Goal: Obtain resource: Obtain resource

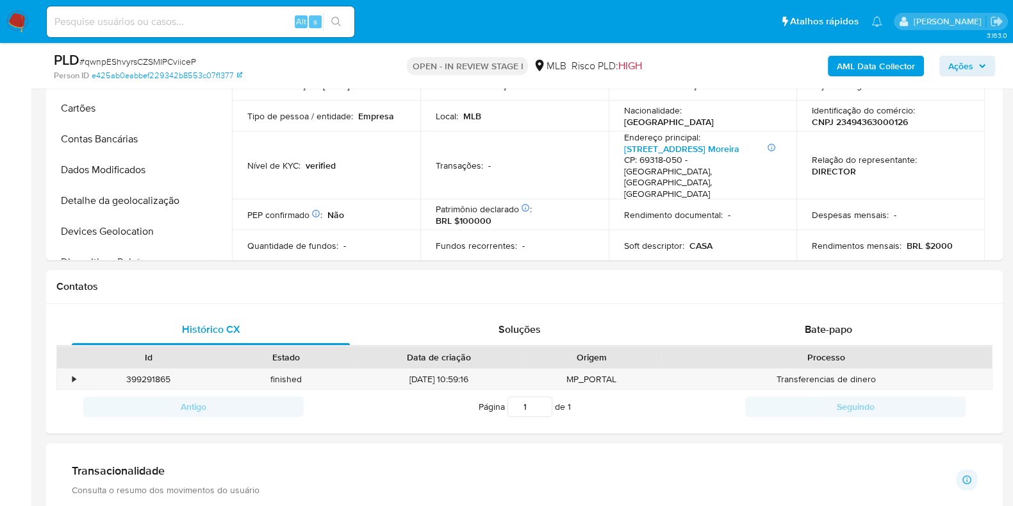
scroll to position [573, 0]
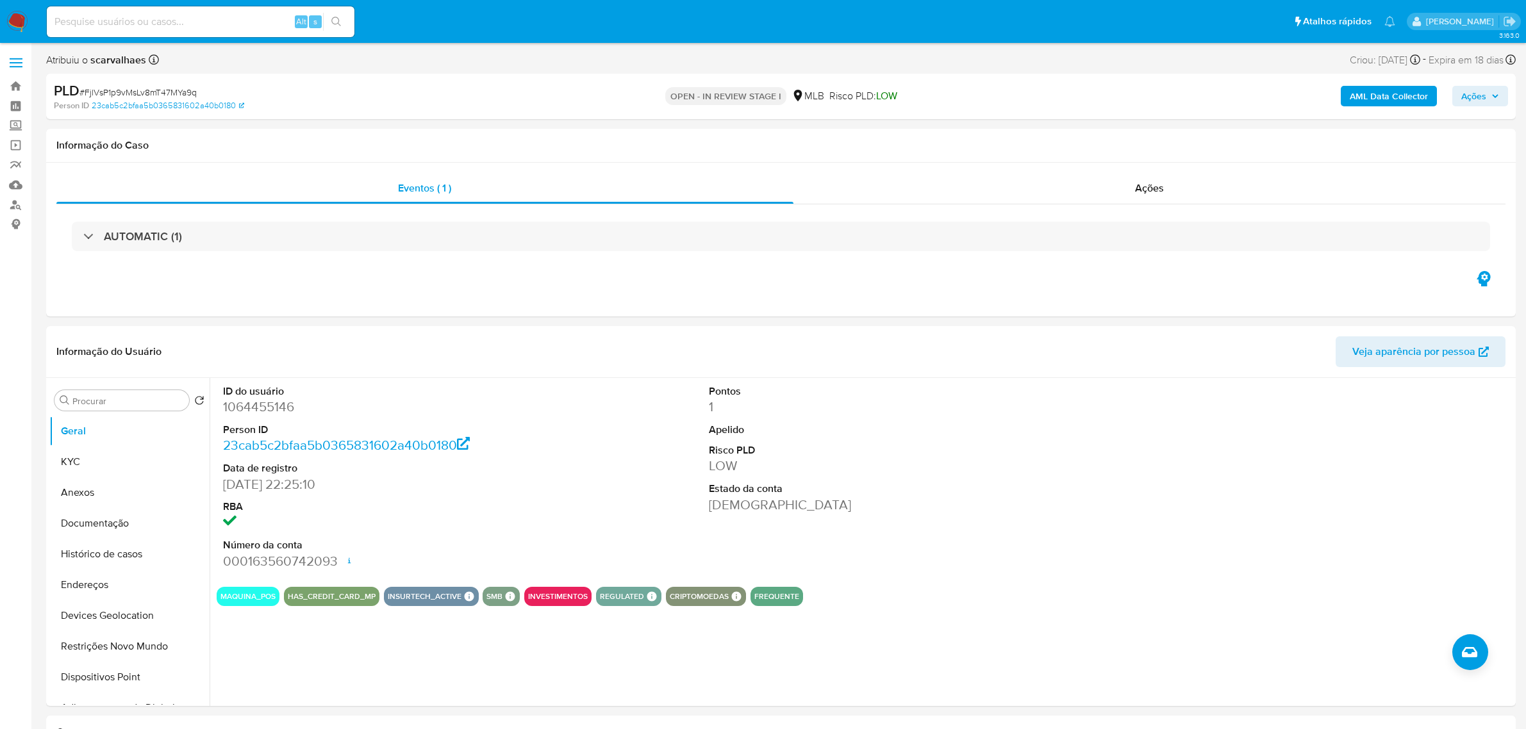
select select "10"
click at [244, 408] on dd "1064455146" at bounding box center [379, 407] width 312 height 18
copy dd "1064455146"
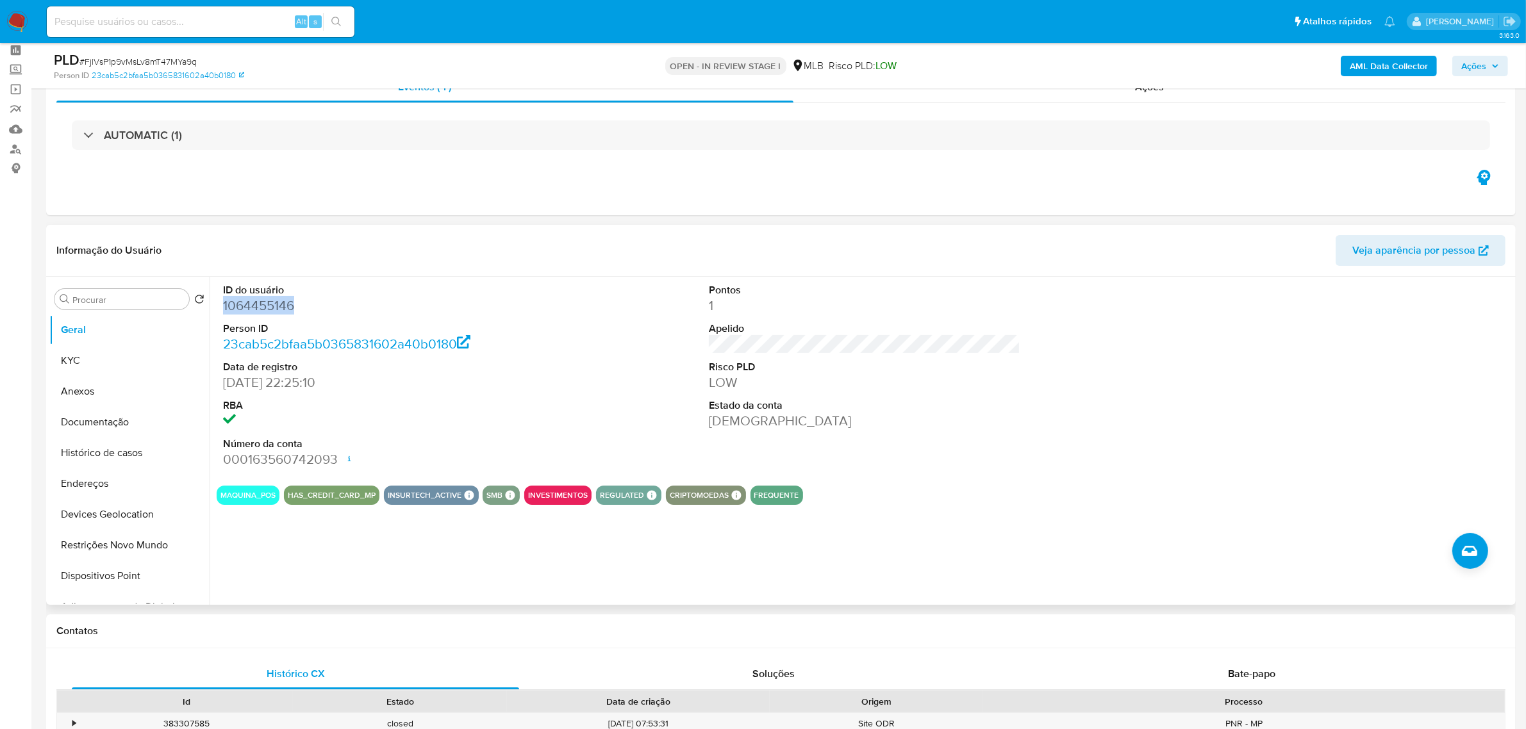
scroll to position [160, 0]
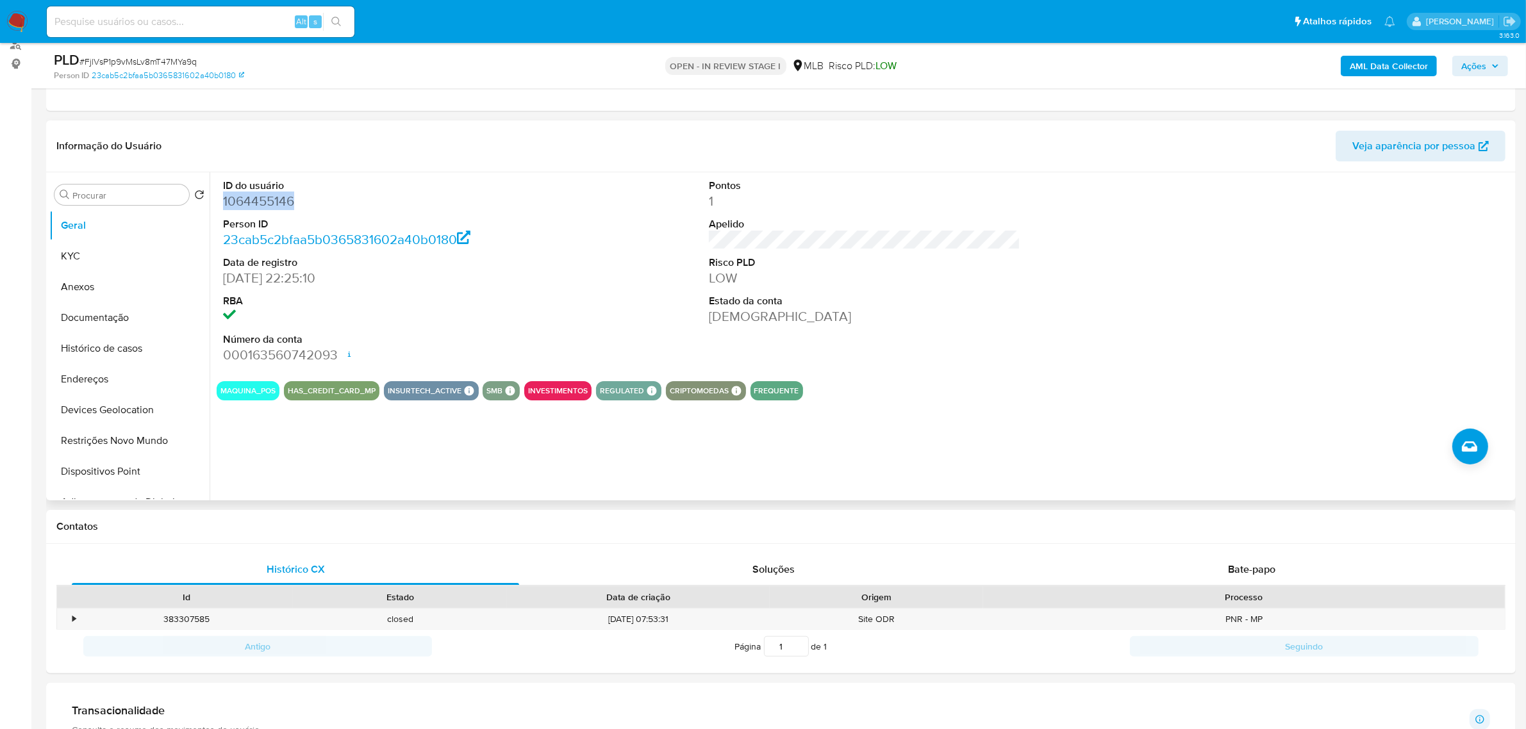
click at [1404, 143] on span "Veja aparência por pessoa" at bounding box center [1413, 146] width 123 height 31
click at [239, 208] on dd "1064455146" at bounding box center [379, 201] width 312 height 18
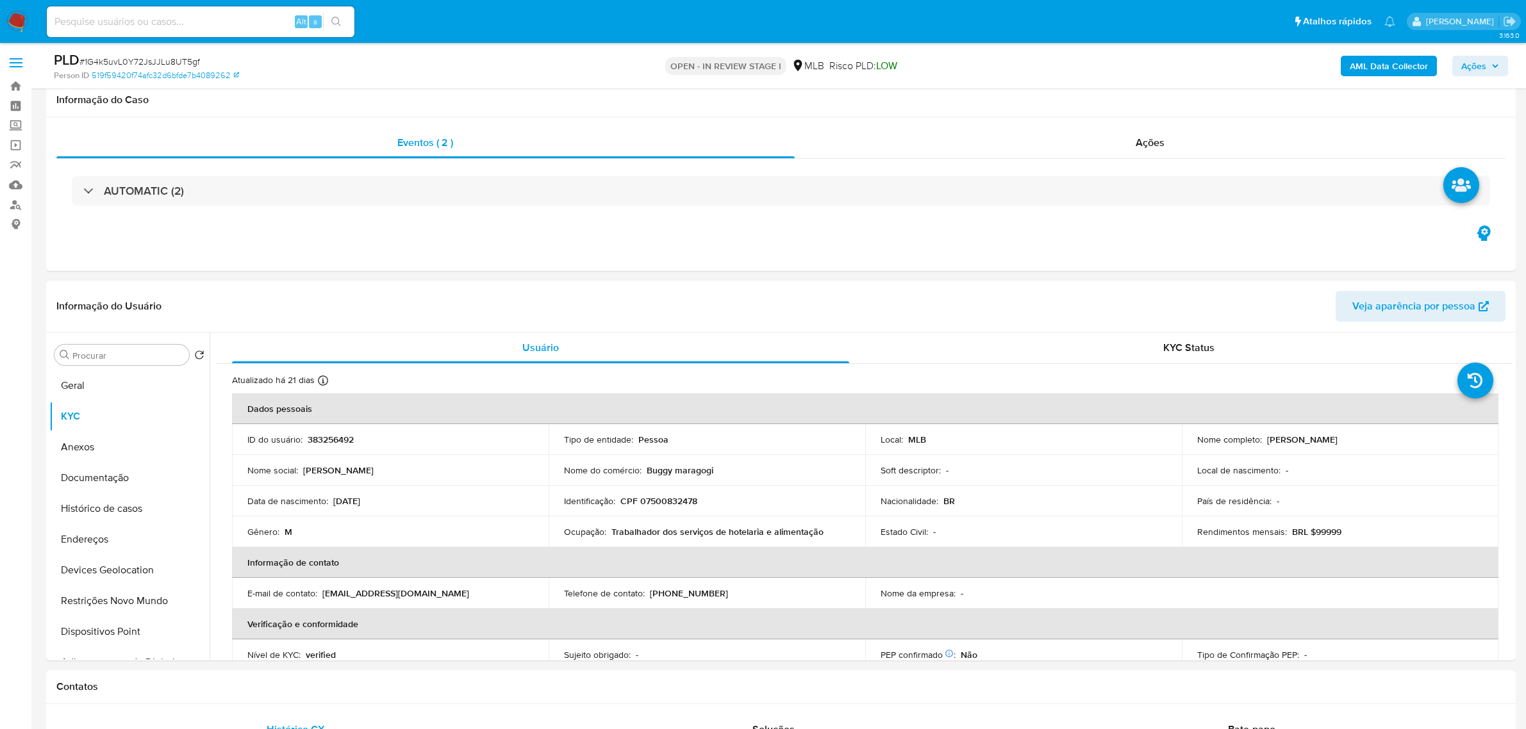
select select "10"
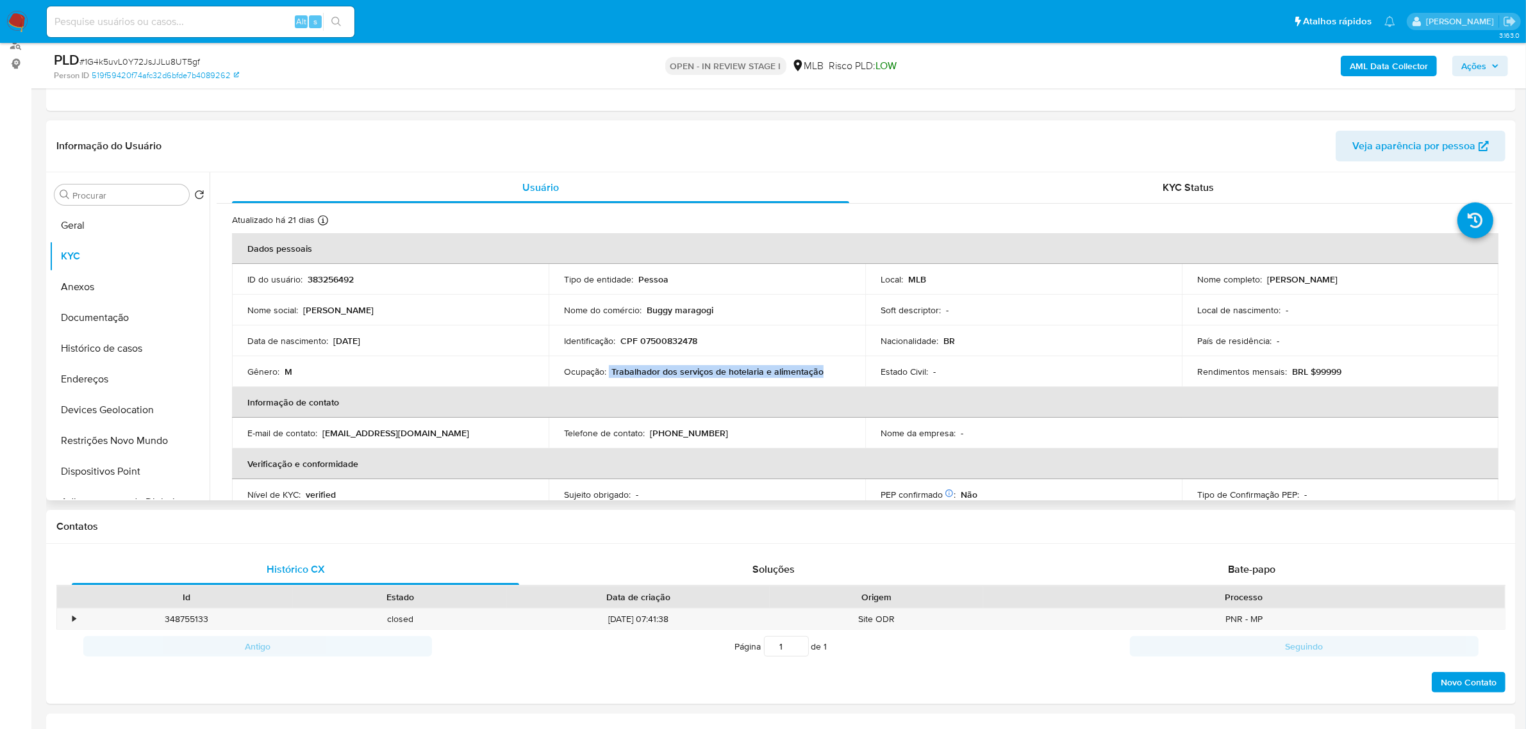
scroll to position [80, 0]
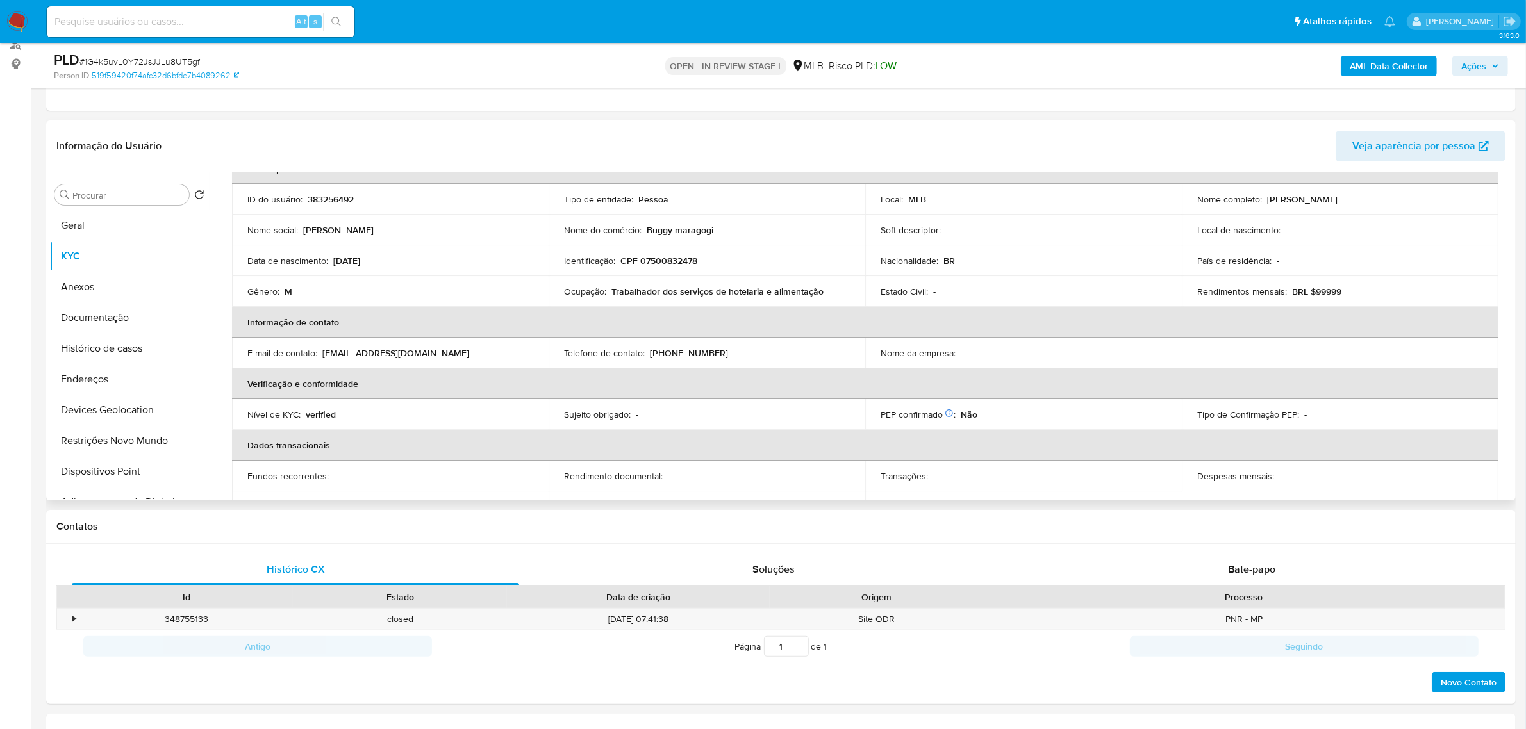
click at [678, 267] on p "CPF 07500832478" at bounding box center [658, 261] width 77 height 12
copy p "07500832478"
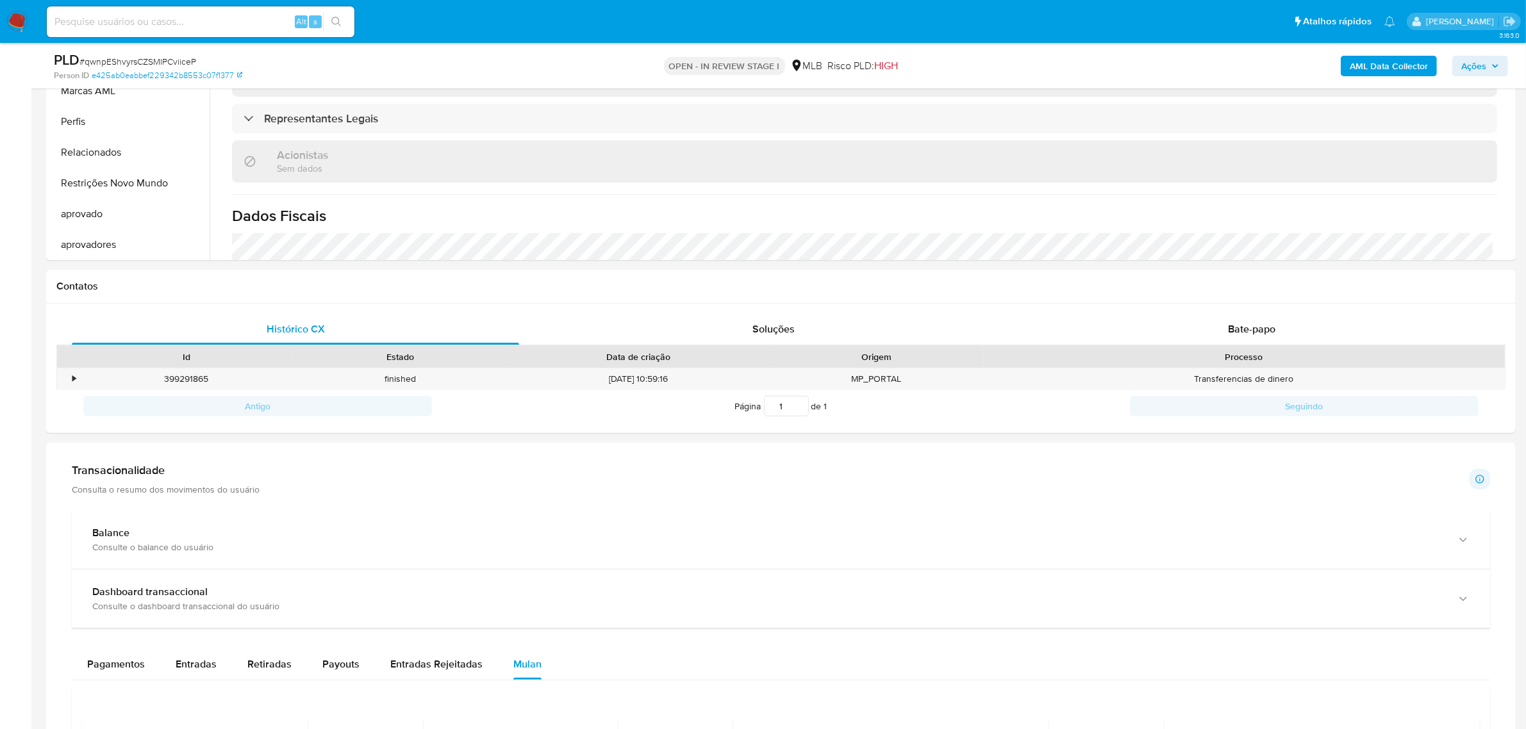
click at [1013, 61] on b "AML Data Collector" at bounding box center [1389, 66] width 78 height 21
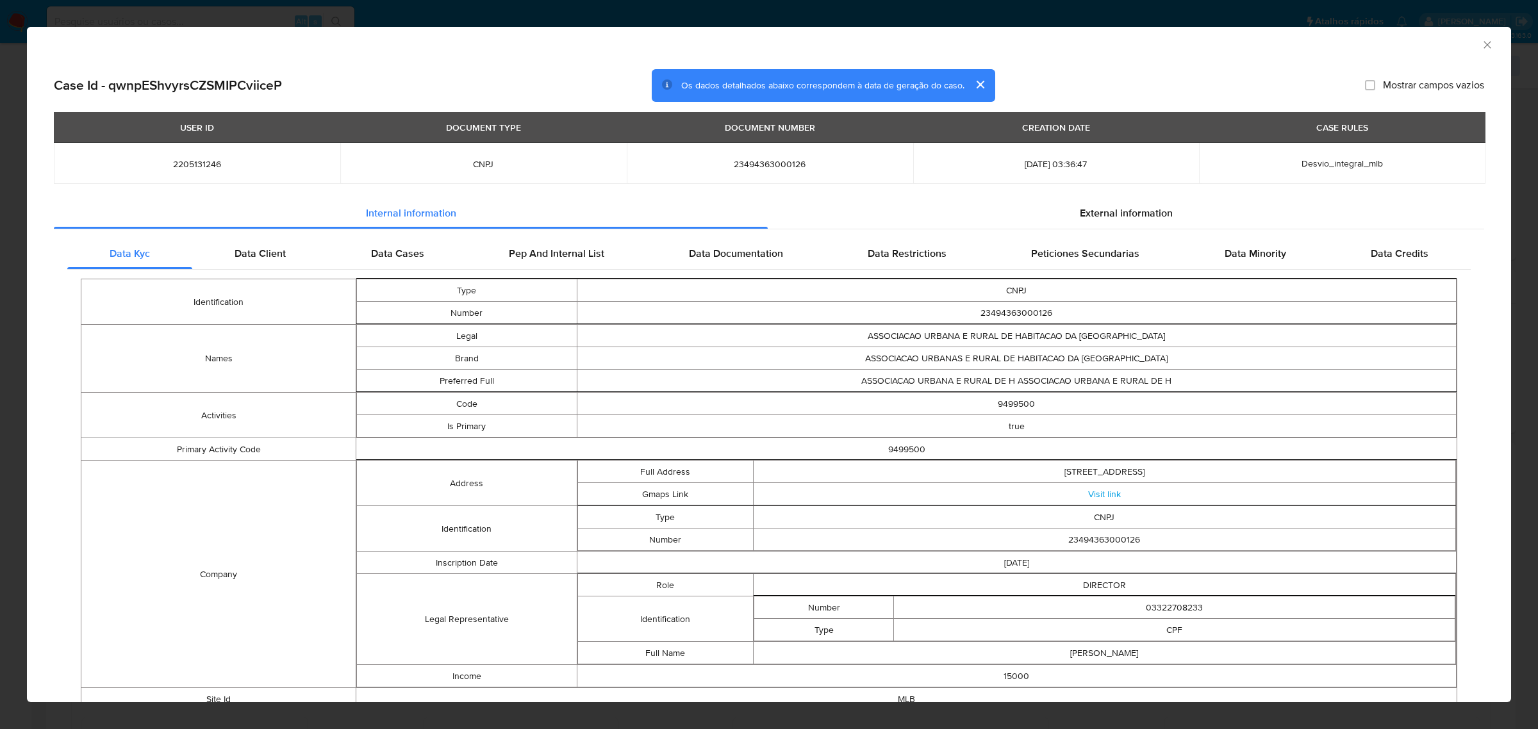
click at [394, 13] on div "AML Data Collector Case Id - qwnpEShvyrsCZSMIPCviiceP Os dados detalhados abaix…" at bounding box center [769, 364] width 1538 height 729
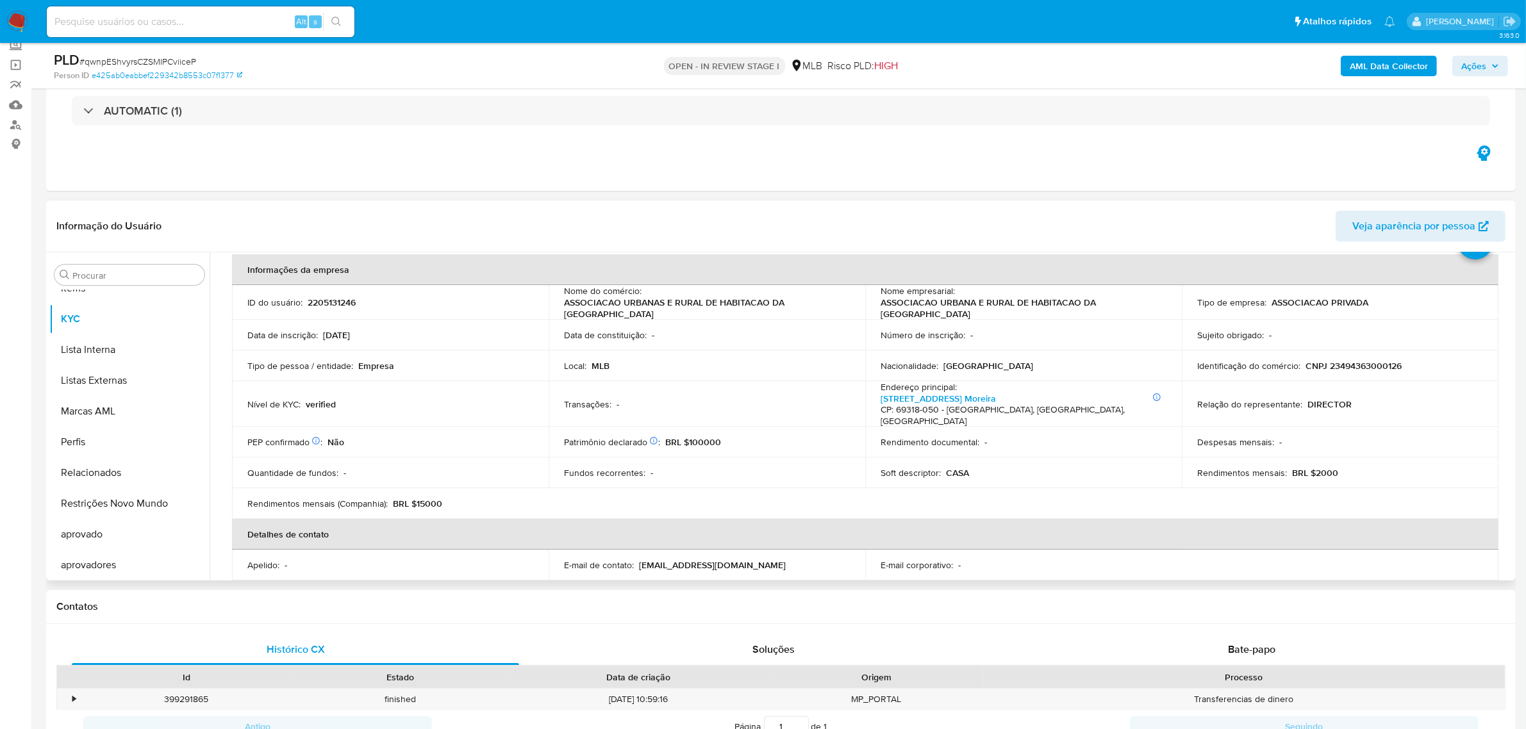
scroll to position [58, 0]
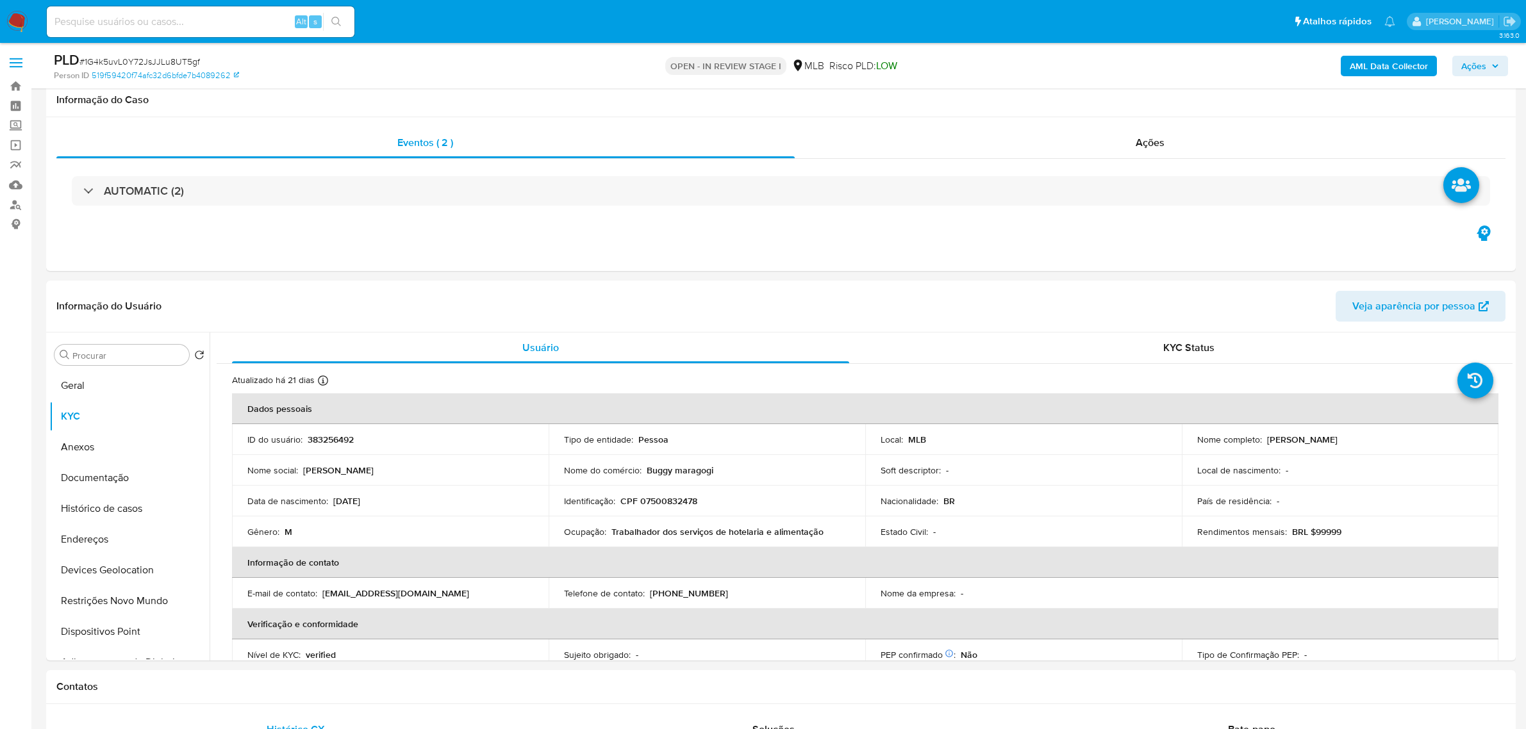
select select "10"
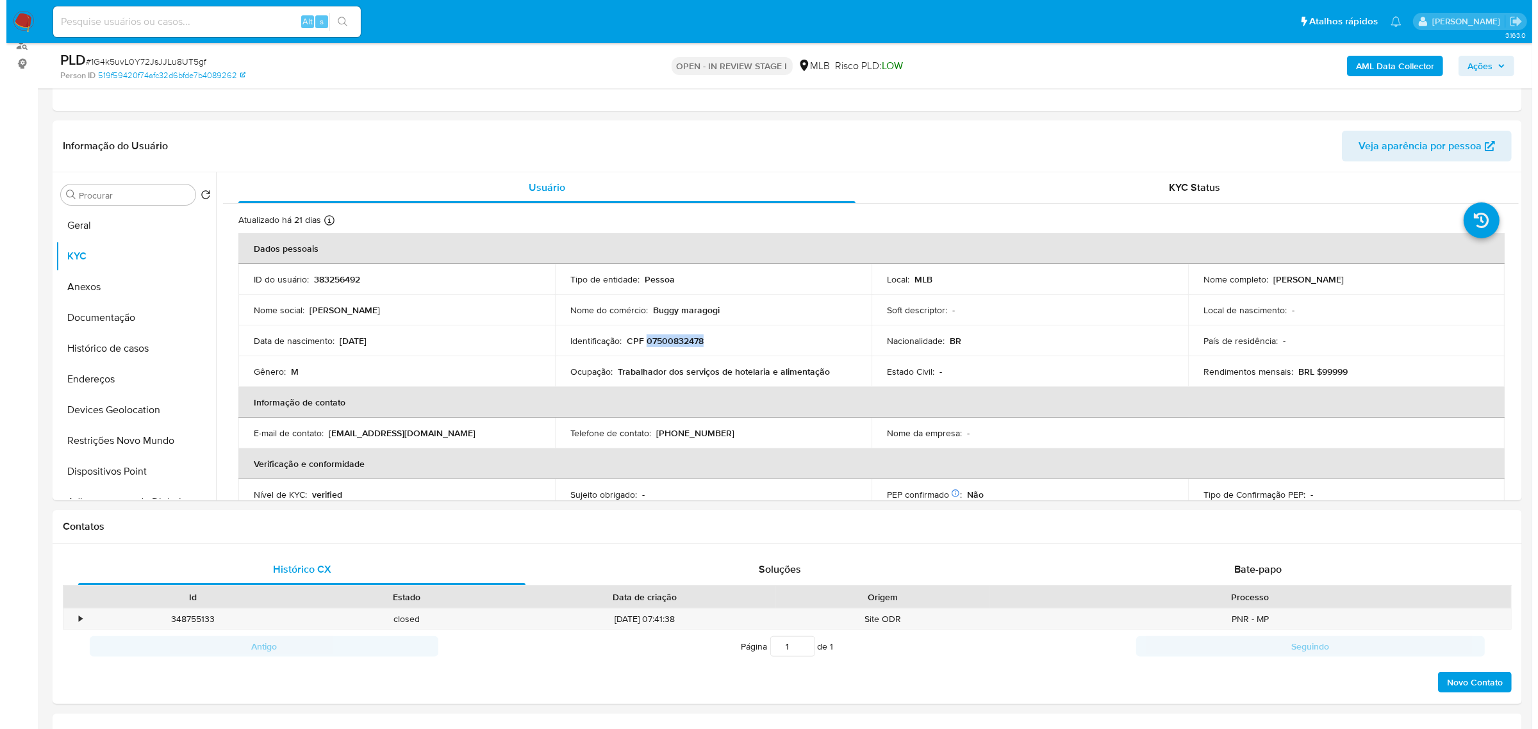
scroll to position [80, 0]
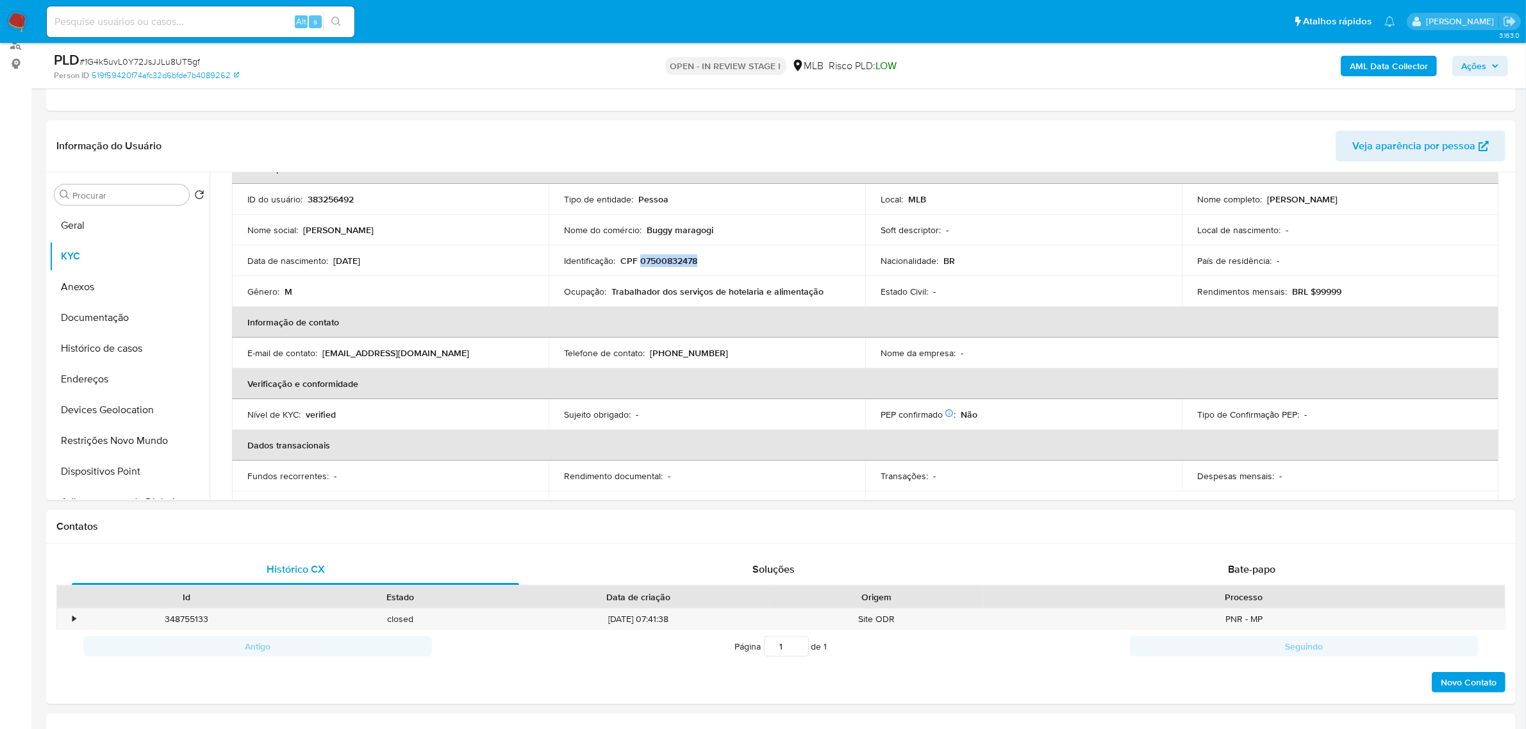
click at [1397, 56] on b "AML Data Collector" at bounding box center [1389, 66] width 78 height 21
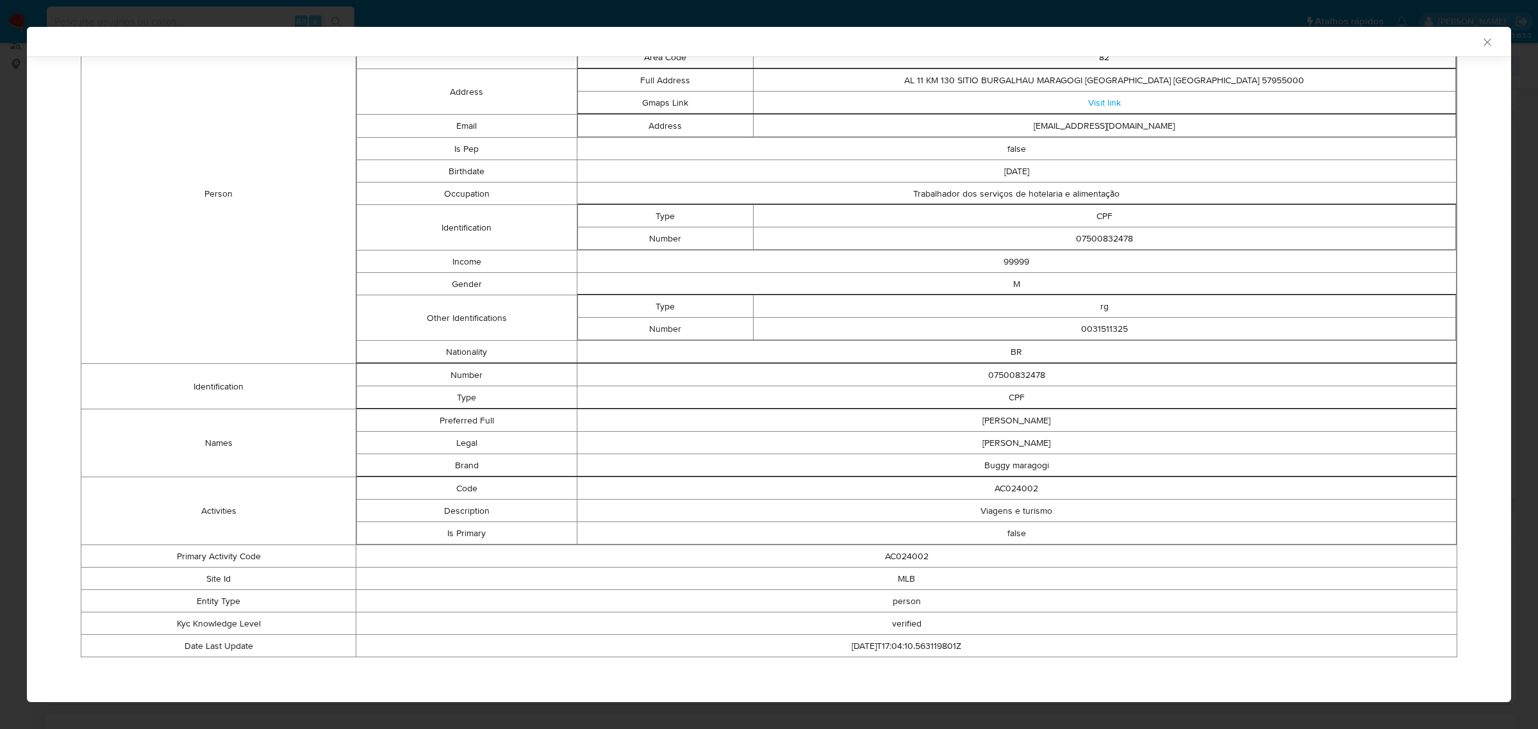
scroll to position [0, 0]
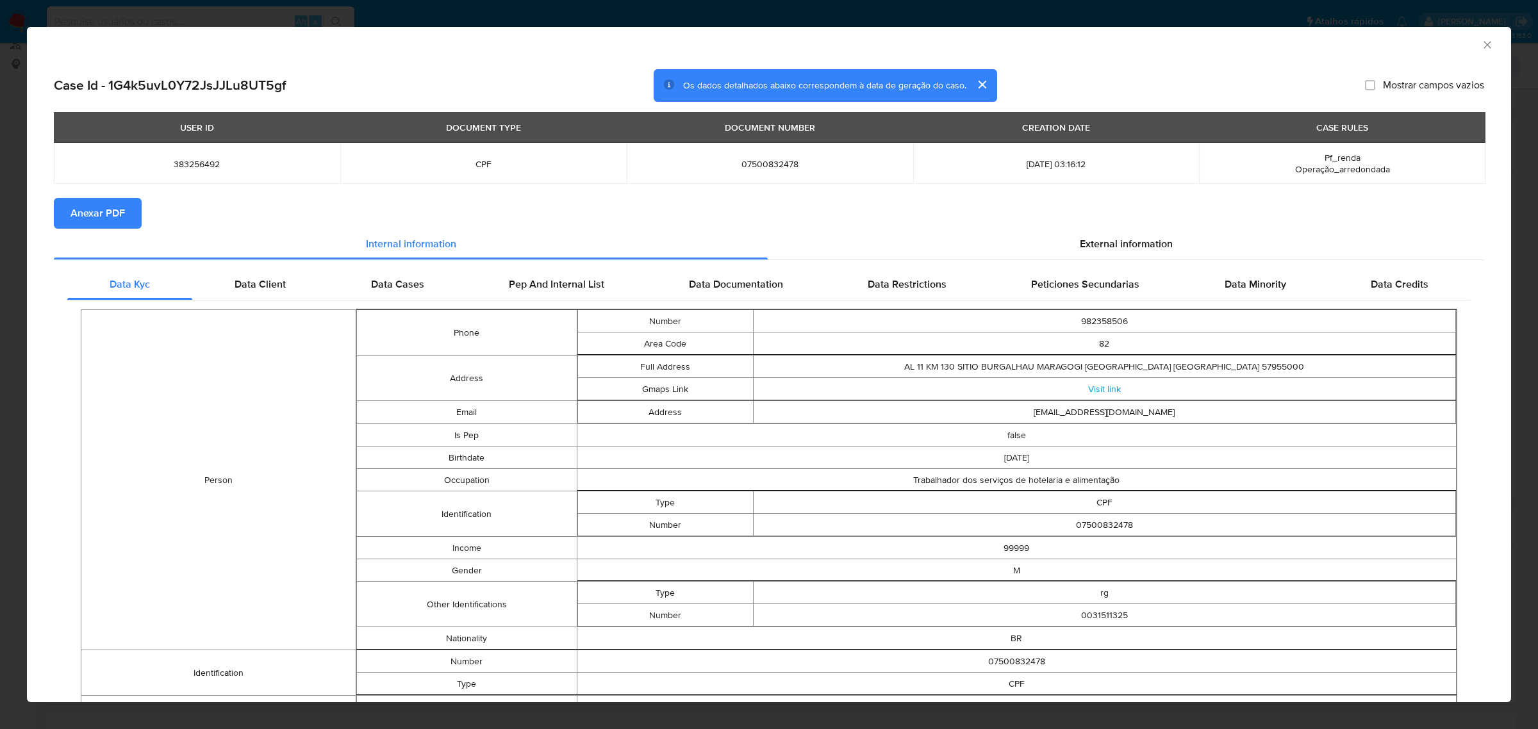
click at [1484, 46] on icon "Fechar a janela" at bounding box center [1487, 44] width 7 height 7
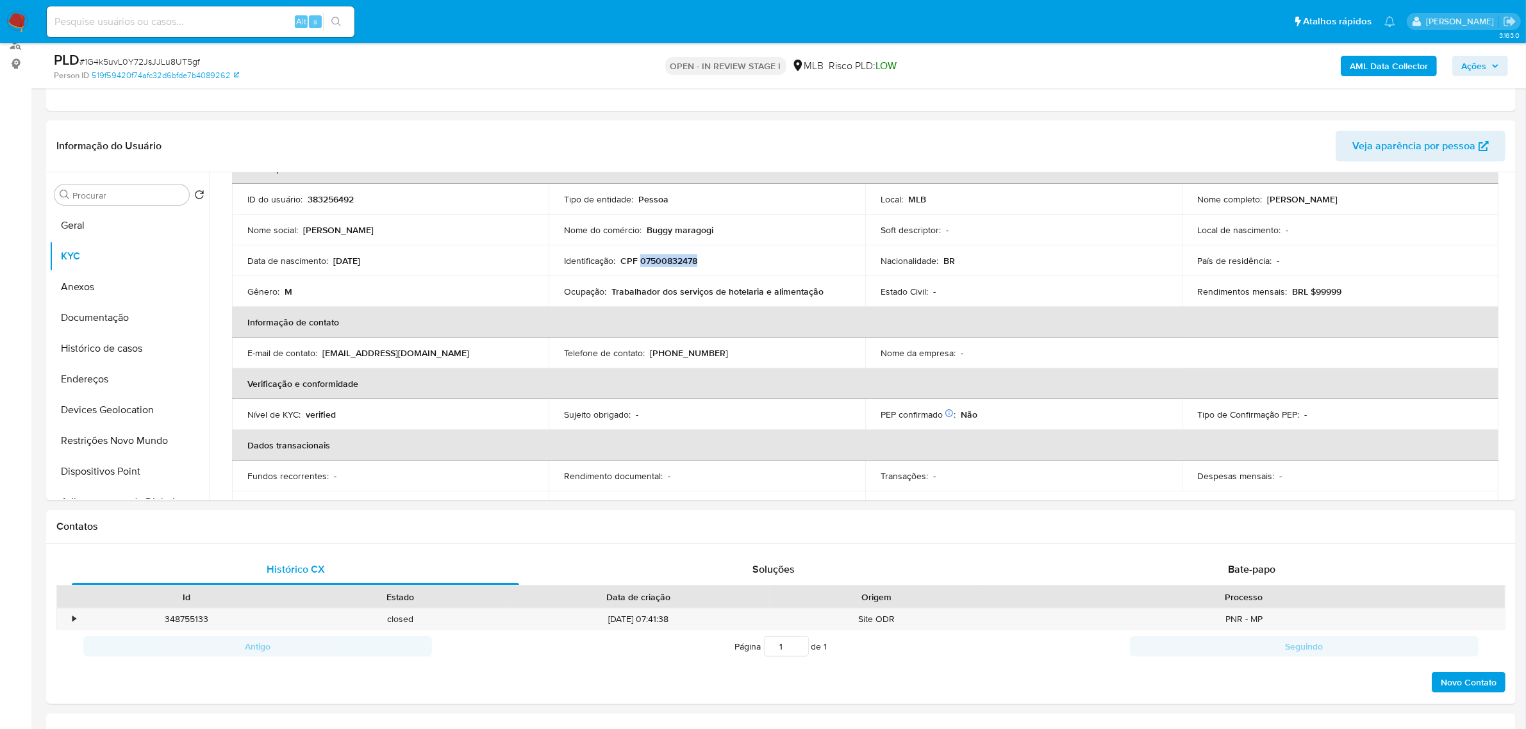
click at [1423, 69] on b "AML Data Collector" at bounding box center [1389, 66] width 78 height 21
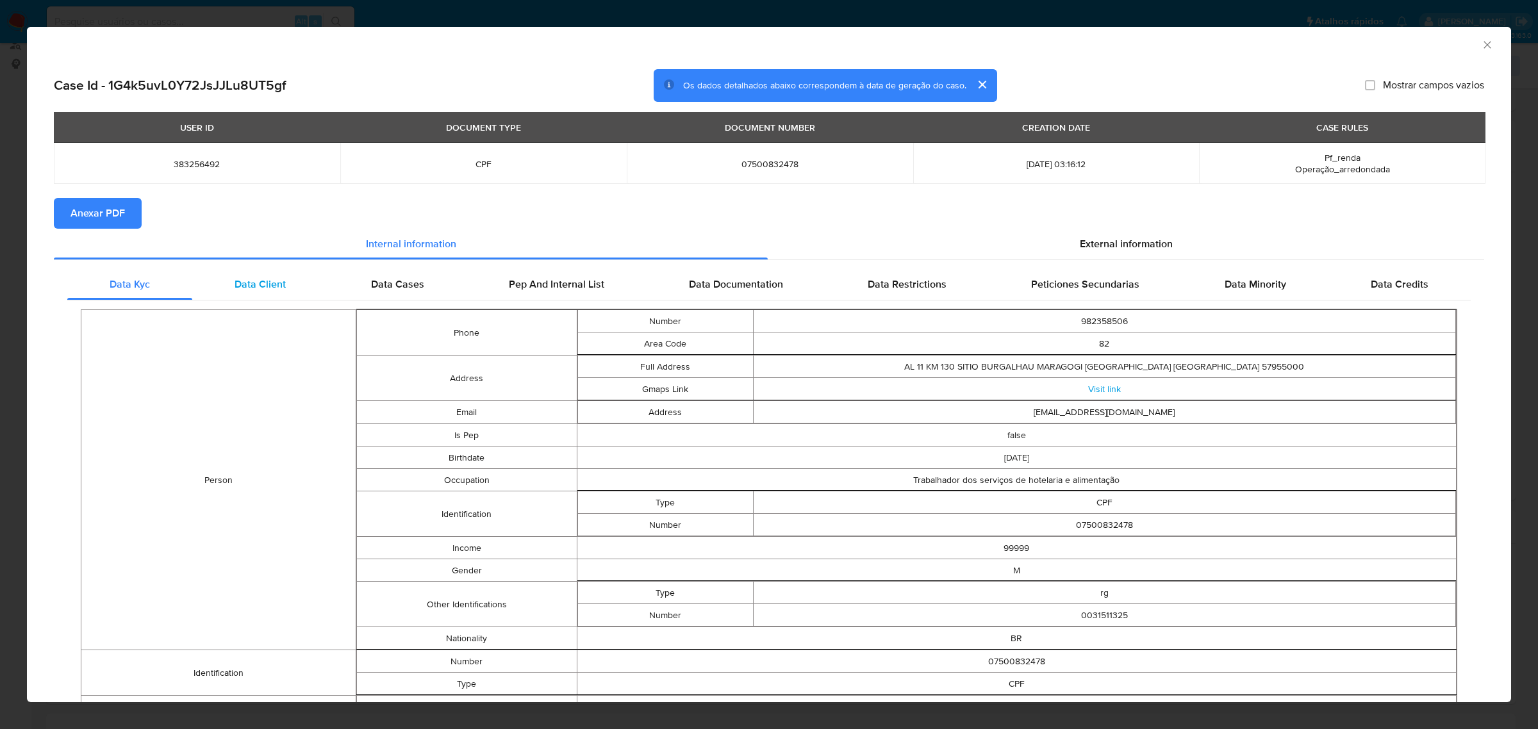
click at [238, 285] on span "Data Client" at bounding box center [260, 284] width 51 height 15
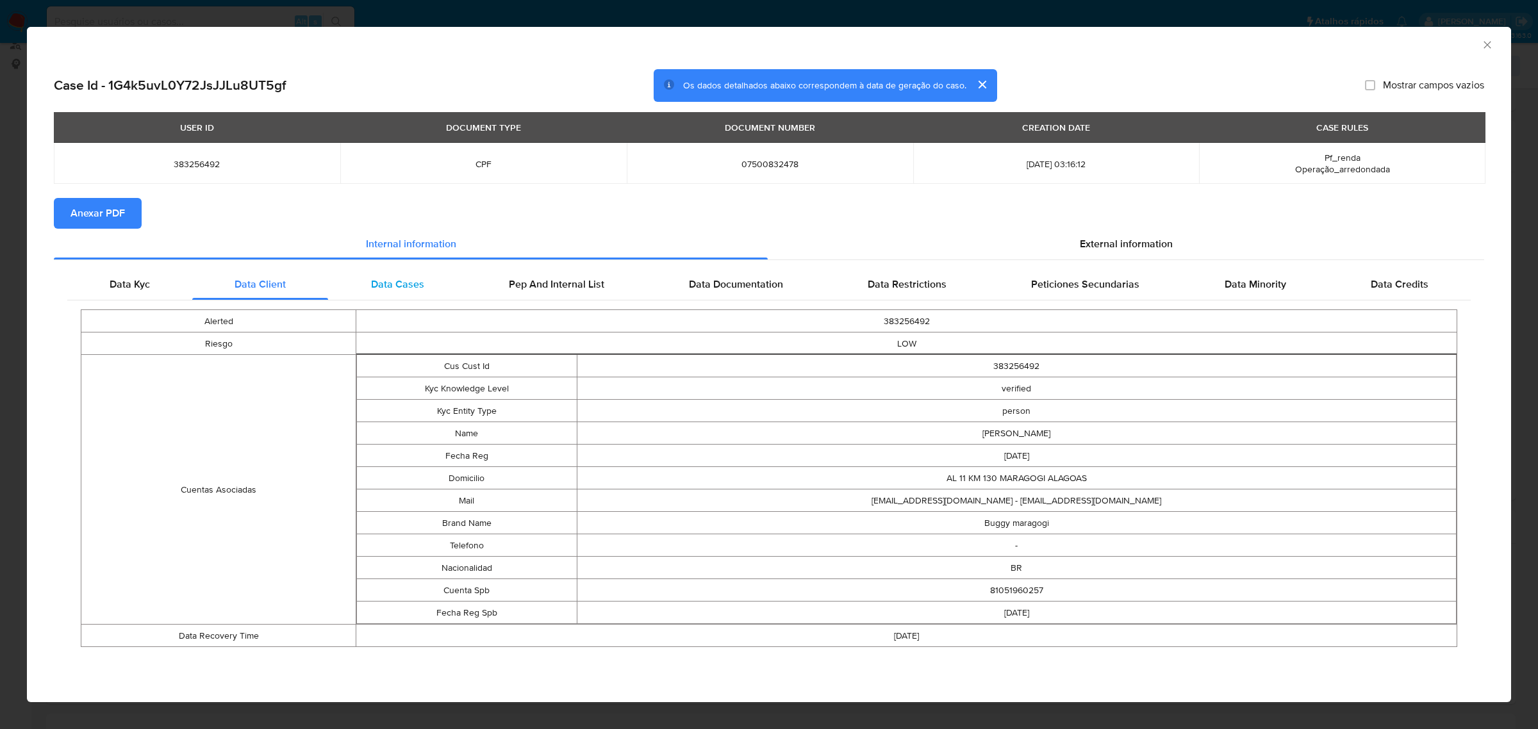
click at [425, 287] on div "Data Cases" at bounding box center [397, 284] width 138 height 31
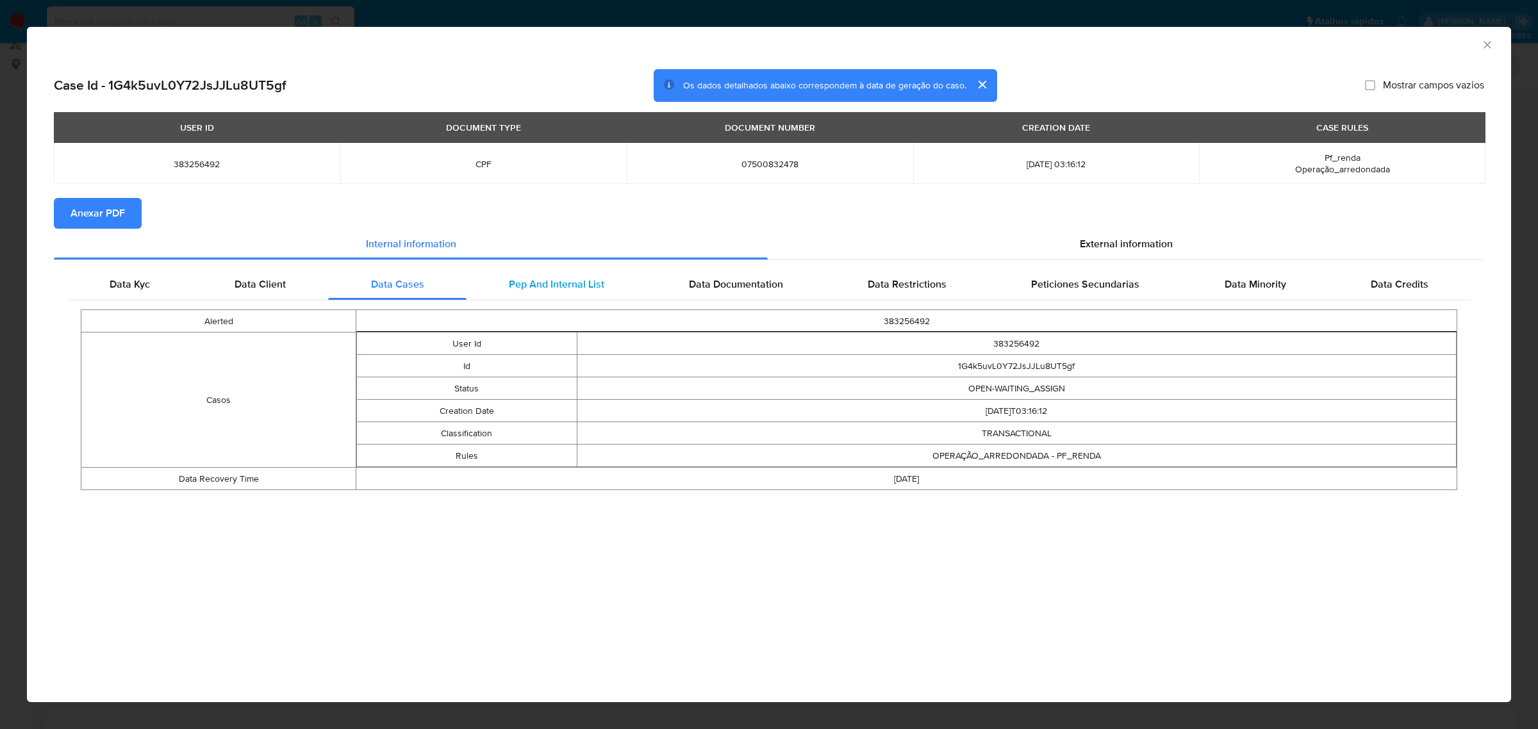
click at [596, 285] on span "Pep And Internal List" at bounding box center [557, 284] width 96 height 15
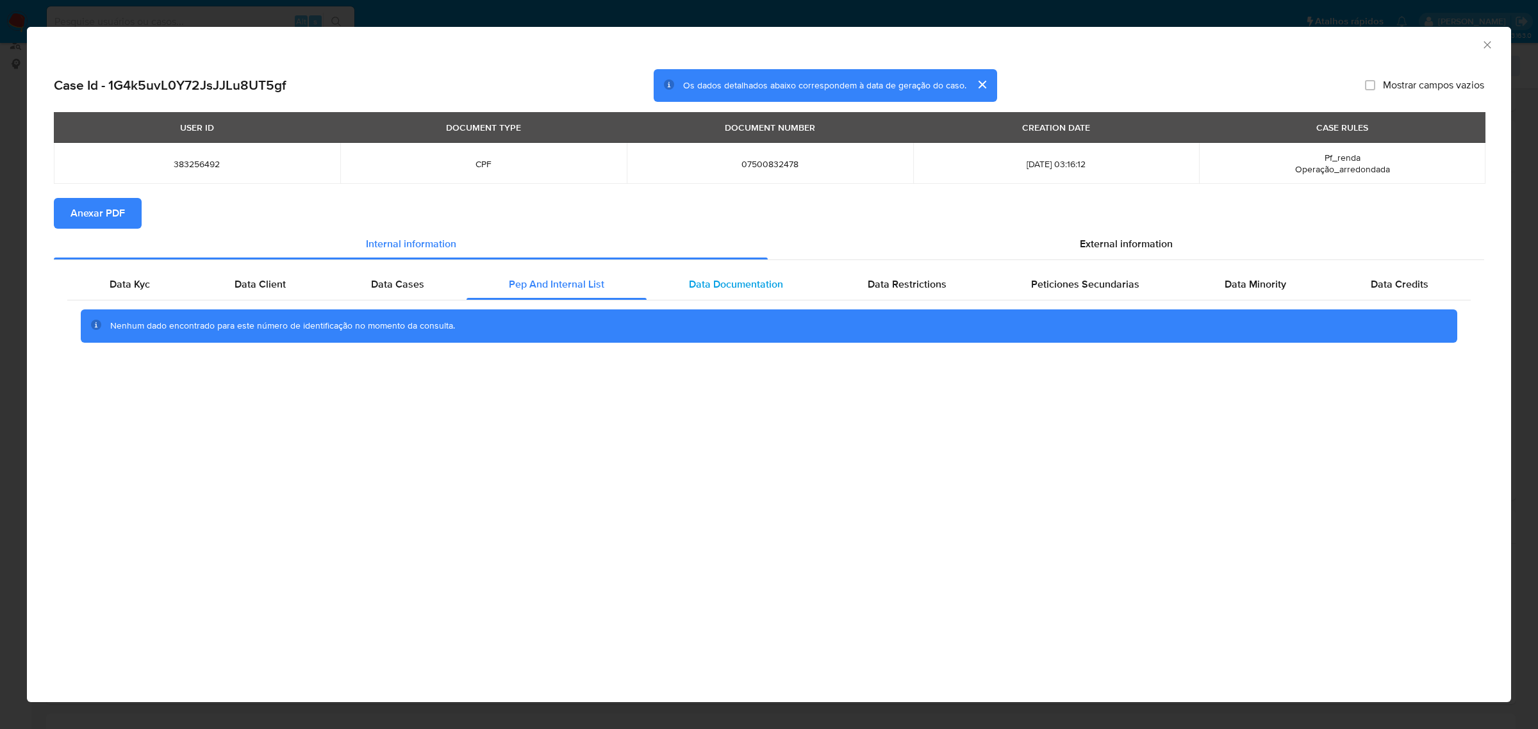
click at [761, 285] on span "Data Documentation" at bounding box center [736, 284] width 94 height 15
drag, startPoint x: 918, startPoint y: 285, endPoint x: 979, endPoint y: 292, distance: 61.3
click at [925, 286] on span "Data Restrictions" at bounding box center [907, 284] width 79 height 15
drag, startPoint x: 1119, startPoint y: 292, endPoint x: 1206, endPoint y: 292, distance: 87.8
click at [1120, 292] on div "Peticiones Secundarias" at bounding box center [1085, 284] width 193 height 31
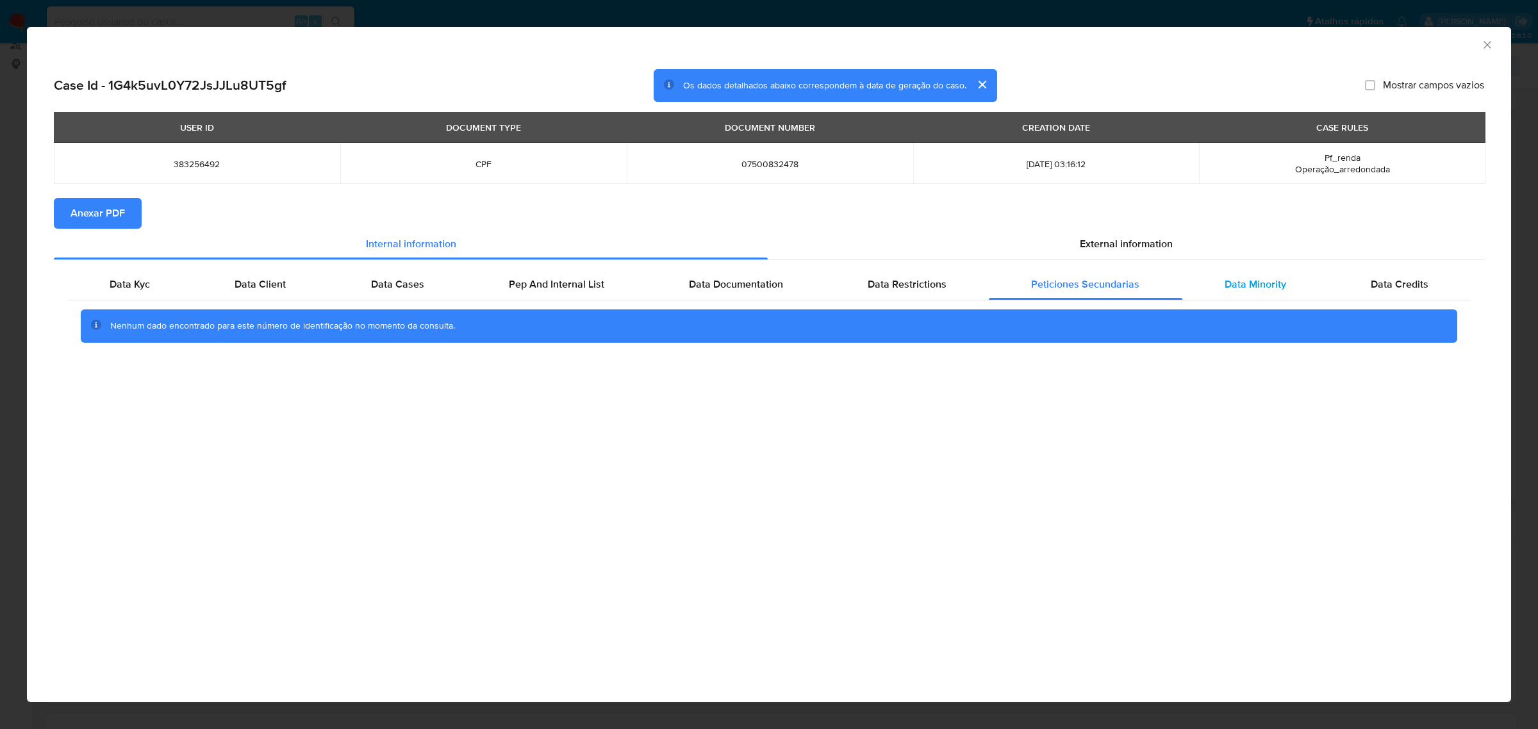
click at [1277, 283] on span "Data Minority" at bounding box center [1256, 284] width 62 height 15
click at [1383, 282] on span "Data Credits" at bounding box center [1400, 284] width 58 height 15
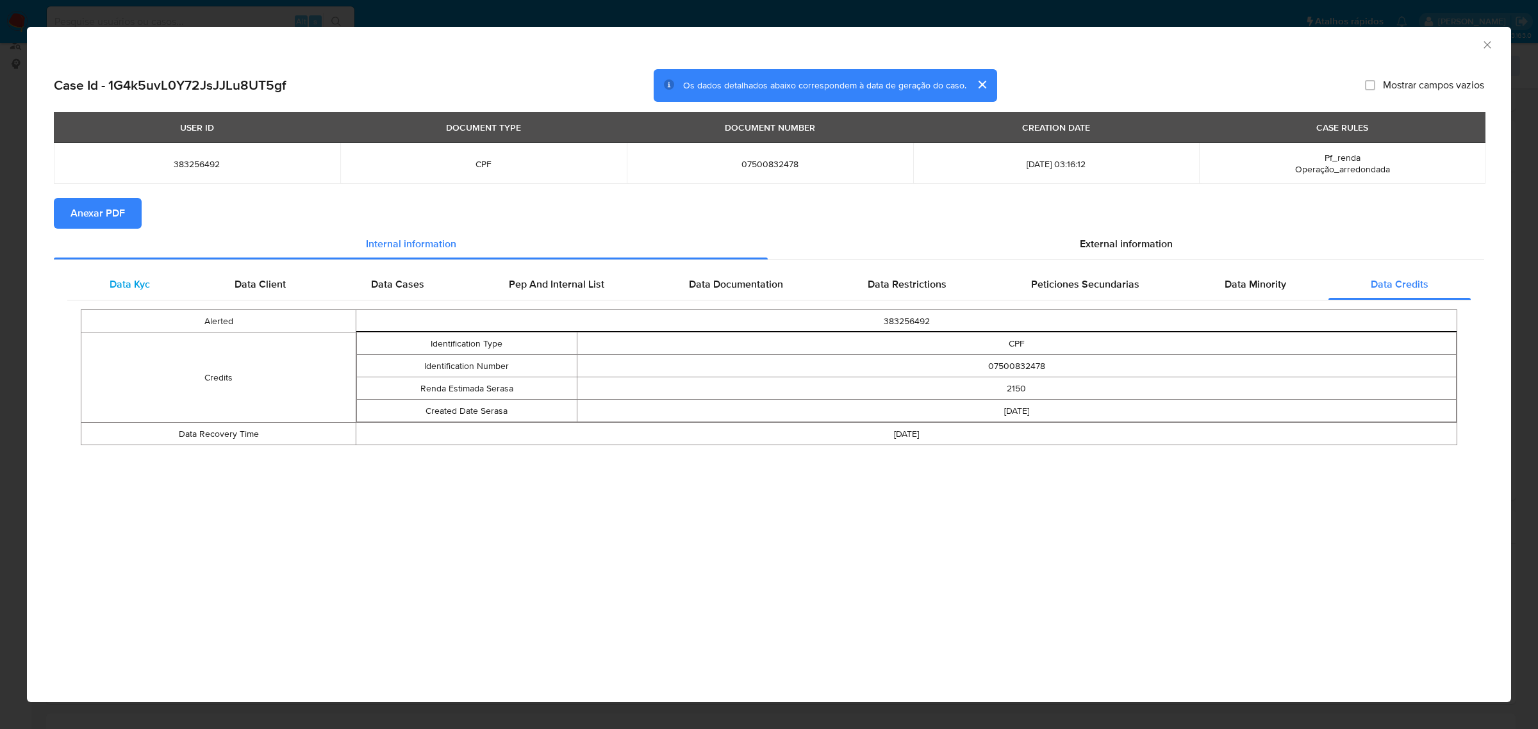
click at [119, 286] on span "Data Kyc" at bounding box center [130, 284] width 40 height 15
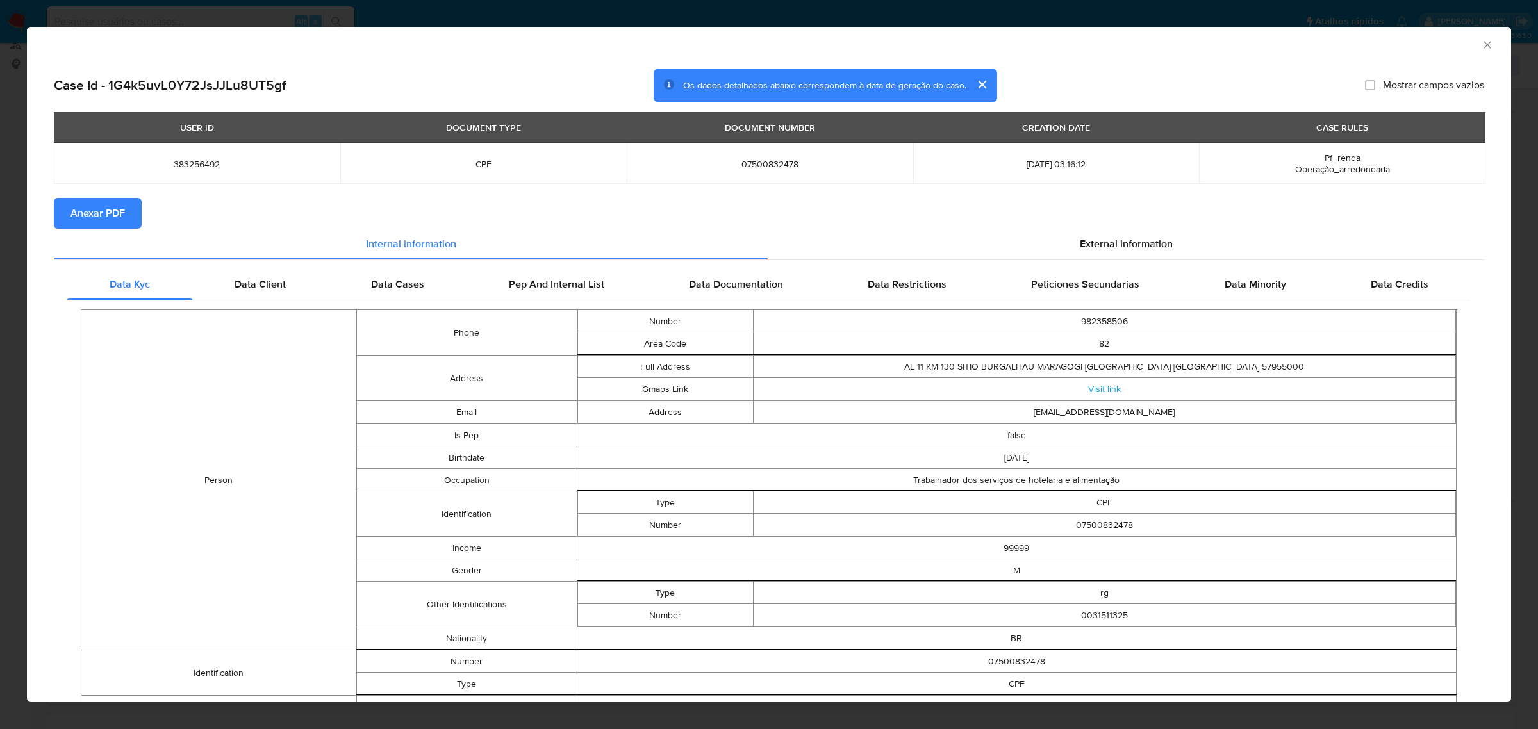
click at [1481, 44] on icon "Fechar a janela" at bounding box center [1487, 44] width 13 height 13
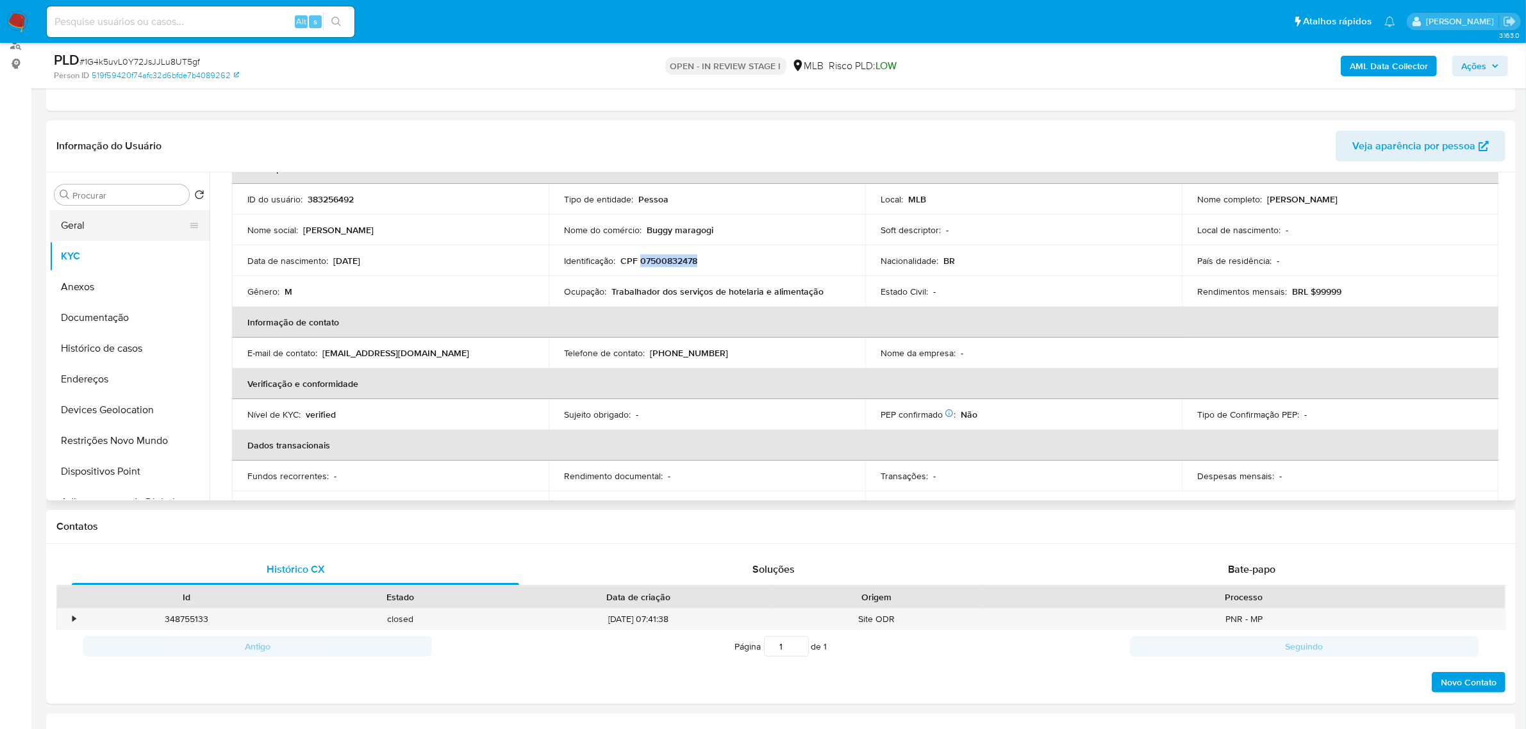
click at [94, 226] on button "Geral" at bounding box center [124, 225] width 150 height 31
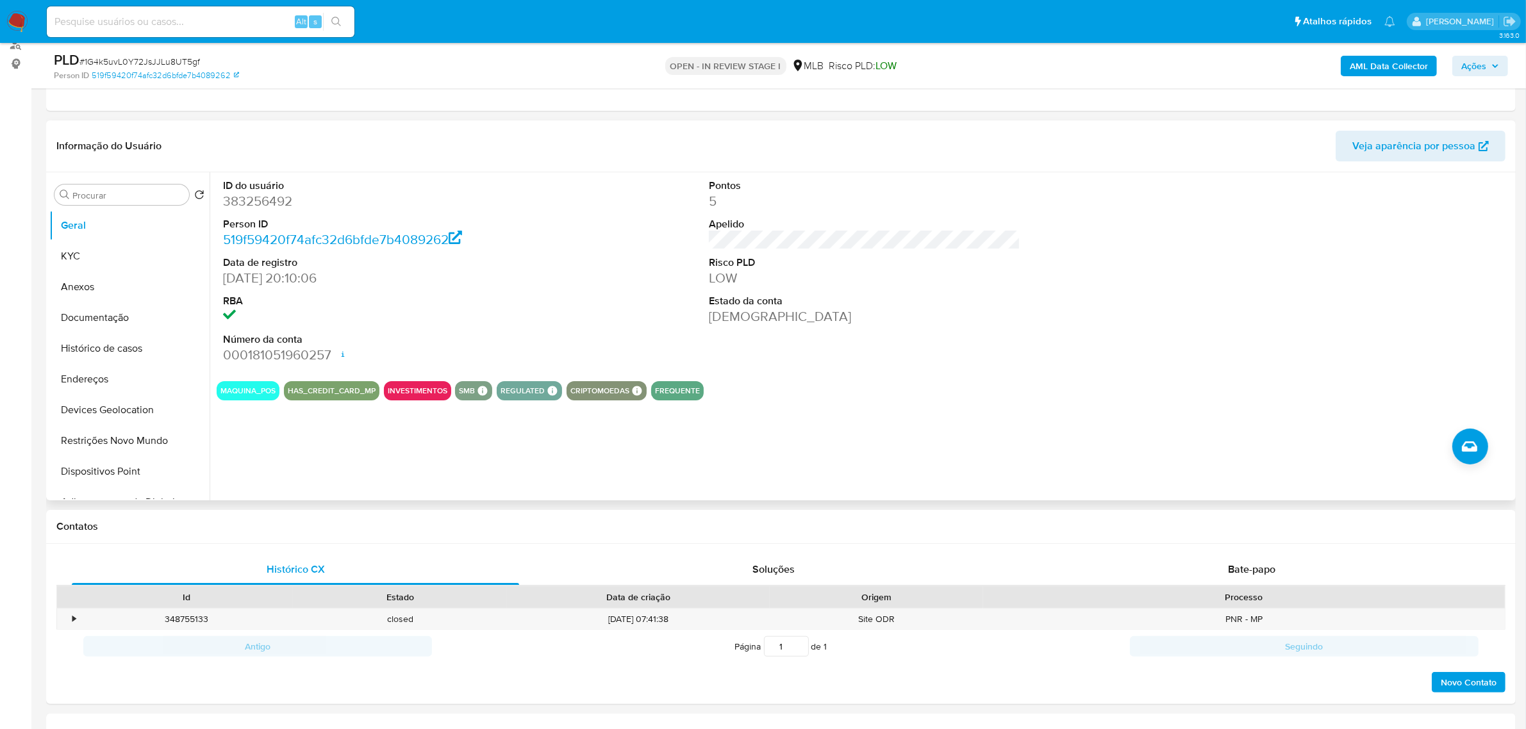
click at [1394, 71] on b "AML Data Collector" at bounding box center [1389, 66] width 78 height 21
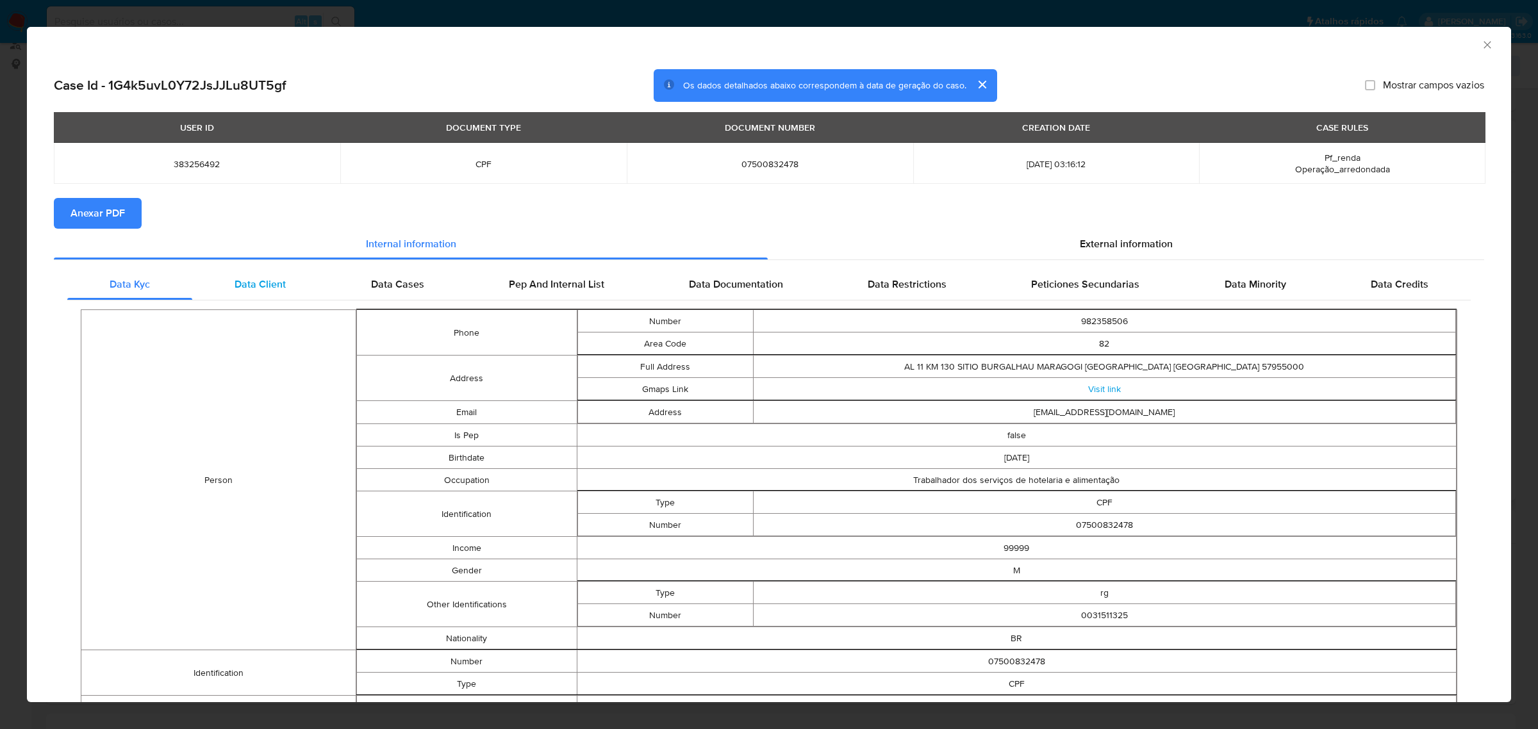
click at [238, 286] on span "Data Client" at bounding box center [260, 284] width 51 height 15
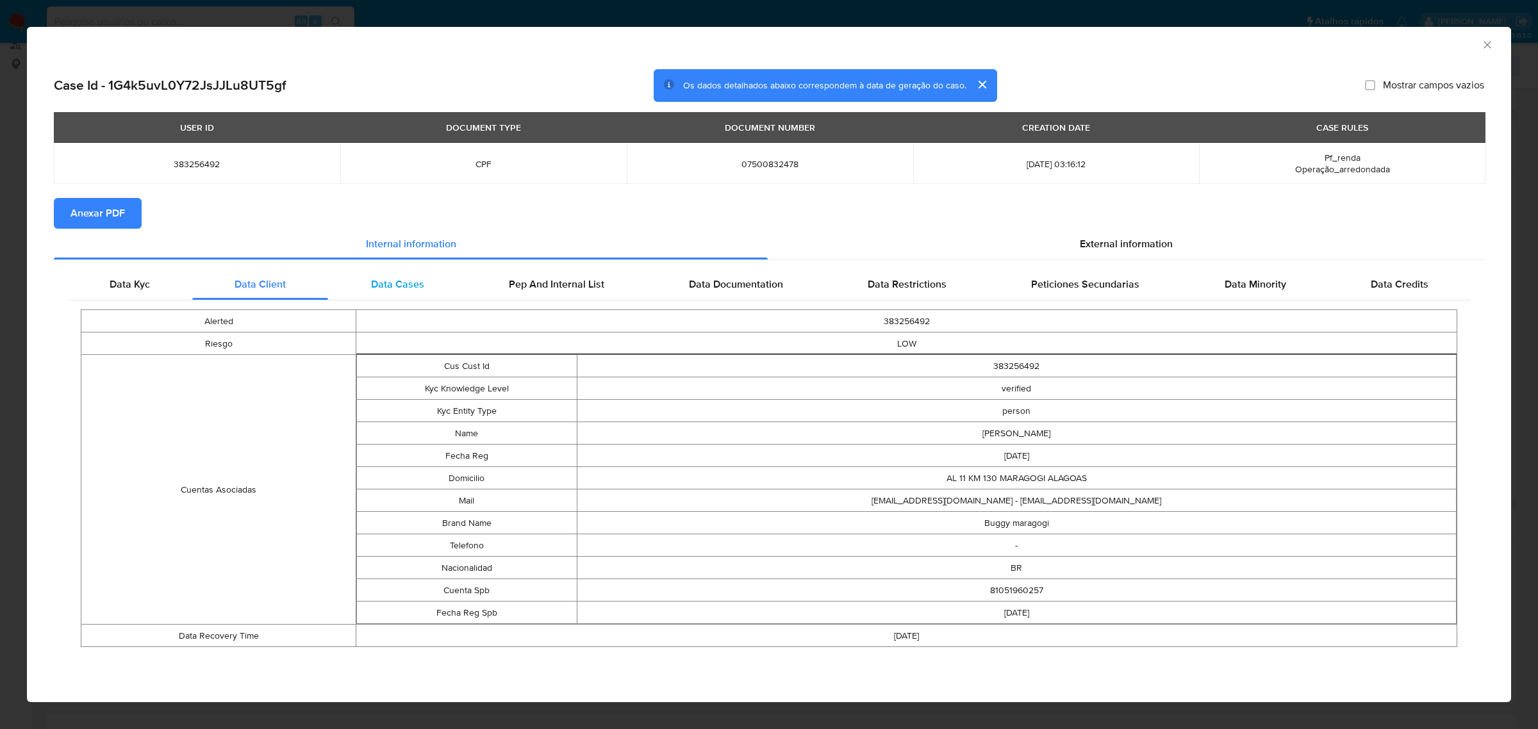
click at [392, 280] on span "Data Cases" at bounding box center [397, 284] width 53 height 15
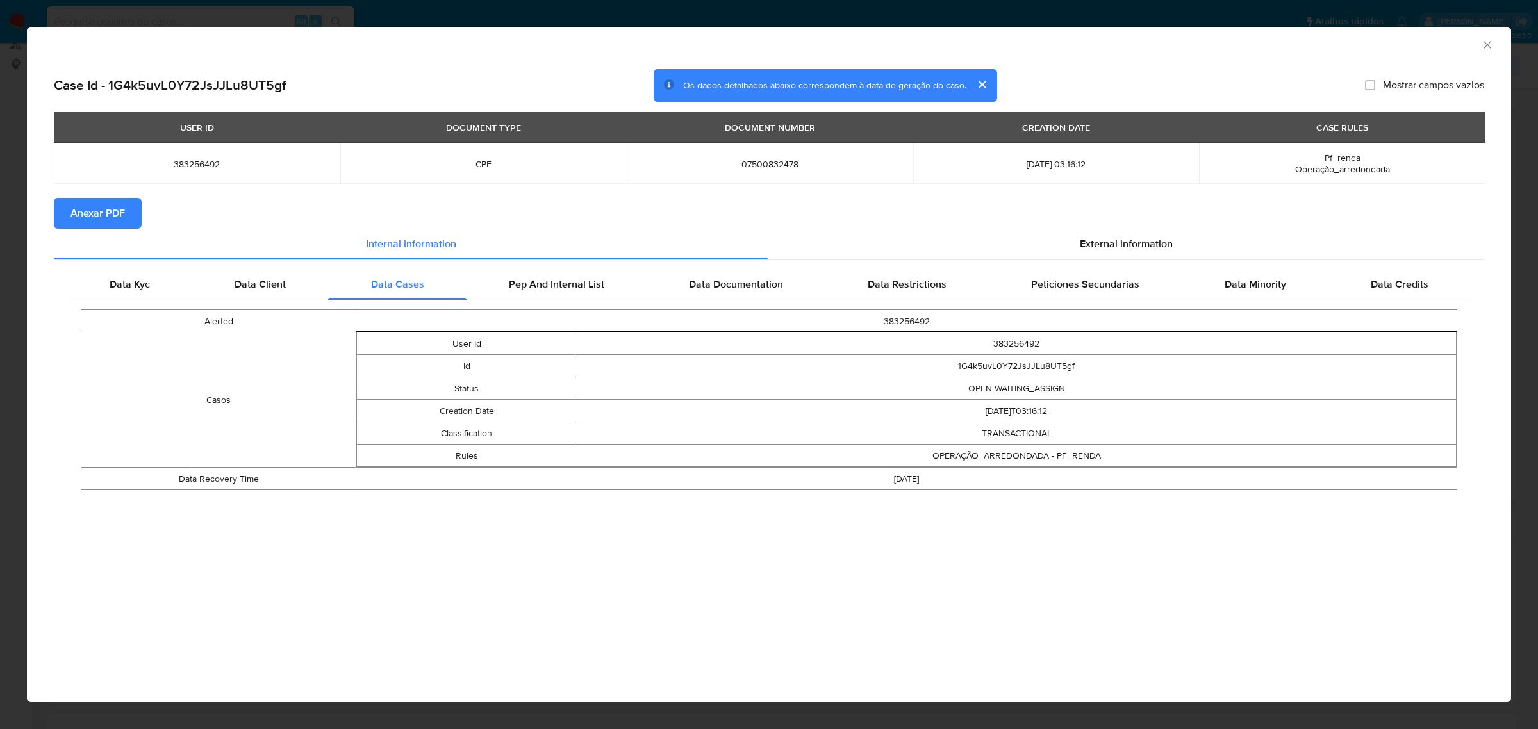
click at [1036, 437] on td "TRANSACTIONAL" at bounding box center [1017, 433] width 880 height 22
click at [1037, 436] on td "TRANSACTIONAL" at bounding box center [1017, 433] width 880 height 22
copy td "TRANSACTIONAL"
click at [1003, 492] on div "Alerted 383256492 Casos User Id 383256492 Id 1G4k5uvL0Y72JsJJLu8UT5gf Status OP…" at bounding box center [769, 400] width 1404 height 199
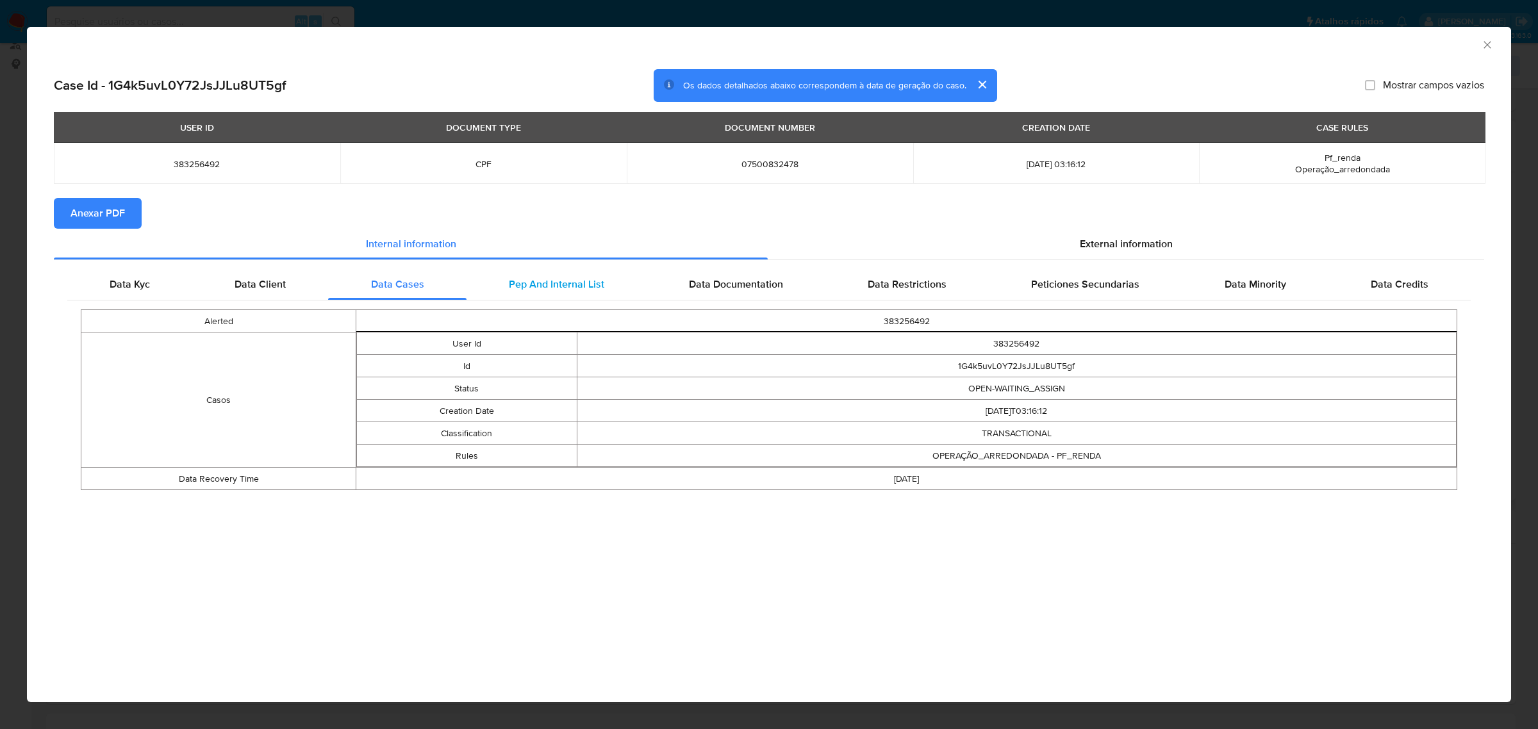
click at [553, 283] on span "Pep And Internal List" at bounding box center [557, 284] width 96 height 15
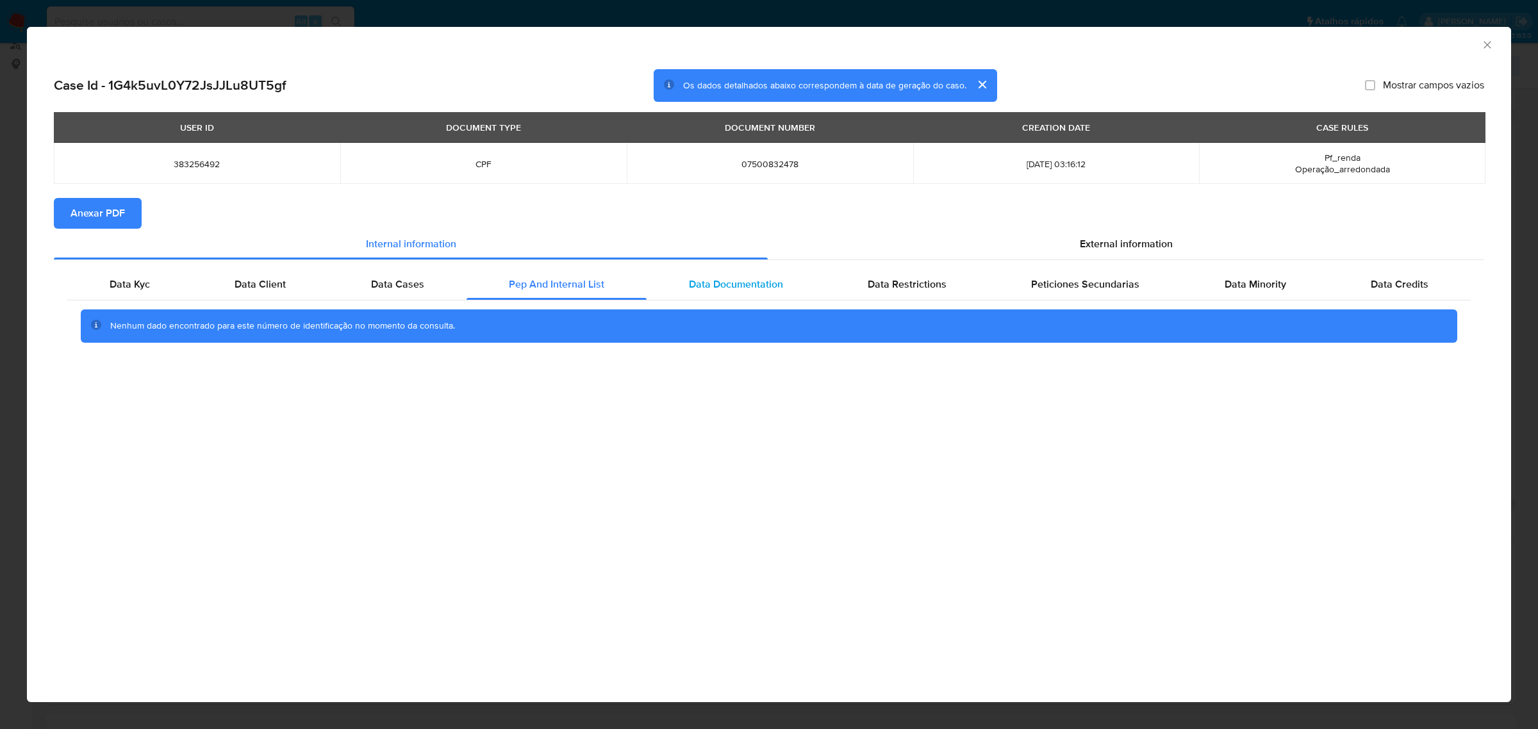
click at [765, 285] on span "Data Documentation" at bounding box center [736, 284] width 94 height 15
click at [908, 288] on span "Data Restrictions" at bounding box center [907, 284] width 79 height 15
click at [1070, 288] on span "Peticiones Secundarias" at bounding box center [1085, 284] width 108 height 15
drag, startPoint x: 1256, startPoint y: 285, endPoint x: 1373, endPoint y: 299, distance: 117.4
click at [1263, 287] on span "Data Minority" at bounding box center [1256, 284] width 62 height 15
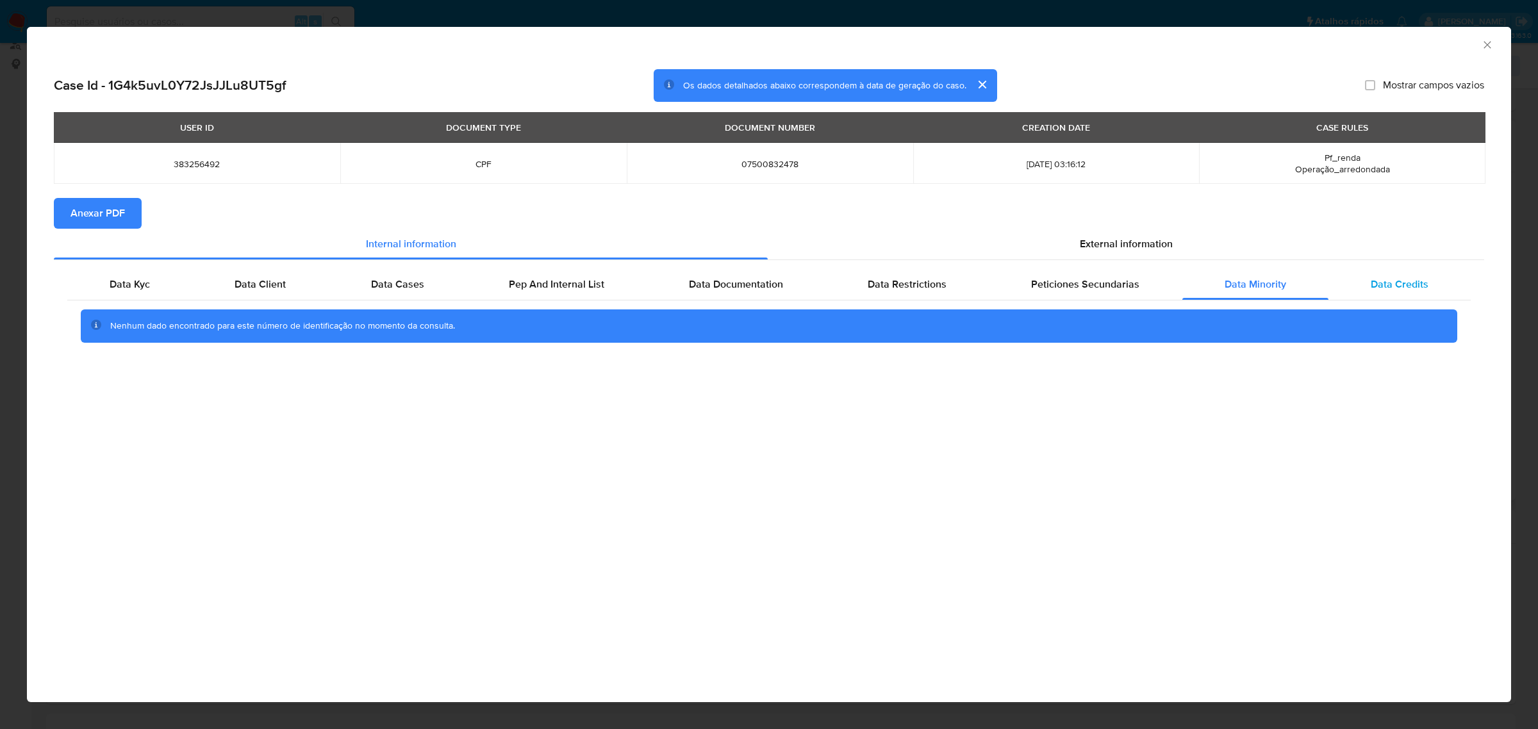
click at [1415, 285] on span "Data Credits" at bounding box center [1400, 284] width 58 height 15
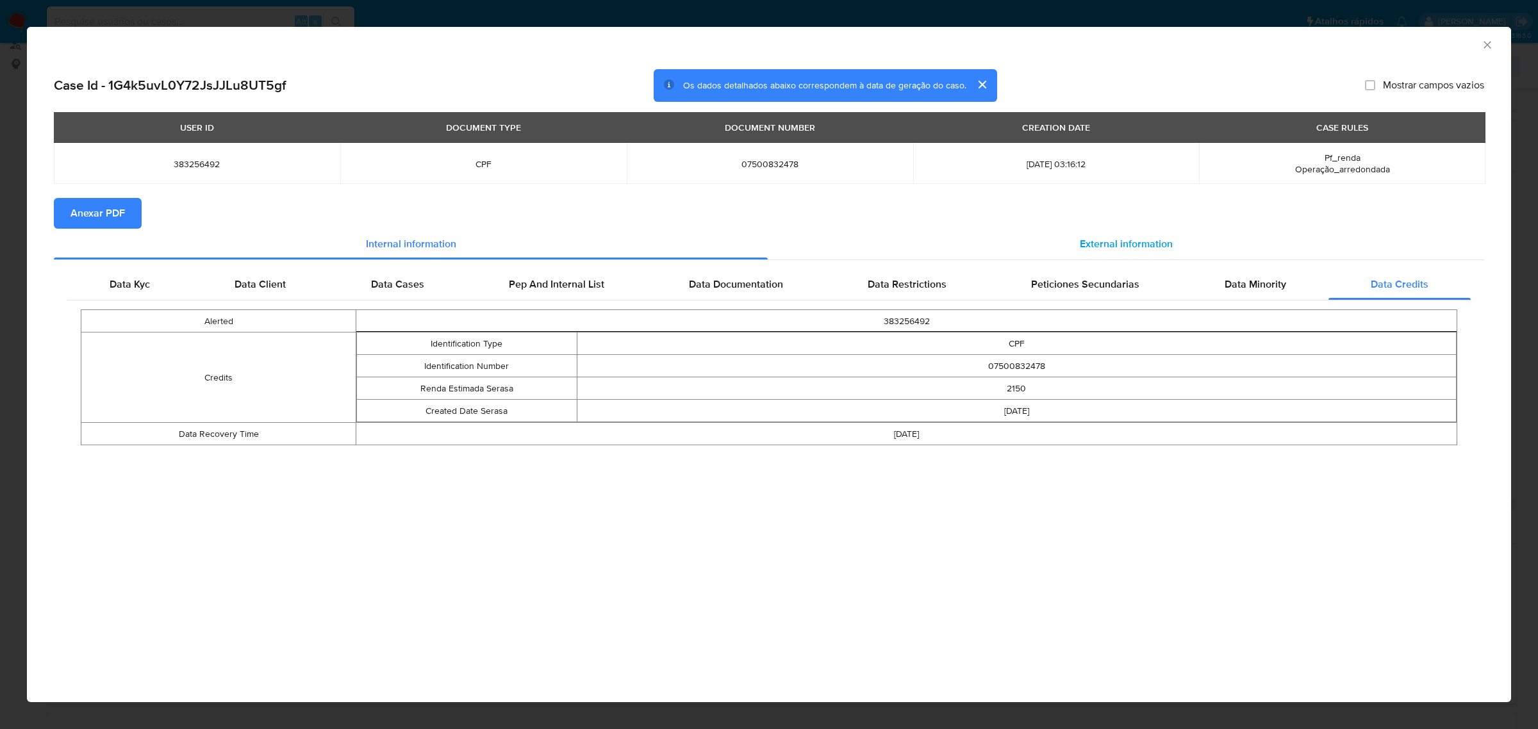
click at [1170, 237] on span "External information" at bounding box center [1126, 244] width 93 height 15
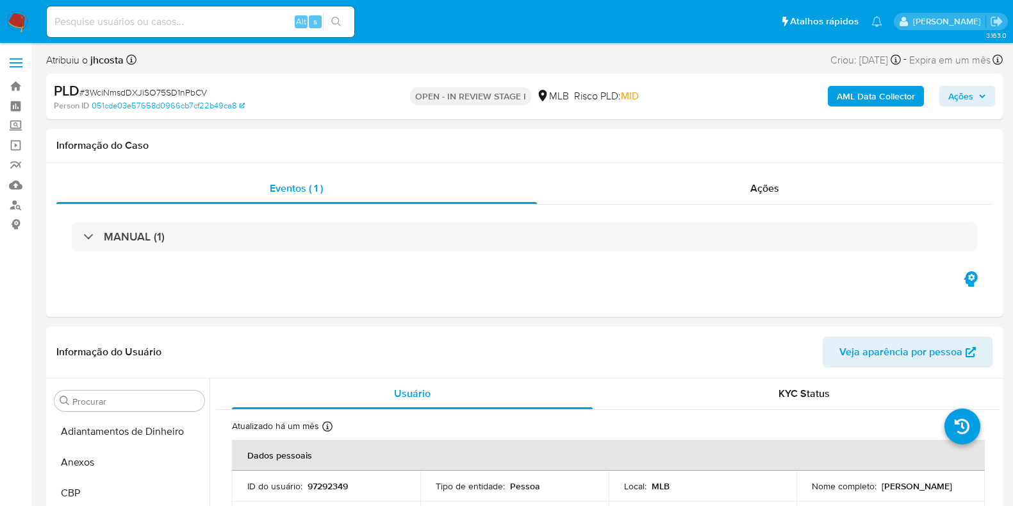
select select "10"
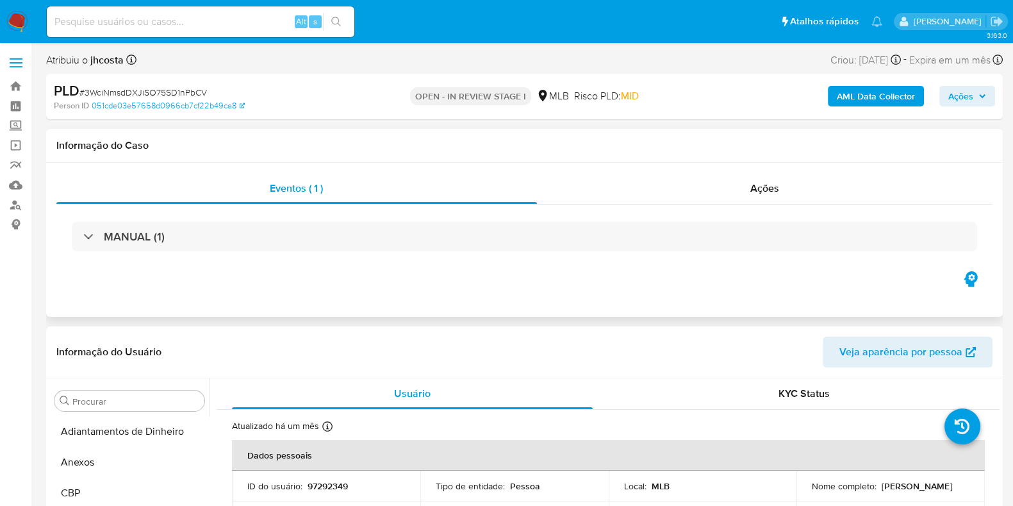
scroll to position [695, 0]
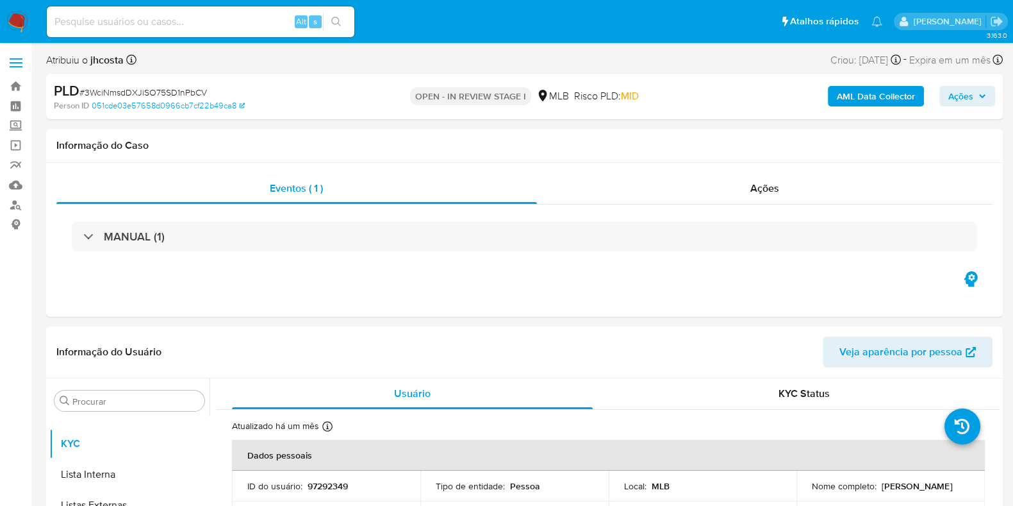
click at [197, 94] on span "# 3WciNmsdDXJiSO75SD1nPbCV" at bounding box center [143, 92] width 128 height 13
copy span "3WciNmsdDXJiSO75SD1nPbCV"
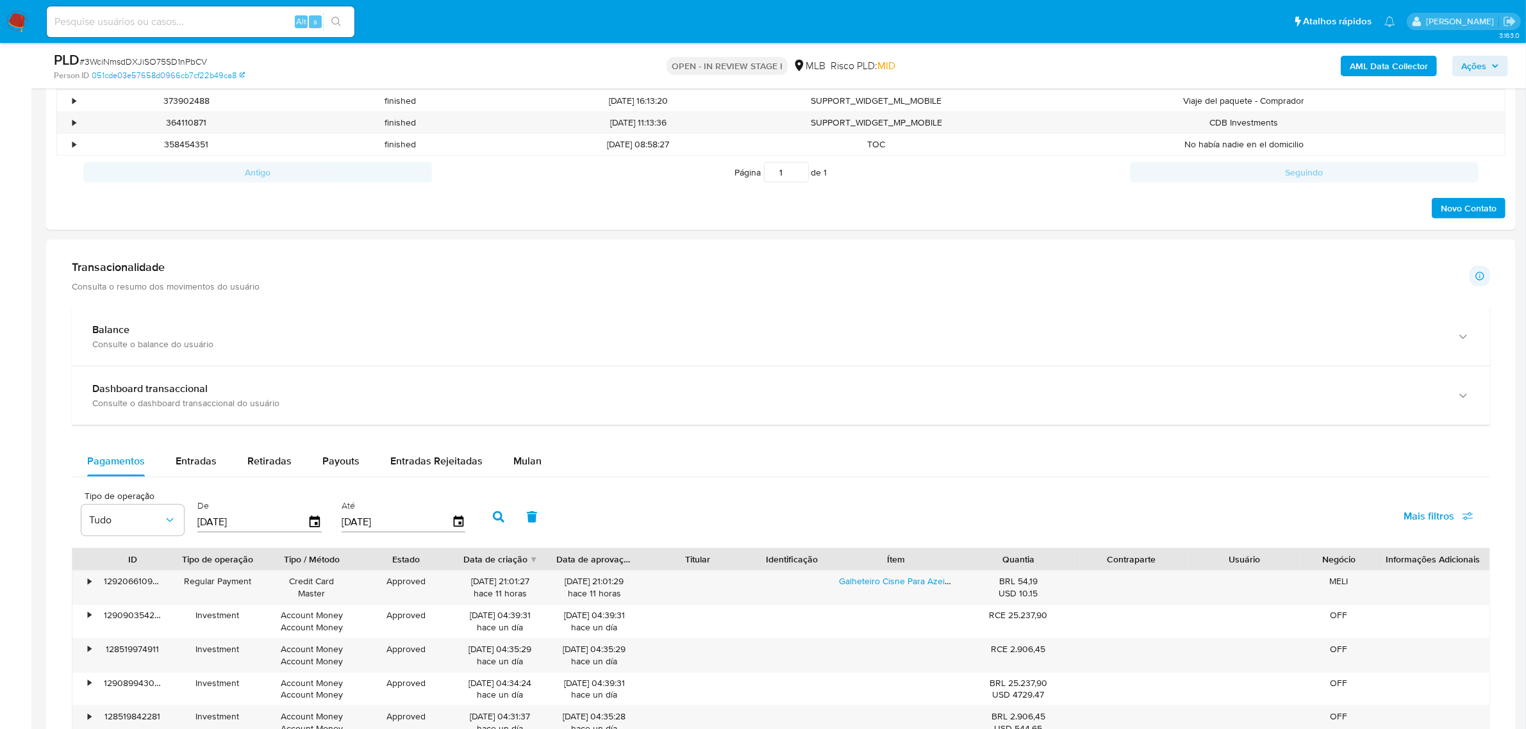
scroll to position [801, 0]
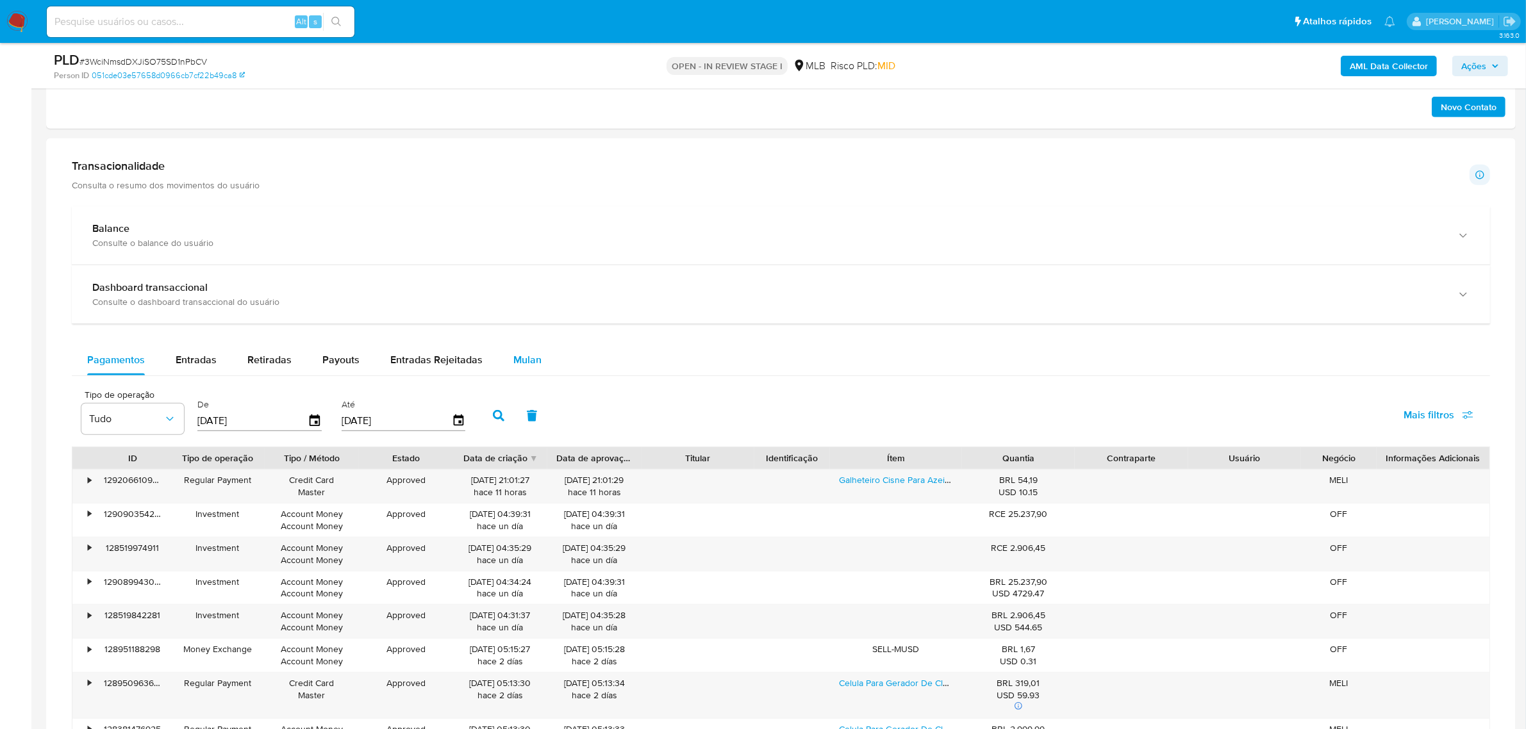
click at [543, 374] on button "Mulan" at bounding box center [527, 360] width 59 height 31
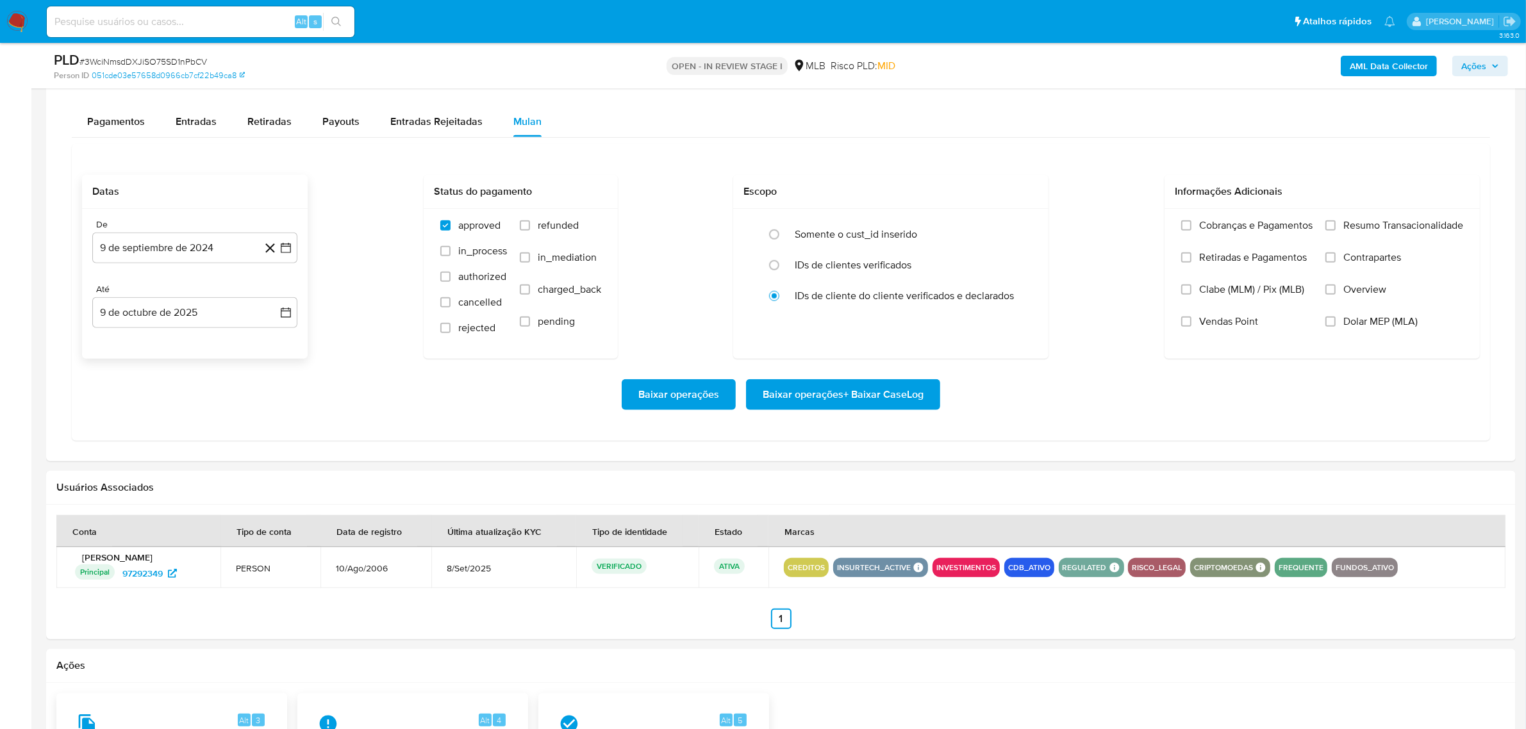
scroll to position [1042, 0]
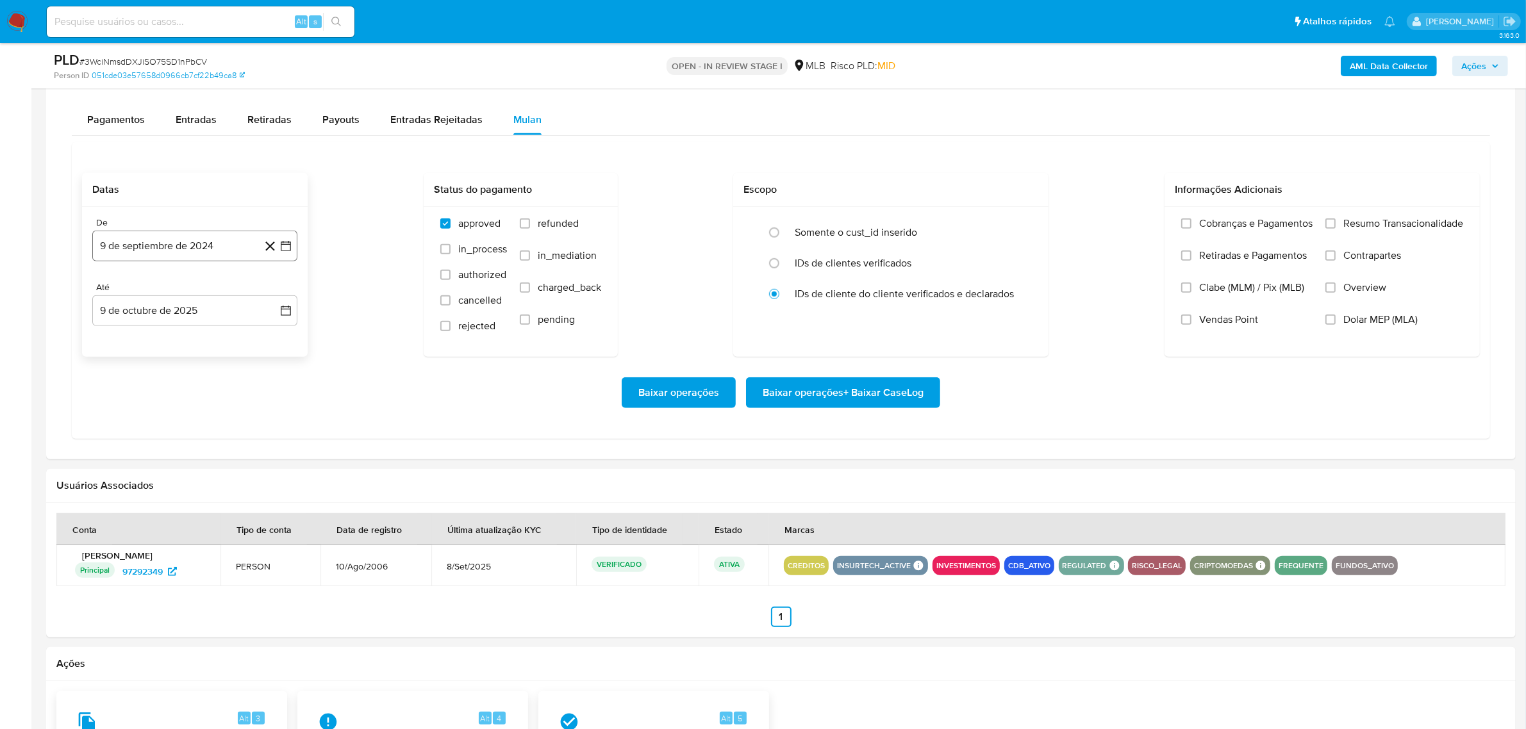
click at [189, 254] on button "9 de septiembre de 2024" at bounding box center [194, 246] width 205 height 31
click at [209, 295] on span "septiembre 2024" at bounding box center [188, 292] width 78 height 13
click at [113, 295] on icon "Año anterior" at bounding box center [115, 292] width 15 height 15
click at [270, 299] on icon "Año siguiente" at bounding box center [271, 292] width 15 height 15
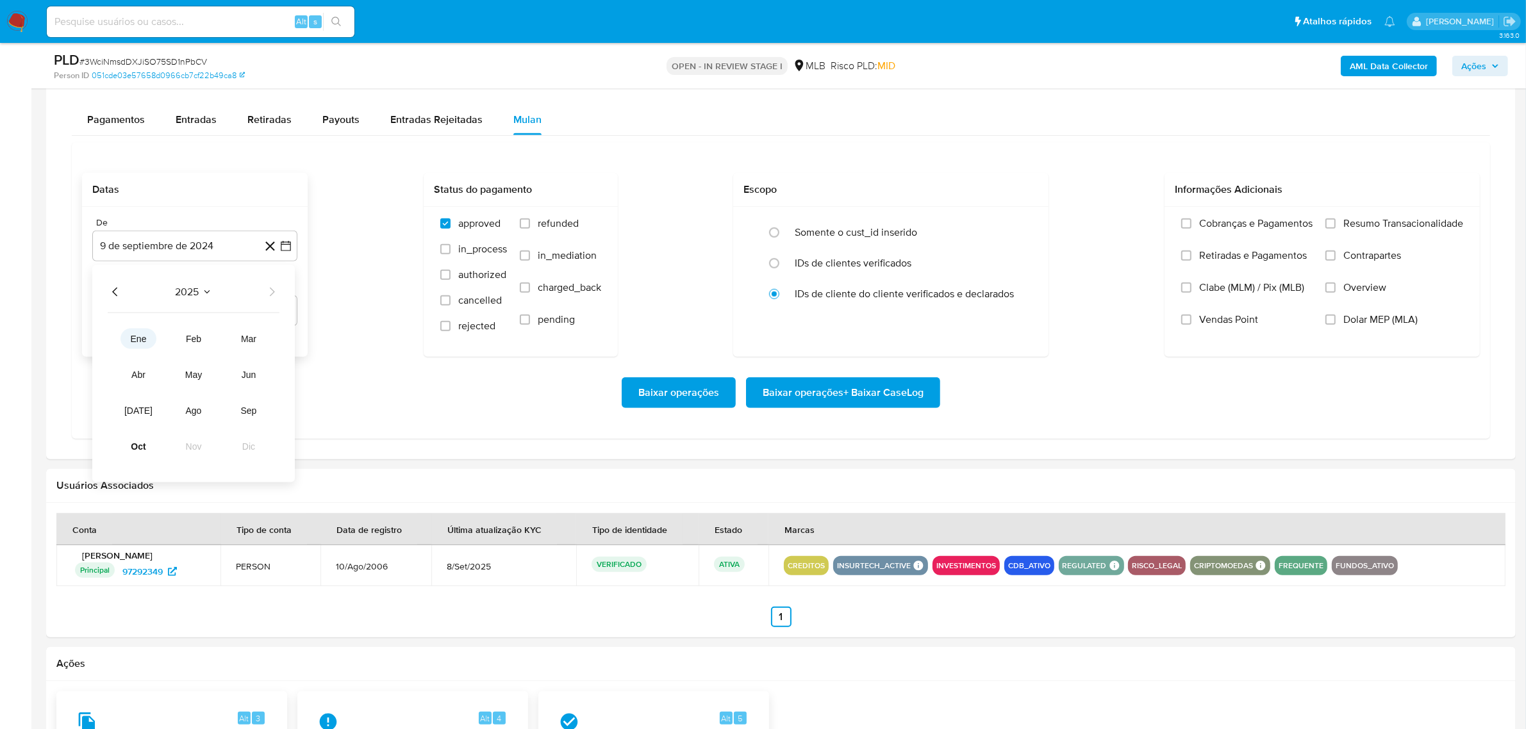
click at [131, 340] on span "ene" at bounding box center [139, 339] width 16 height 10
drag, startPoint x: 165, startPoint y: 338, endPoint x: 180, endPoint y: 337, distance: 15.4
click at [165, 338] on button "1" at bounding box center [169, 339] width 21 height 21
click at [1013, 229] on span "Resumo Transacionalidade" at bounding box center [1404, 223] width 120 height 13
click at [1013, 229] on input "Resumo Transacionalidade" at bounding box center [1331, 224] width 10 height 10
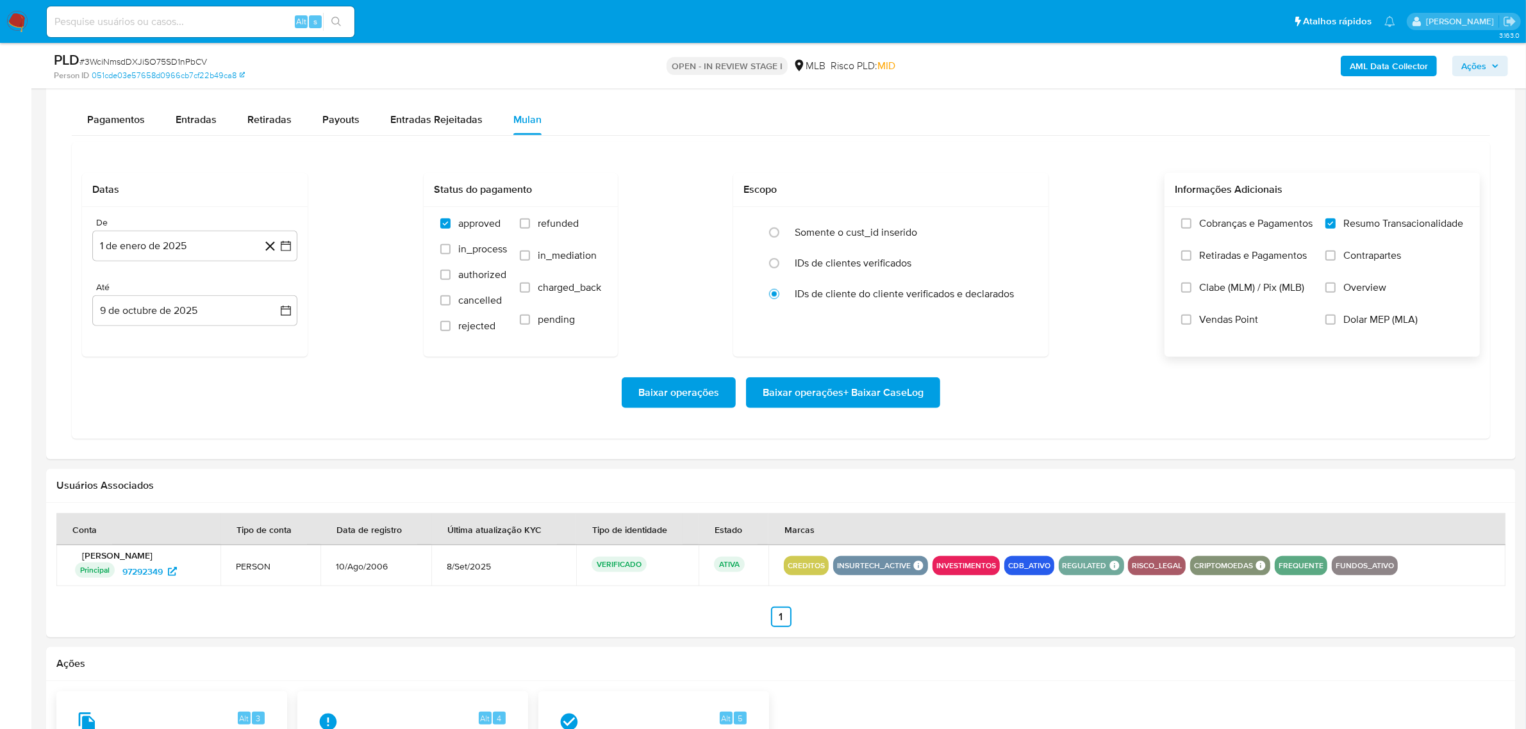
click at [857, 388] on span "Baixar operações + Baixar CaseLog" at bounding box center [843, 393] width 161 height 28
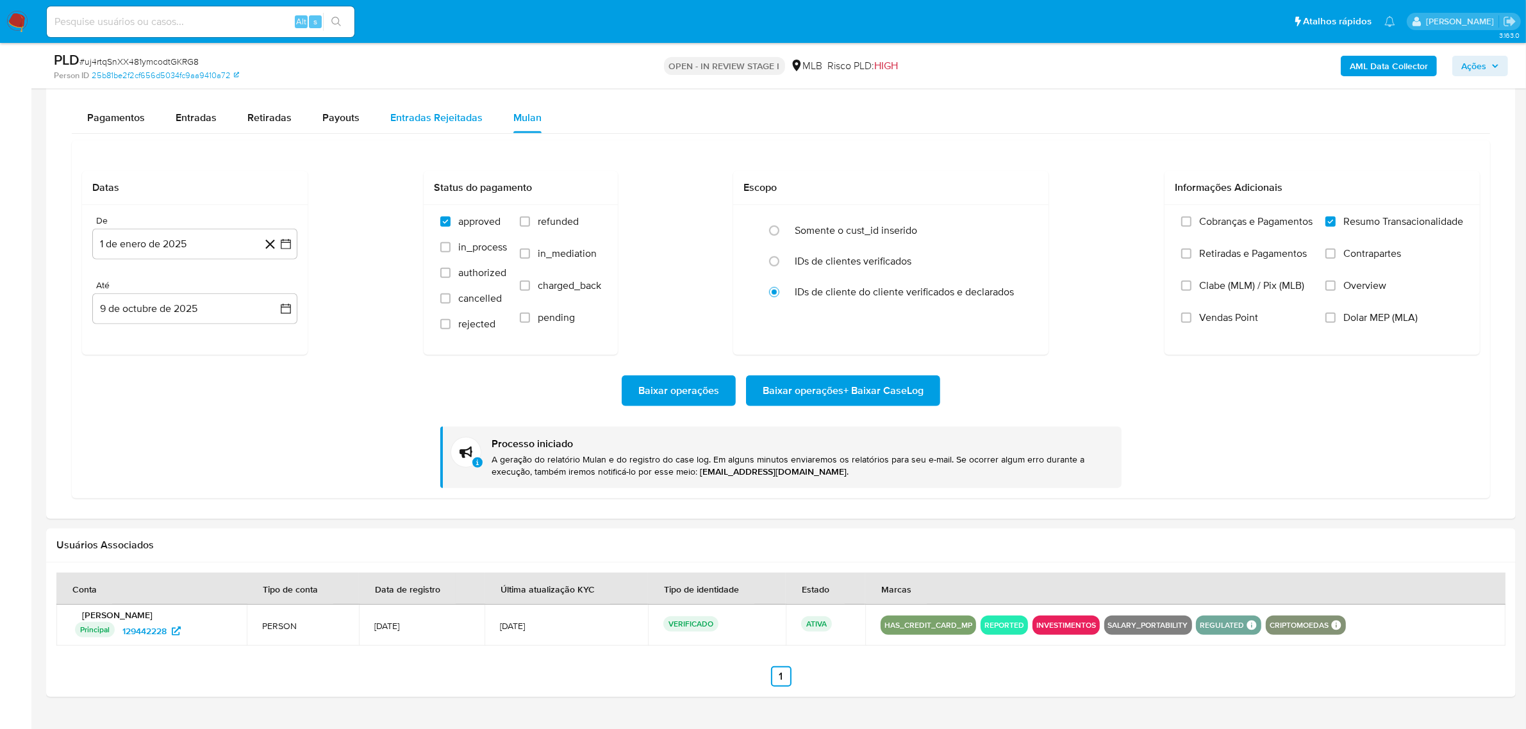
scroll to position [320, 0]
click at [186, 58] on span "# uj4rtqSnXX481ymcodtGKRG8" at bounding box center [138, 61] width 119 height 13
copy span "uj4rtqSnXX481ymcodtGKRG8"
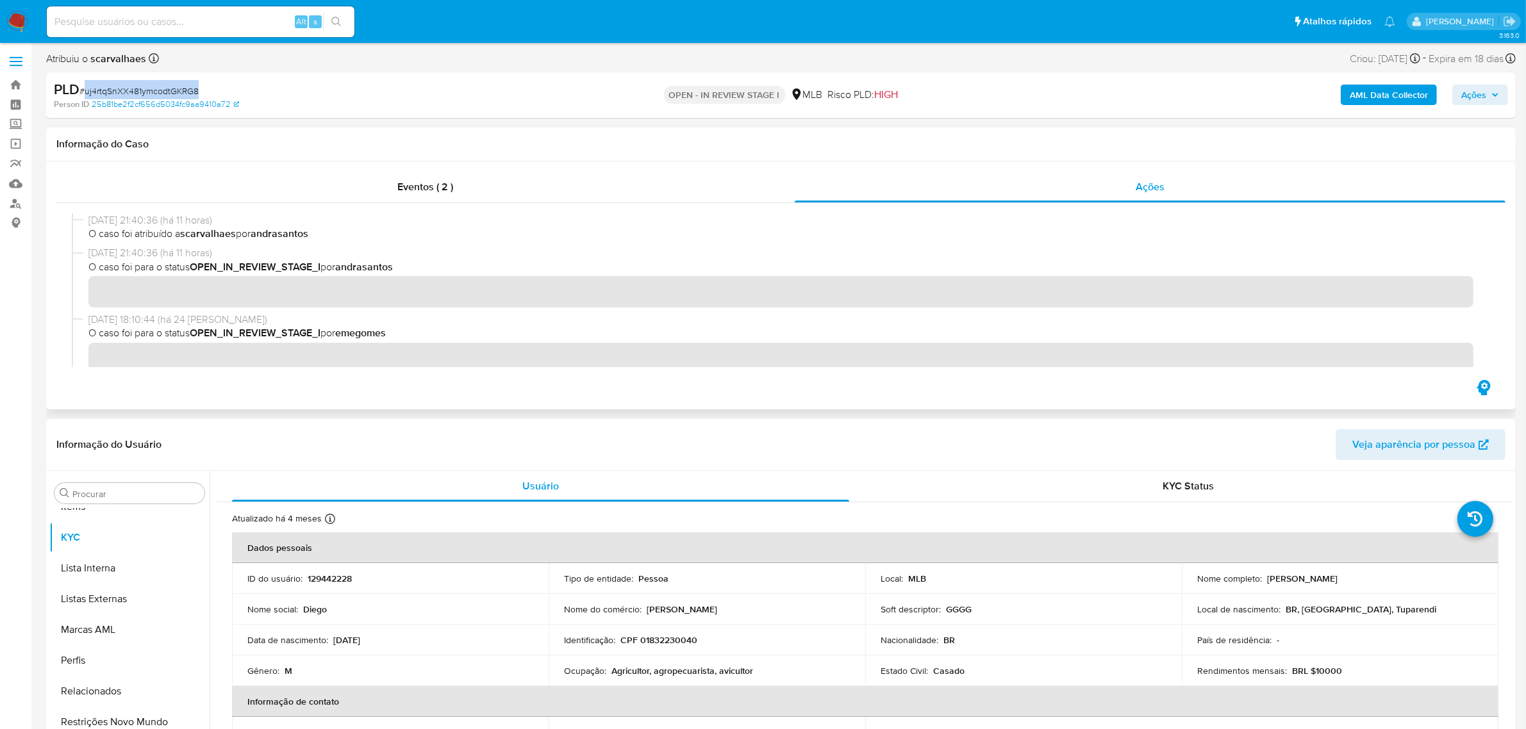
scroll to position [0, 0]
click at [395, 187] on div "Eventos ( 2 )" at bounding box center [425, 188] width 738 height 31
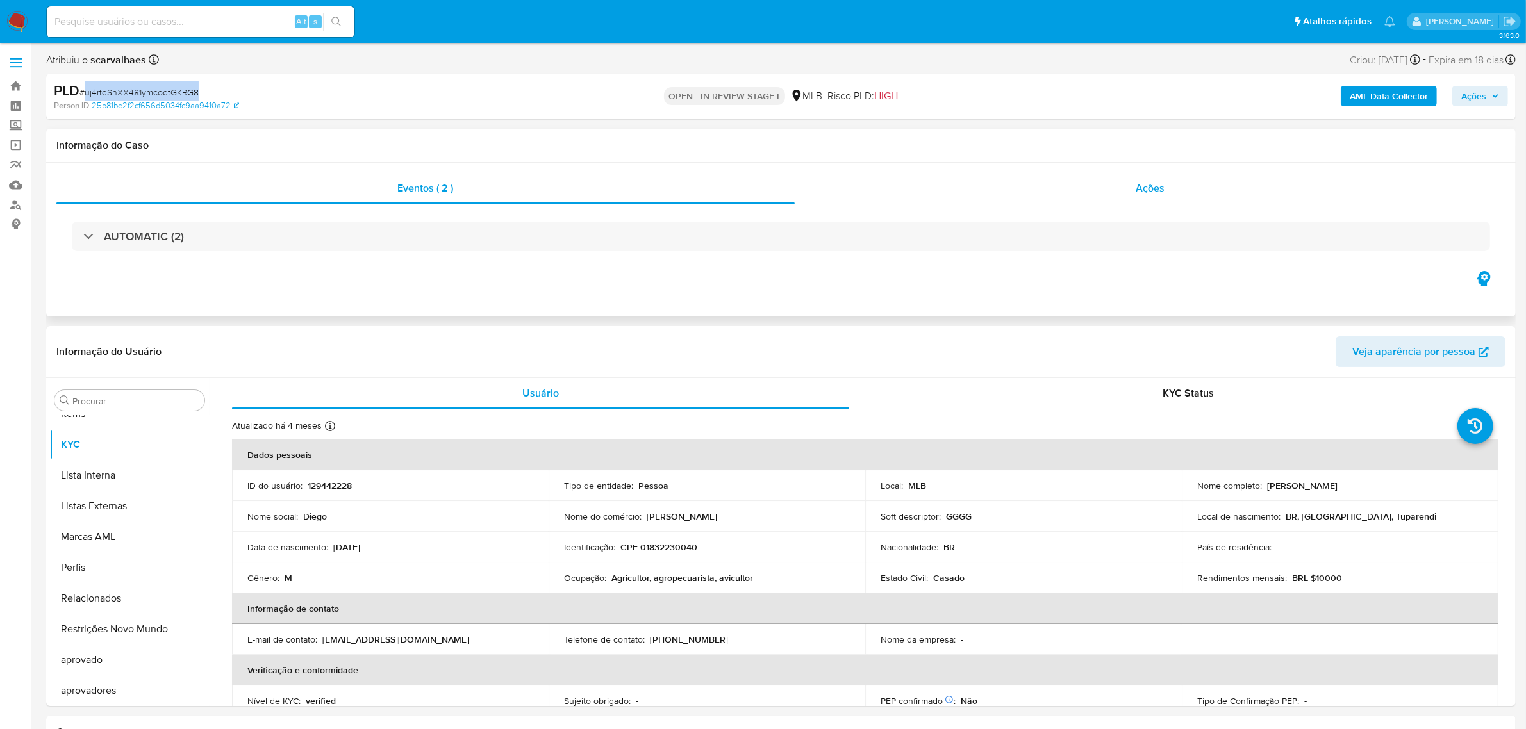
click at [1168, 183] on div "Ações" at bounding box center [1150, 188] width 711 height 31
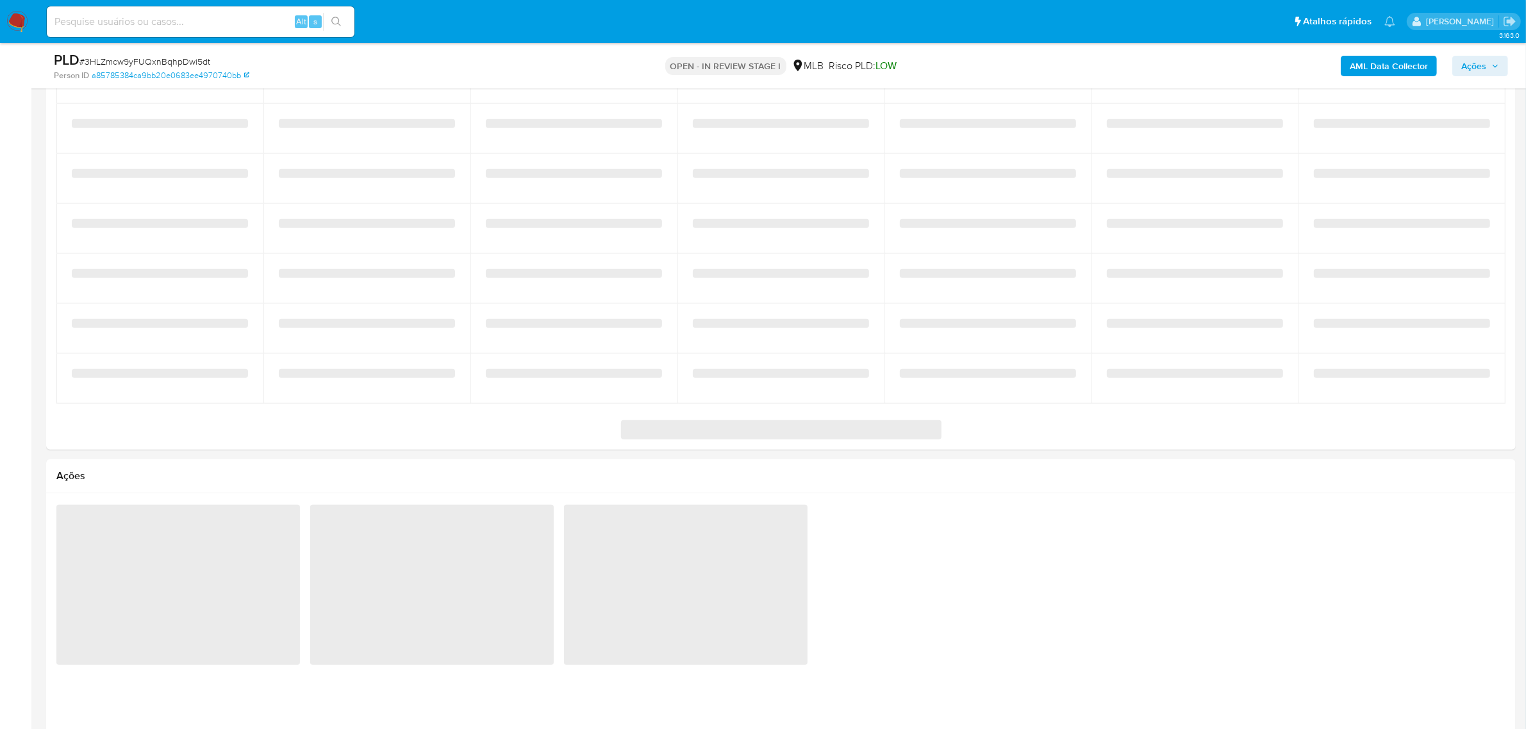
select select "10"
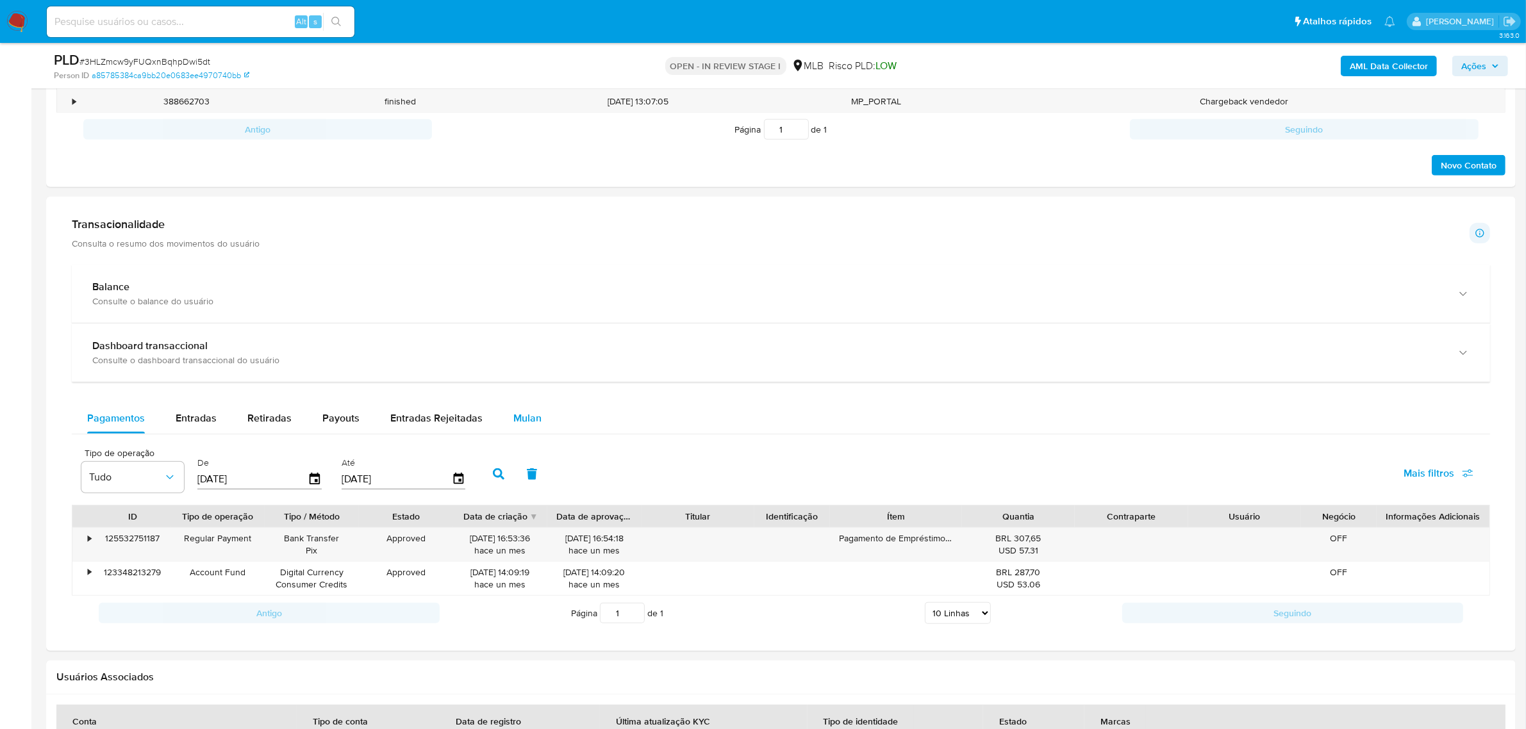
click at [529, 418] on span "Mulan" at bounding box center [527, 418] width 28 height 15
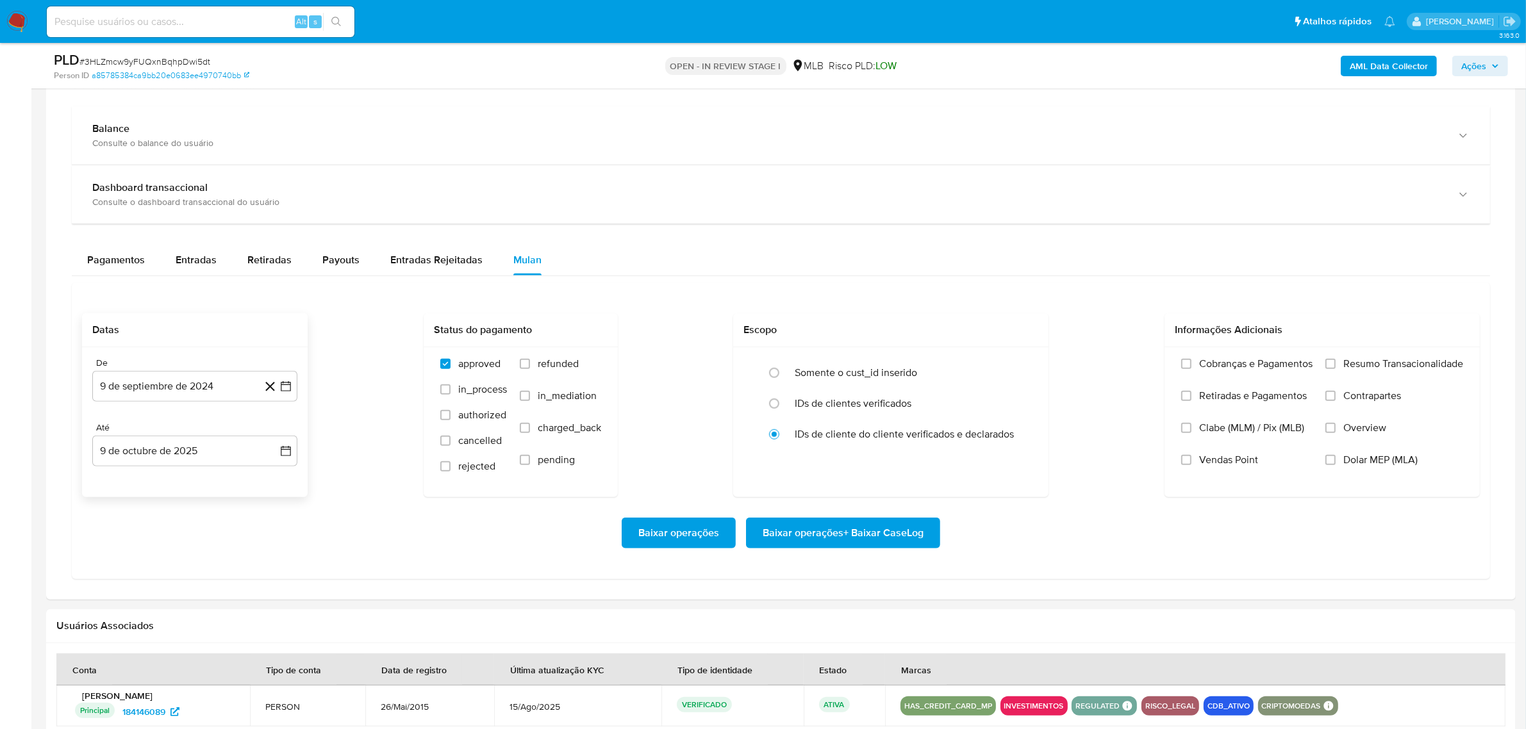
scroll to position [881, 0]
click at [188, 379] on button "9 de septiembre de 2024" at bounding box center [194, 384] width 205 height 31
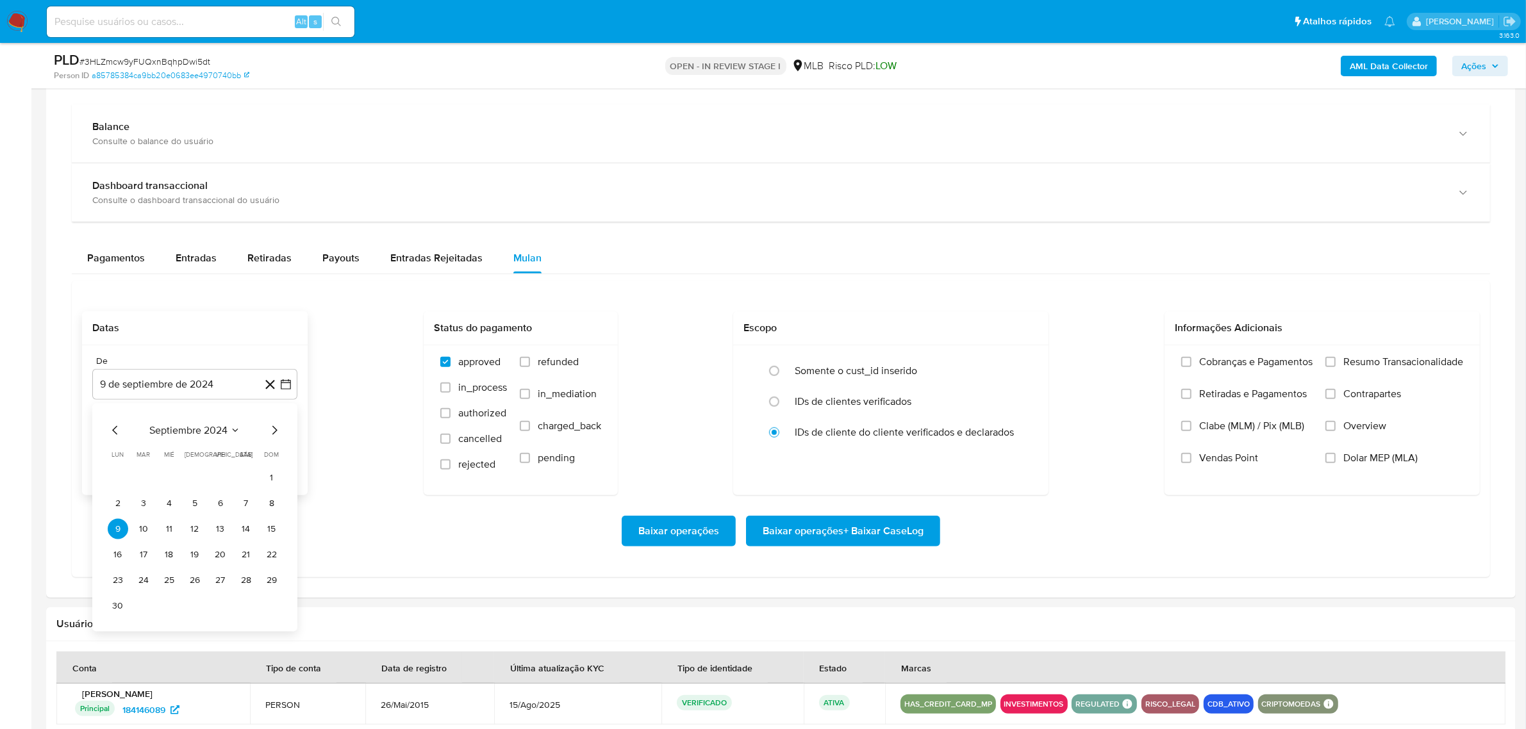
click at [213, 431] on span "septiembre 2024" at bounding box center [188, 430] width 78 height 13
click at [273, 431] on icon "Año siguiente" at bounding box center [272, 430] width 5 height 9
click at [131, 479] on span "ene" at bounding box center [139, 477] width 16 height 10
click at [174, 476] on button "1" at bounding box center [169, 478] width 21 height 21
click at [1340, 356] on div "Cobranças e Pagamentos Retiradas e Pagamentos Clabe (MLM) / Pix (MLB) Vendas Po…" at bounding box center [1322, 419] width 315 height 149
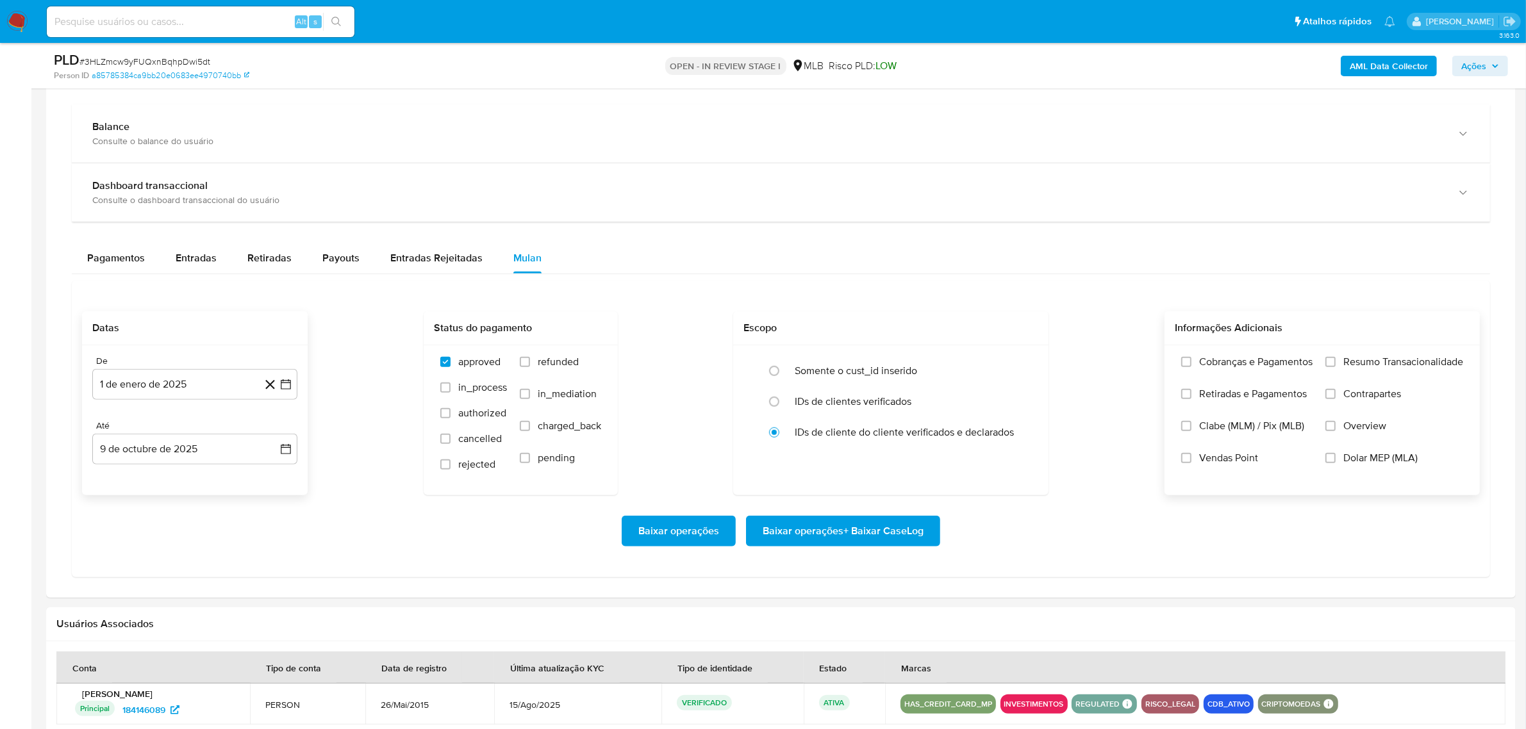
click at [1344, 365] on span "Resumo Transacionalidade" at bounding box center [1404, 362] width 120 height 13
click at [1336, 365] on input "Resumo Transacionalidade" at bounding box center [1331, 362] width 10 height 10
click at [888, 531] on span "Baixar operações + Baixar CaseLog" at bounding box center [843, 531] width 161 height 28
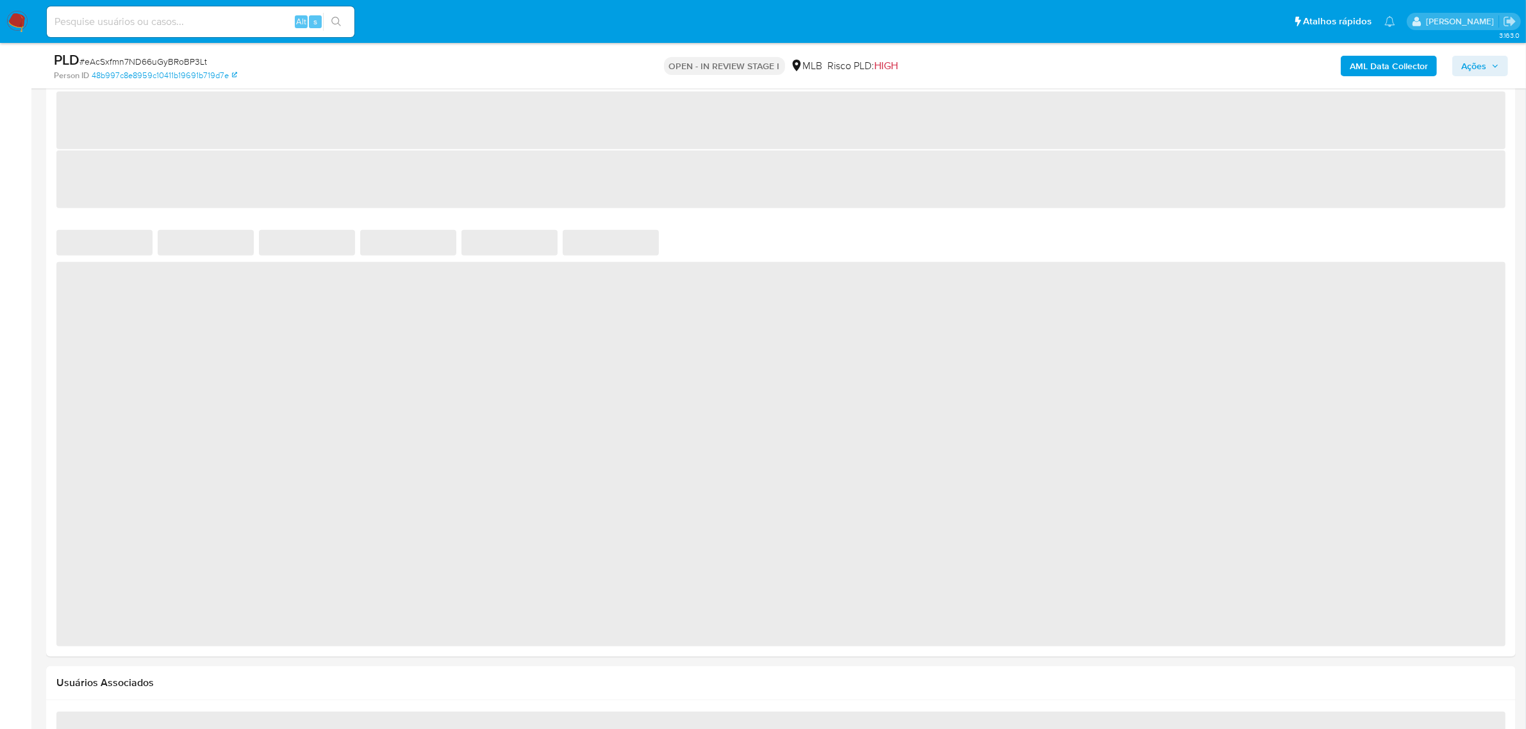
select select "10"
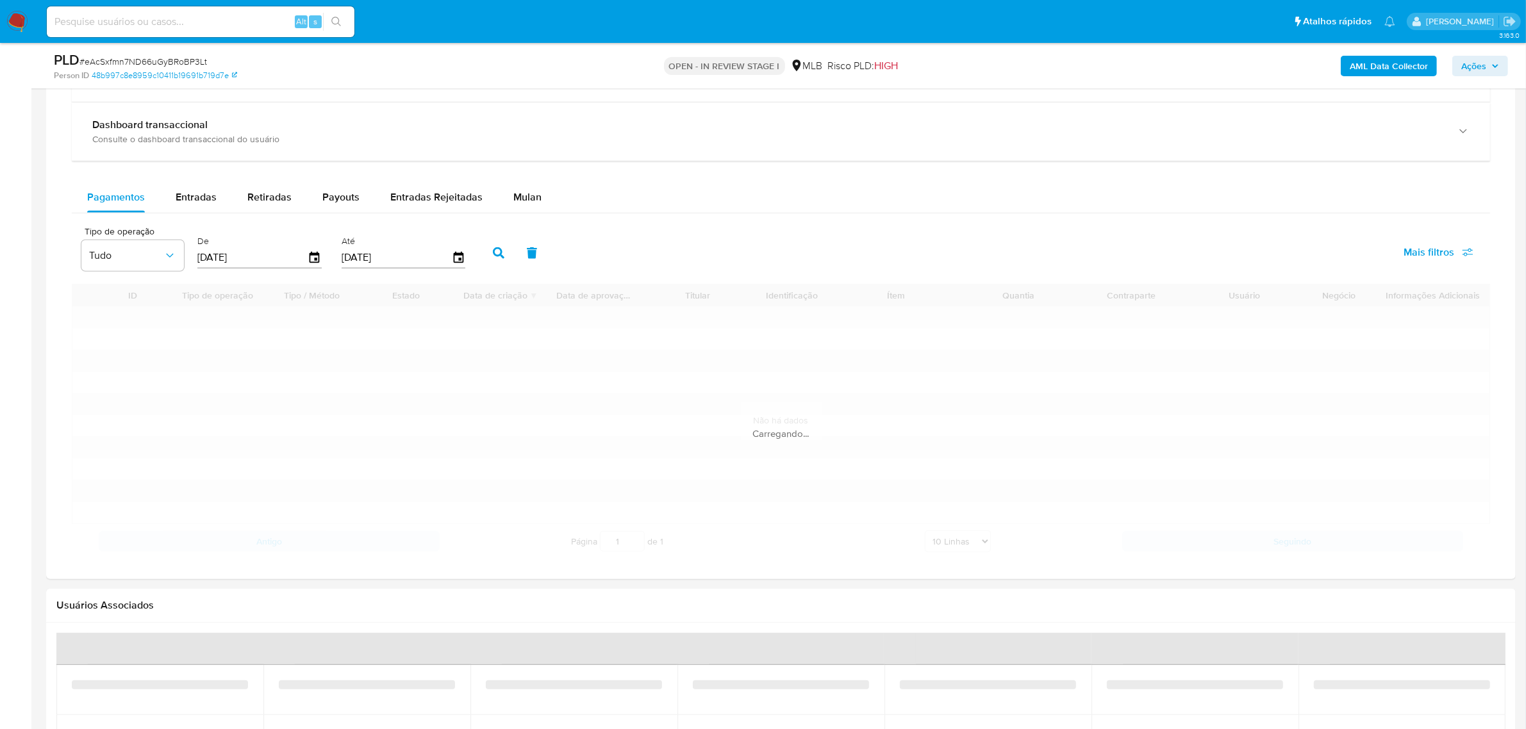
scroll to position [1042, 0]
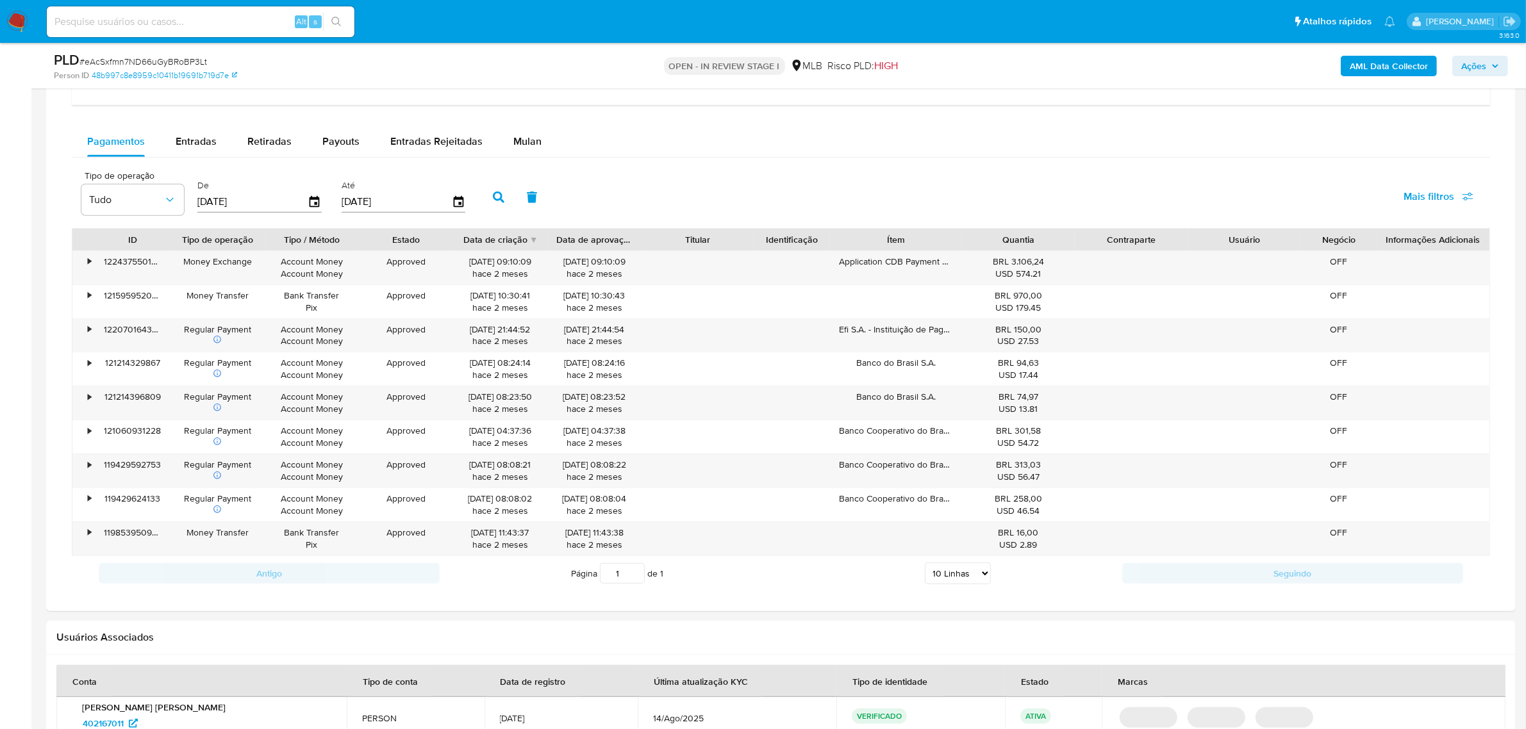
click at [521, 148] on span "Mulan" at bounding box center [527, 141] width 28 height 15
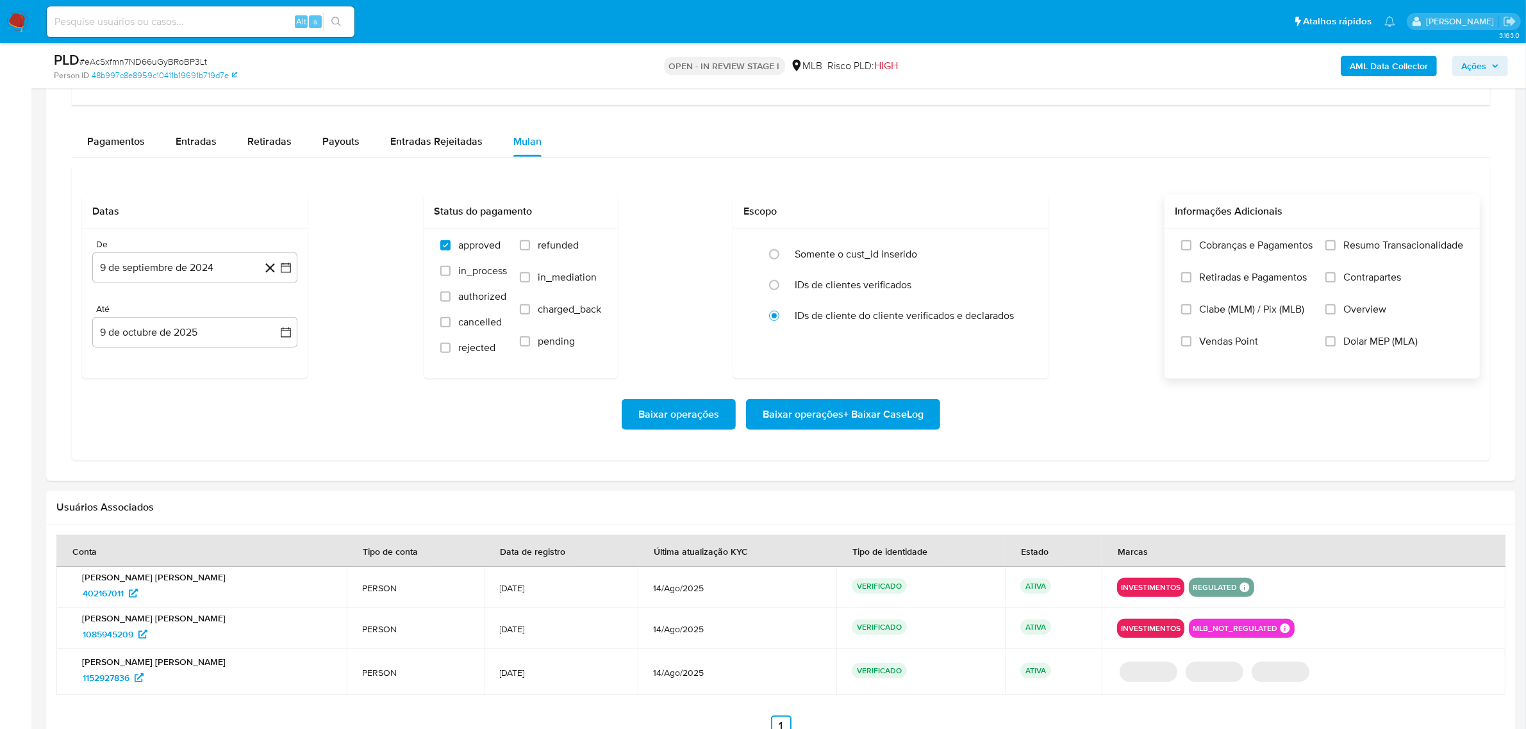
click at [1358, 245] on span "Resumo Transacionalidade" at bounding box center [1404, 245] width 120 height 13
click at [1336, 245] on input "Resumo Transacionalidade" at bounding box center [1331, 245] width 10 height 10
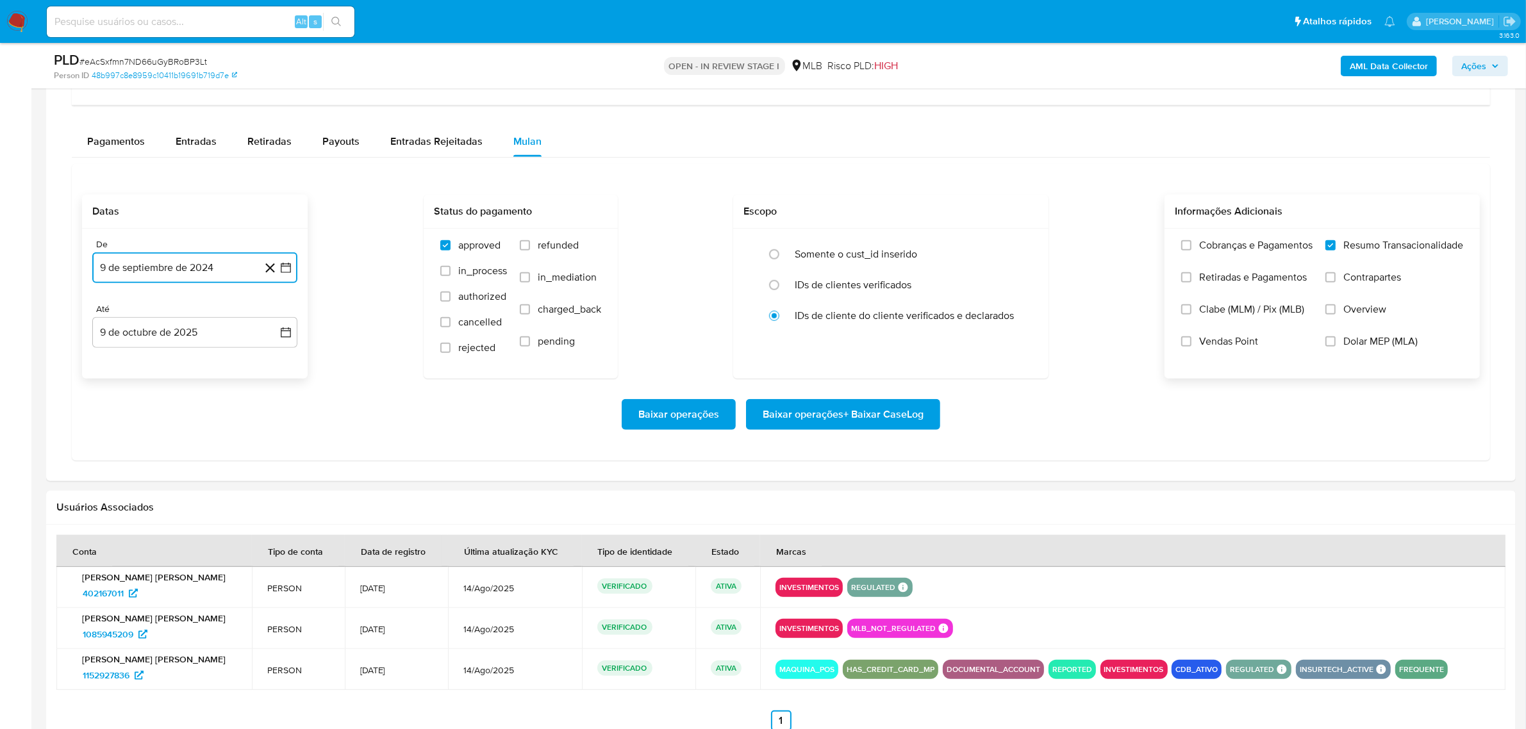
click at [155, 279] on button "9 de septiembre de 2024" at bounding box center [194, 268] width 205 height 31
click at [184, 316] on span "septiembre 2024" at bounding box center [188, 314] width 78 height 13
click at [270, 319] on icon "Año siguiente" at bounding box center [272, 314] width 5 height 9
click at [139, 365] on span "ene" at bounding box center [139, 361] width 16 height 10
click at [165, 363] on button "1" at bounding box center [169, 361] width 21 height 21
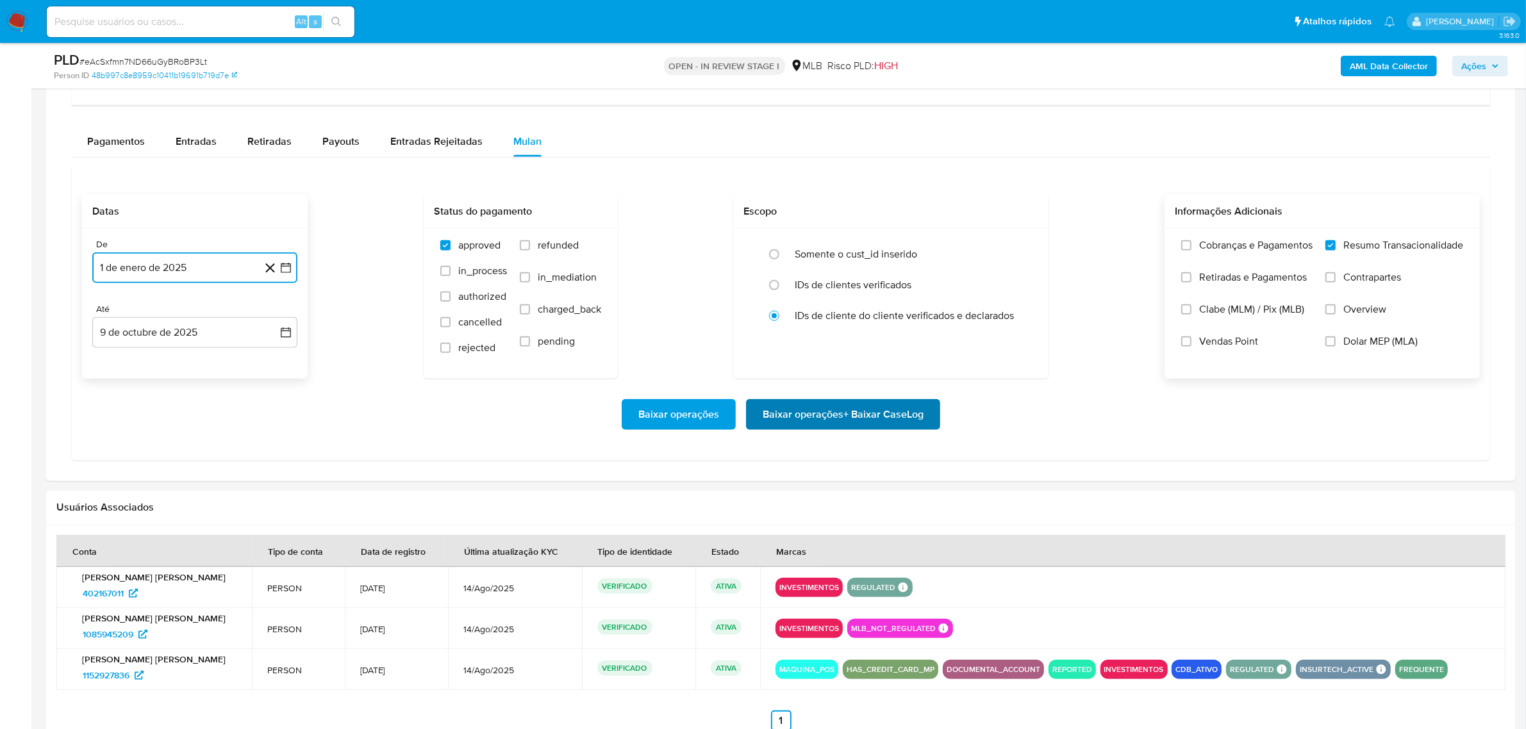
click at [892, 424] on span "Baixar operações + Baixar CaseLog" at bounding box center [843, 415] width 161 height 28
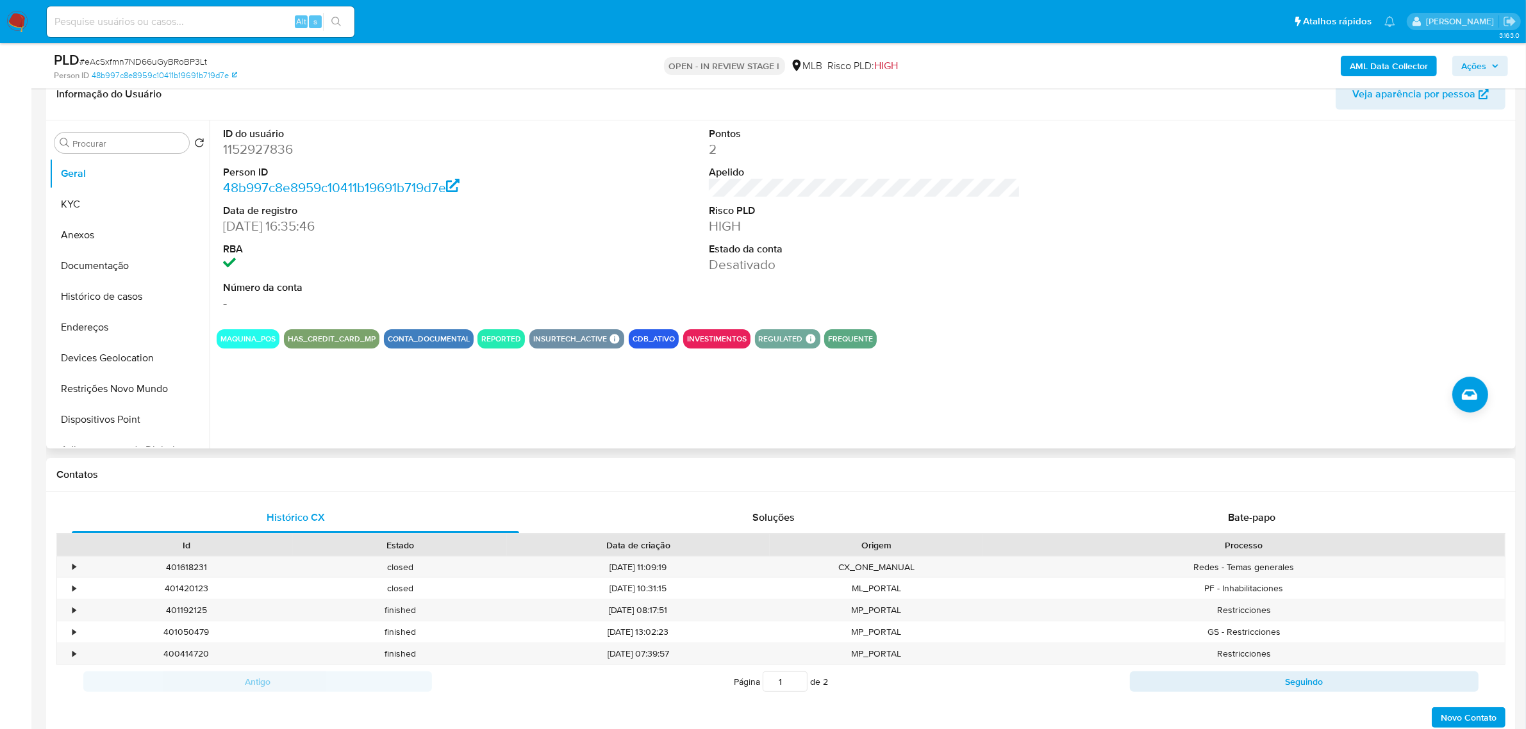
scroll to position [0, 0]
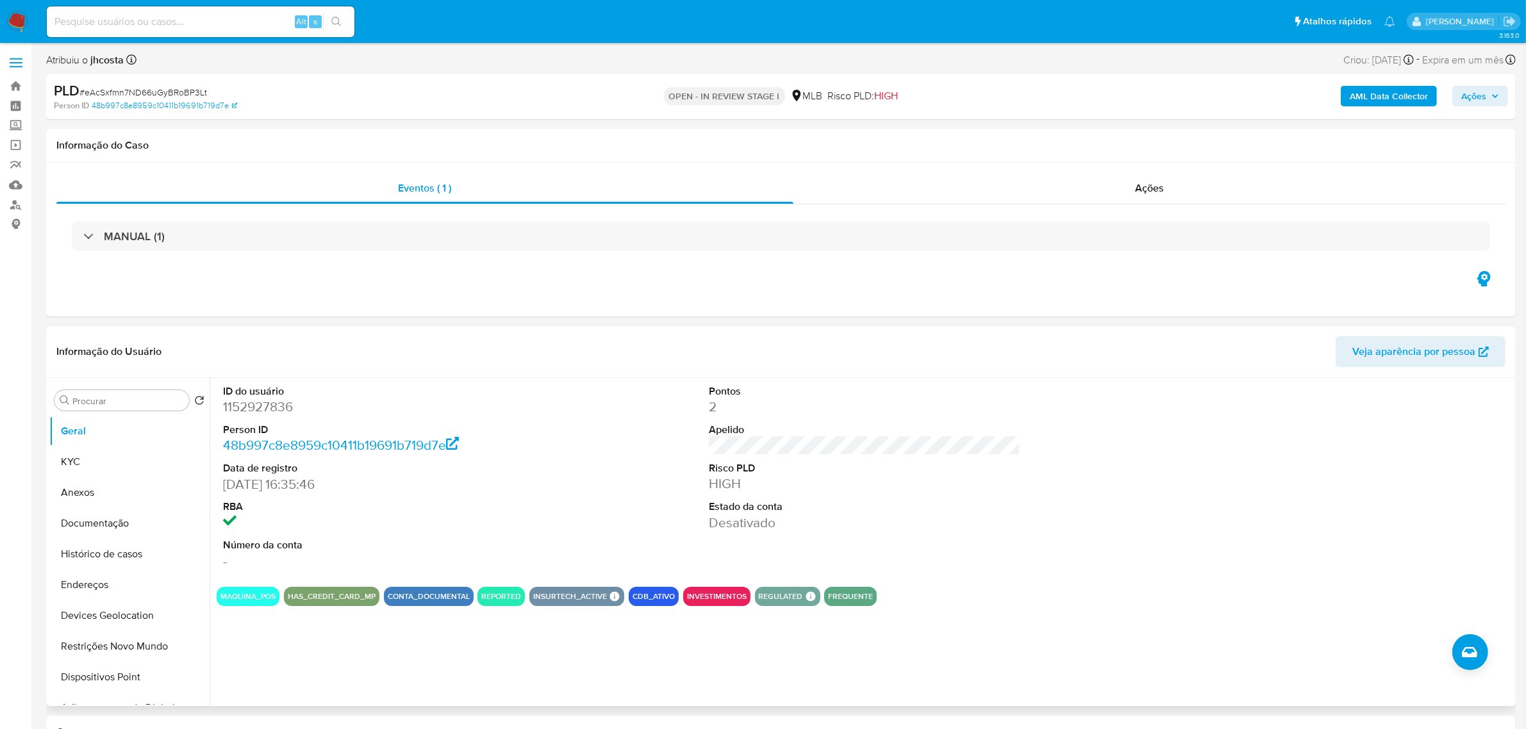
click at [252, 410] on dd "1152927836" at bounding box center [379, 407] width 312 height 18
click at [251, 410] on dd "1152927836" at bounding box center [379, 407] width 312 height 18
copy dd "1152927836"
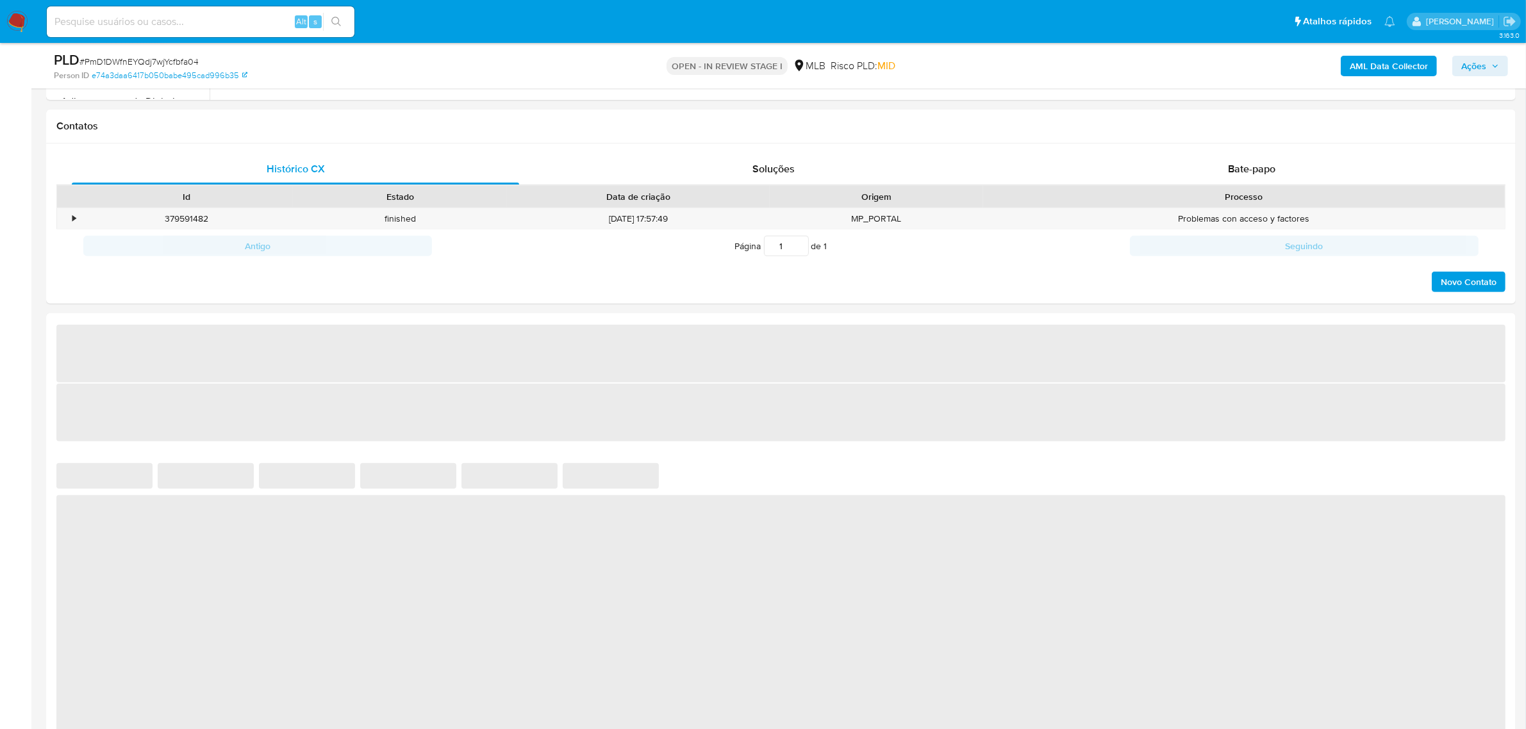
select select "10"
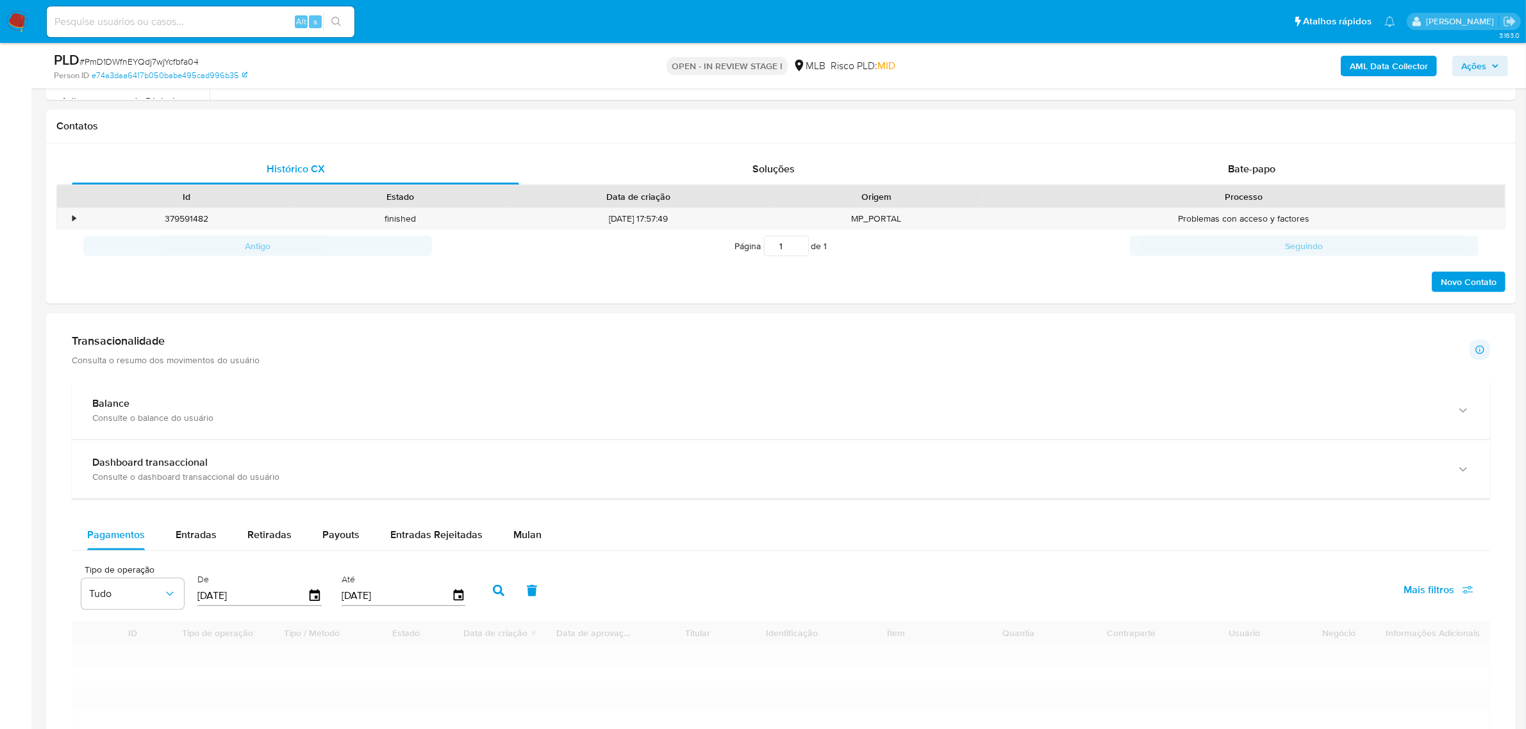
scroll to position [801, 0]
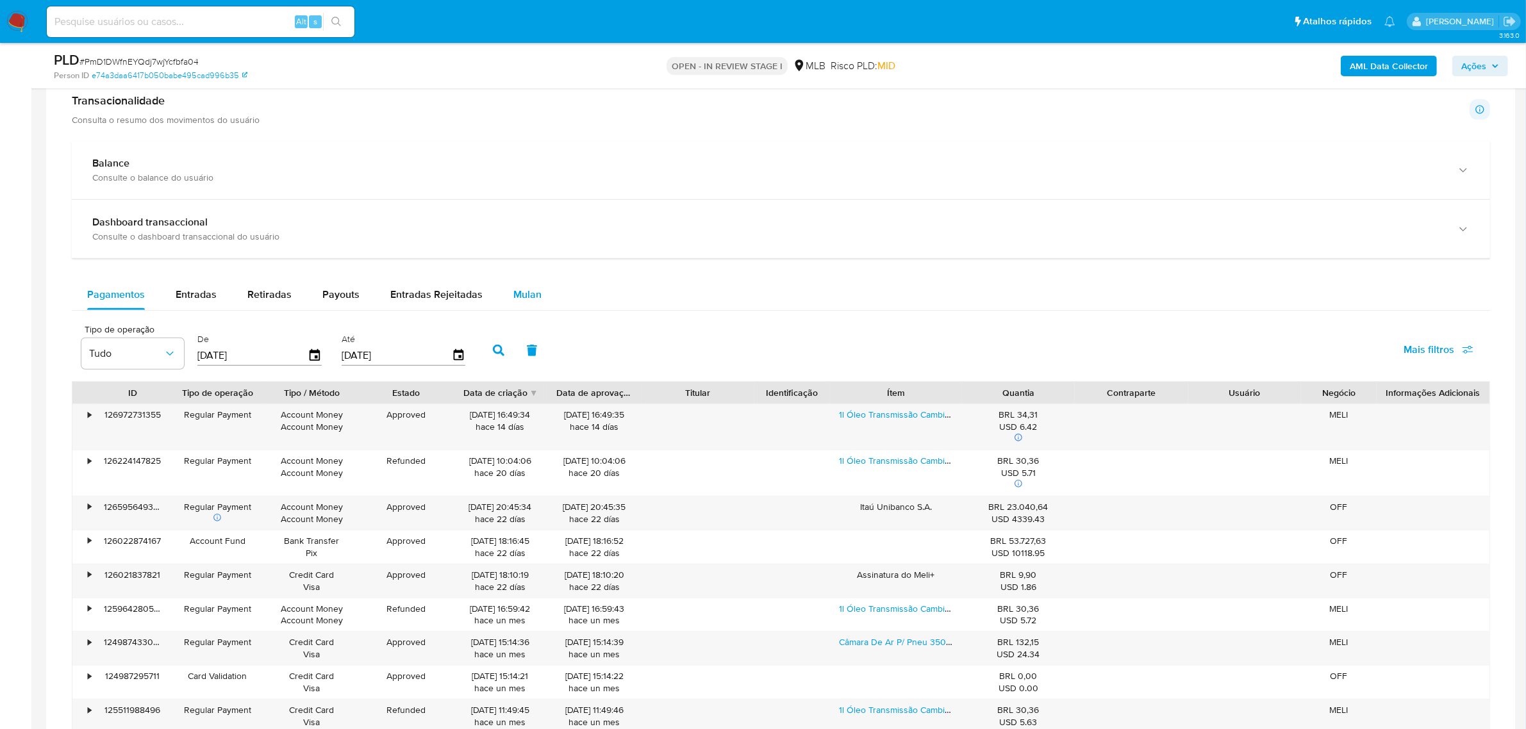
click at [526, 298] on span "Mulan" at bounding box center [527, 294] width 28 height 15
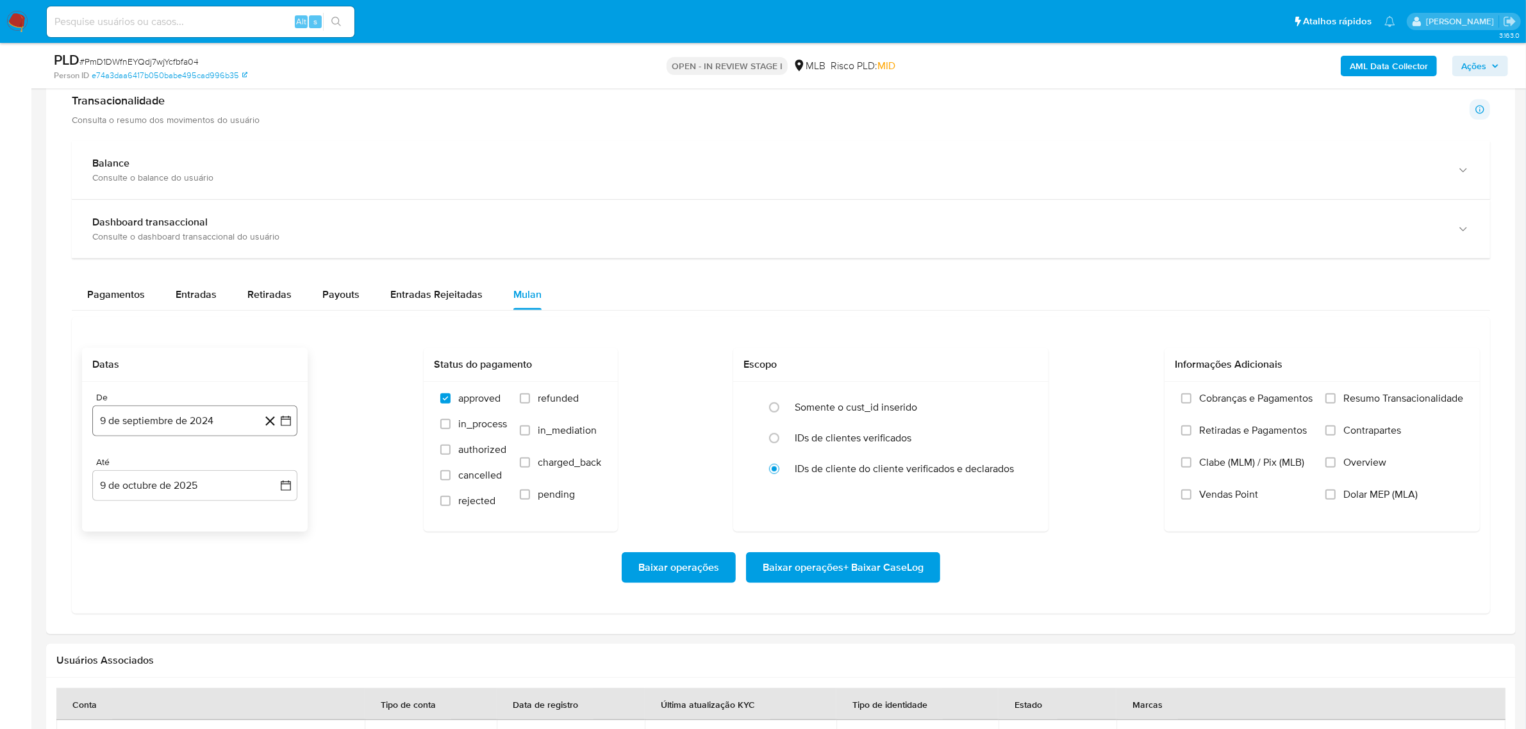
click at [148, 427] on button "9 de septiembre de 2024" at bounding box center [194, 421] width 205 height 31
click at [208, 469] on span "septiembre 2024" at bounding box center [188, 467] width 78 height 13
click at [270, 467] on icon "Año siguiente" at bounding box center [271, 467] width 15 height 15
click at [135, 518] on span "ene" at bounding box center [139, 514] width 16 height 10
click at [168, 513] on button "1" at bounding box center [169, 514] width 21 height 21
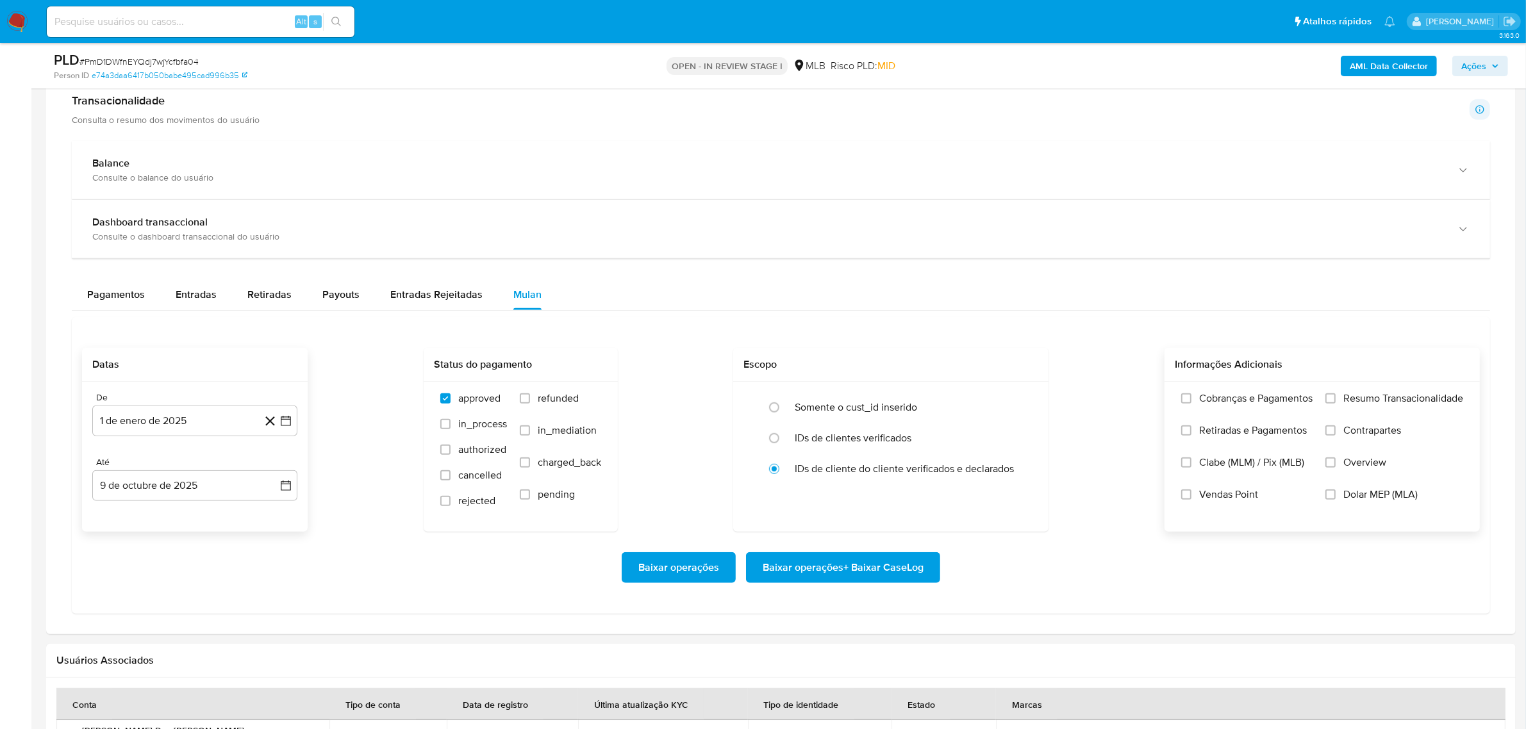
click at [1358, 398] on span "Resumo Transacionalidade" at bounding box center [1404, 398] width 120 height 13
click at [1336, 398] on input "Resumo Transacionalidade" at bounding box center [1331, 399] width 10 height 10
click at [857, 578] on span "Baixar operações + Baixar CaseLog" at bounding box center [843, 568] width 161 height 28
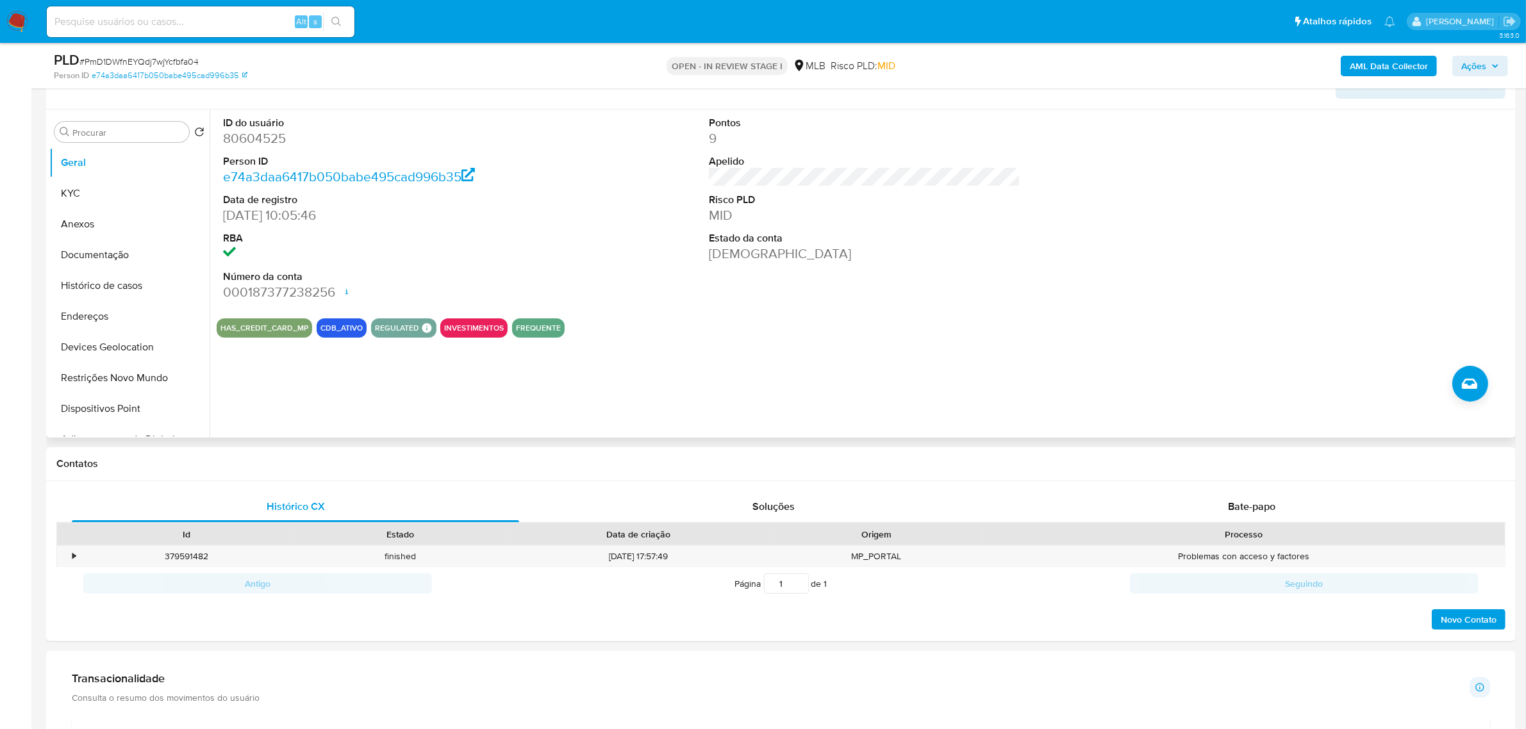
scroll to position [160, 0]
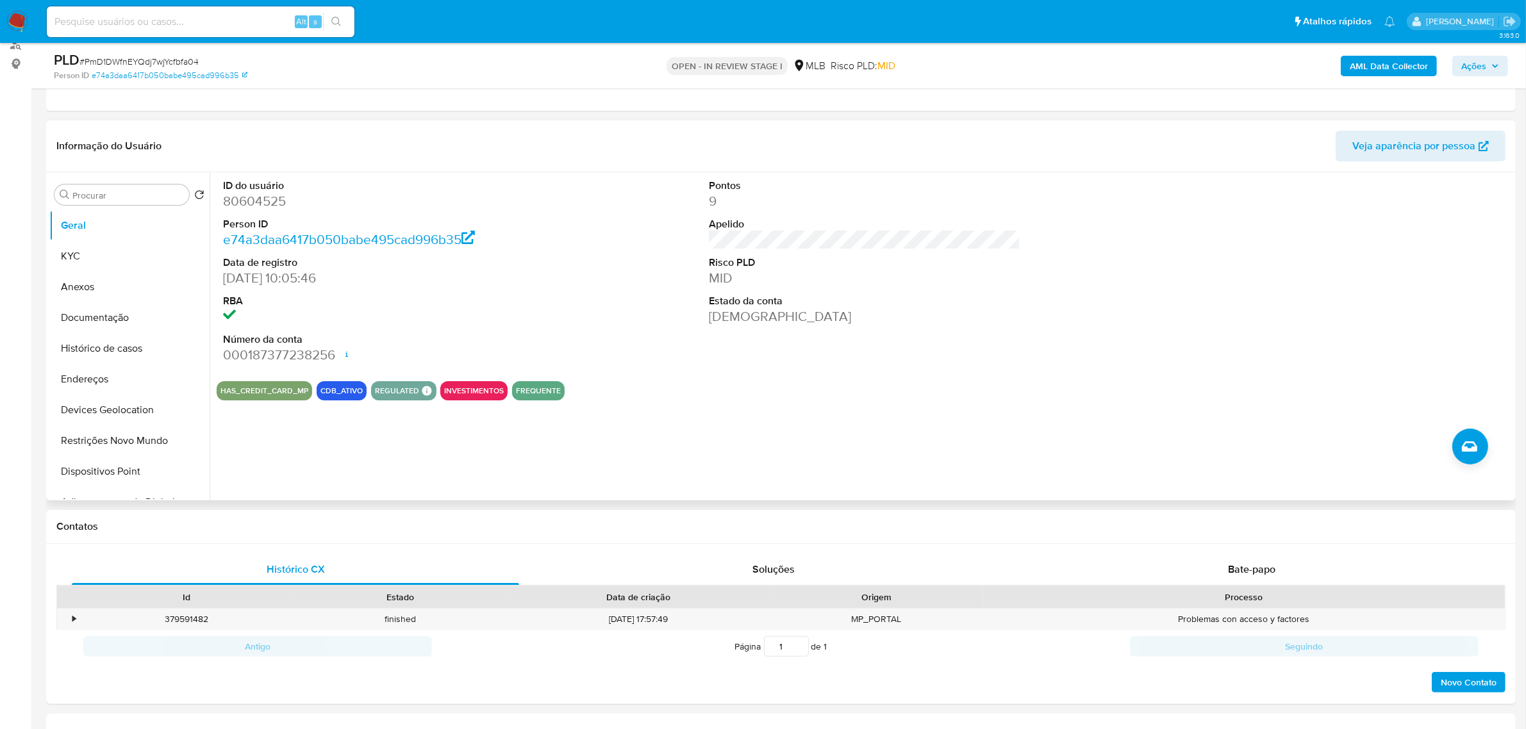
click at [242, 209] on dd "80604525" at bounding box center [379, 201] width 312 height 18
copy dd "80604525"
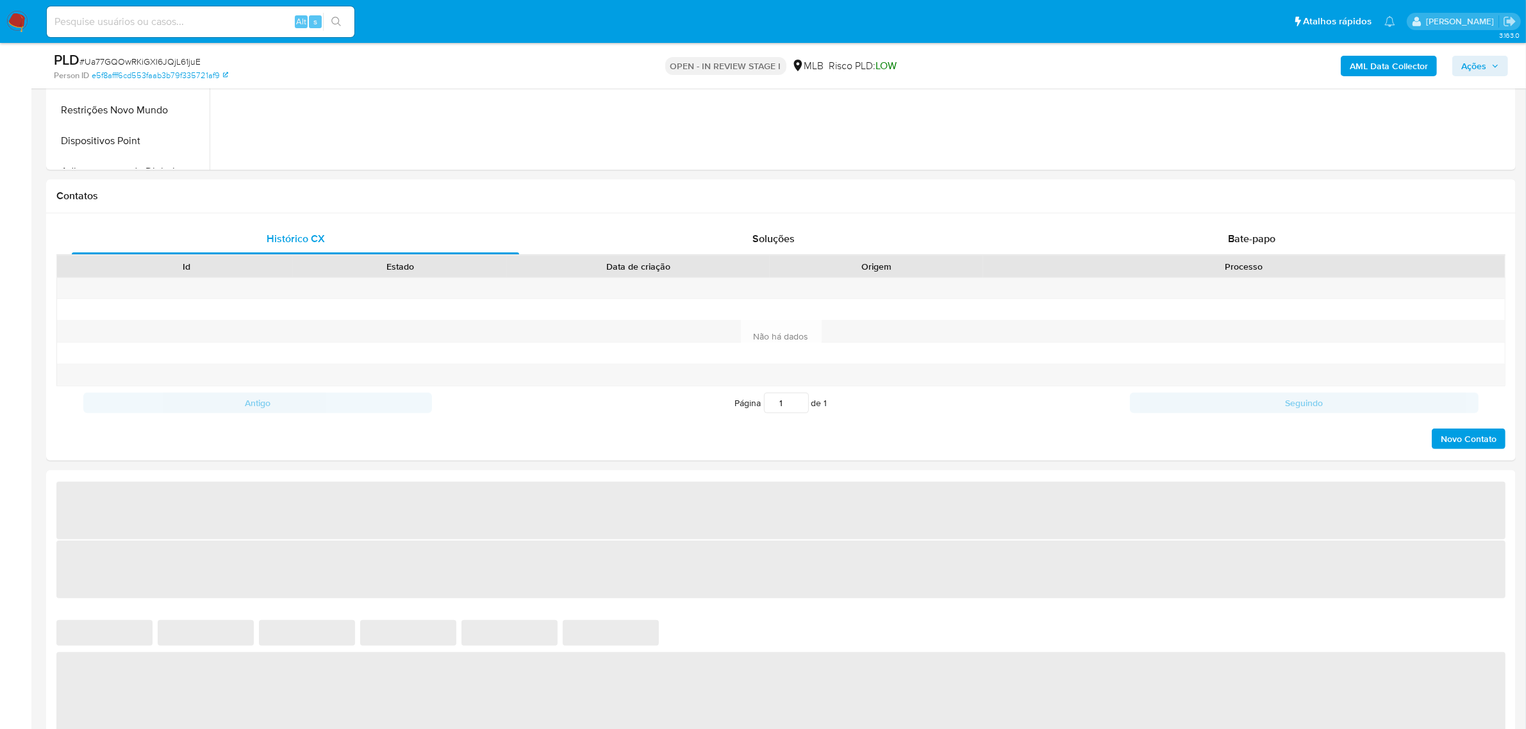
select select "10"
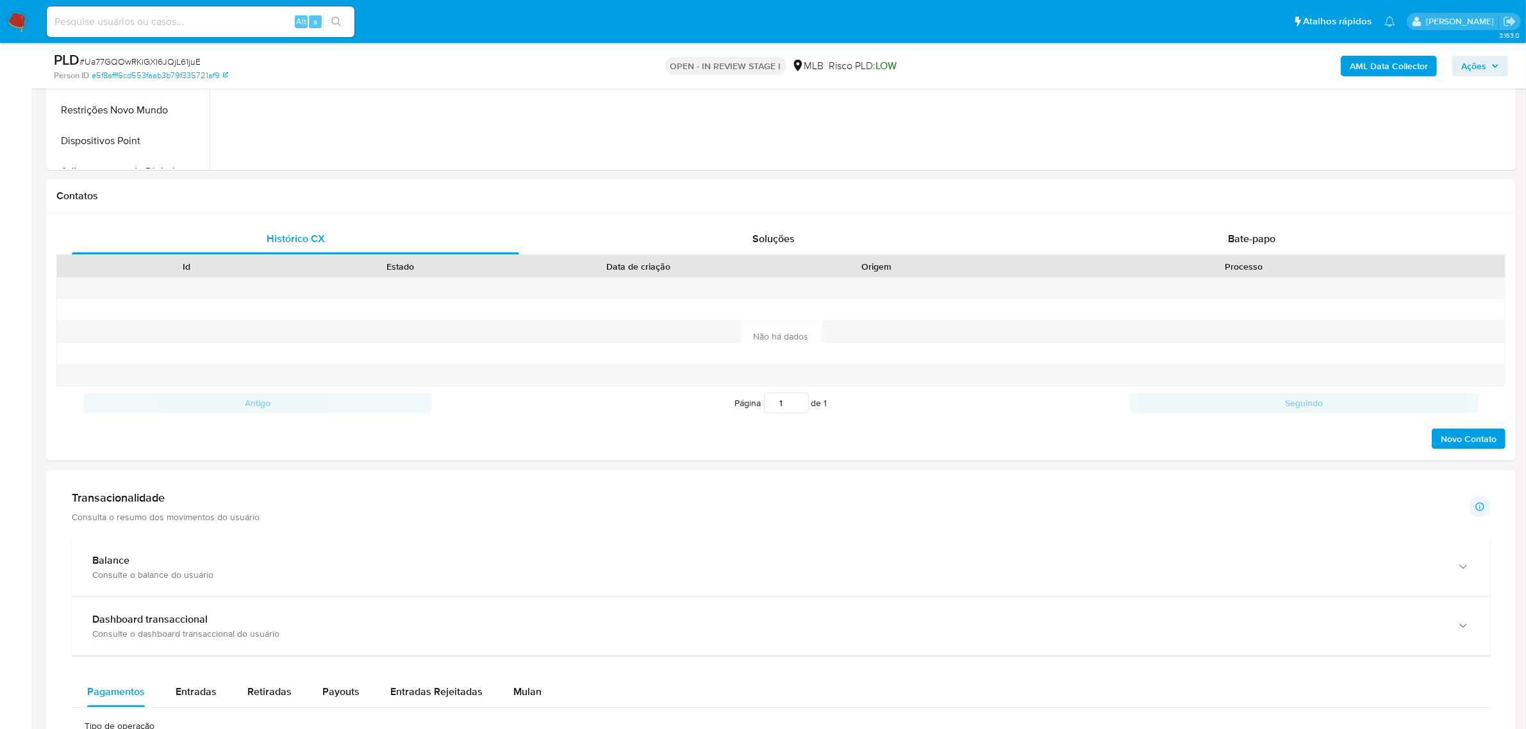
scroll to position [721, 0]
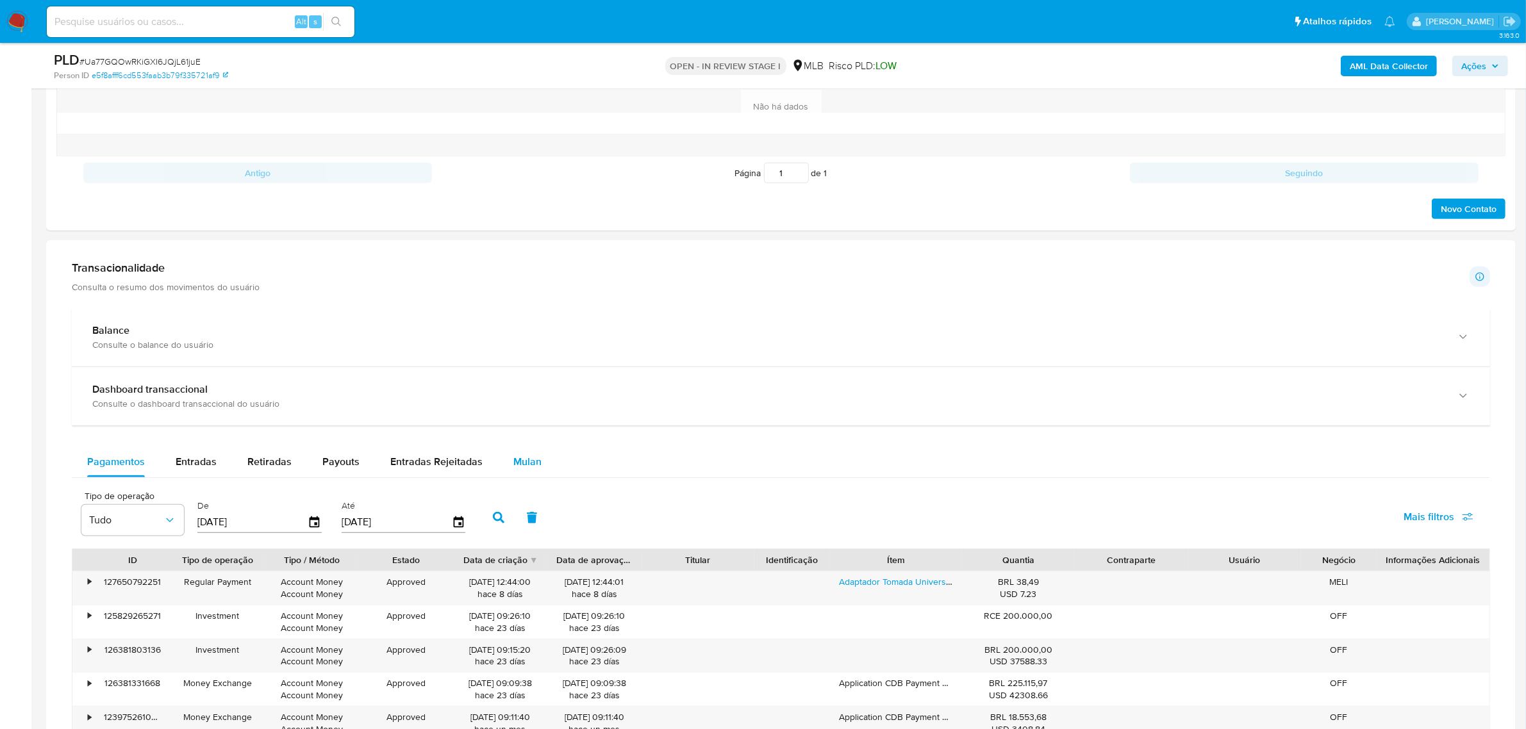
click at [523, 471] on div "Mulan" at bounding box center [527, 462] width 28 height 31
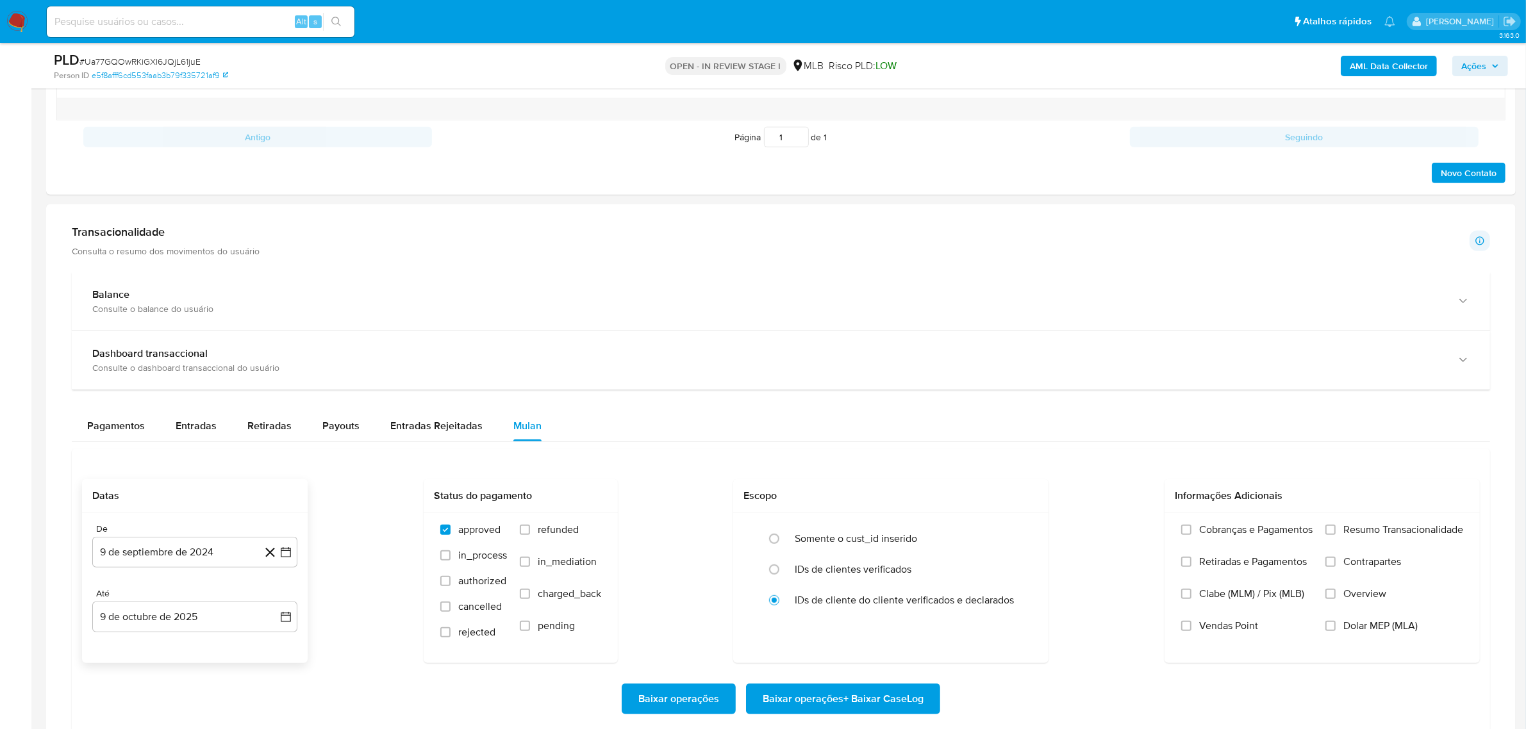
scroll to position [1042, 0]
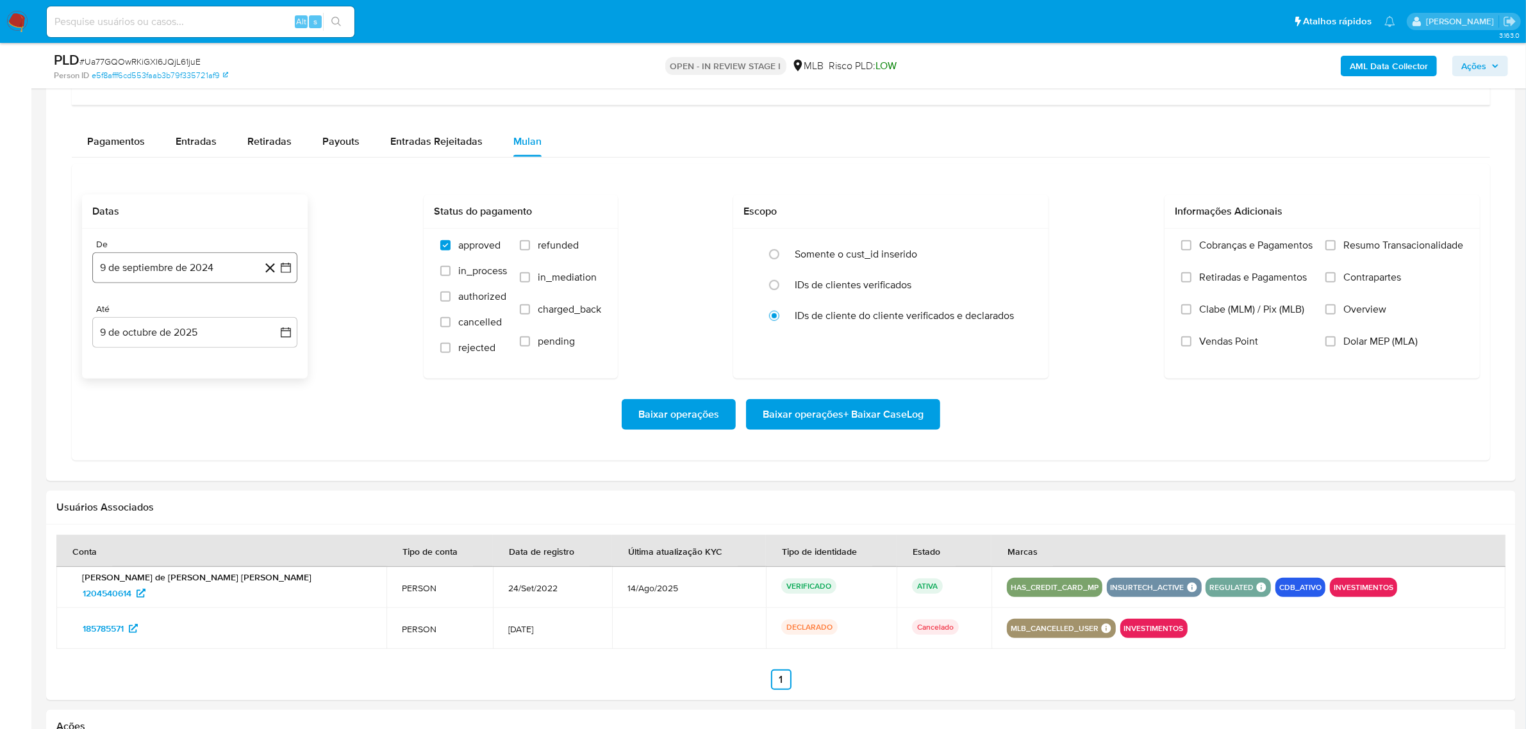
click at [176, 272] on button "9 de septiembre de 2024" at bounding box center [194, 268] width 205 height 31
click at [190, 313] on span "septiembre 2024" at bounding box center [188, 314] width 78 height 13
click at [274, 320] on icon "Año siguiente" at bounding box center [271, 313] width 15 height 15
click at [151, 367] on button "ene" at bounding box center [139, 361] width 36 height 21
click at [170, 361] on button "1" at bounding box center [169, 361] width 21 height 21
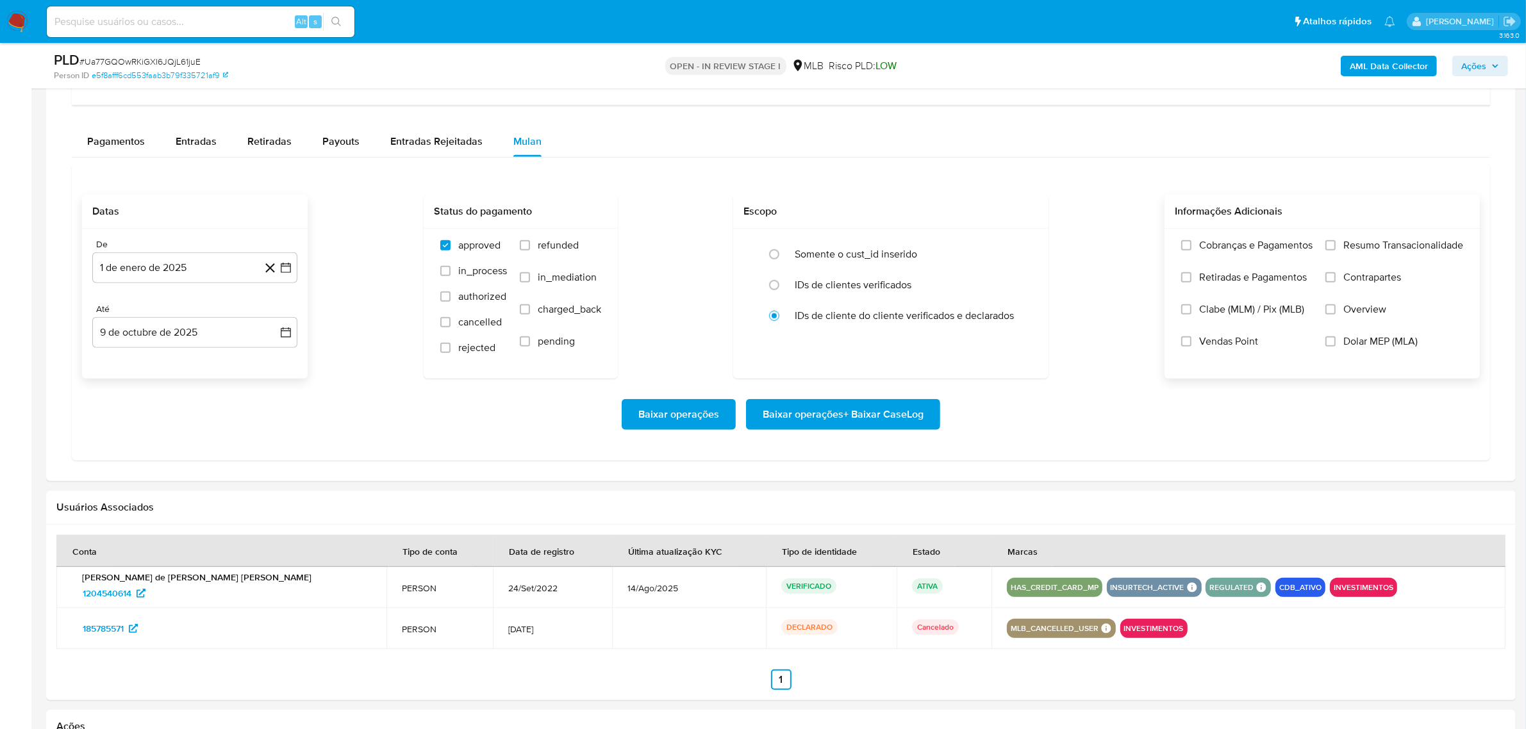
click at [1344, 247] on span "Resumo Transacionalidade" at bounding box center [1404, 245] width 120 height 13
click at [1336, 247] on input "Resumo Transacionalidade" at bounding box center [1331, 245] width 10 height 10
click at [790, 415] on span "Baixar operações + Baixar CaseLog" at bounding box center [843, 415] width 161 height 28
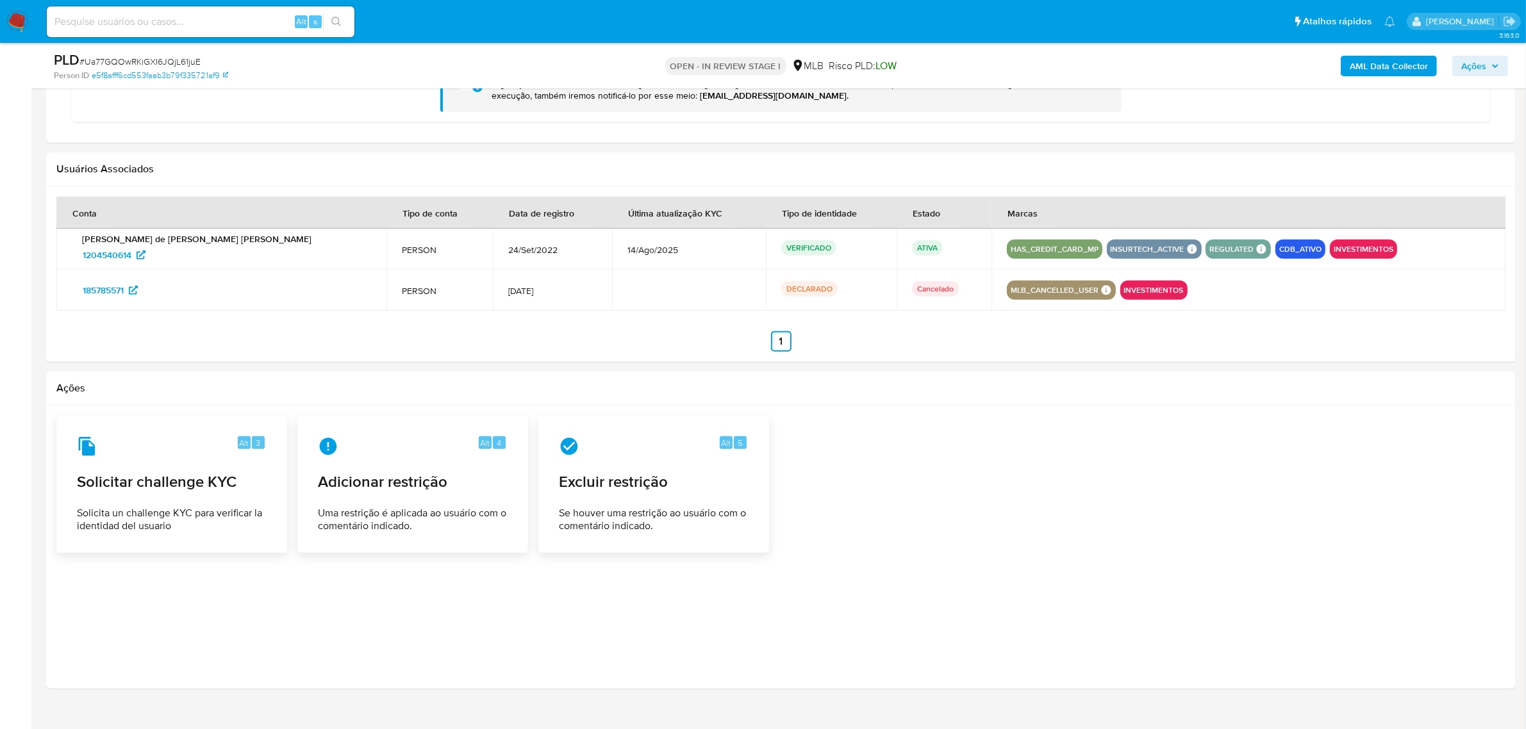
scroll to position [1442, 0]
drag, startPoint x: 71, startPoint y: 254, endPoint x: 133, endPoint y: 255, distance: 62.2
click at [133, 255] on td "Paulo Matheus de Paula Barreto Gouvea 1204540614" at bounding box center [221, 248] width 330 height 41
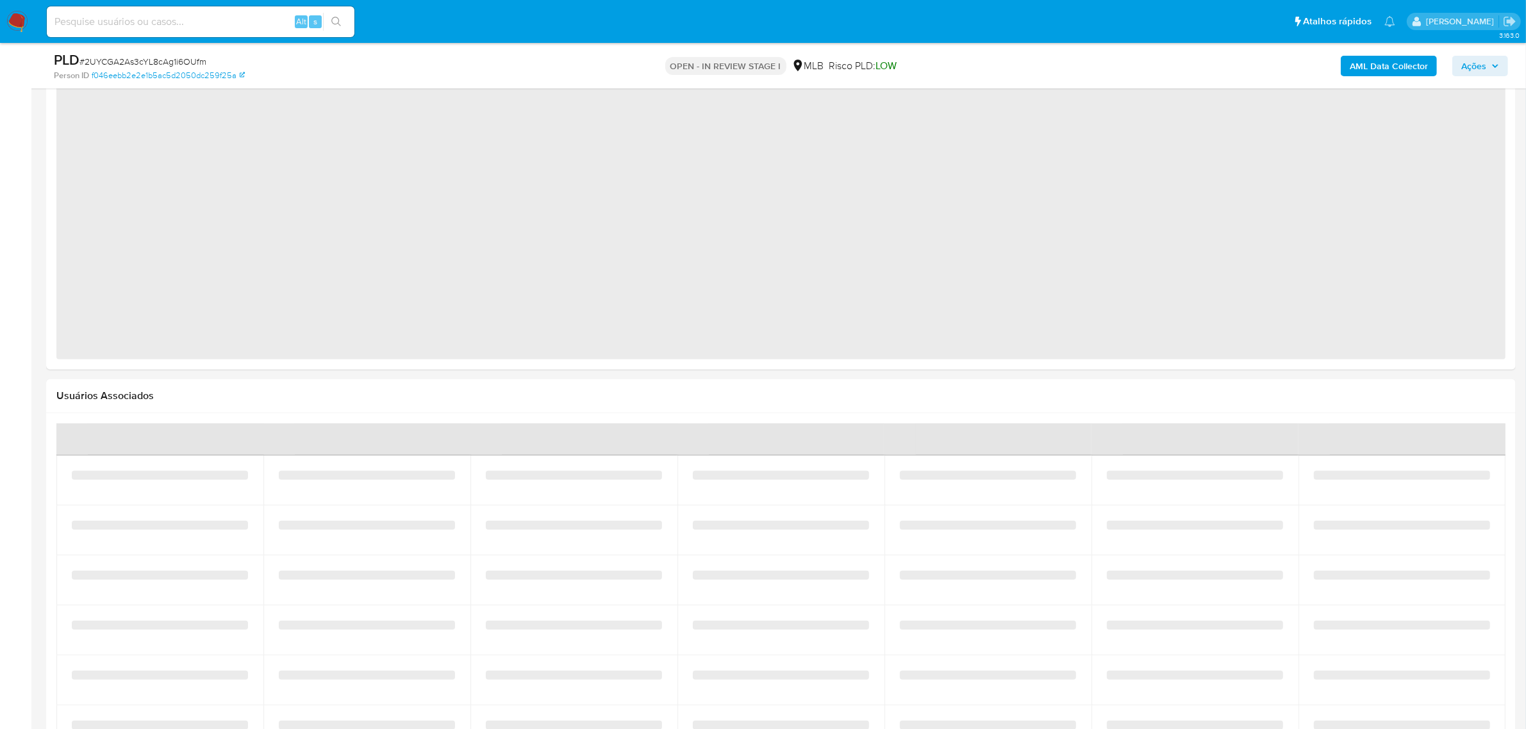
scroll to position [1202, 0]
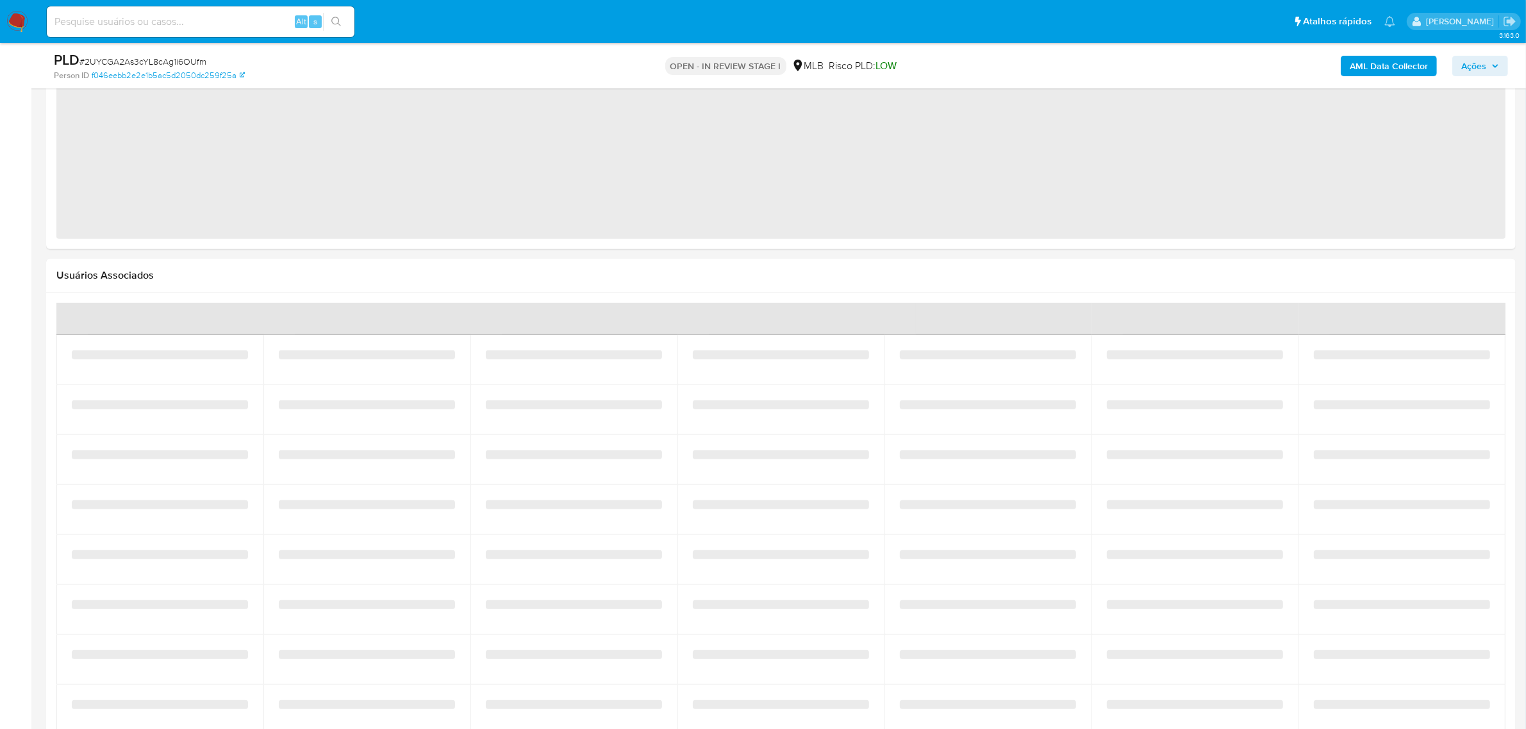
select select "10"
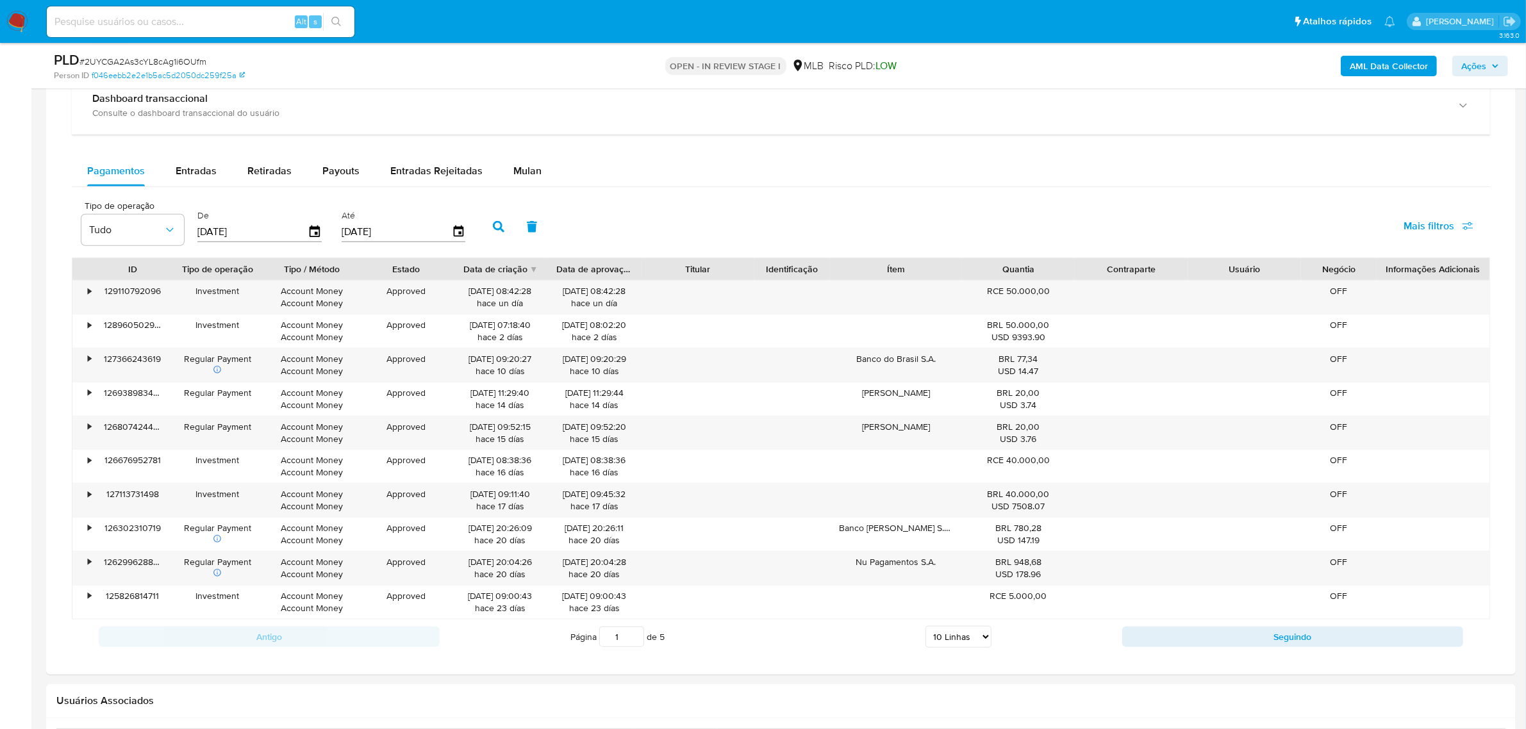
scroll to position [924, 0]
click at [513, 178] on span "Mulan" at bounding box center [527, 172] width 28 height 15
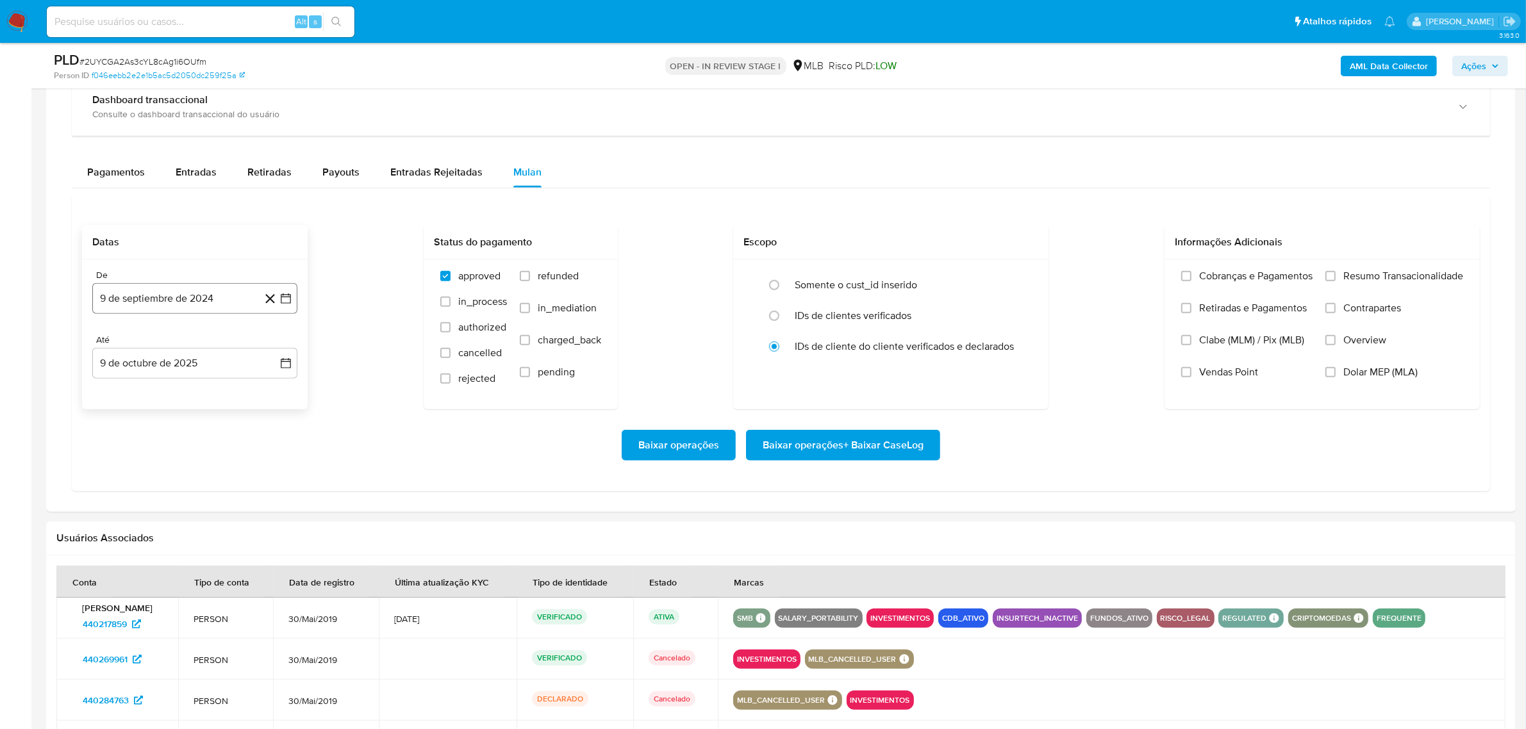
drag, startPoint x: 169, startPoint y: 296, endPoint x: 184, endPoint y: 313, distance: 22.7
click at [168, 296] on button "9 de septiembre de 2024" at bounding box center [194, 298] width 205 height 31
click at [199, 343] on span "septiembre 2024" at bounding box center [188, 344] width 78 height 13
click at [274, 342] on icon "Año siguiente" at bounding box center [271, 344] width 15 height 15
click at [132, 398] on button "ene" at bounding box center [139, 391] width 36 height 21
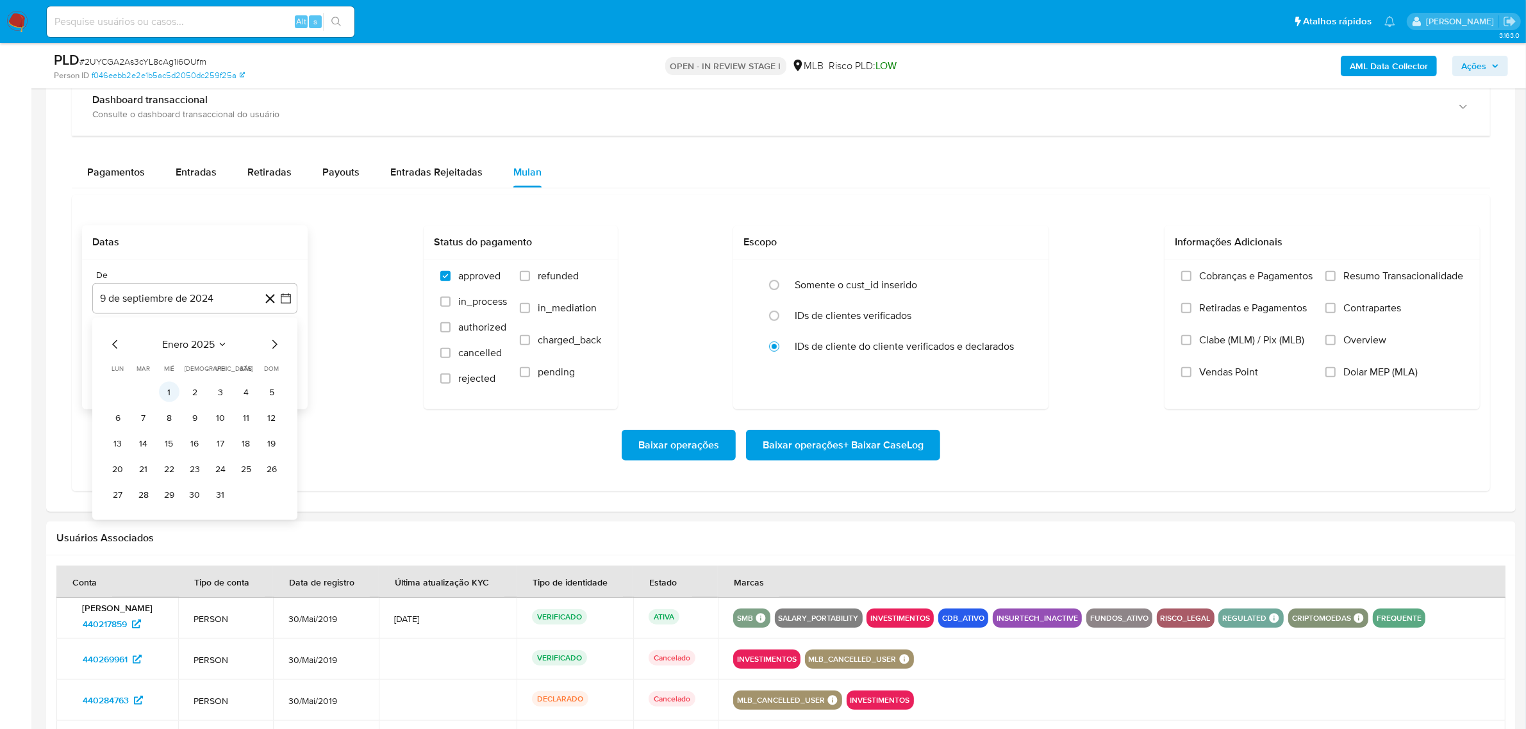
click at [169, 389] on button "1" at bounding box center [169, 392] width 21 height 21
click at [1351, 279] on span "Resumo Transacionalidade" at bounding box center [1404, 276] width 120 height 13
click at [1336, 279] on input "Resumo Transacionalidade" at bounding box center [1331, 276] width 10 height 10
click at [869, 449] on span "Baixar operações + Baixar CaseLog" at bounding box center [843, 445] width 161 height 28
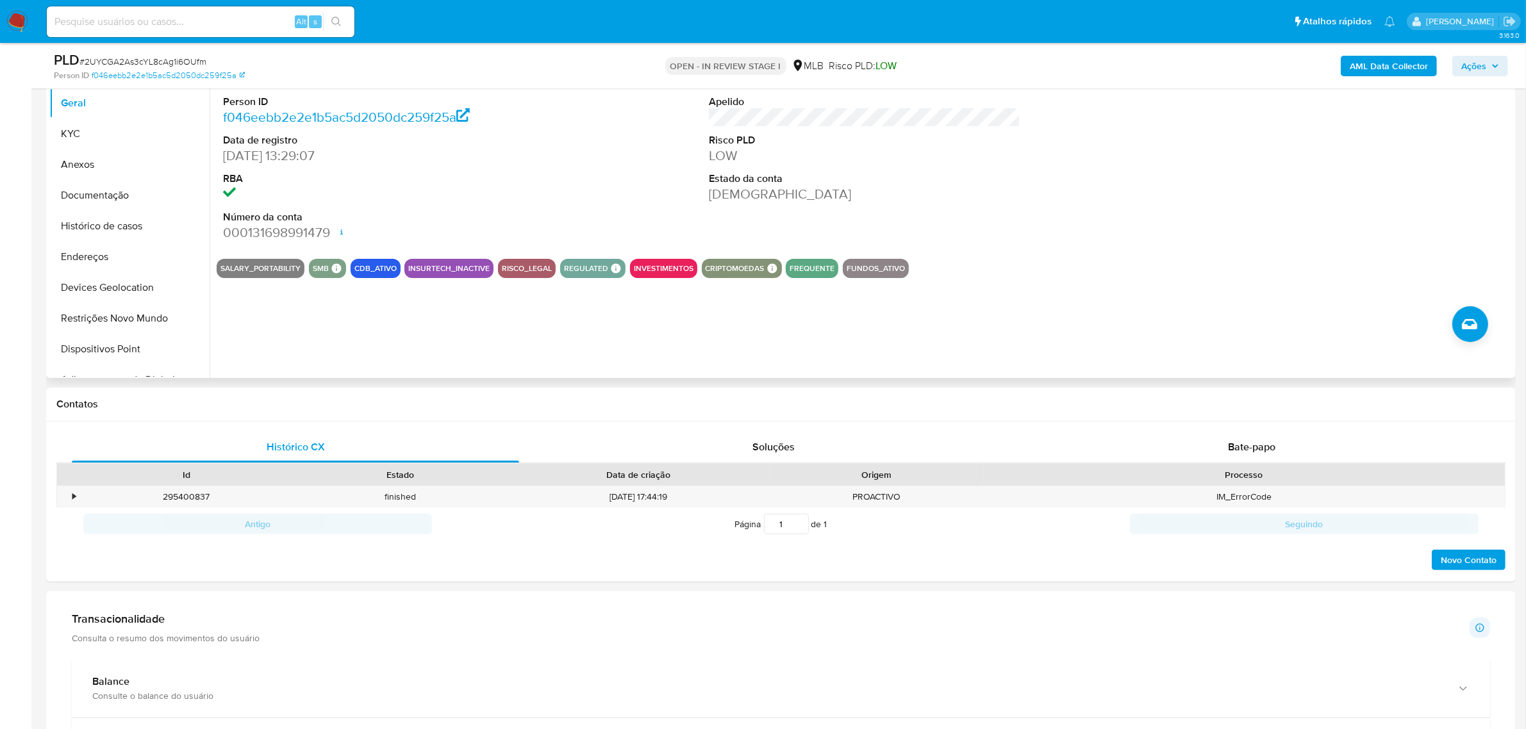
scroll to position [0, 0]
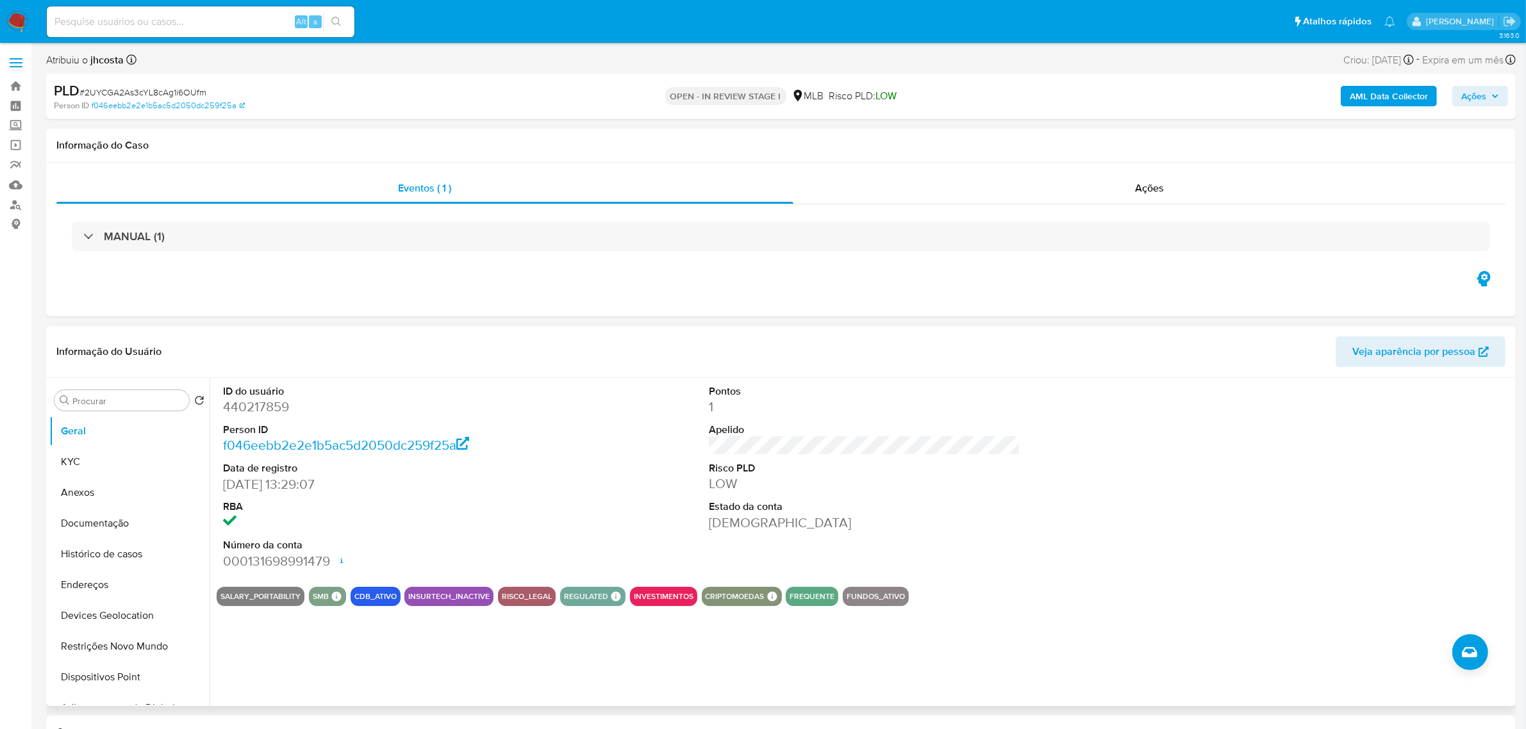
click at [267, 410] on dd "440217859" at bounding box center [379, 407] width 312 height 18
copy dd "440217859"
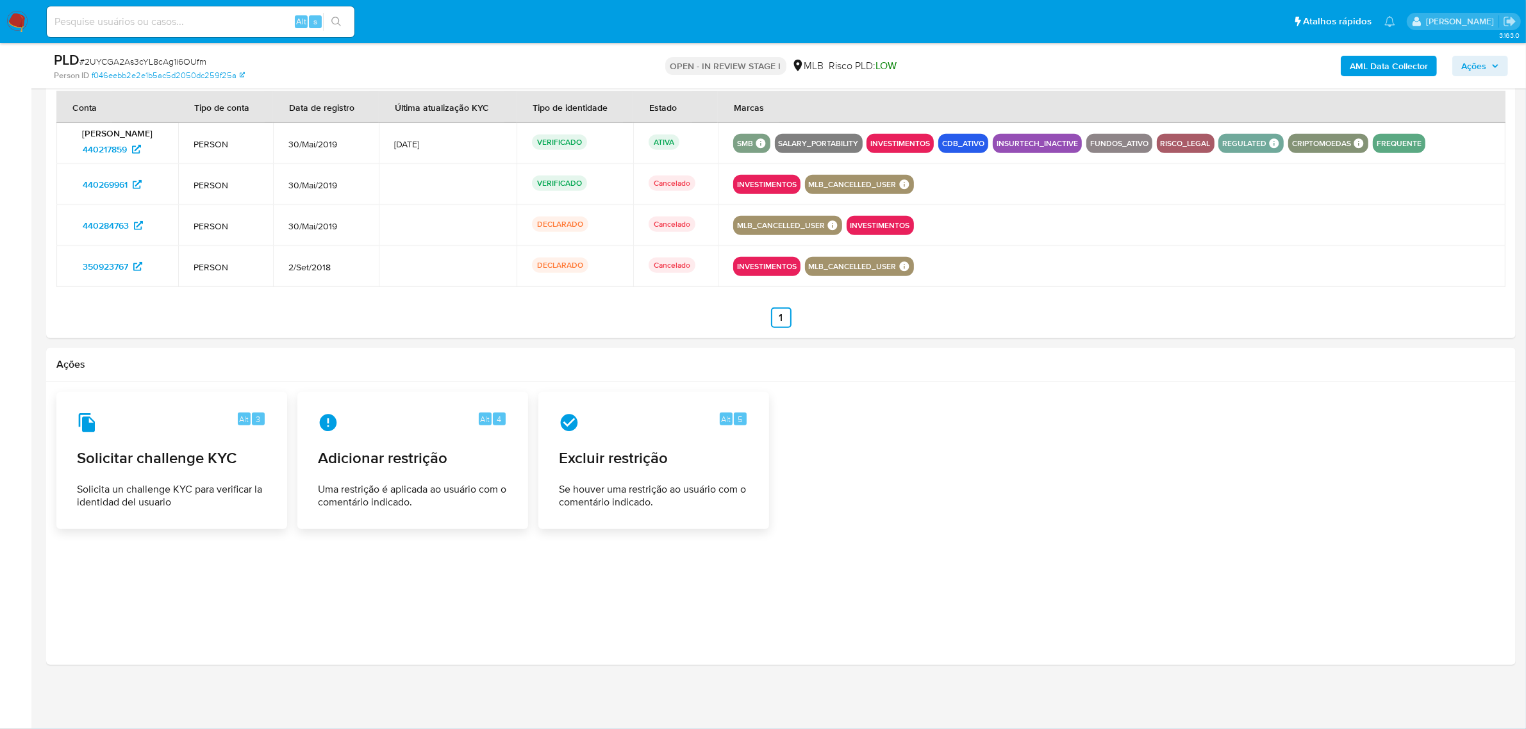
scroll to position [1381, 0]
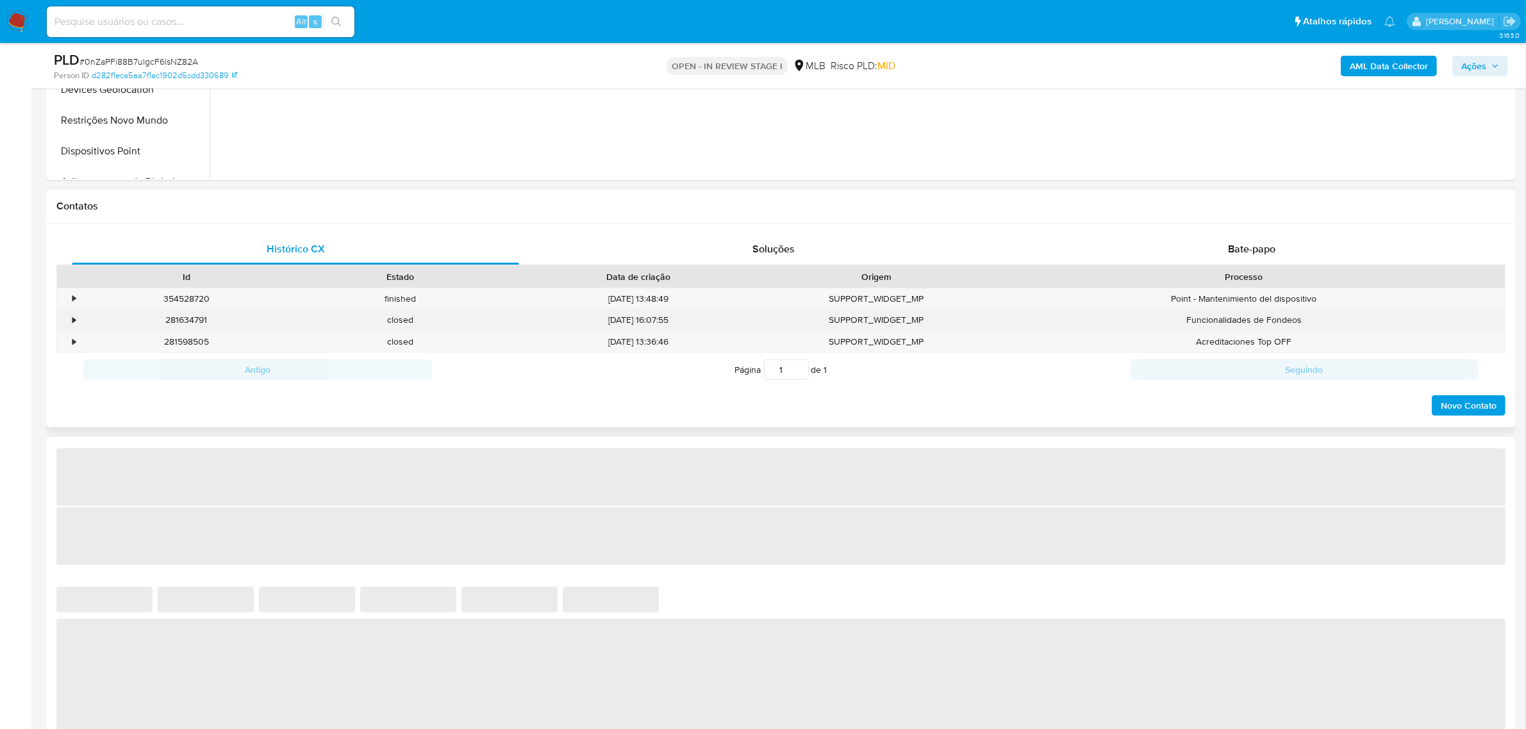
select select "10"
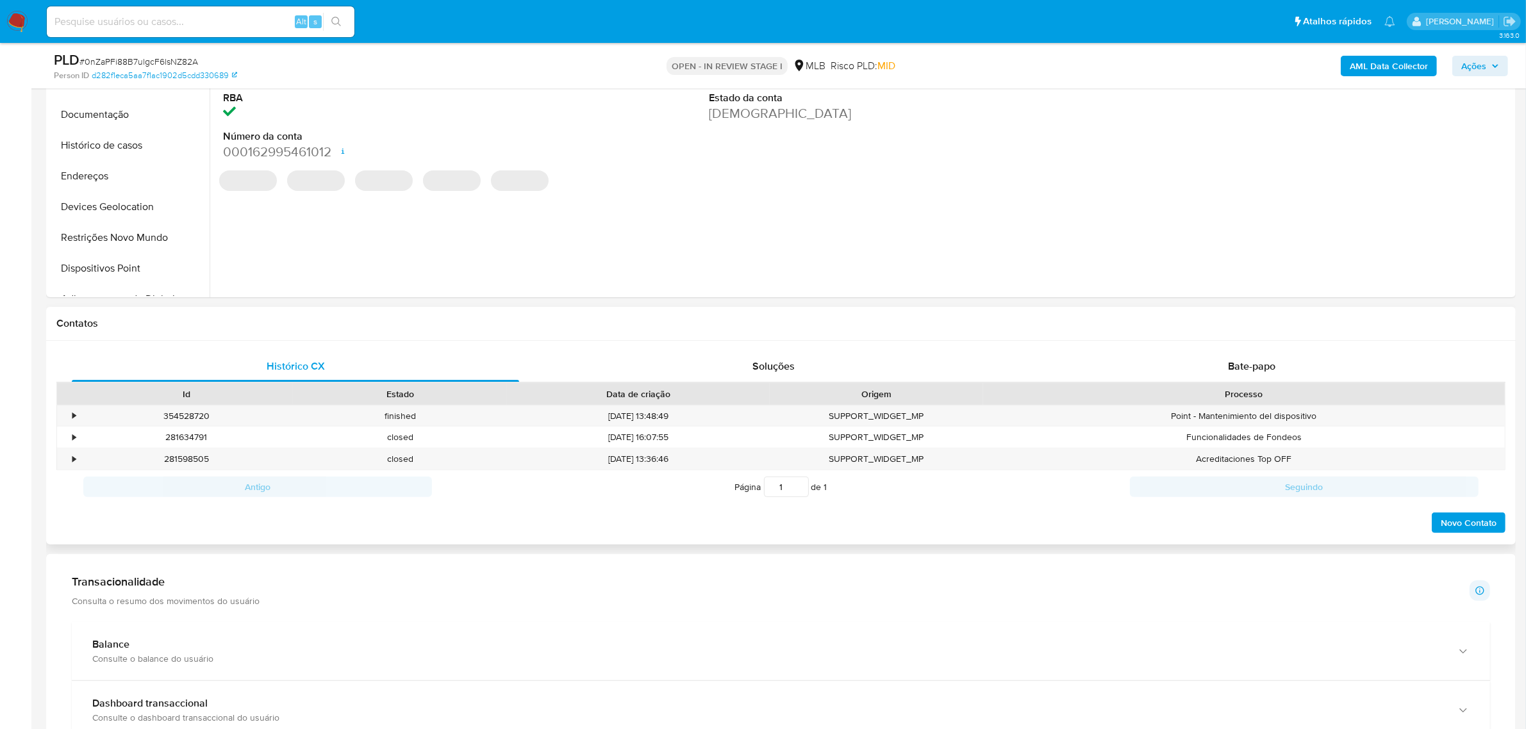
scroll to position [160, 0]
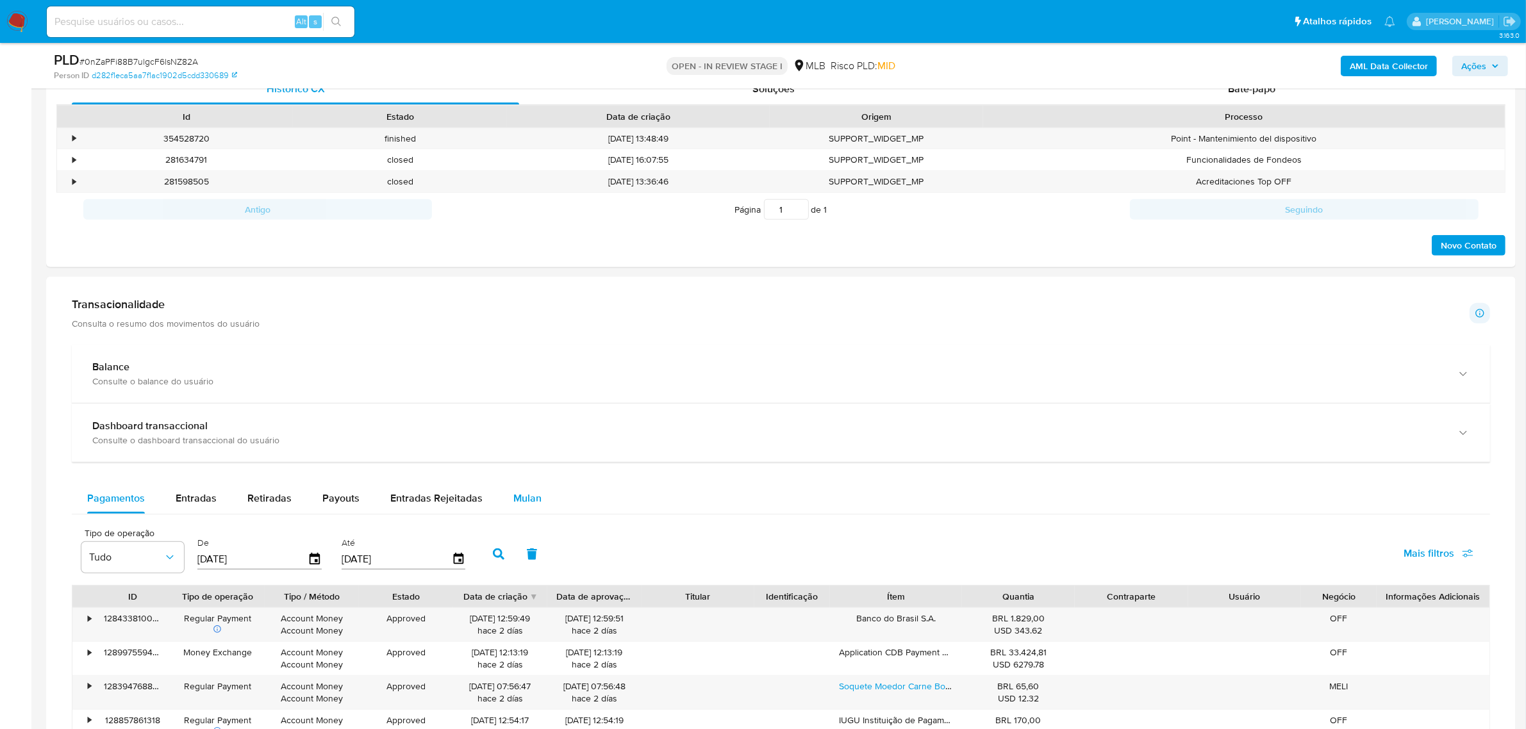
click at [532, 497] on span "Mulan" at bounding box center [527, 498] width 28 height 15
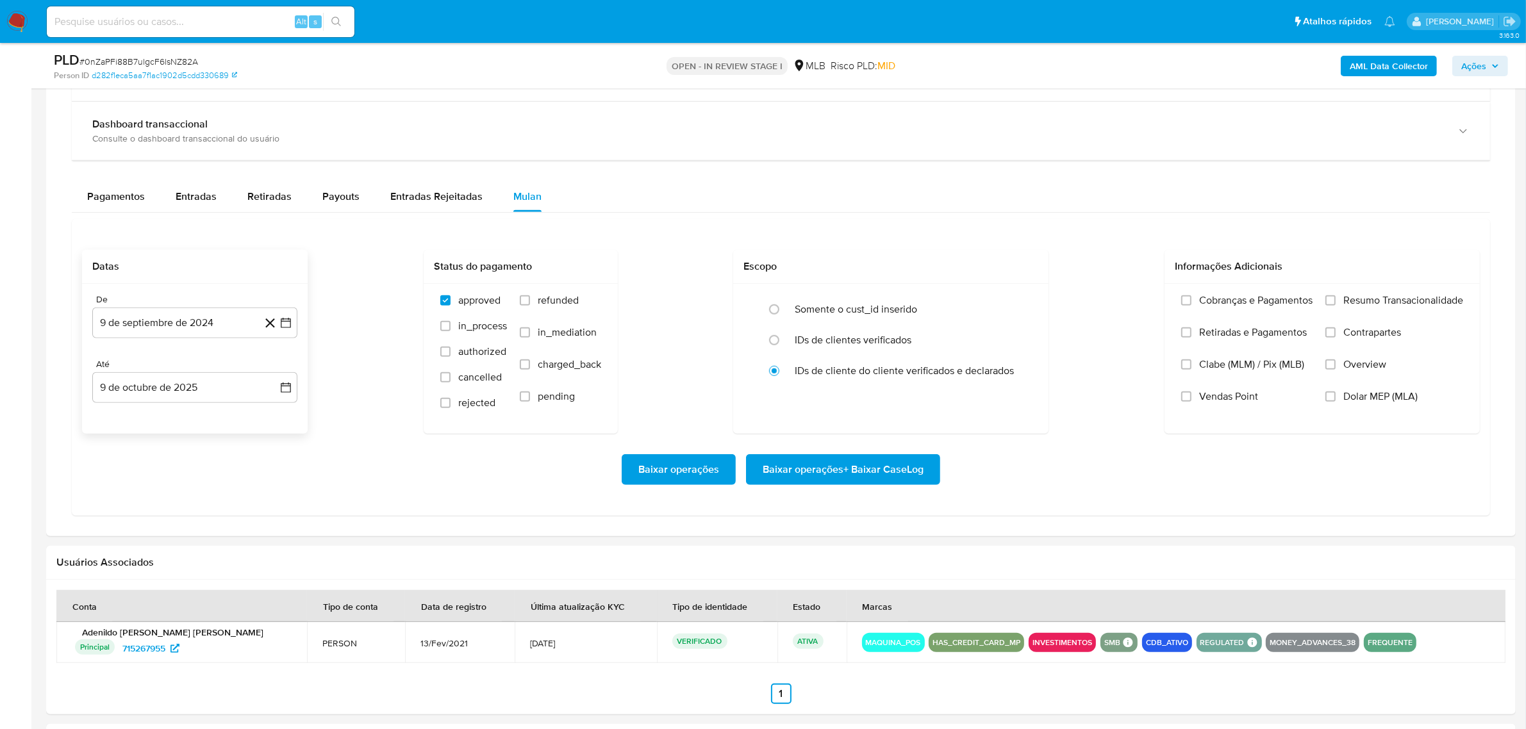
scroll to position [961, 0]
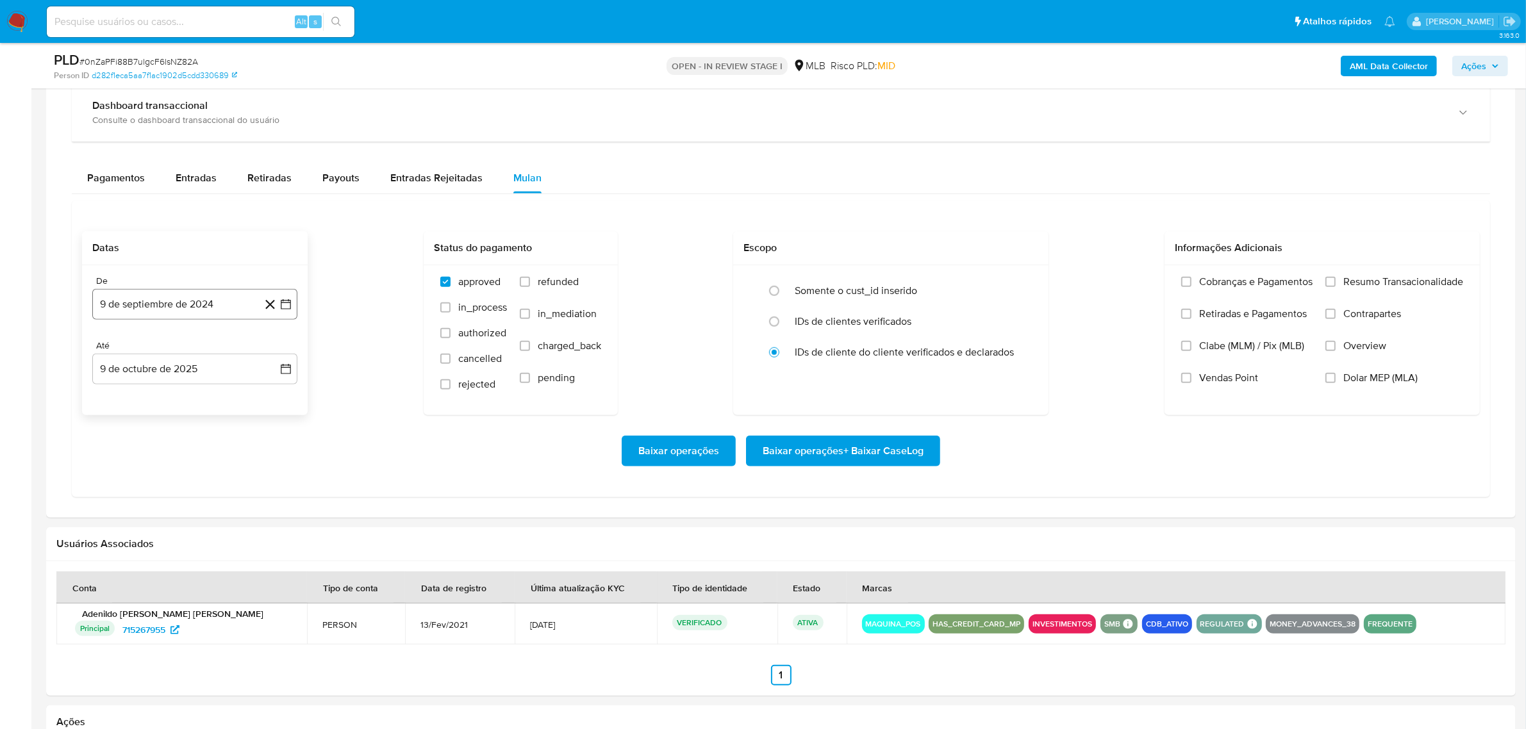
click at [154, 320] on button "9 de septiembre de 2024" at bounding box center [194, 304] width 205 height 31
click at [197, 357] on span "septiembre 2024" at bounding box center [188, 350] width 78 height 13
click at [271, 353] on icon "Año siguiente" at bounding box center [271, 350] width 15 height 15
click at [141, 399] on span "ene" at bounding box center [139, 397] width 16 height 10
click at [170, 401] on button "1" at bounding box center [169, 398] width 21 height 21
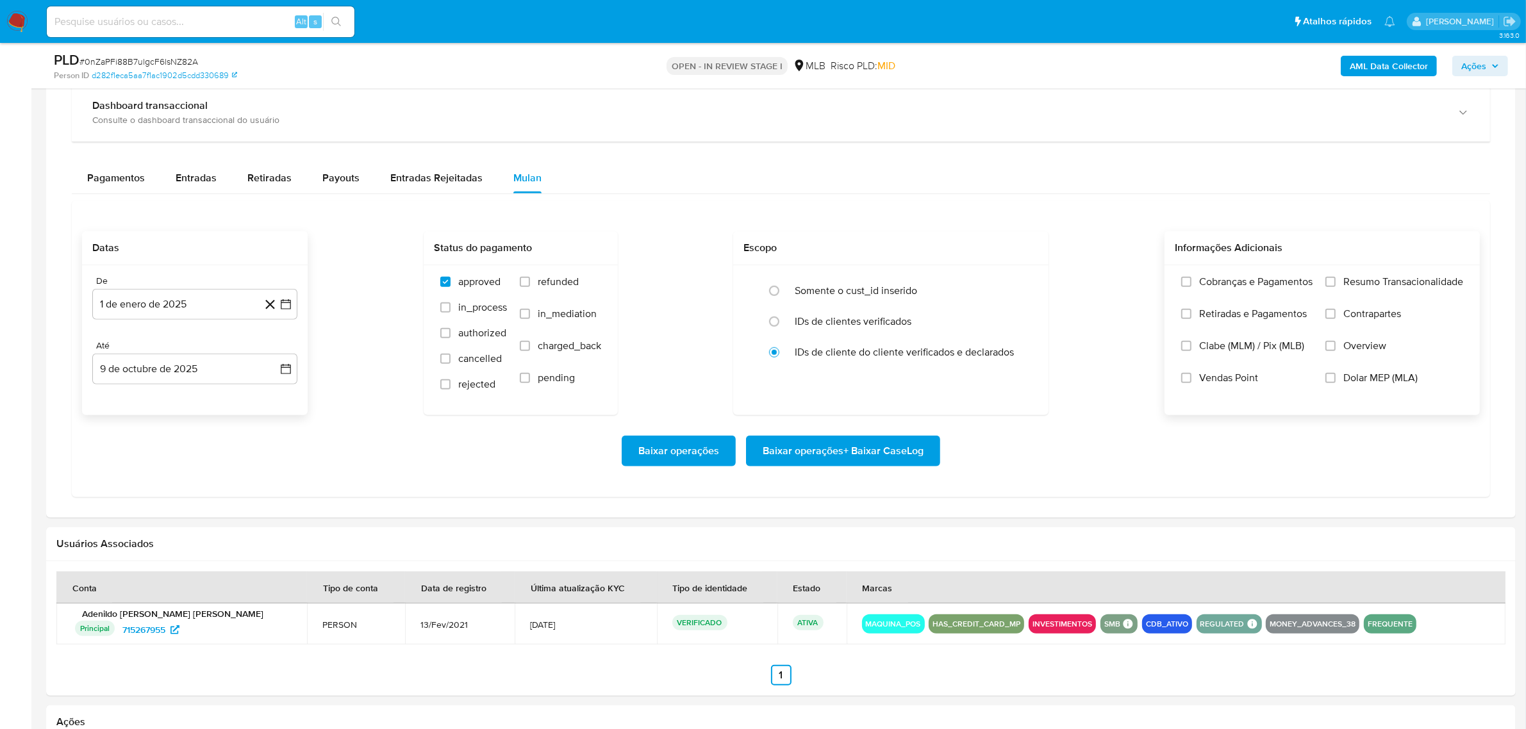
click at [1344, 282] on span "Resumo Transacionalidade" at bounding box center [1404, 282] width 120 height 13
click at [1336, 282] on input "Resumo Transacionalidade" at bounding box center [1331, 282] width 10 height 10
click at [896, 450] on span "Baixar operações + Baixar CaseLog" at bounding box center [843, 451] width 161 height 28
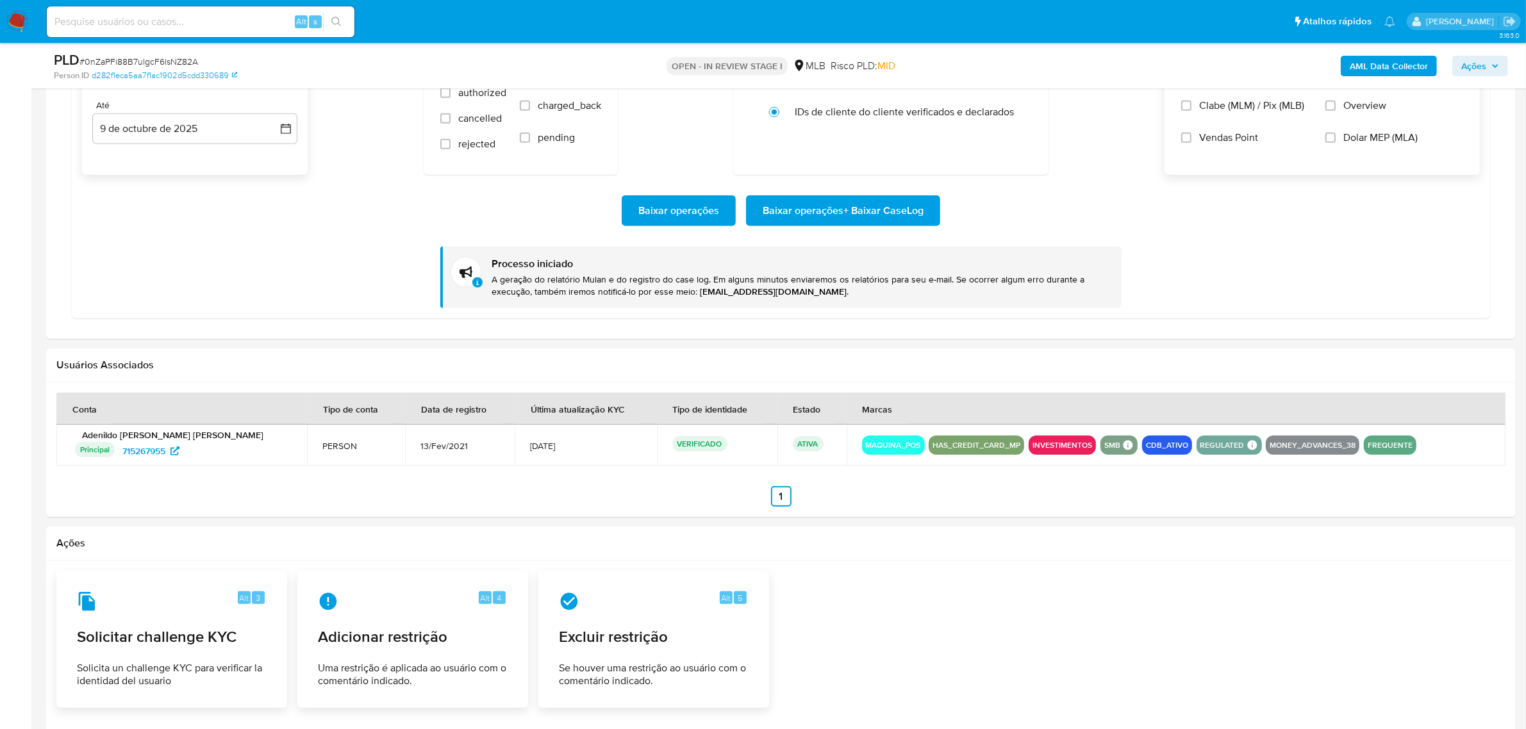
scroll to position [1282, 0]
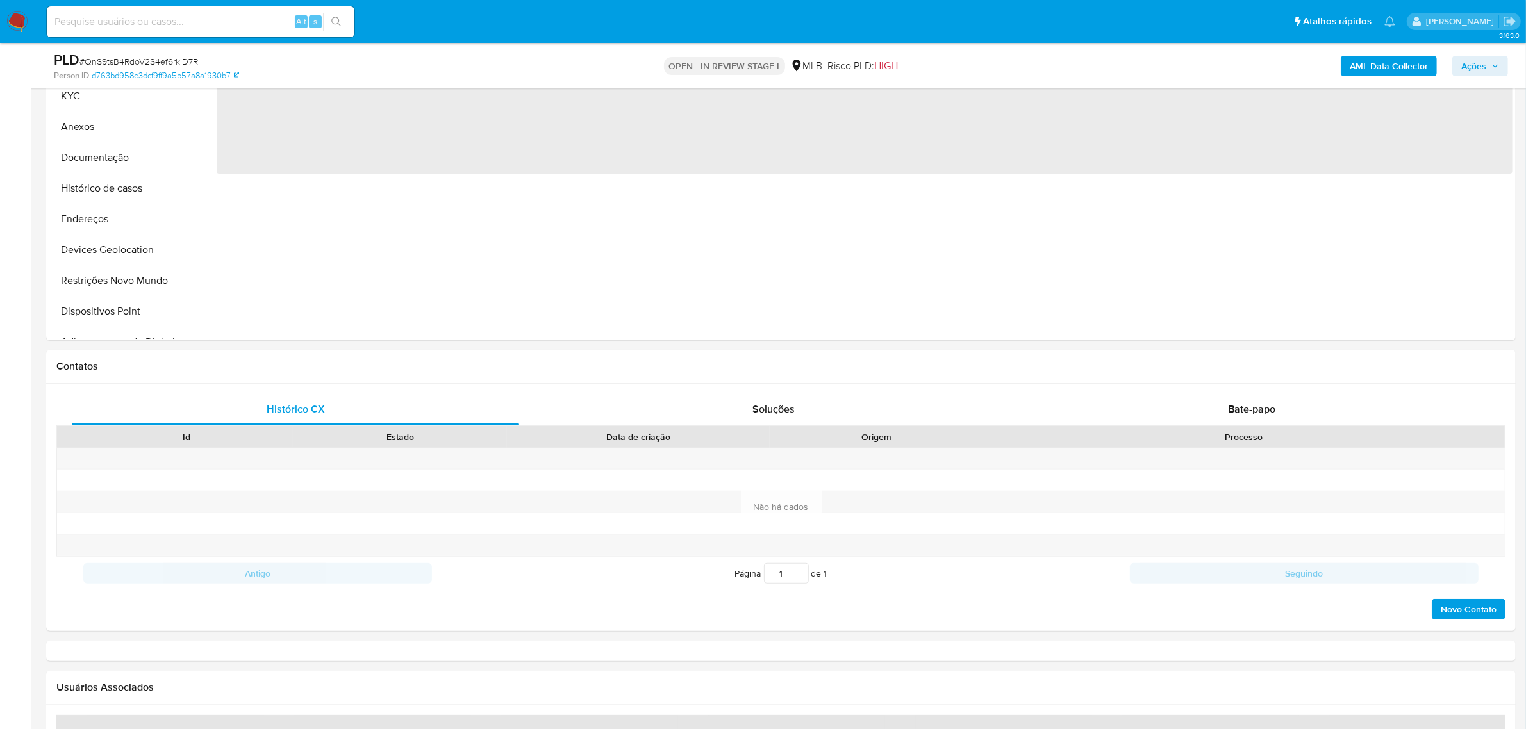
select select "10"
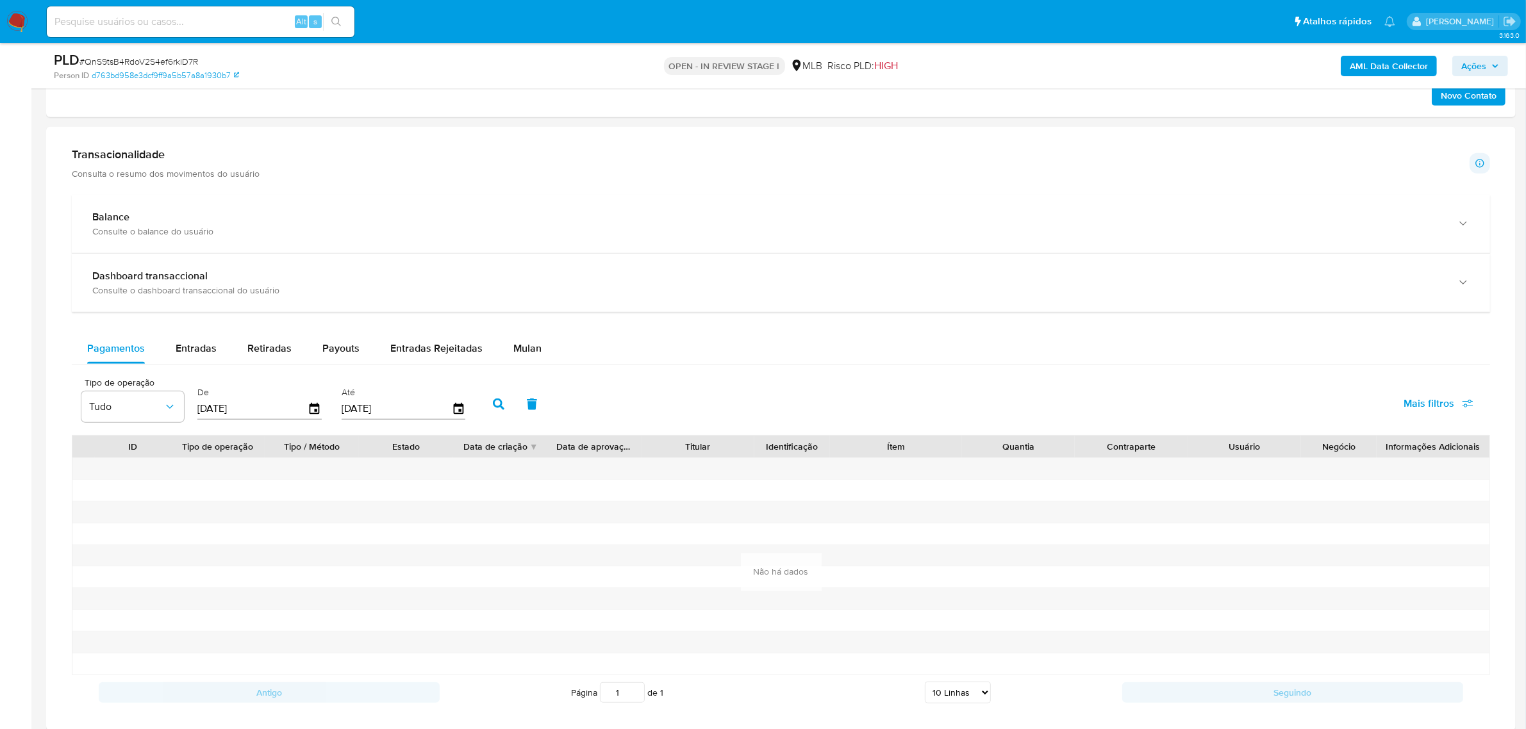
scroll to position [881, 0]
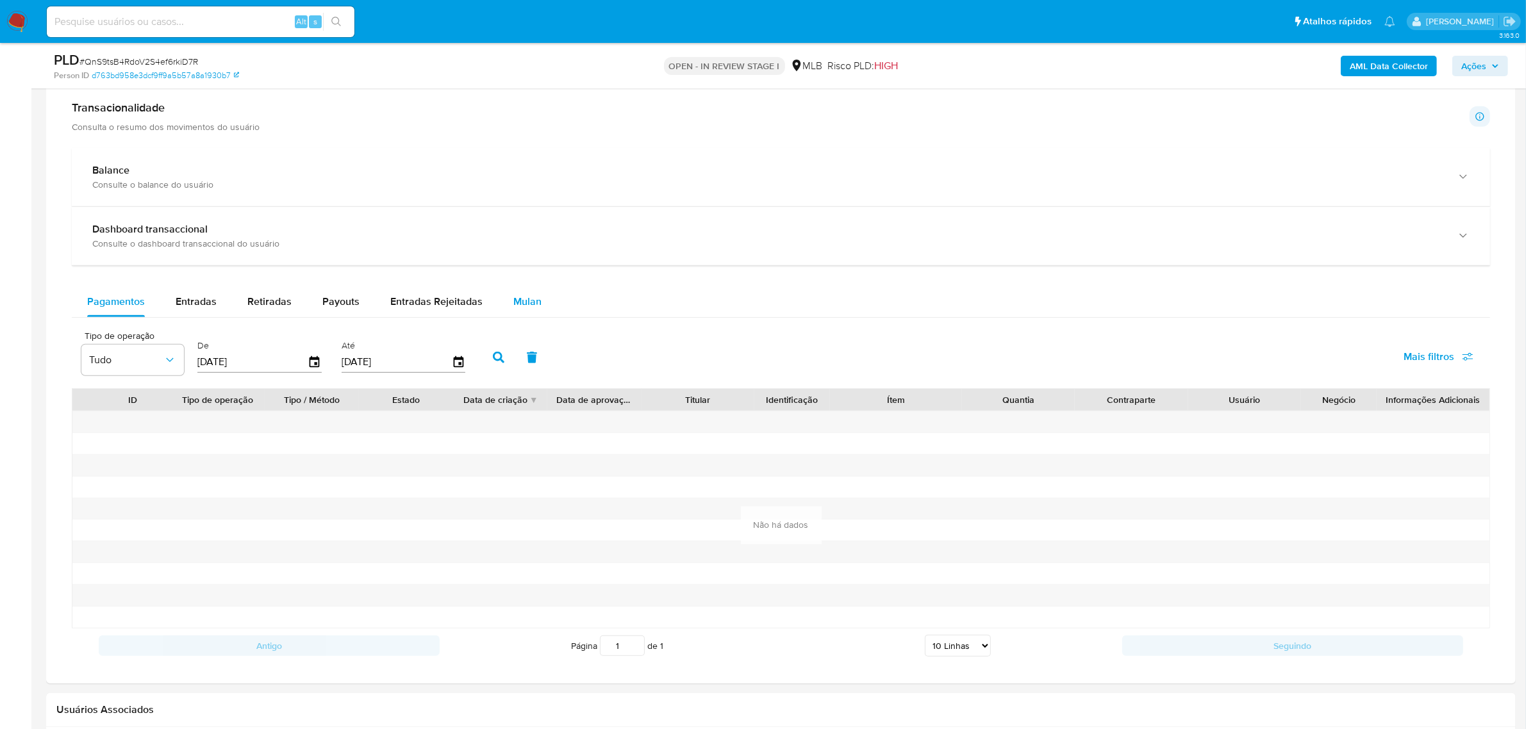
drag, startPoint x: 520, startPoint y: 304, endPoint x: 504, endPoint y: 313, distance: 17.5
click at [519, 304] on span "Mulan" at bounding box center [527, 301] width 28 height 15
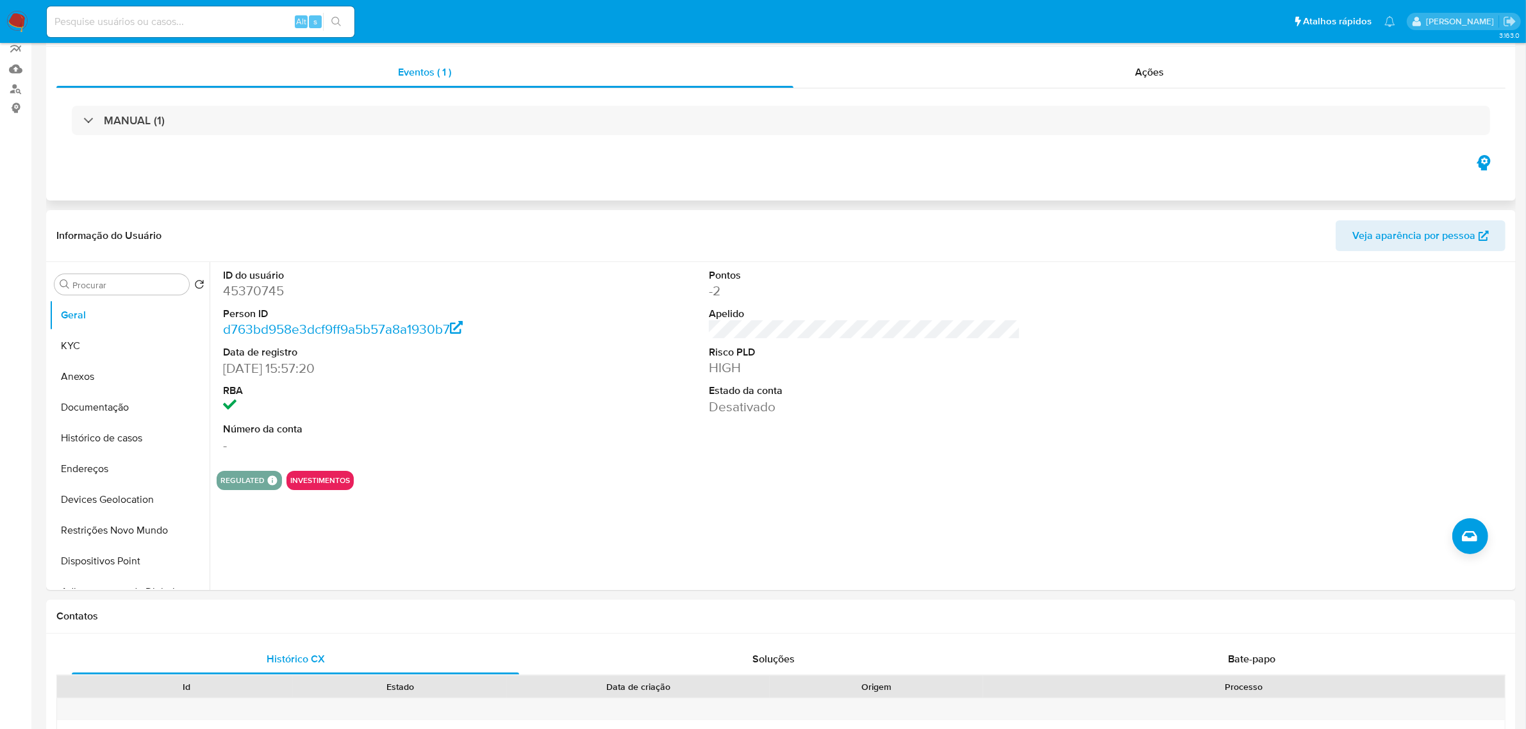
scroll to position [0, 0]
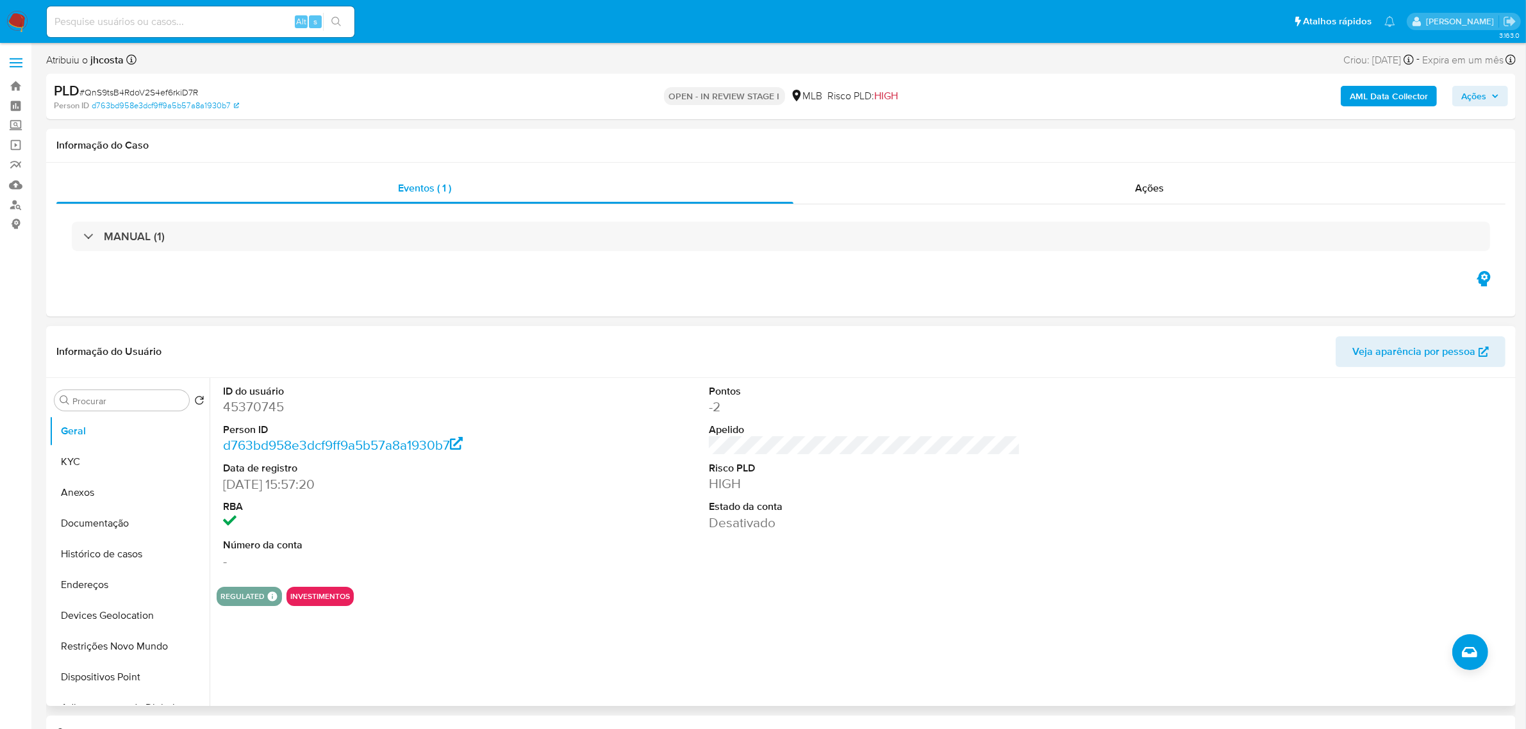
click at [267, 408] on dd "45370745" at bounding box center [379, 407] width 312 height 18
copy dd "45370745"
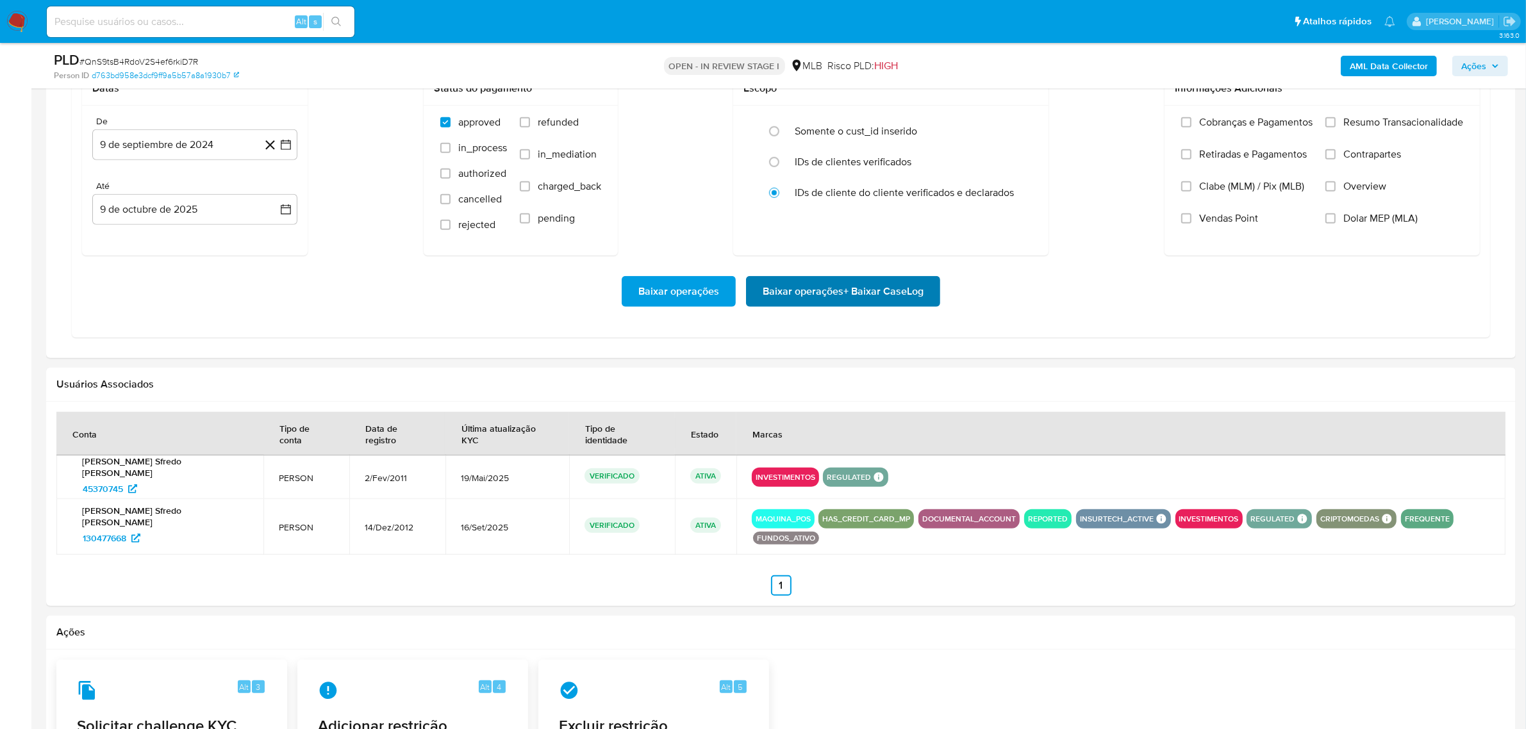
scroll to position [1085, 0]
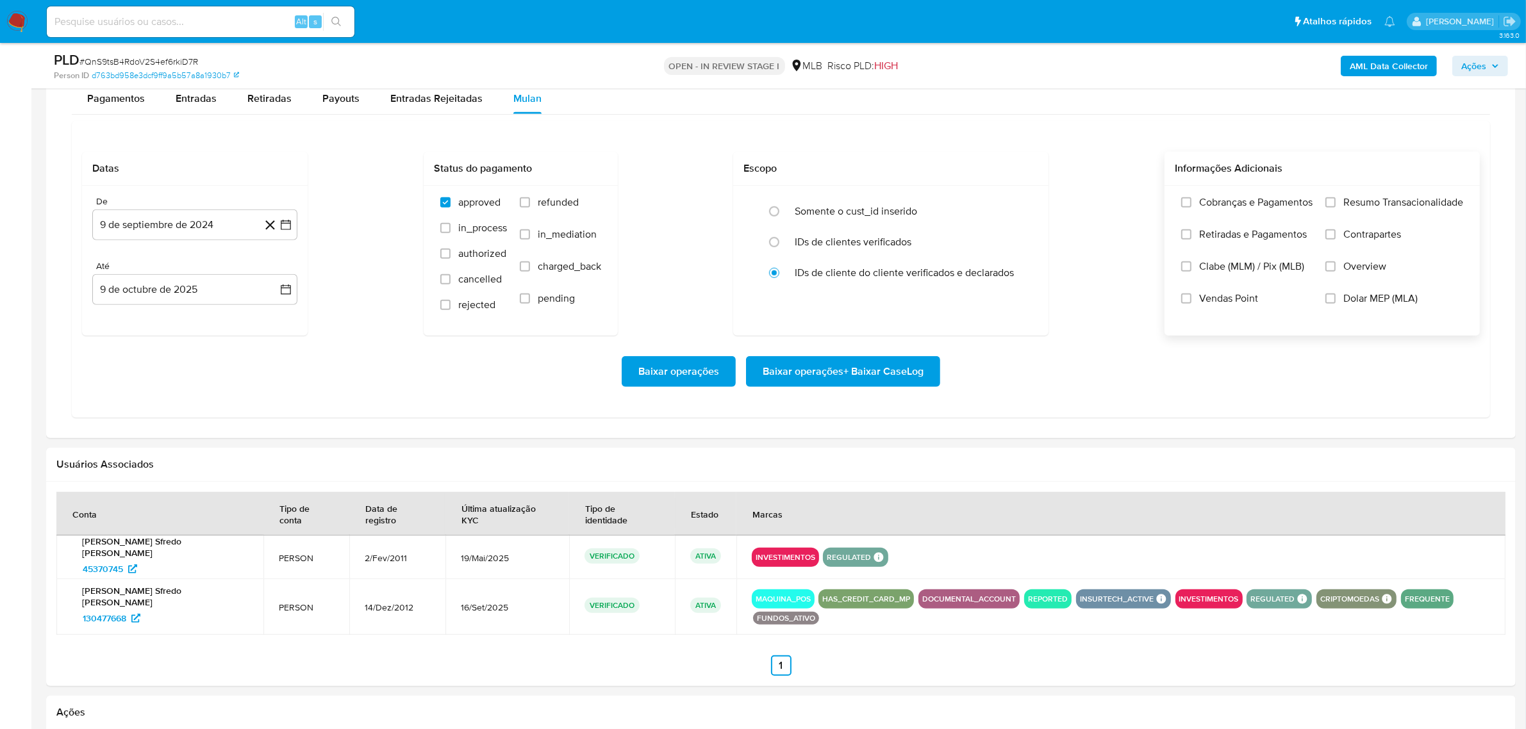
click at [1370, 203] on span "Resumo Transacionalidade" at bounding box center [1404, 202] width 120 height 13
click at [1336, 203] on input "Resumo Transacionalidade" at bounding box center [1331, 202] width 10 height 10
click at [135, 213] on button "9 de septiembre de 2024" at bounding box center [194, 225] width 205 height 31
click at [187, 270] on span "septiembre 2024" at bounding box center [188, 271] width 78 height 13
click at [144, 318] on span "ene" at bounding box center [139, 318] width 16 height 10
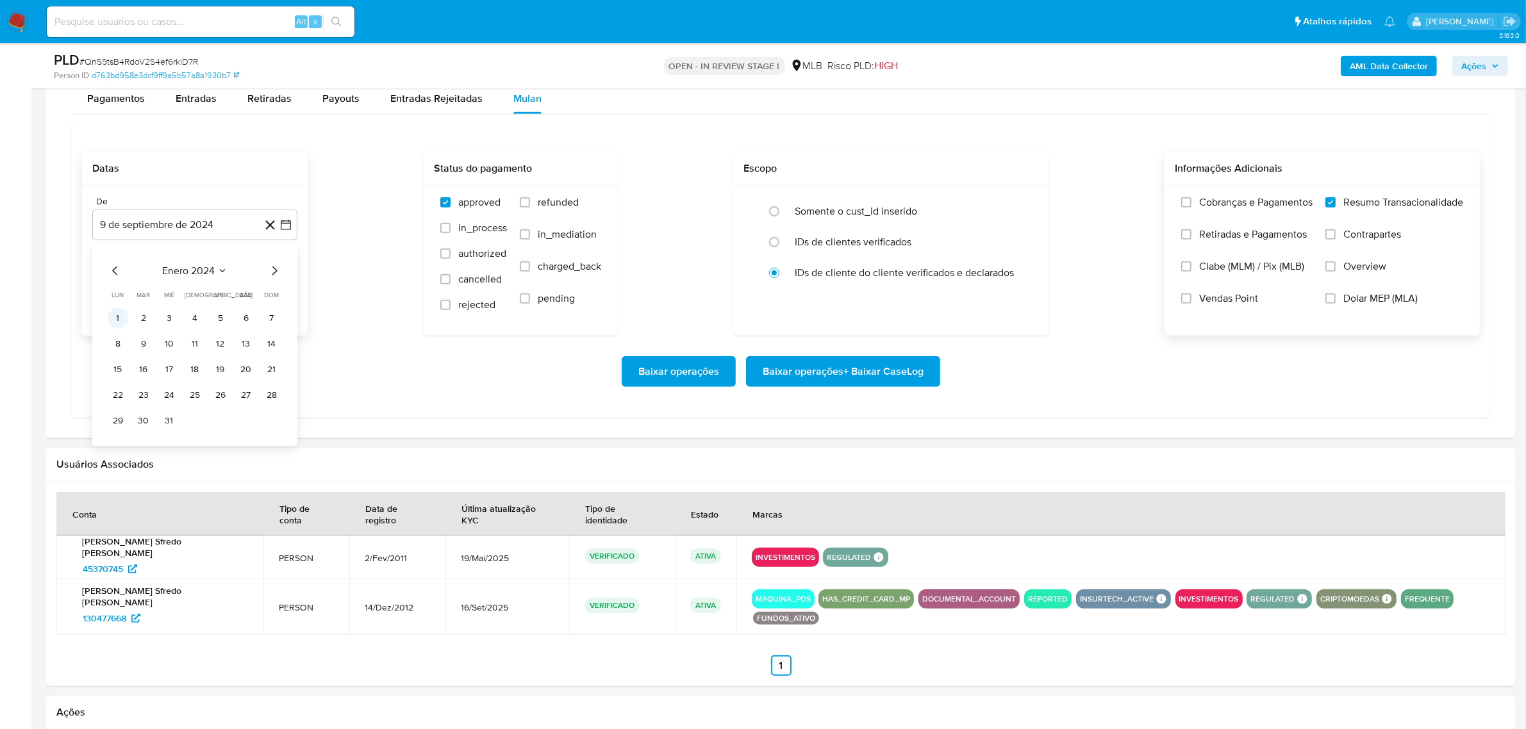
click at [115, 318] on button "1" at bounding box center [118, 318] width 21 height 21
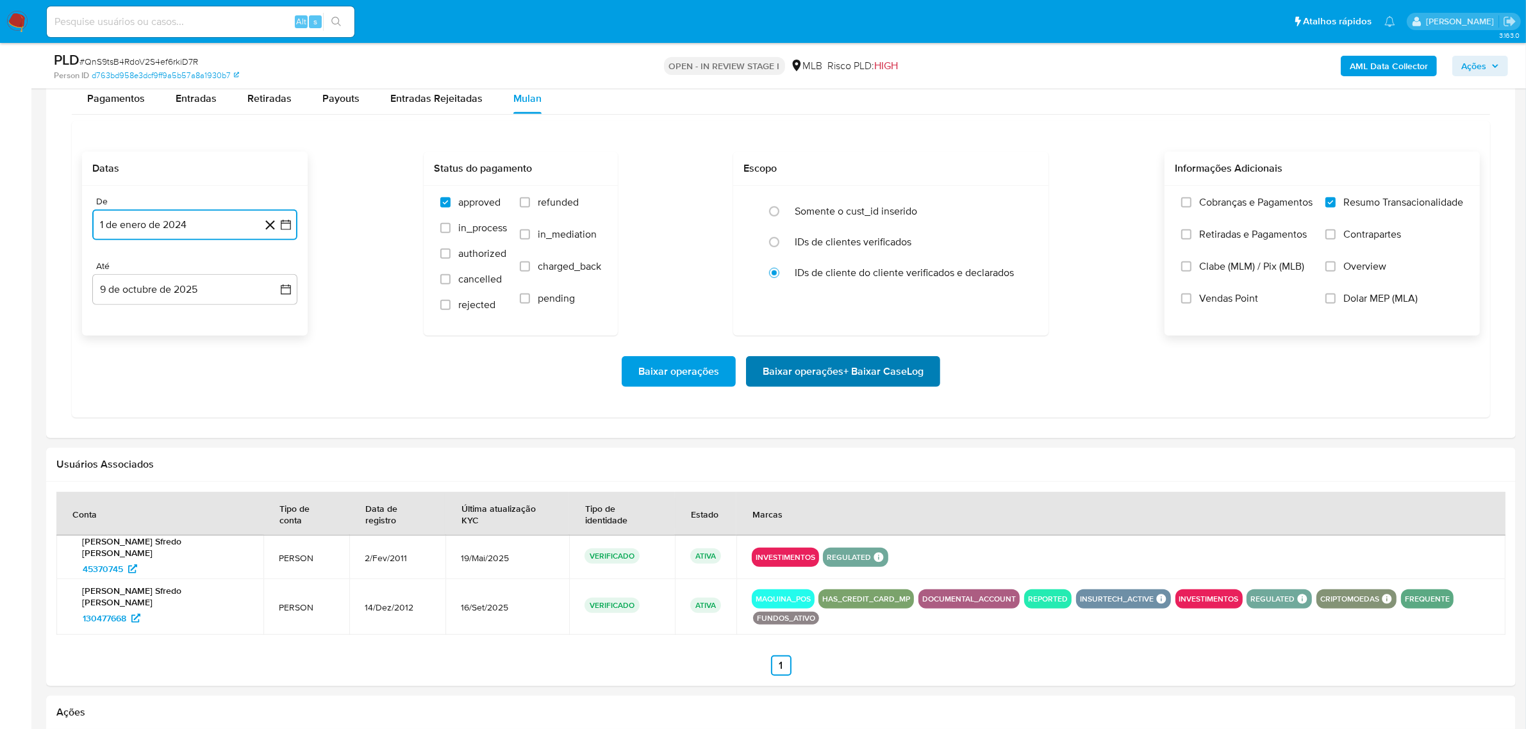
click at [869, 373] on span "Baixar operações + Baixar CaseLog" at bounding box center [843, 372] width 161 height 28
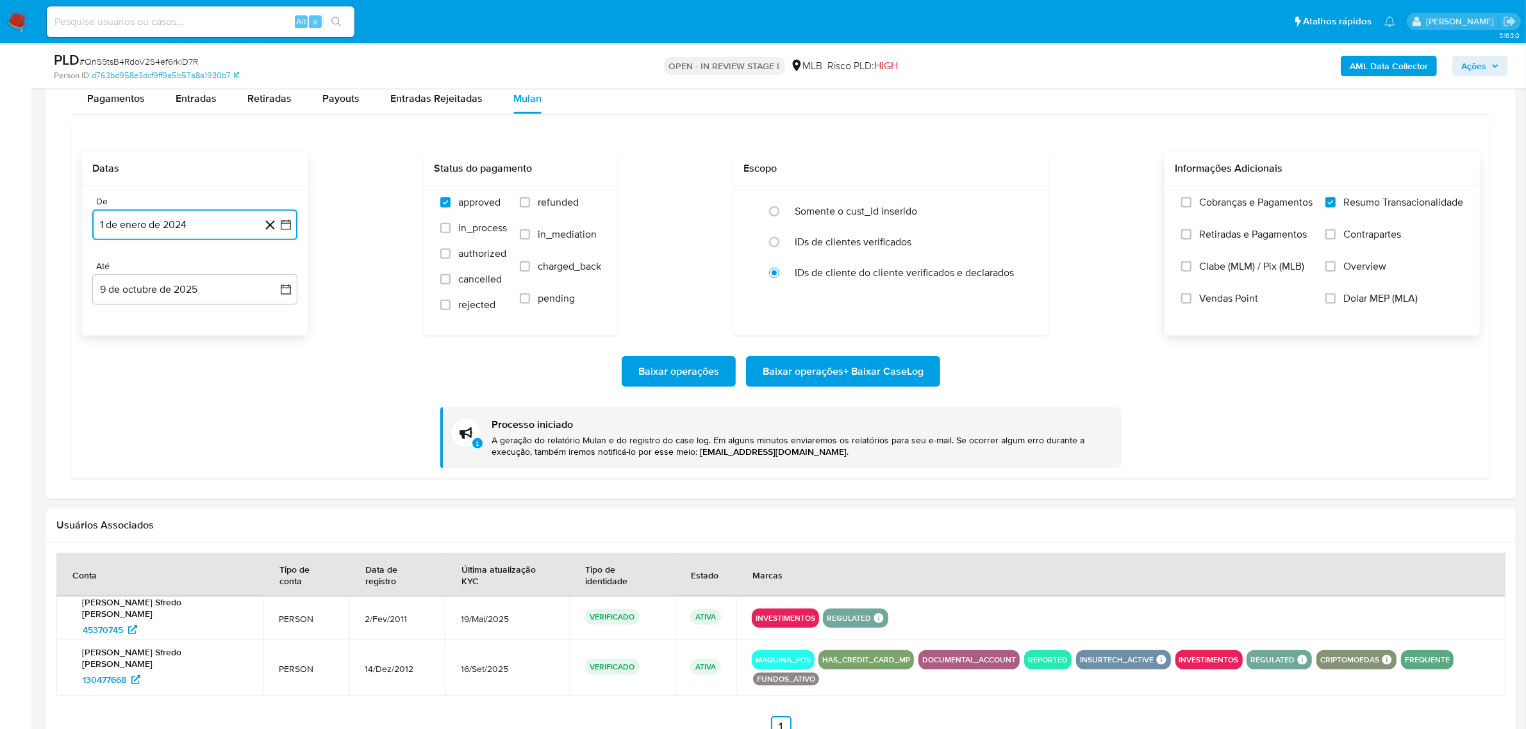
scroll to position [1145, 0]
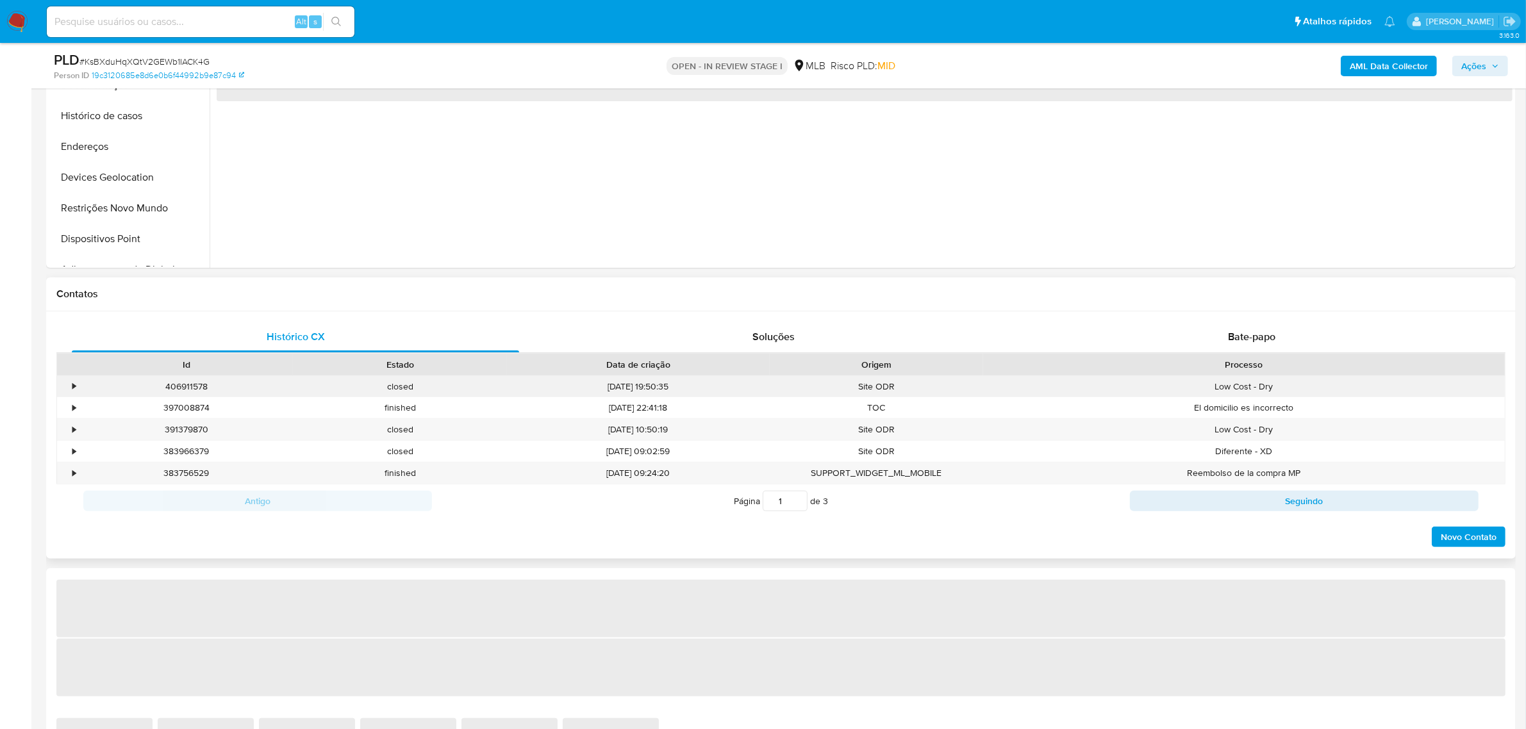
scroll to position [401, 0]
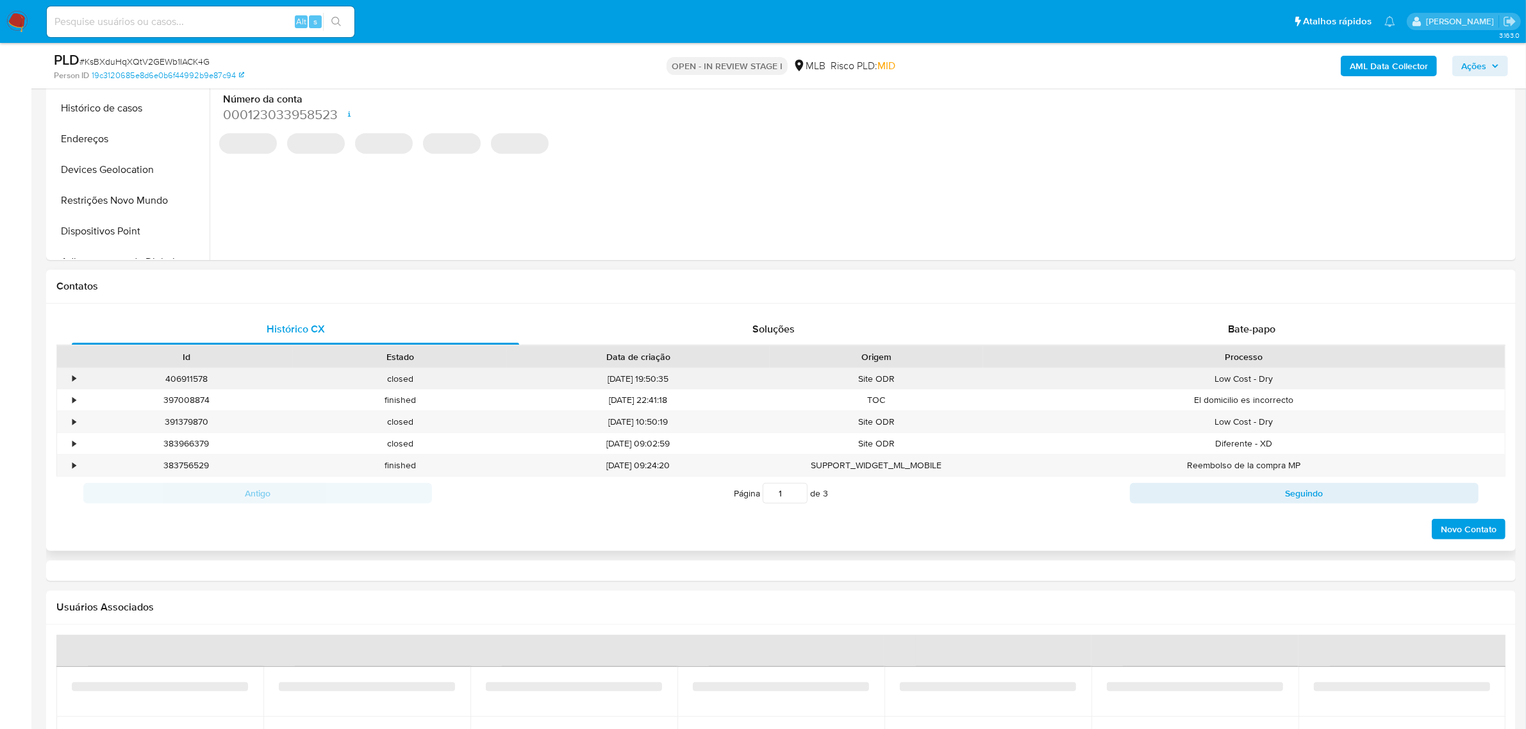
select select "10"
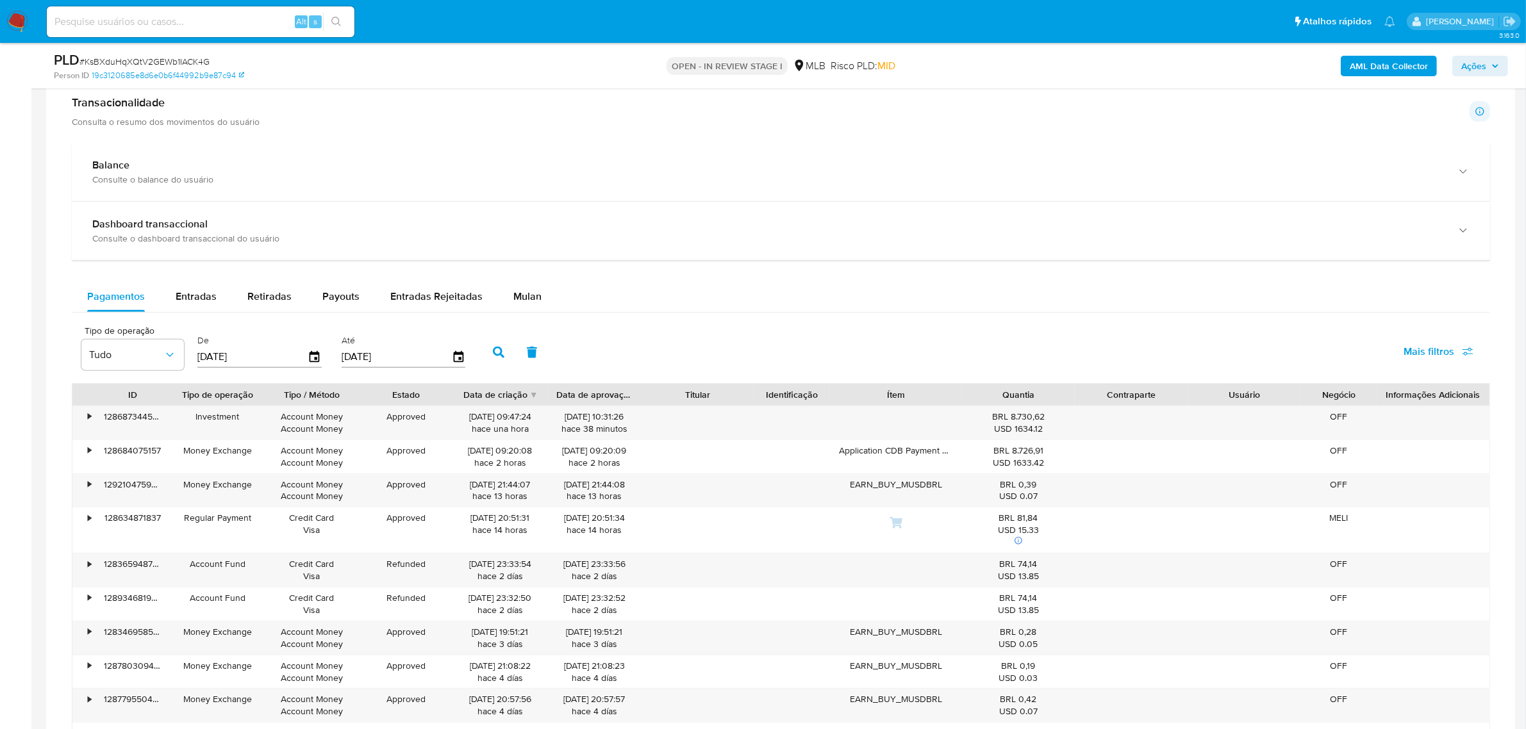
scroll to position [961, 0]
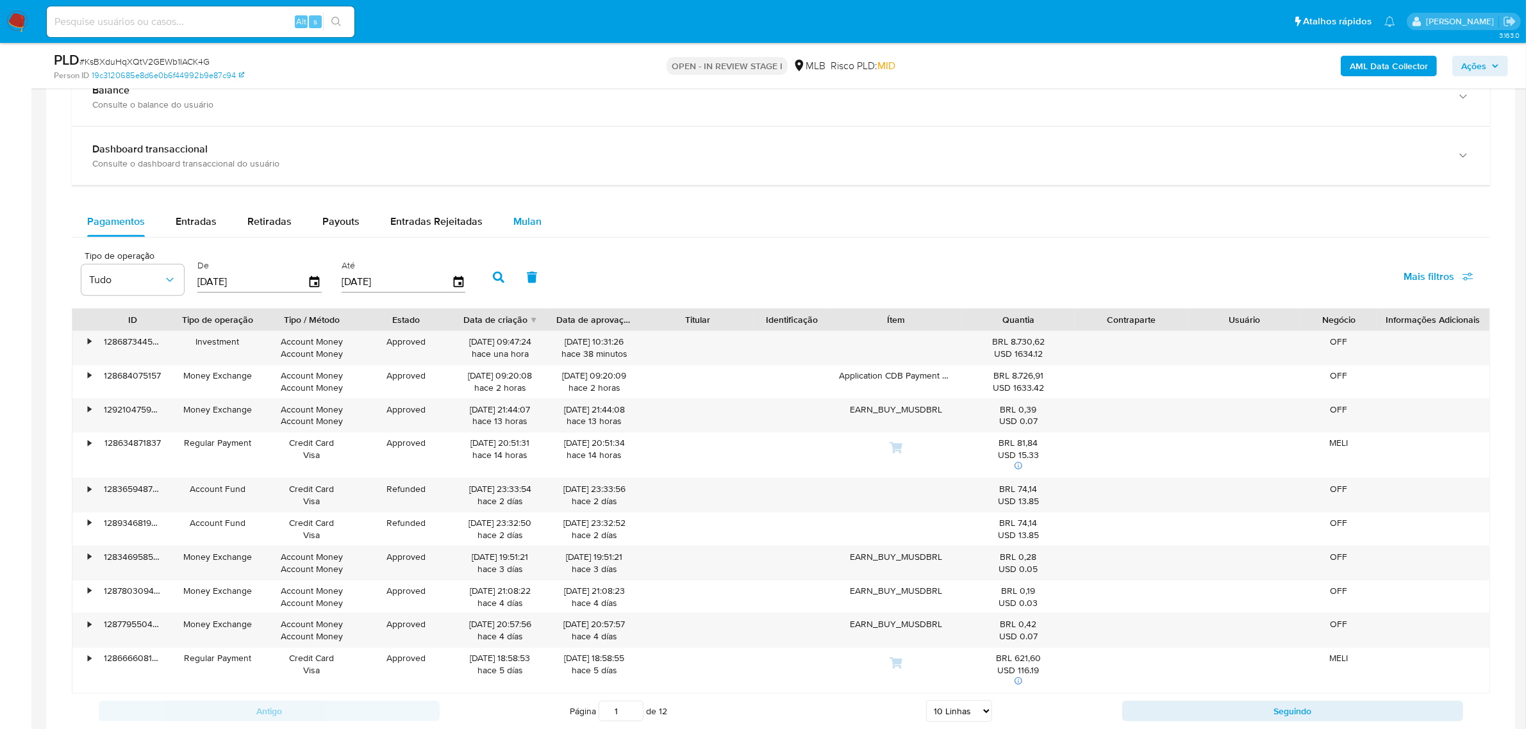
click at [529, 229] on span "Mulan" at bounding box center [527, 221] width 28 height 15
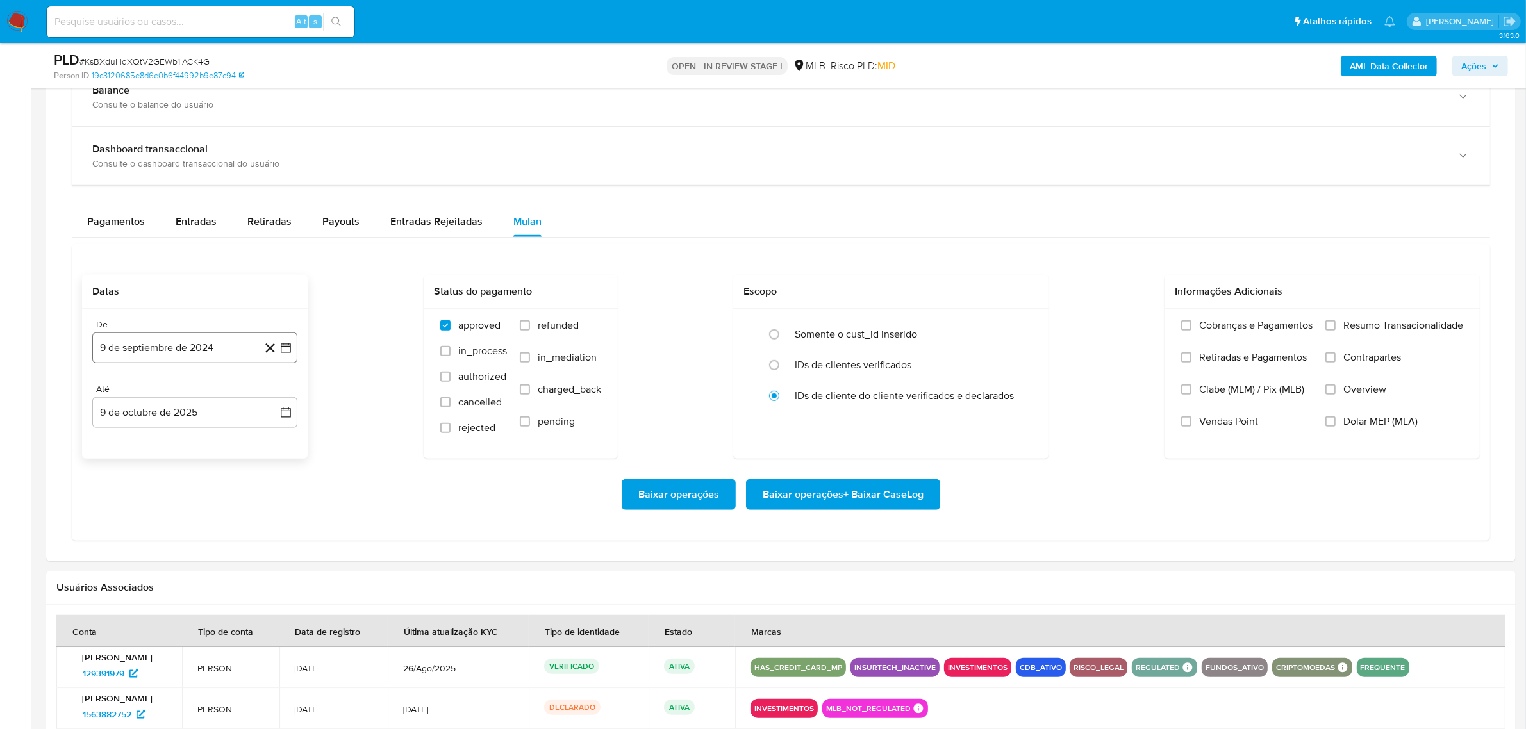
click at [188, 337] on button "9 de septiembre de 2024" at bounding box center [194, 348] width 205 height 31
click at [215, 391] on span "septiembre 2024" at bounding box center [188, 394] width 78 height 13
click at [264, 395] on icon "Año siguiente" at bounding box center [271, 394] width 15 height 15
click at [136, 451] on button "ene" at bounding box center [139, 441] width 36 height 21
click at [165, 439] on button "1" at bounding box center [169, 441] width 21 height 21
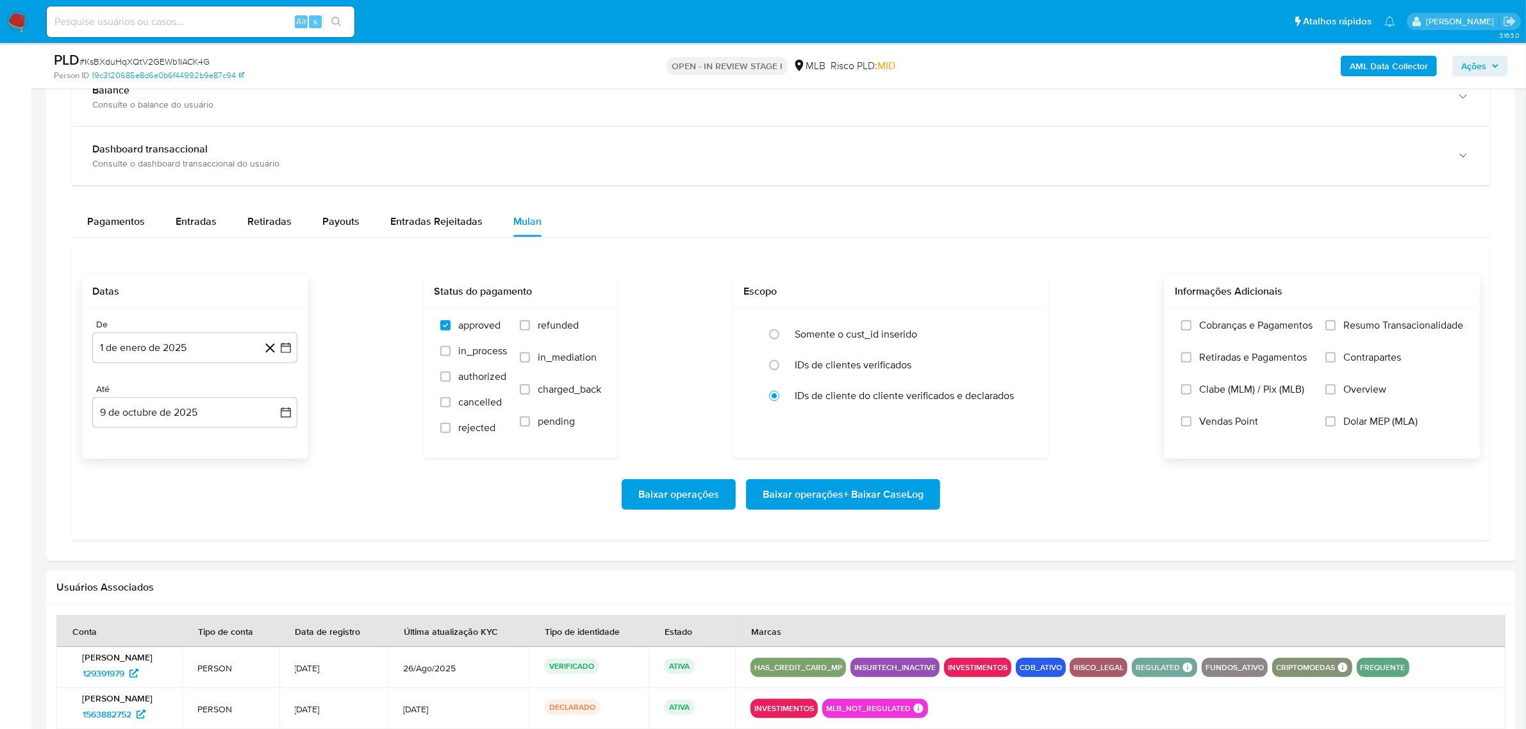
click at [1356, 332] on span "Resumo Transacionalidade" at bounding box center [1404, 325] width 120 height 13
click at [1336, 331] on input "Resumo Transacionalidade" at bounding box center [1331, 325] width 10 height 10
click at [925, 494] on button "Baixar operações + Baixar CaseLog" at bounding box center [843, 494] width 194 height 31
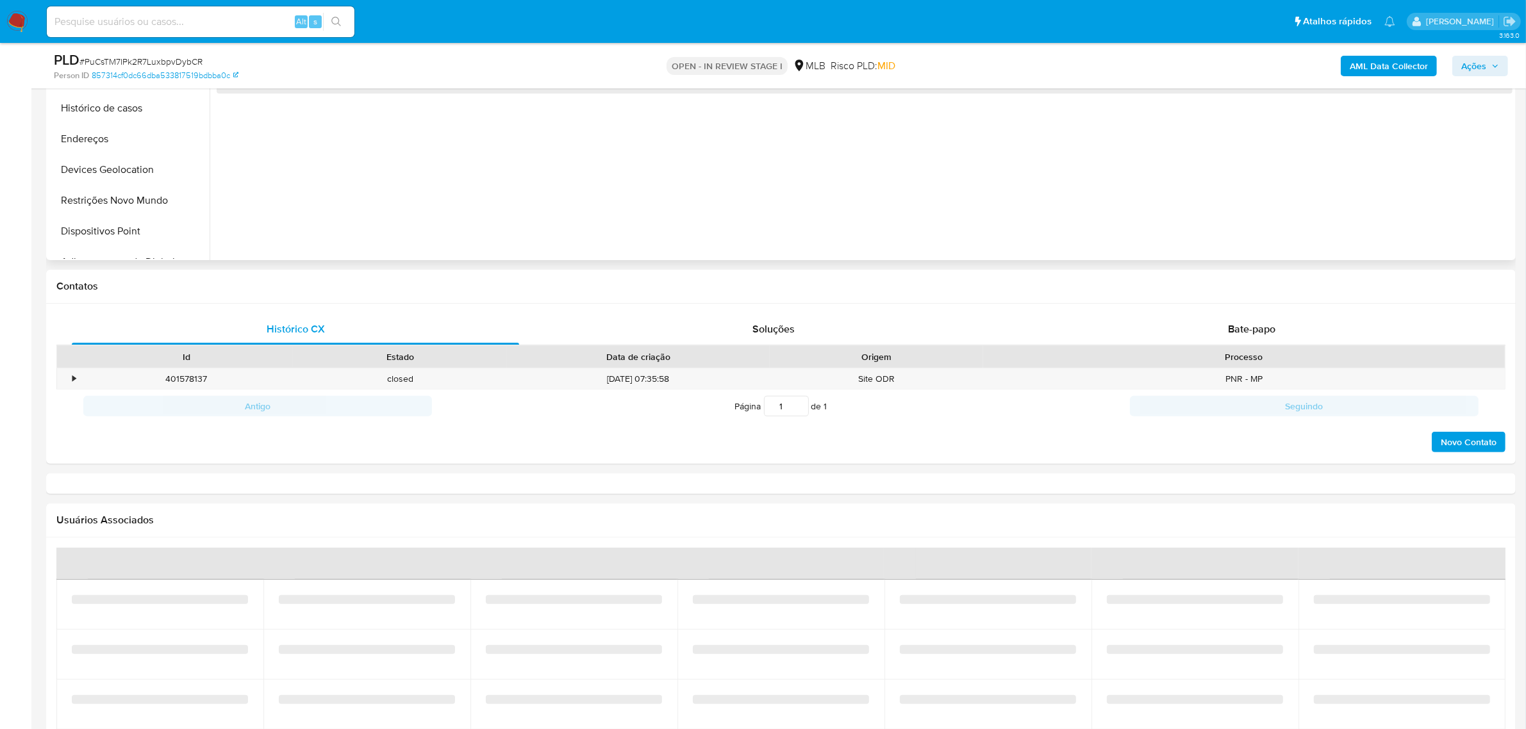
select select "10"
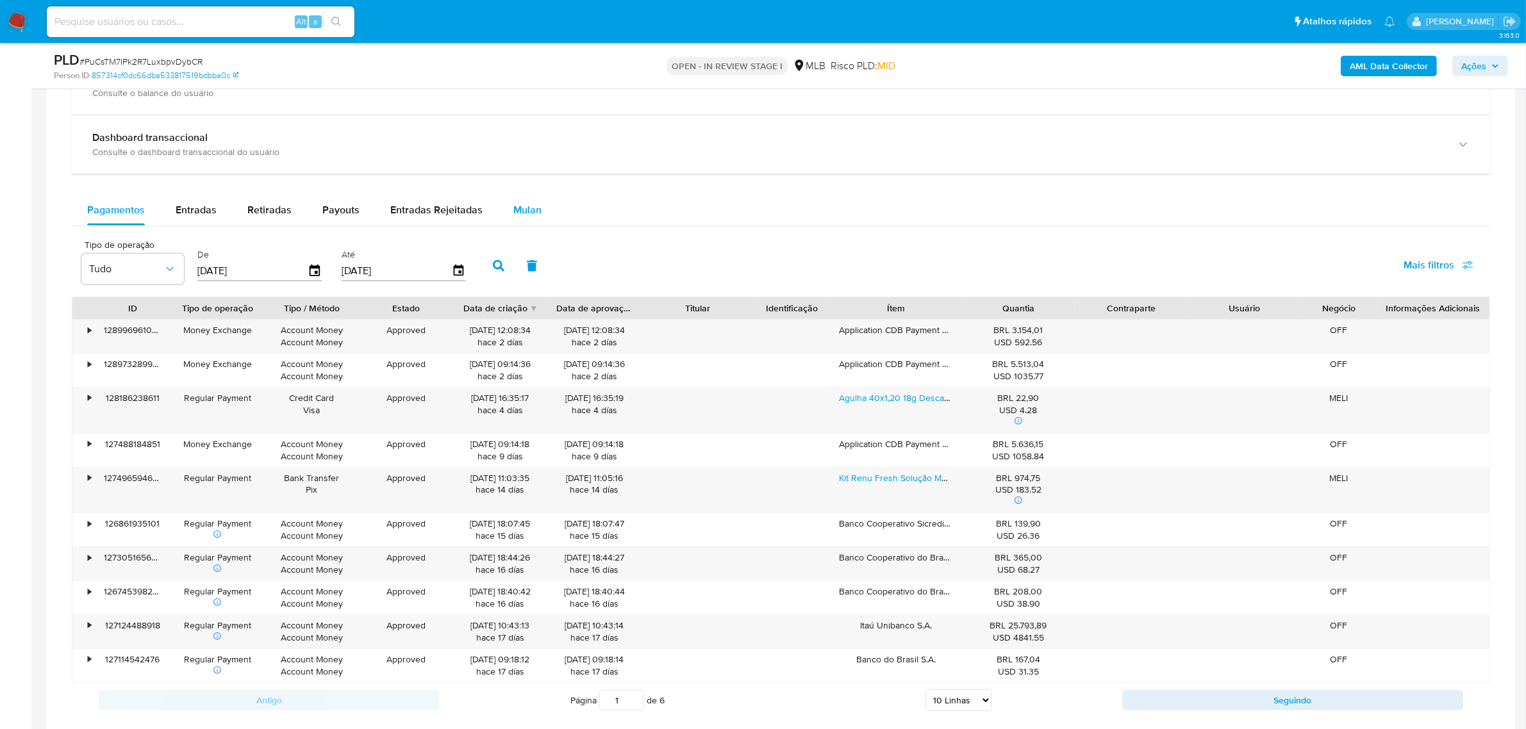
scroll to position [881, 0]
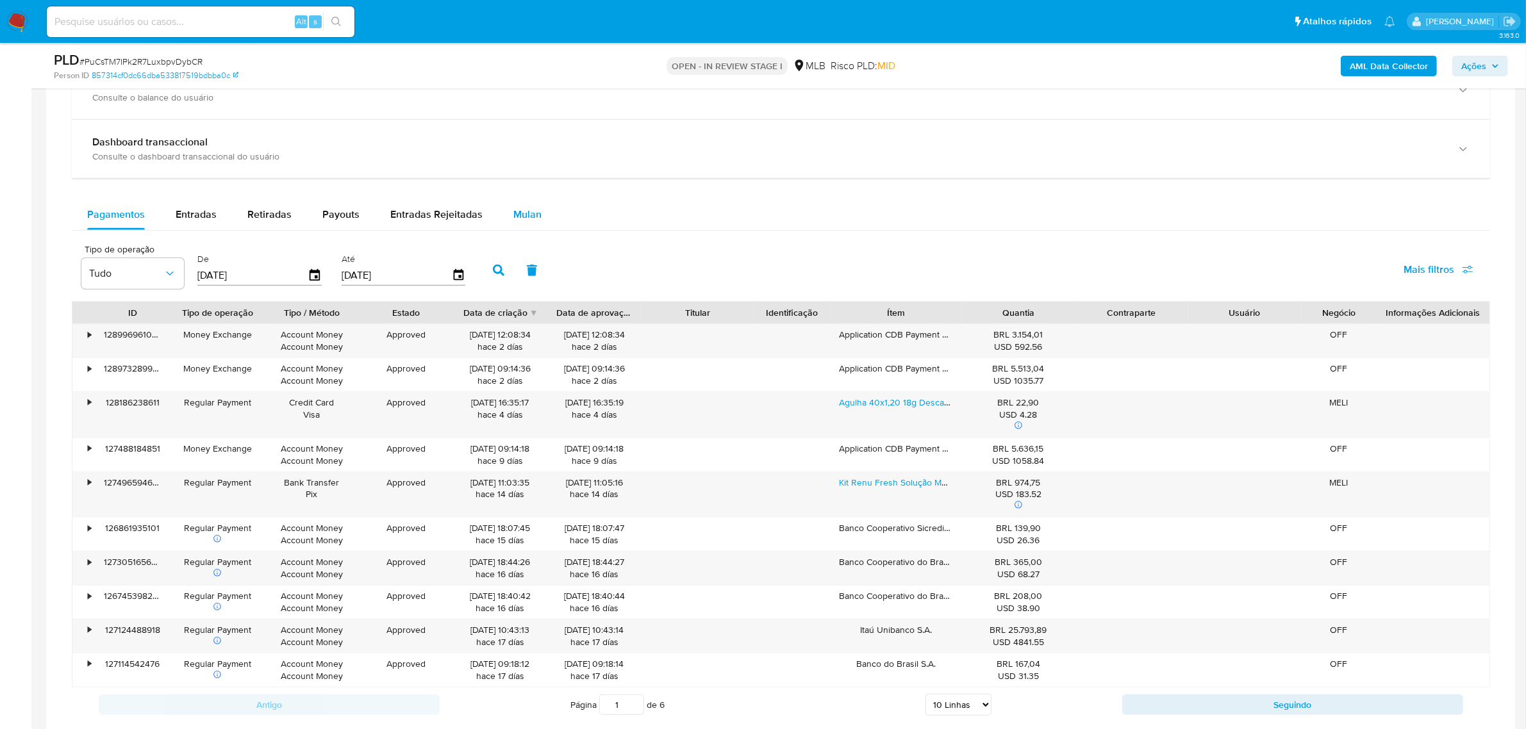
click at [516, 217] on span "Mulan" at bounding box center [527, 214] width 28 height 15
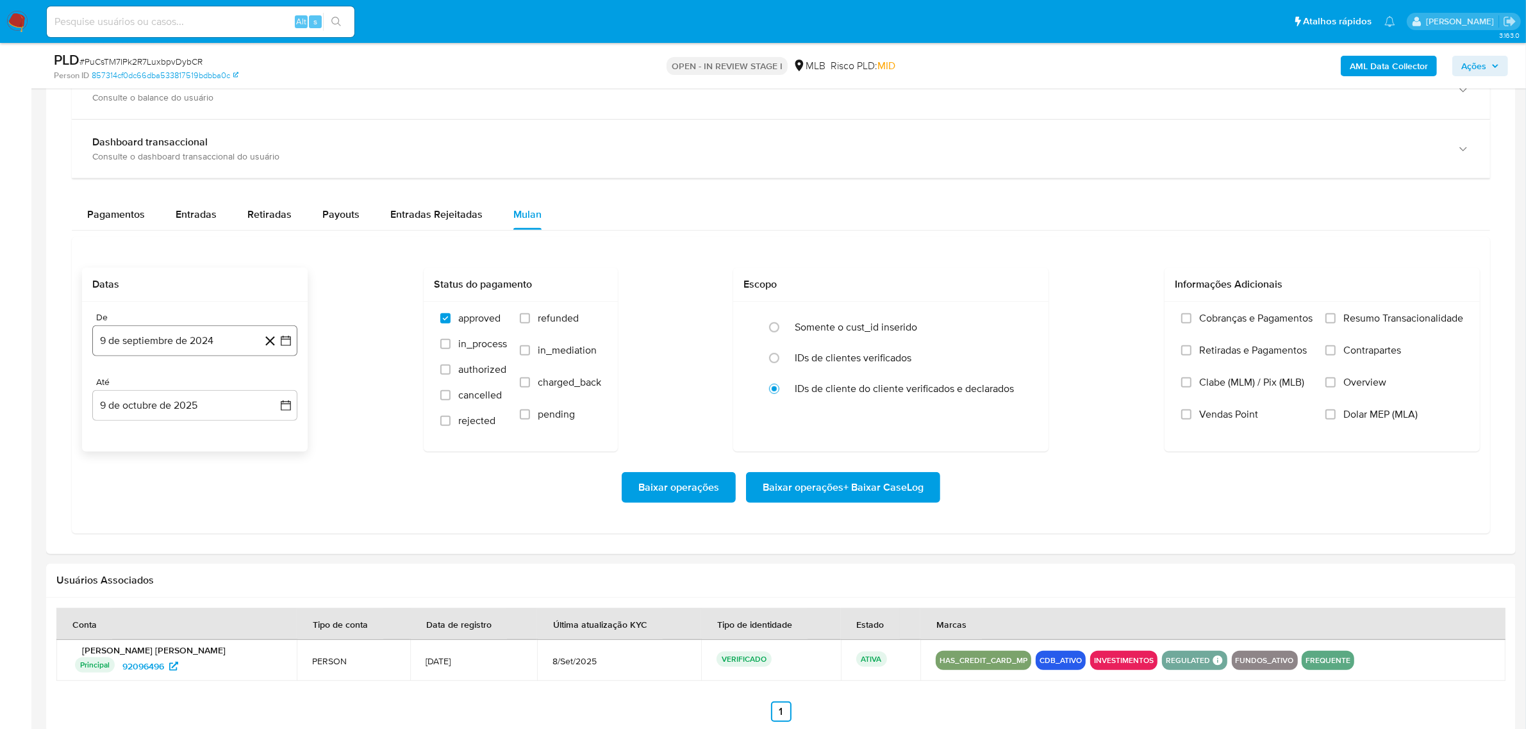
click at [199, 338] on button "9 de septiembre de 2024" at bounding box center [194, 341] width 205 height 31
click at [210, 379] on div "septiembre 2024 septiembre 2024 lun lunes mar martes mié miércoles jue jueves v…" at bounding box center [194, 474] width 205 height 228
click at [225, 391] on span "septiembre 2024" at bounding box center [188, 387] width 78 height 13
click at [272, 390] on icon "Año siguiente" at bounding box center [271, 386] width 15 height 15
click at [129, 436] on button "ene" at bounding box center [139, 434] width 36 height 21
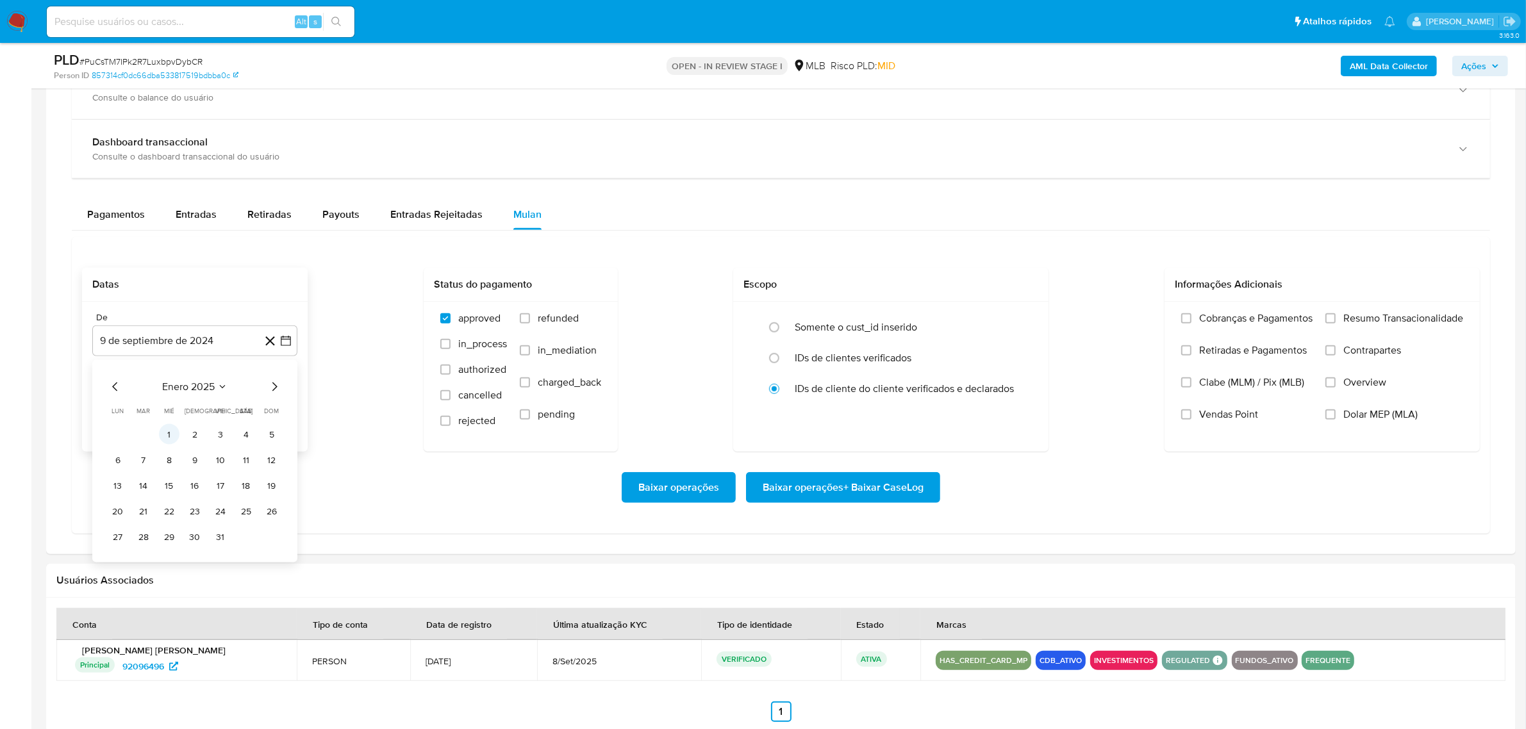
click at [170, 433] on button "1" at bounding box center [169, 434] width 21 height 21
click at [1399, 324] on span "Resumo Transacionalidade" at bounding box center [1404, 318] width 120 height 13
click at [1336, 324] on input "Resumo Transacionalidade" at bounding box center [1331, 318] width 10 height 10
click at [920, 495] on span "Baixar operações + Baixar CaseLog" at bounding box center [843, 488] width 161 height 28
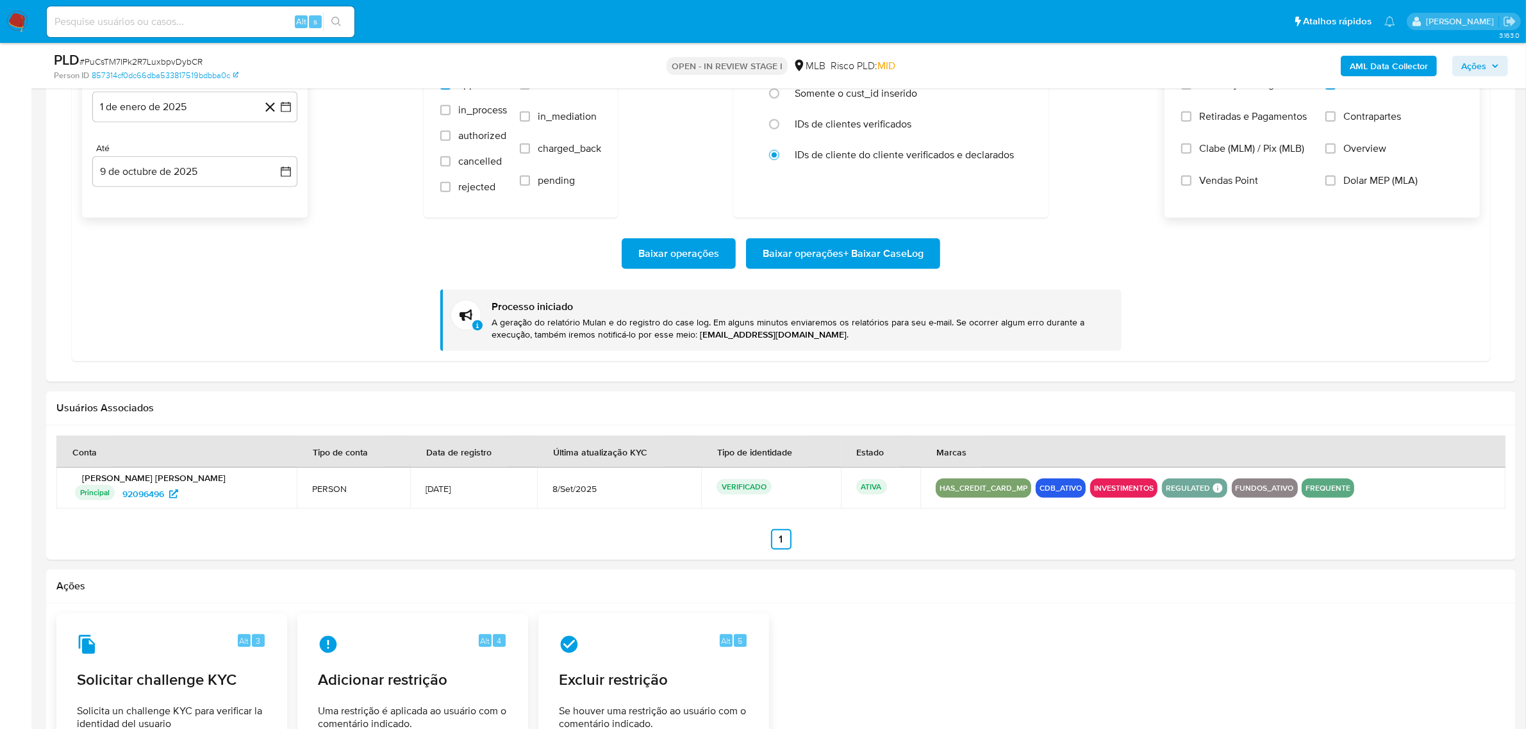
scroll to position [1122, 0]
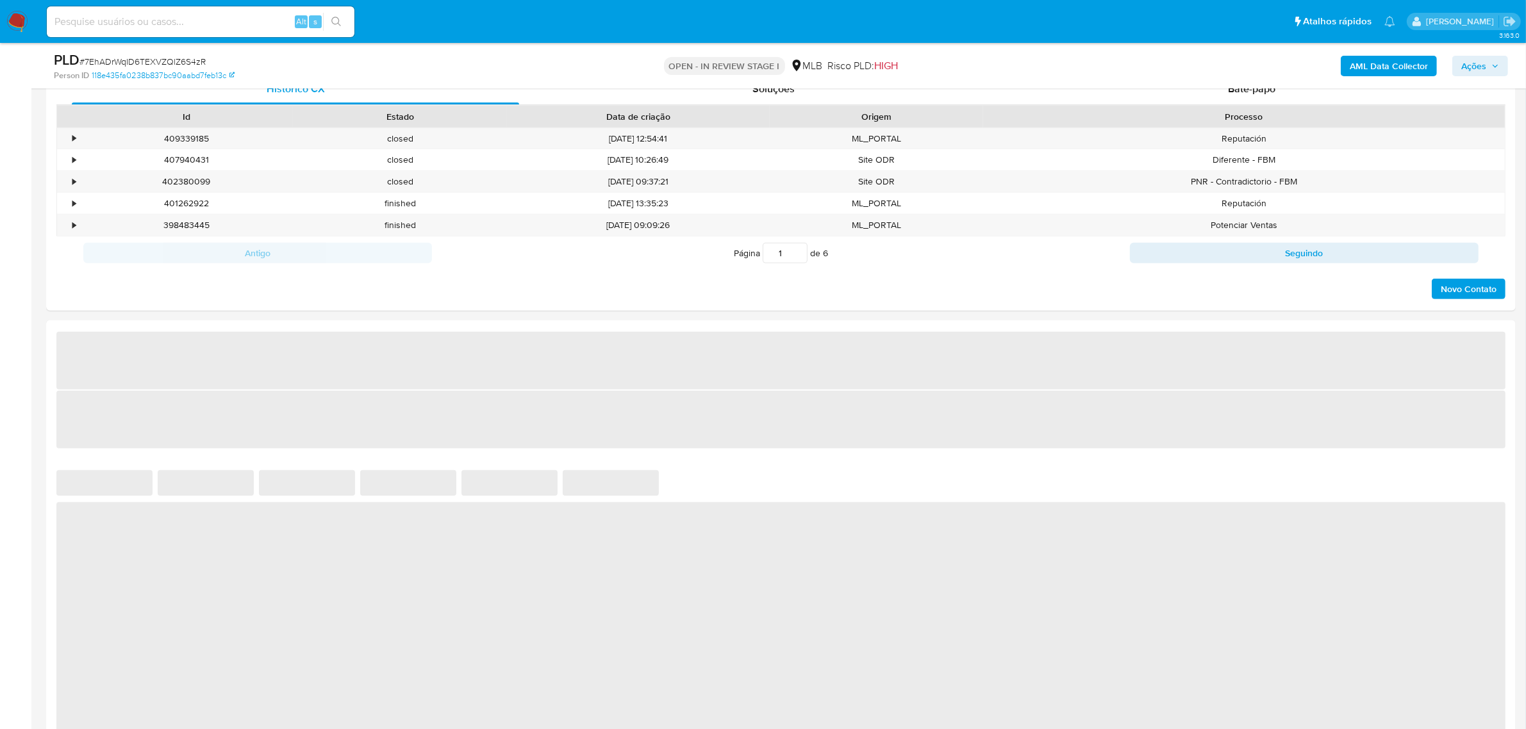
select select "10"
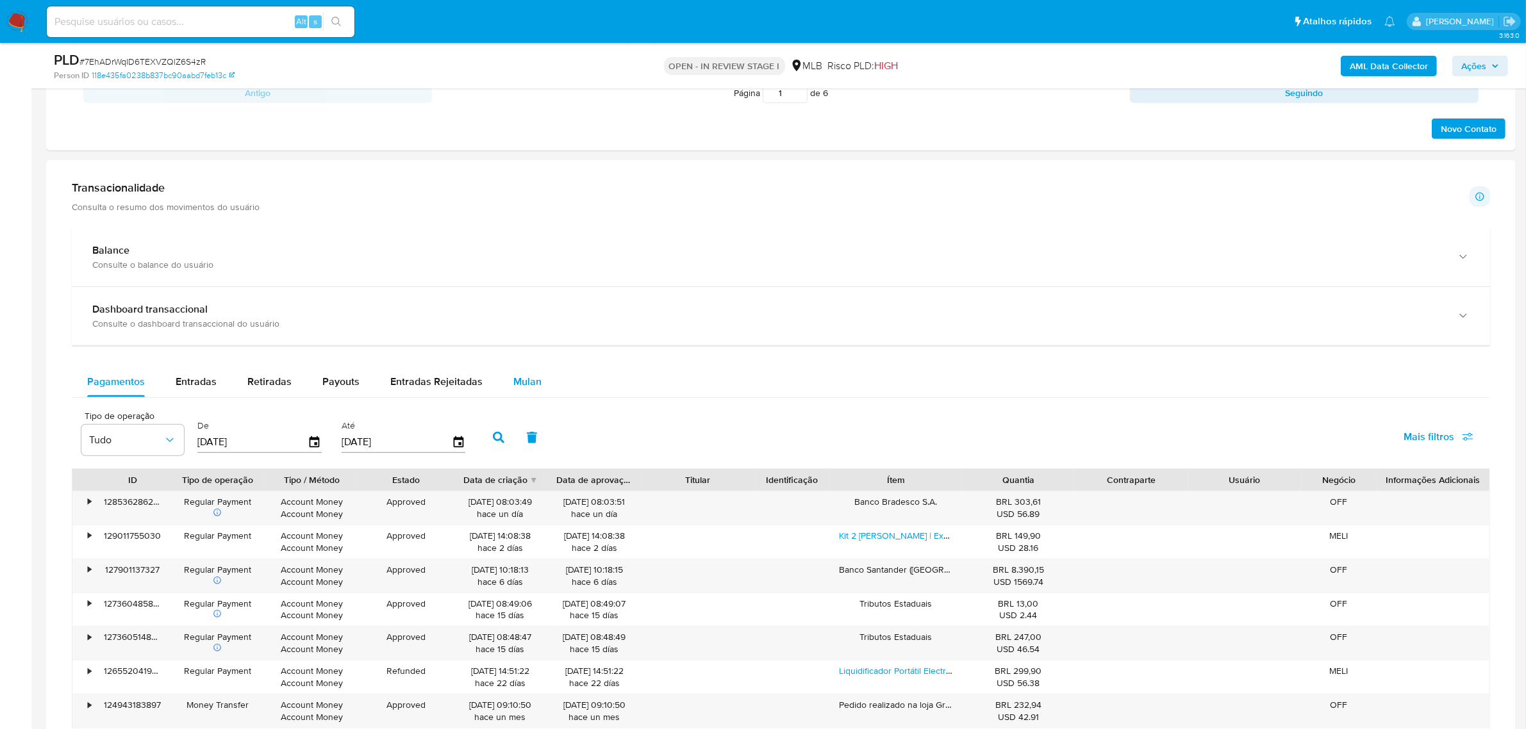
click at [548, 376] on button "Mulan" at bounding box center [527, 382] width 59 height 31
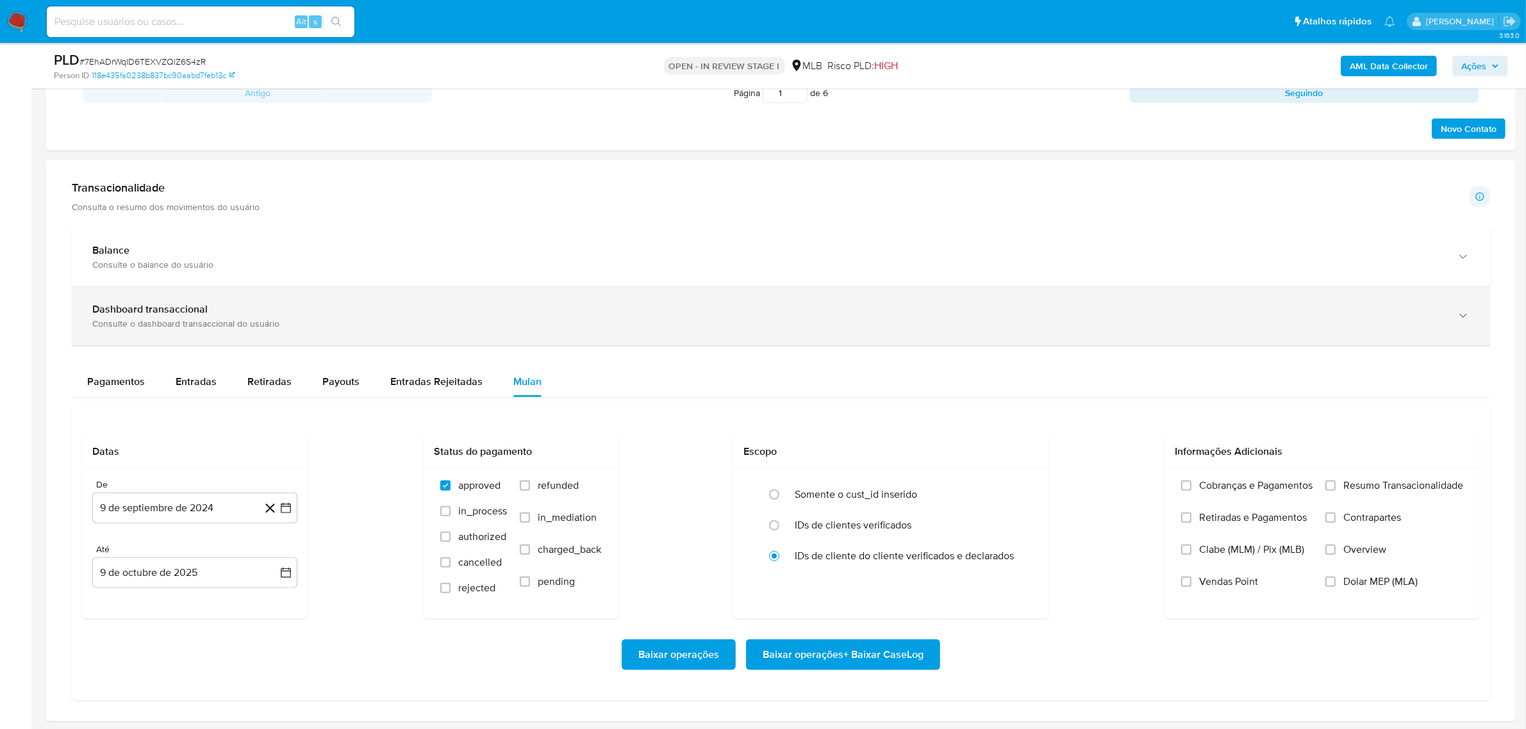
scroll to position [1042, 0]
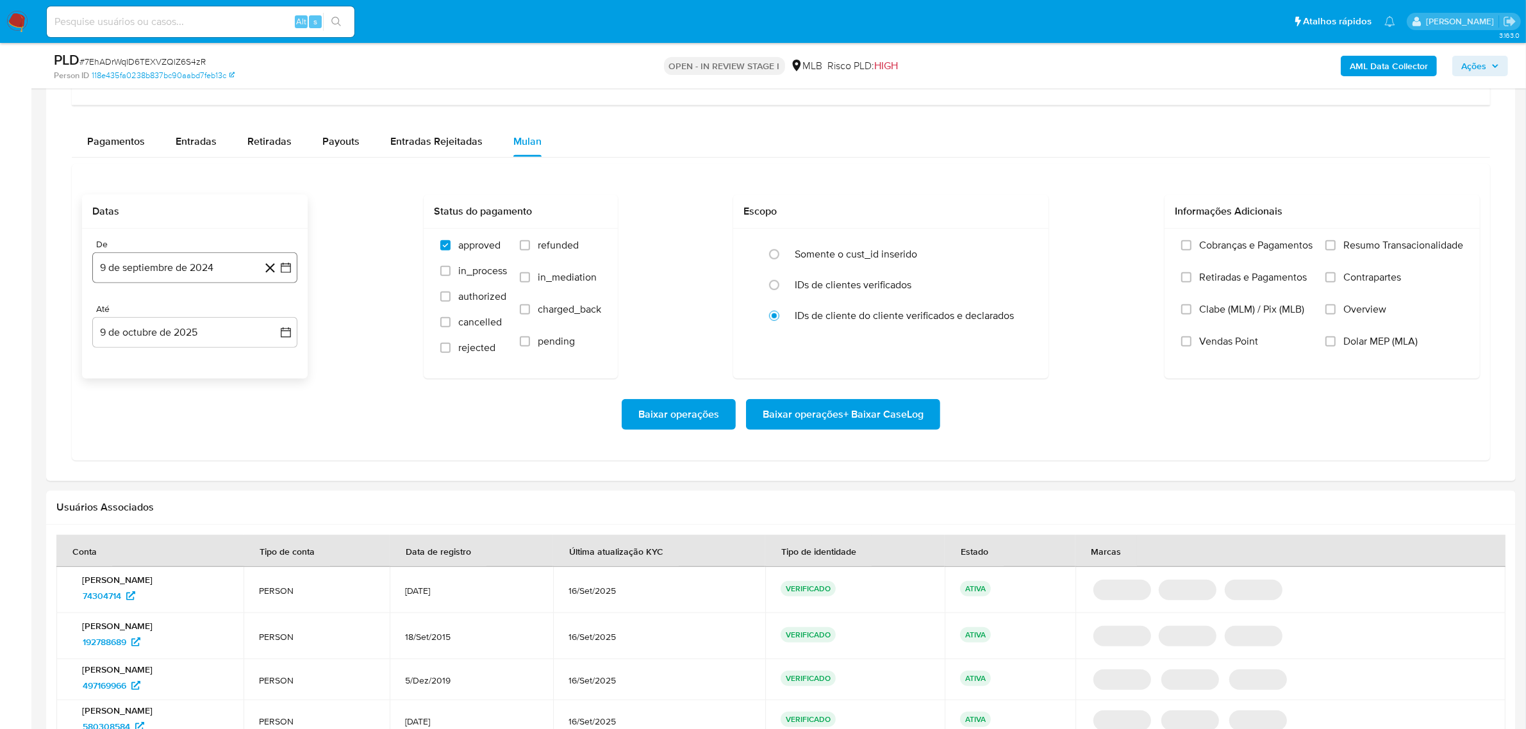
click at [174, 274] on button "9 de septiembre de 2024" at bounding box center [194, 268] width 205 height 31
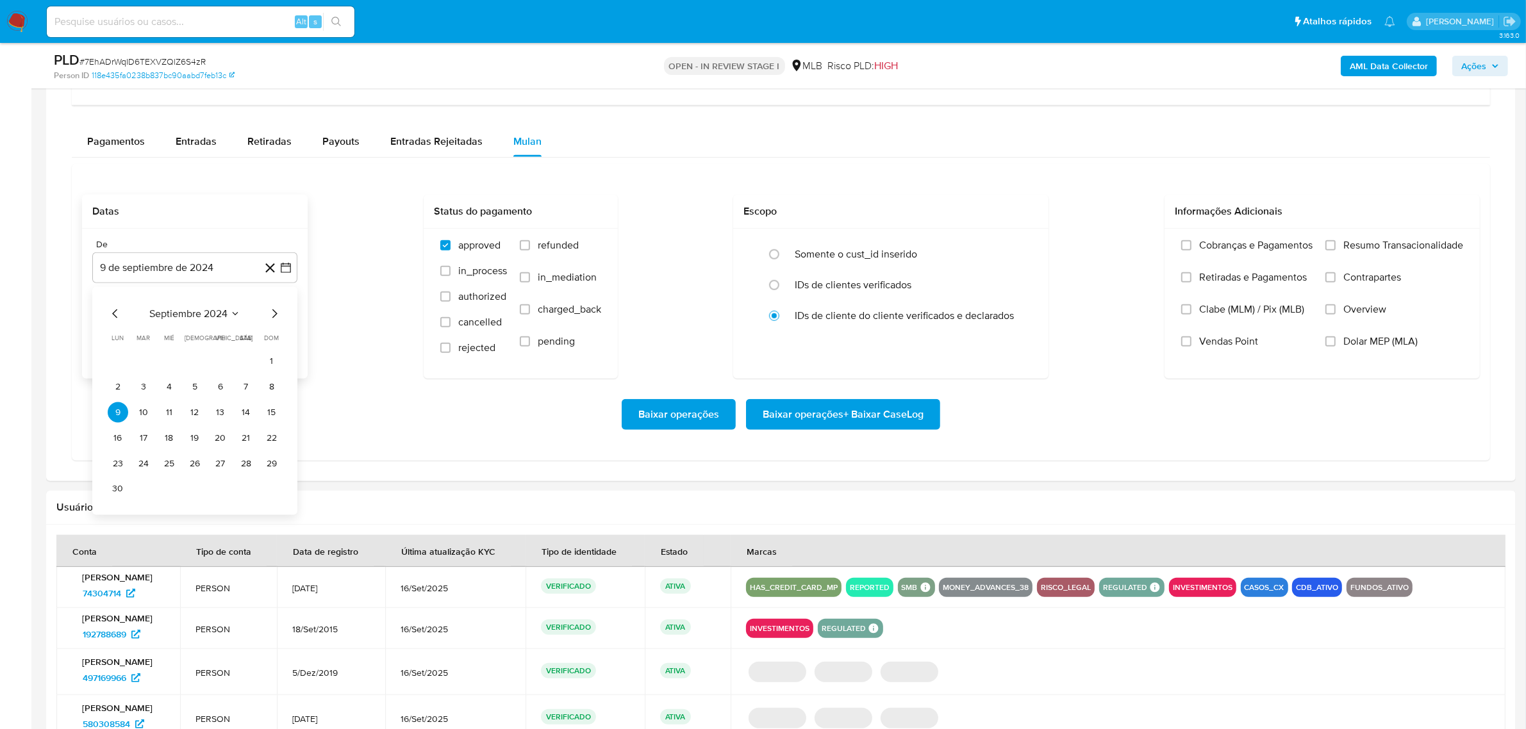
click at [181, 315] on span "septiembre 2024" at bounding box center [188, 314] width 78 height 13
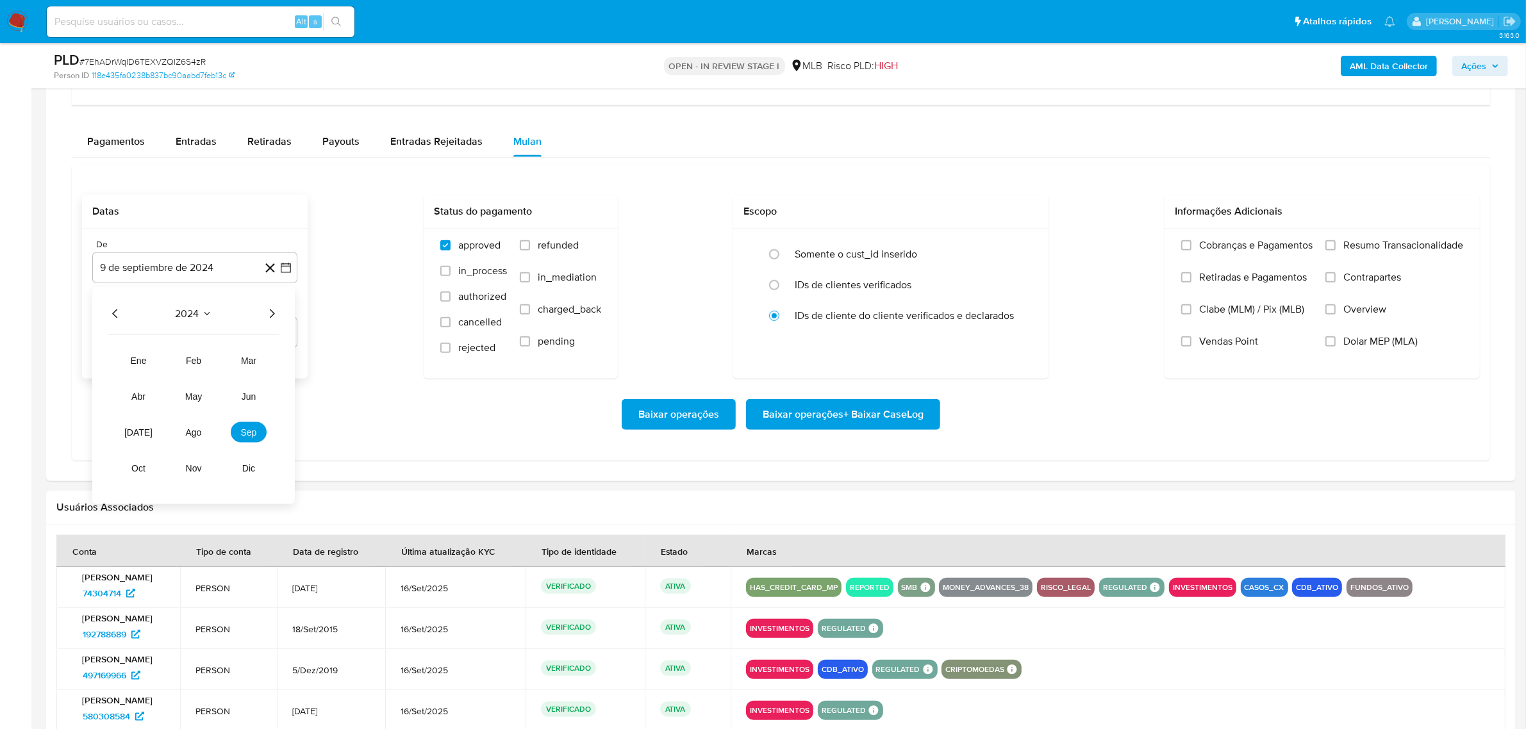
click at [274, 318] on icon "Año siguiente" at bounding box center [271, 313] width 15 height 15
click at [142, 366] on span "ene" at bounding box center [139, 361] width 16 height 10
click at [168, 369] on button "1" at bounding box center [169, 361] width 21 height 21
click at [1342, 255] on label "Resumo Transacionalidade" at bounding box center [1395, 255] width 138 height 32
click at [1336, 251] on input "Resumo Transacionalidade" at bounding box center [1331, 245] width 10 height 10
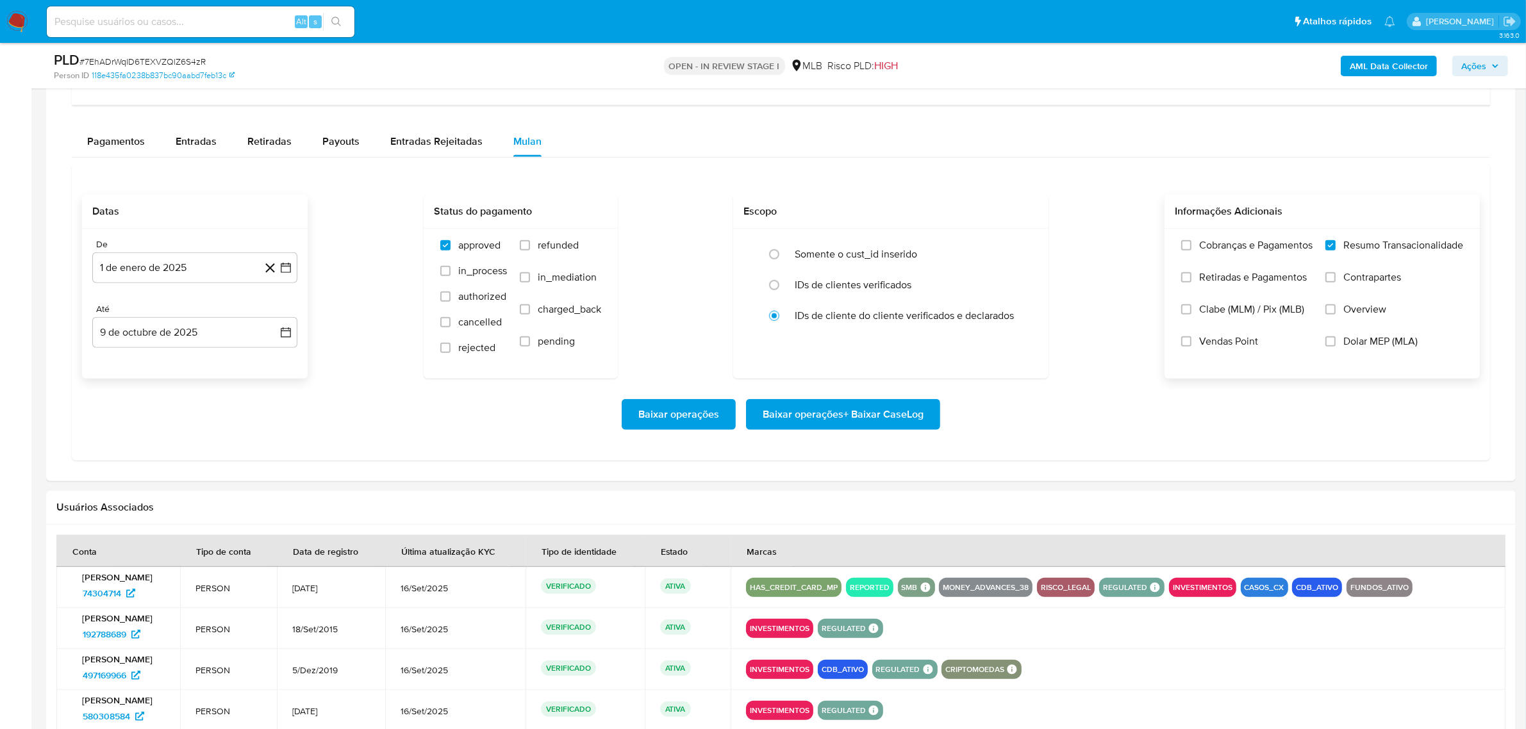
click at [907, 420] on span "Baixar operações + Baixar CaseLog" at bounding box center [843, 415] width 161 height 28
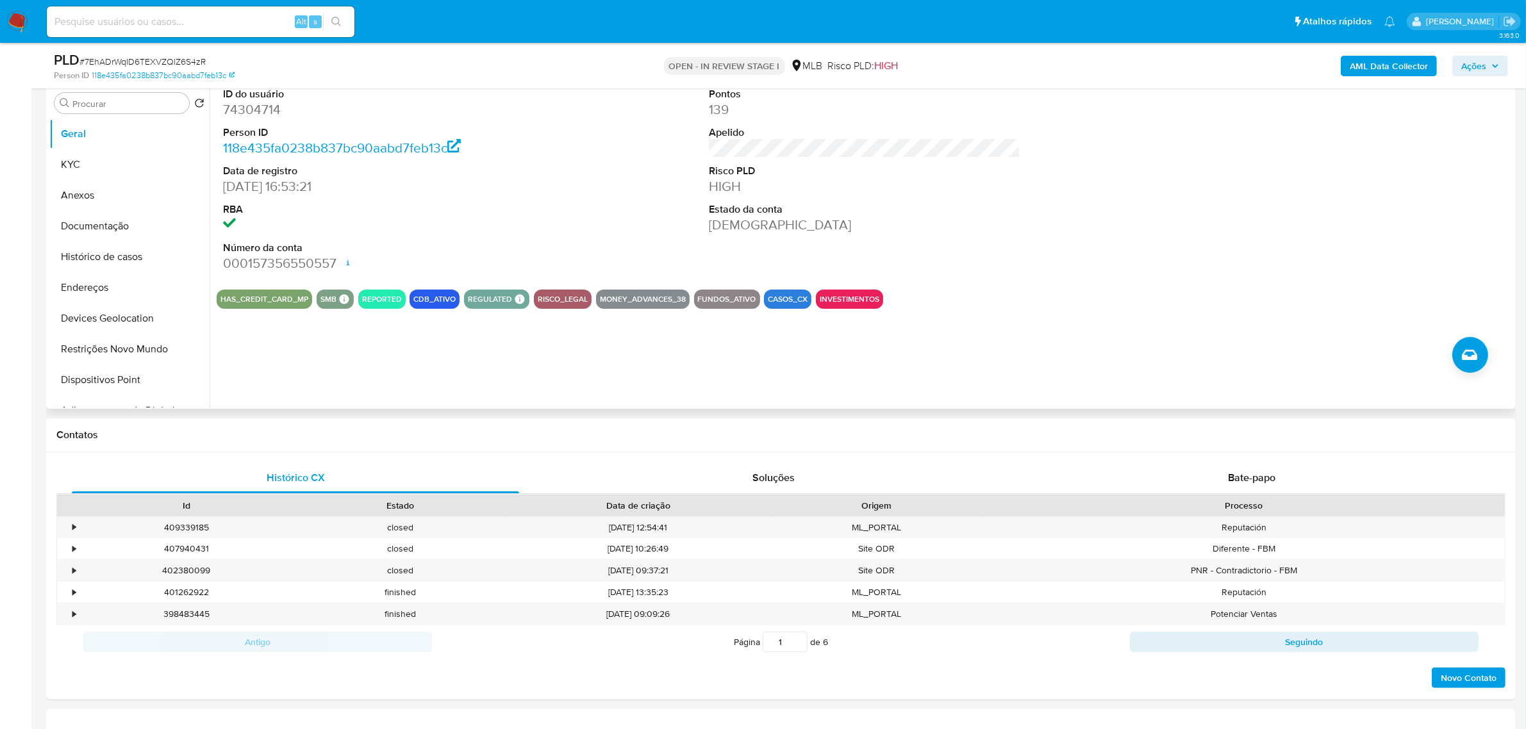
scroll to position [80, 0]
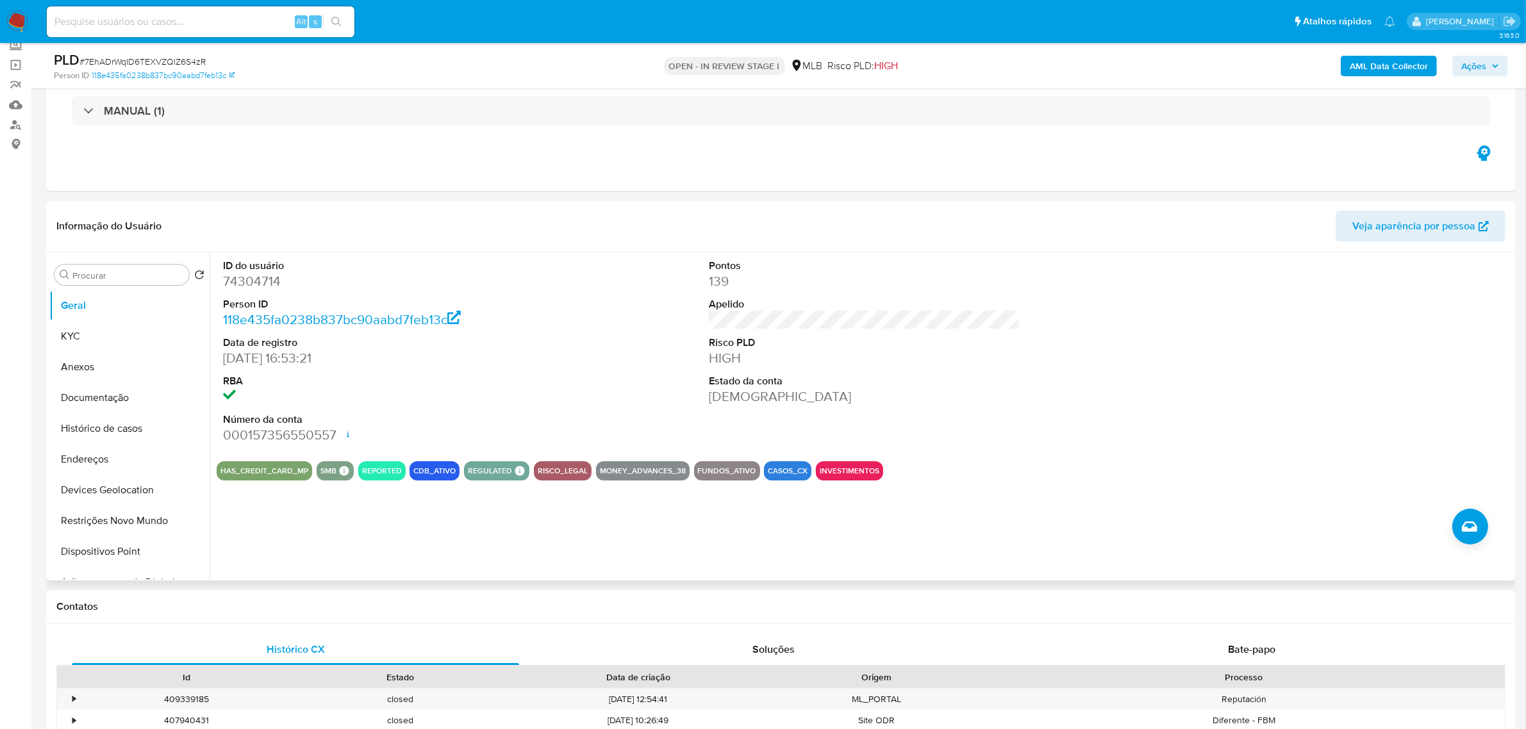
click at [260, 288] on dd "74304714" at bounding box center [379, 281] width 312 height 18
copy dd "74304714"
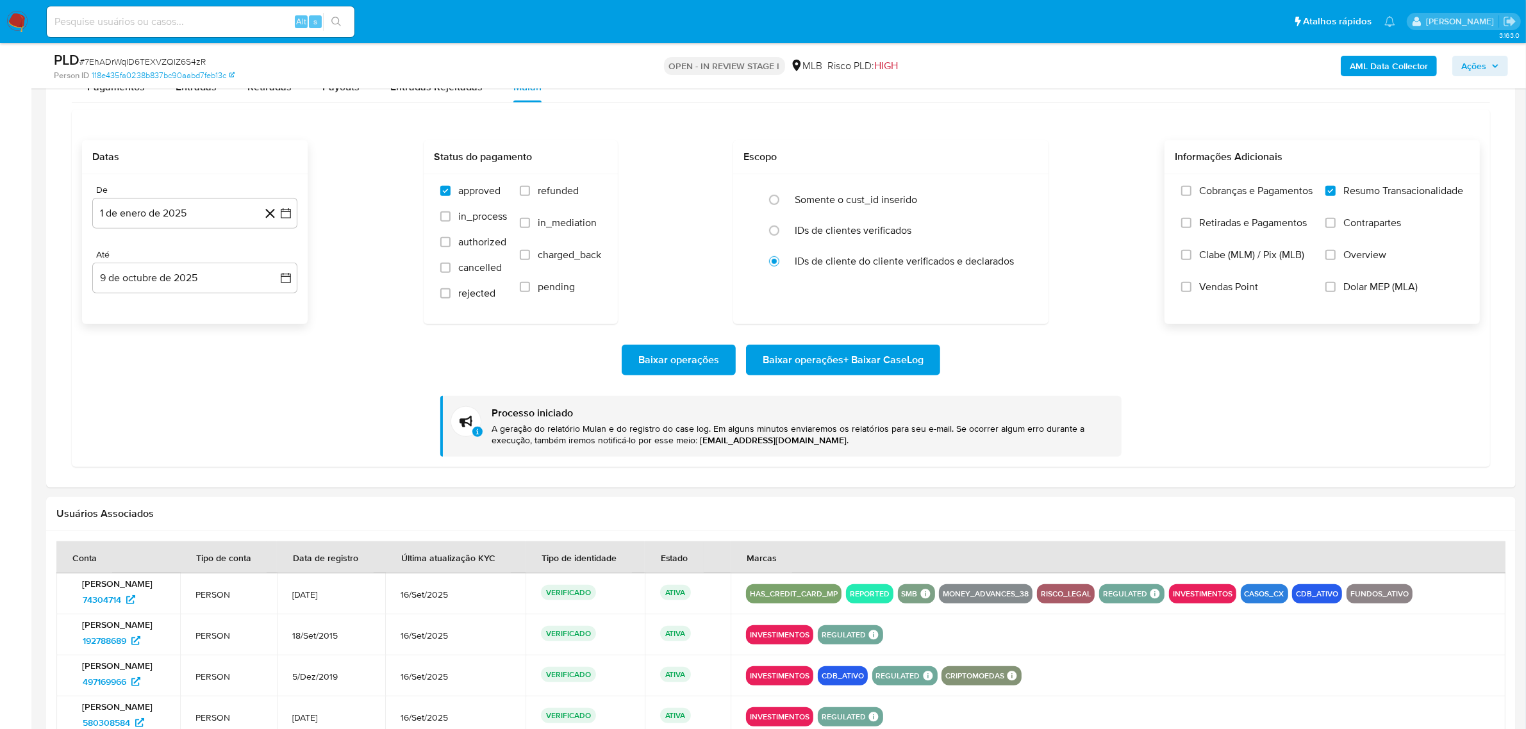
scroll to position [1093, 0]
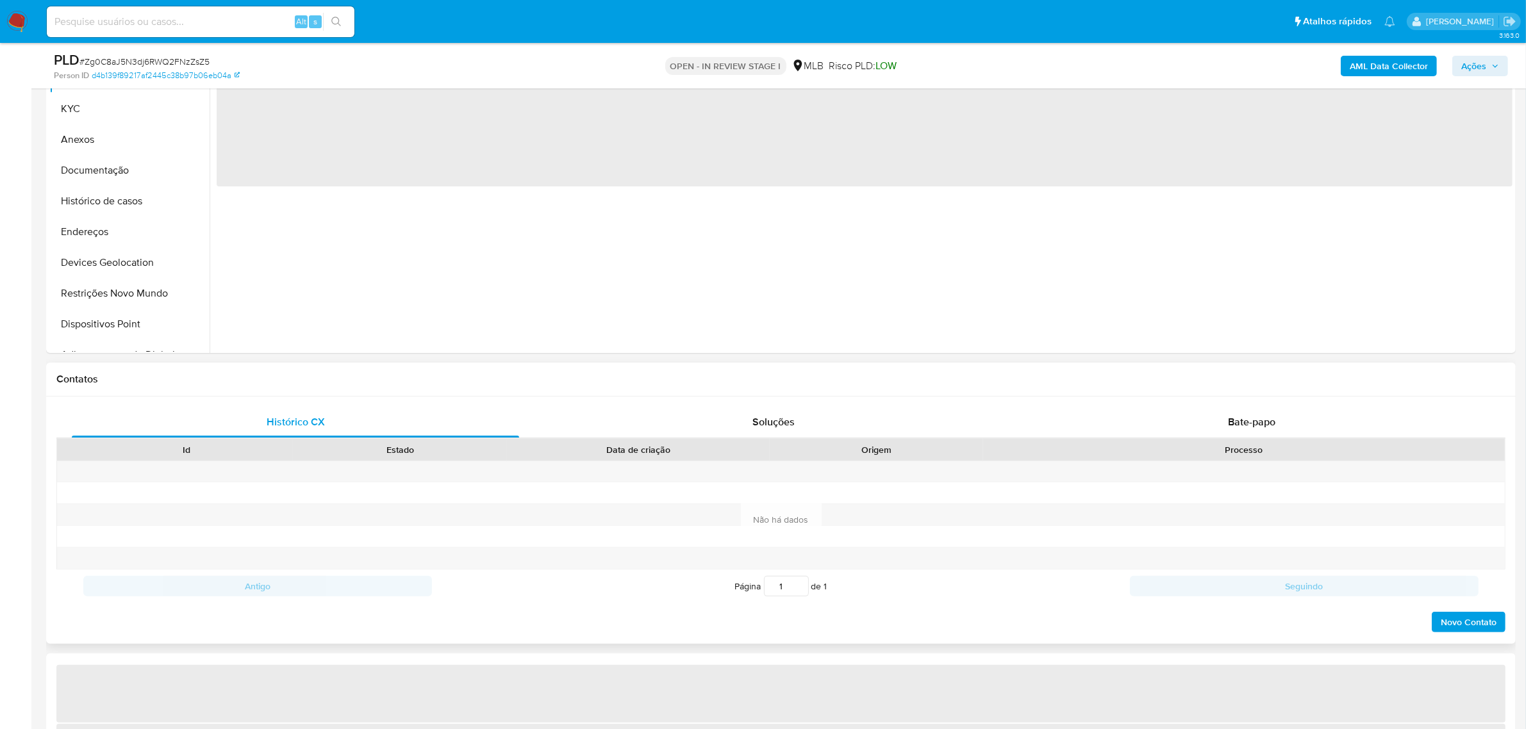
select select "10"
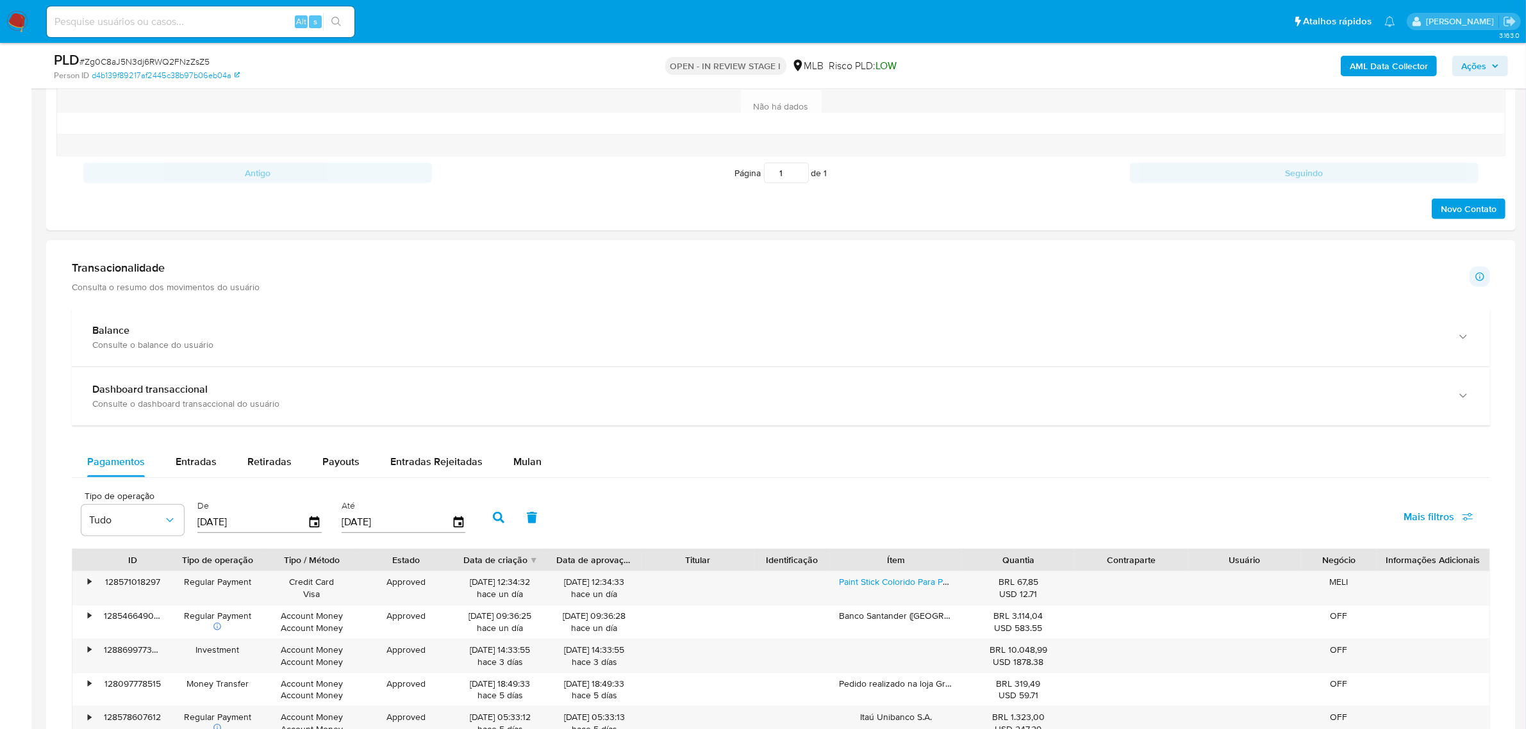
scroll to position [1042, 0]
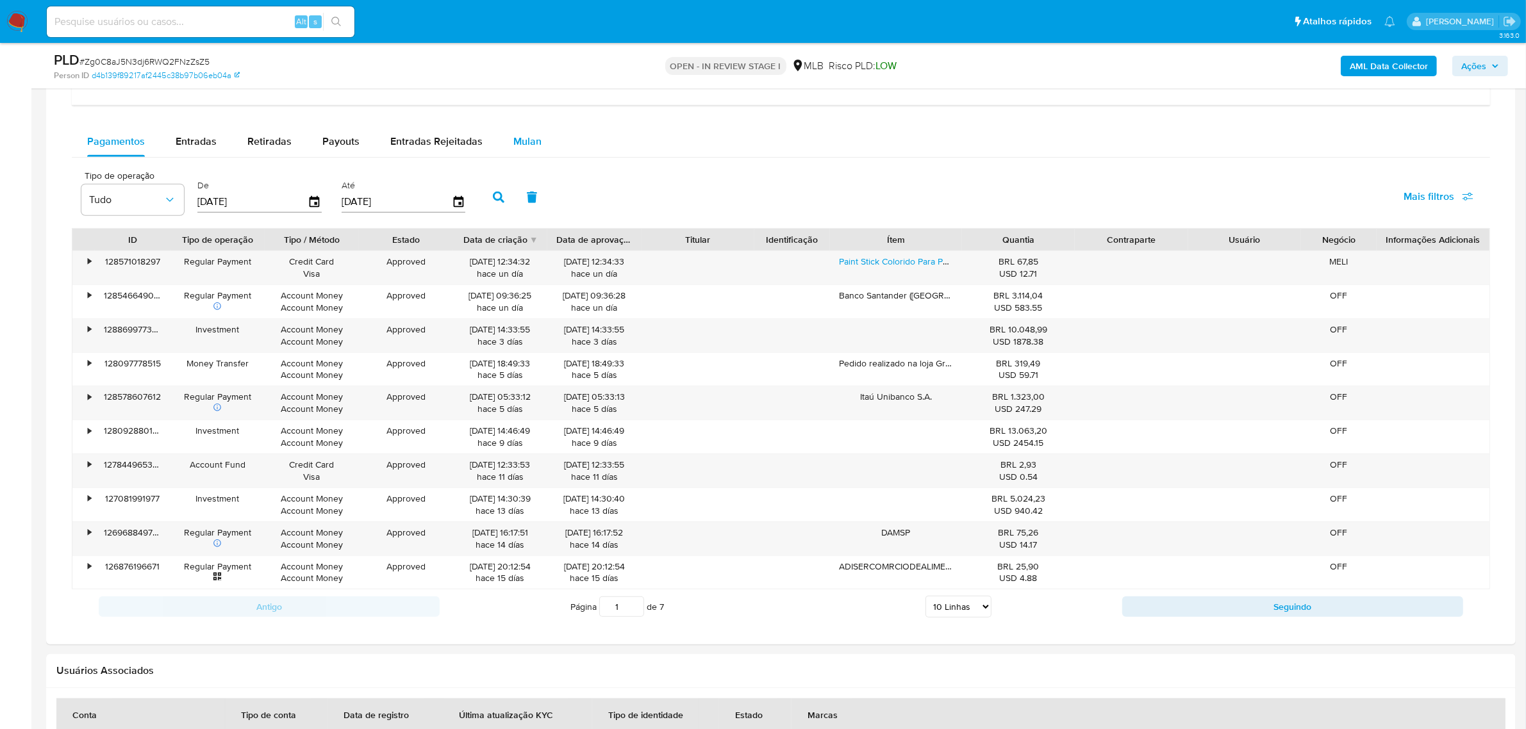
click at [534, 137] on span "Mulan" at bounding box center [527, 141] width 28 height 15
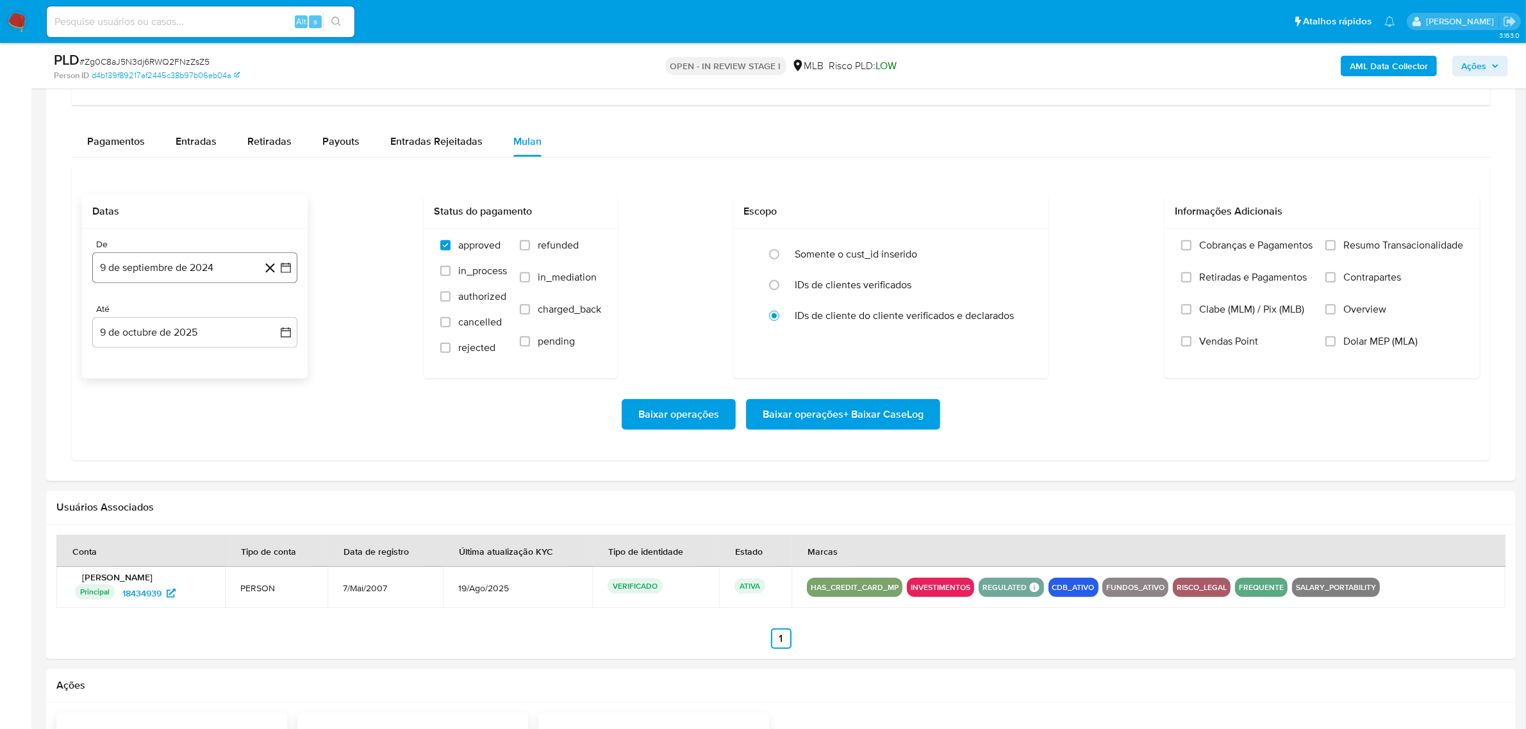
click at [183, 273] on button "9 de septiembre de 2024" at bounding box center [194, 268] width 205 height 31
click at [202, 314] on span "septiembre 2024" at bounding box center [188, 314] width 78 height 13
click at [276, 315] on icon "Año siguiente" at bounding box center [271, 313] width 15 height 15
click at [140, 363] on span "ene" at bounding box center [139, 361] width 16 height 10
click at [172, 363] on button "1" at bounding box center [169, 361] width 21 height 21
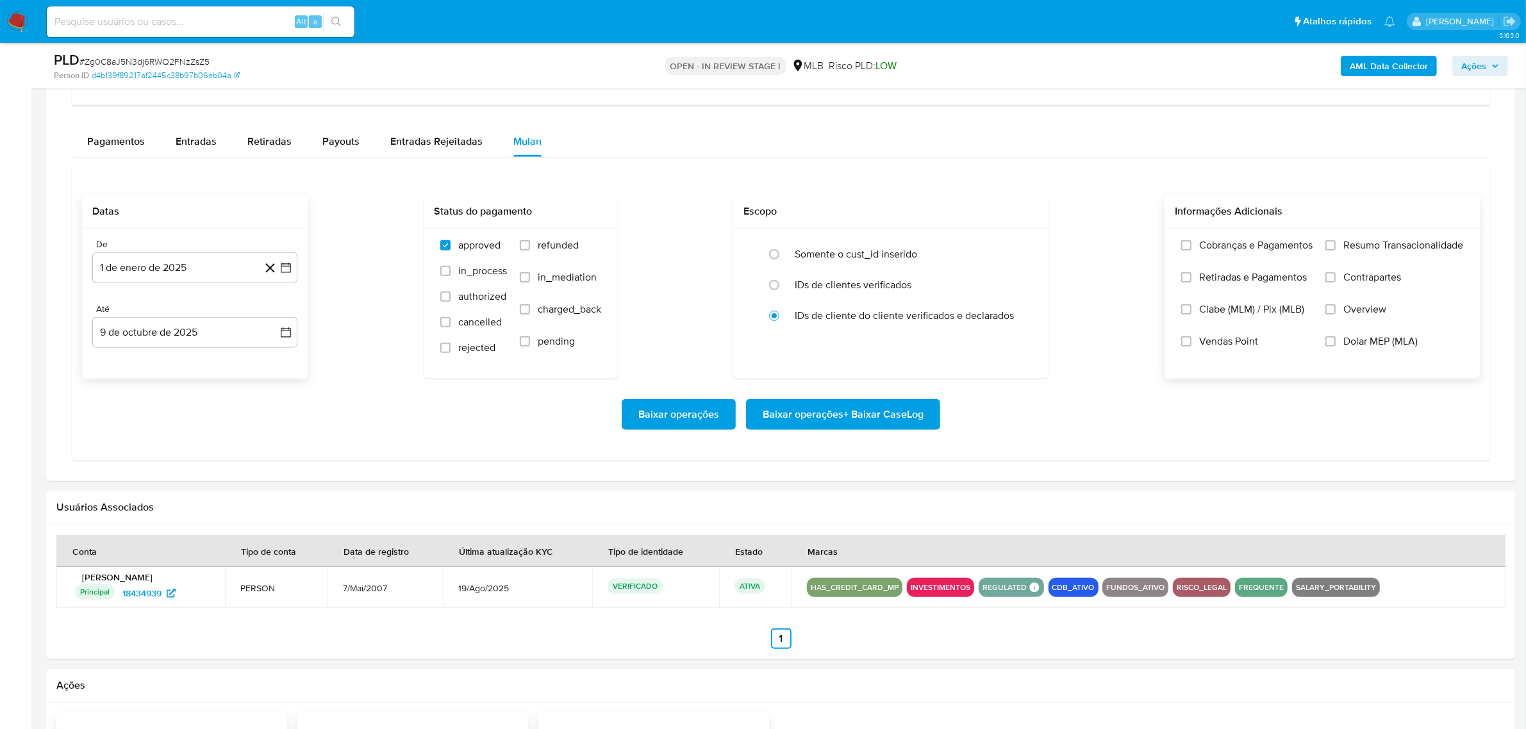
click at [1347, 254] on label "Resumo Transacionalidade" at bounding box center [1395, 255] width 138 height 32
click at [1336, 251] on input "Resumo Transacionalidade" at bounding box center [1331, 245] width 10 height 10
click at [904, 424] on span "Baixar operações + Baixar CaseLog" at bounding box center [843, 415] width 161 height 28
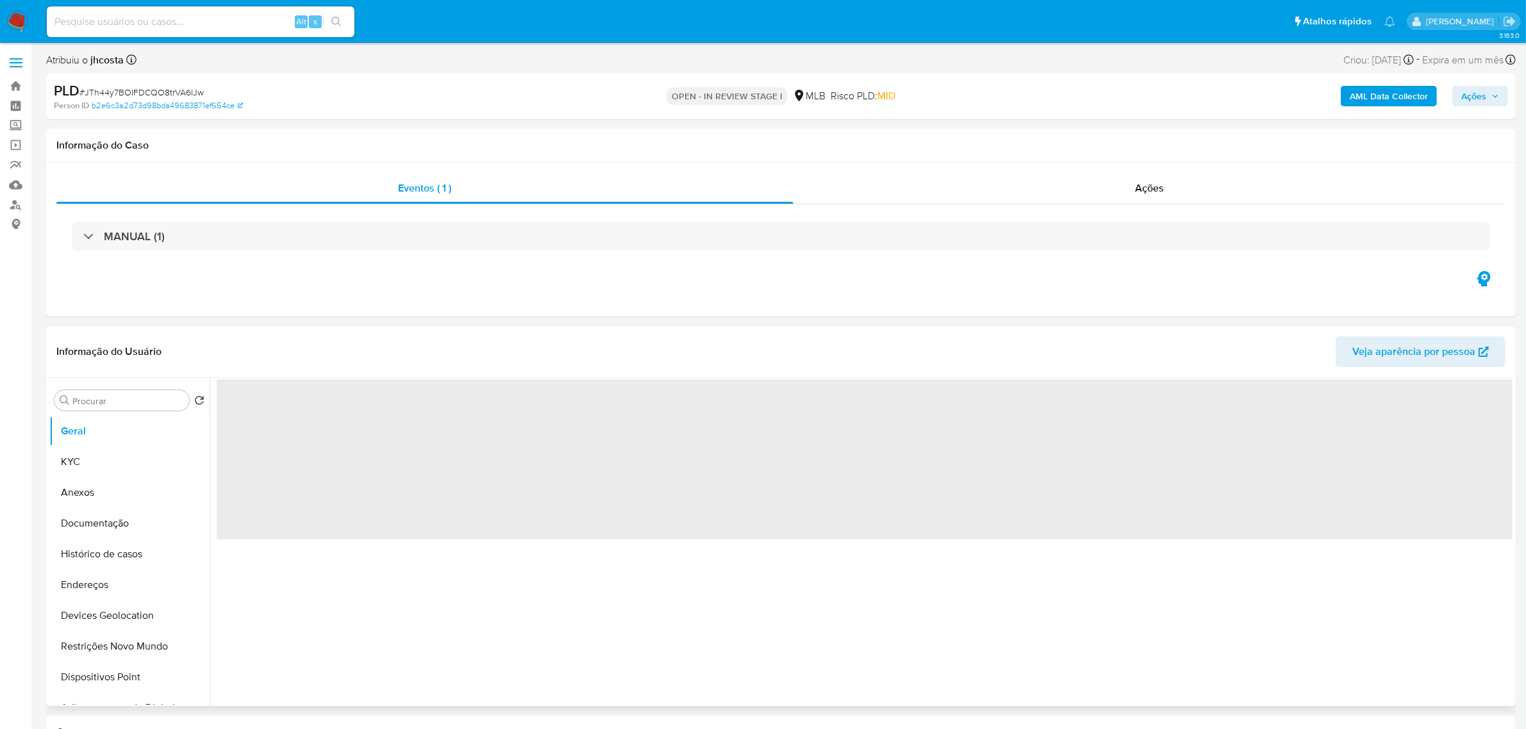
select select "10"
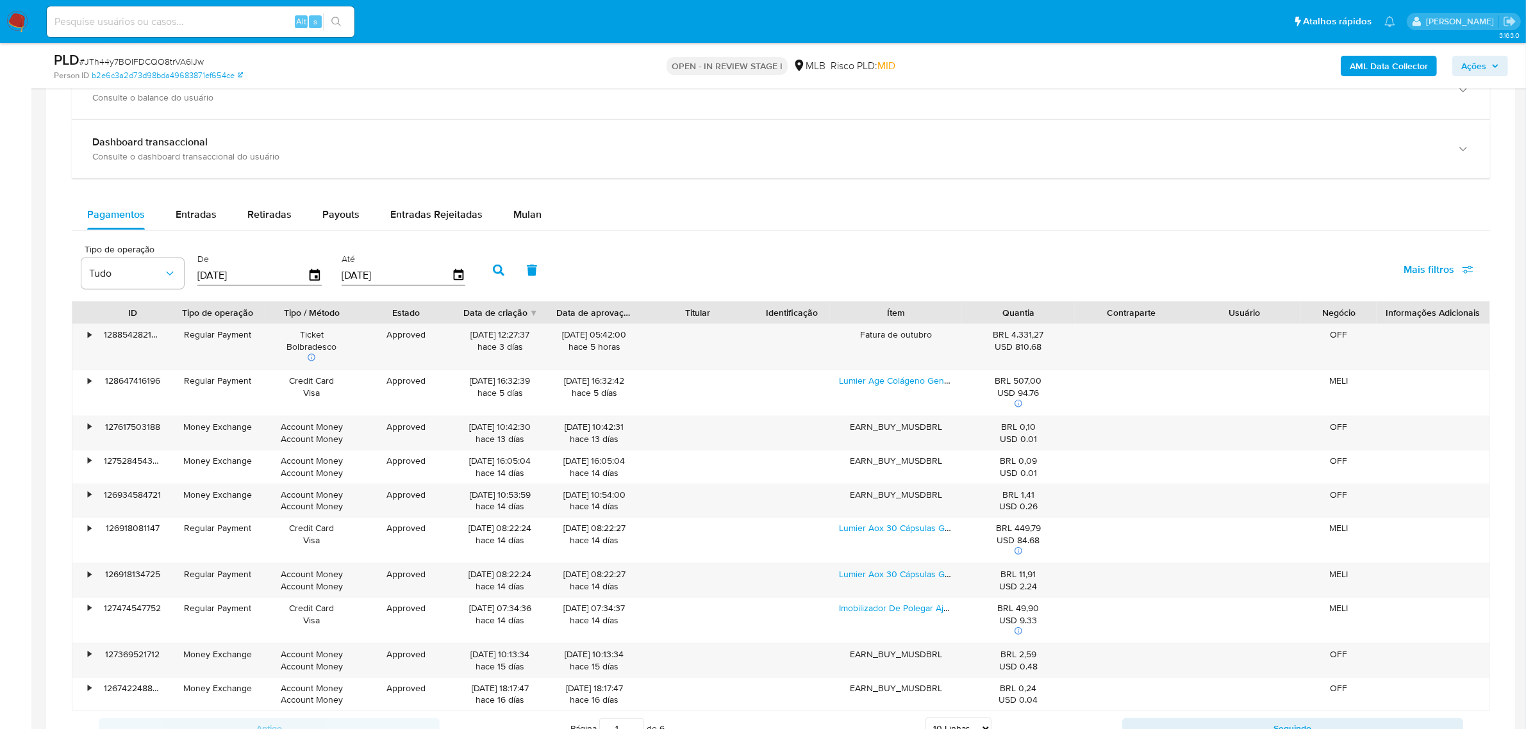
scroll to position [961, 0]
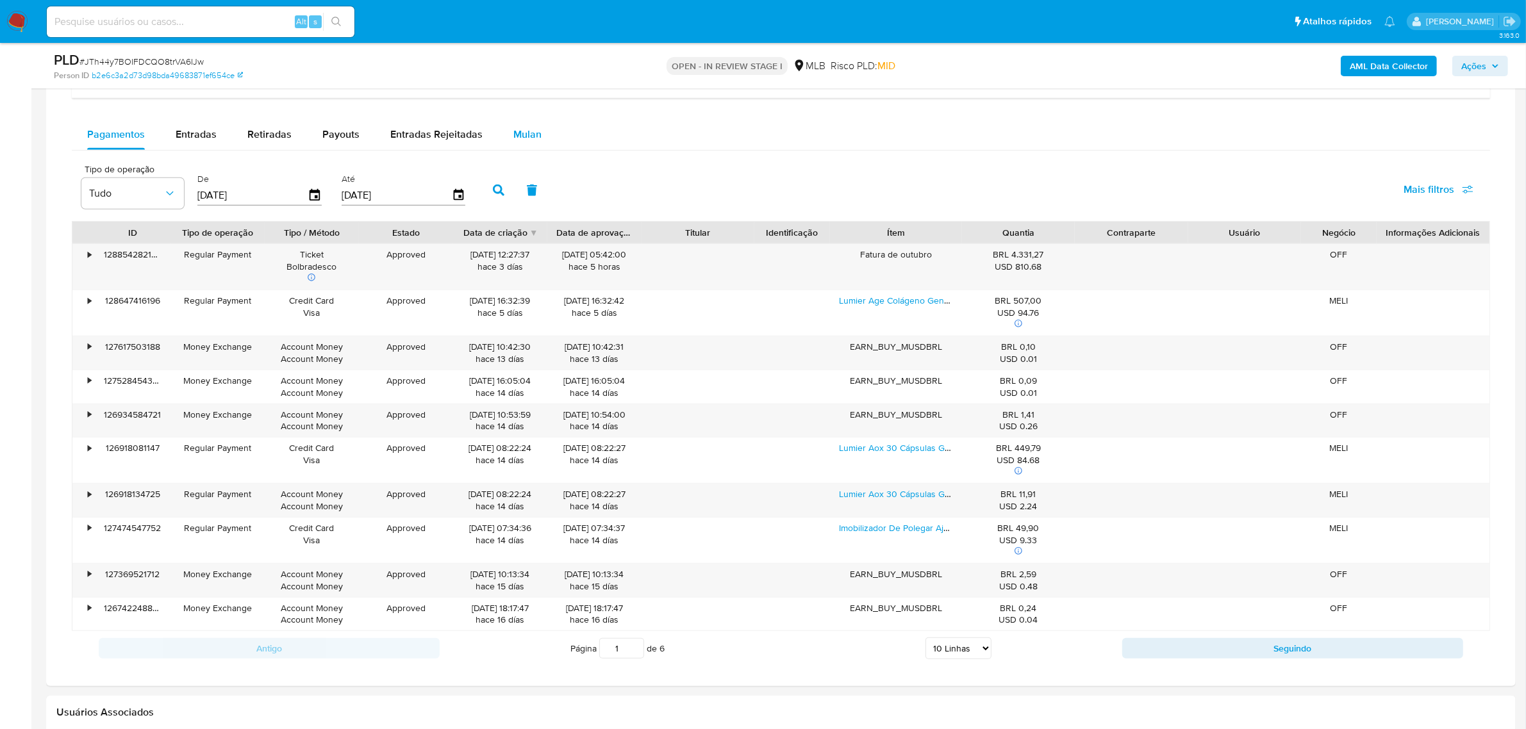
click at [513, 129] on span "Mulan" at bounding box center [527, 134] width 28 height 15
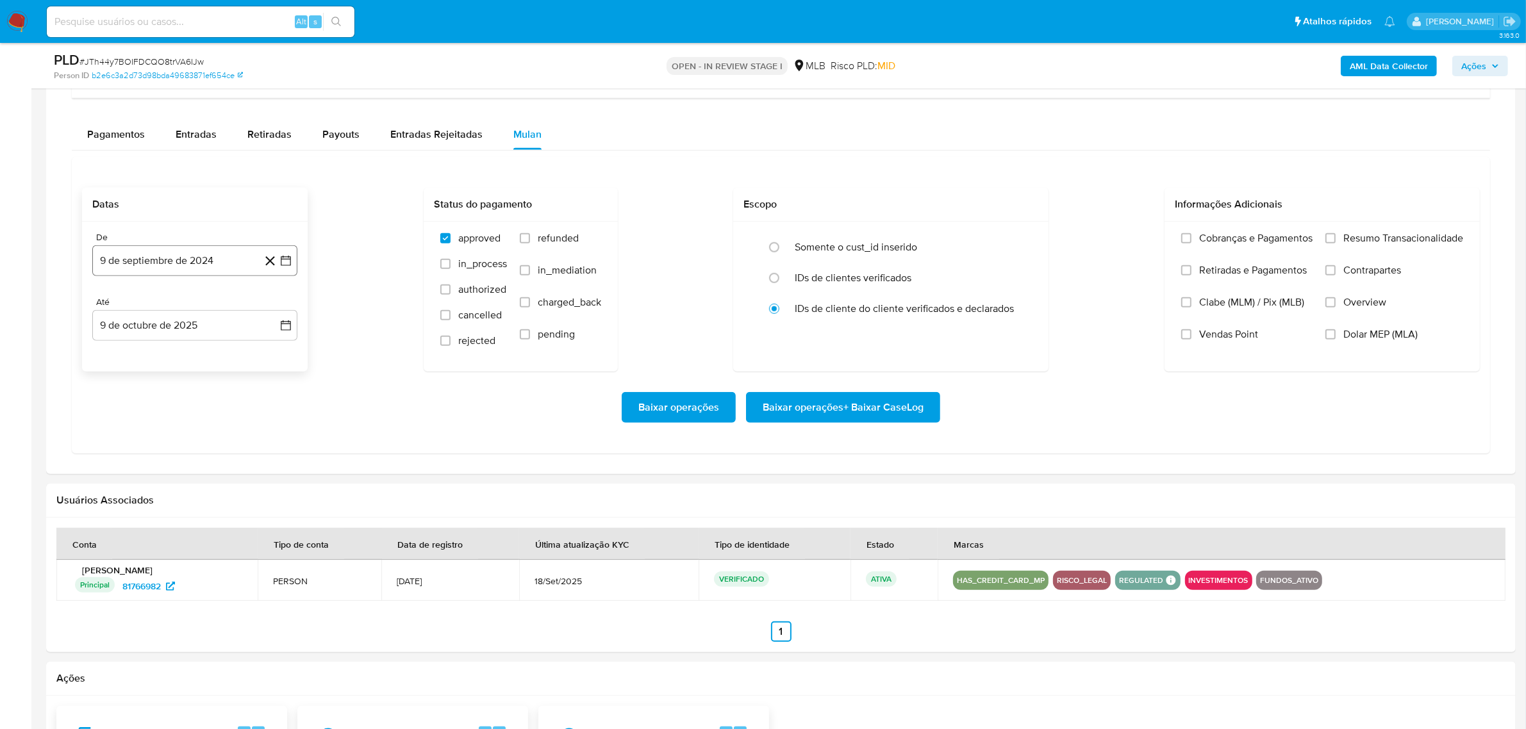
click at [151, 258] on button "9 de septiembre de 2024" at bounding box center [194, 260] width 205 height 31
click at [201, 301] on span "septiembre 2024" at bounding box center [188, 307] width 78 height 13
click at [274, 312] on icon "Año siguiente" at bounding box center [271, 306] width 15 height 15
click at [140, 357] on span "ene" at bounding box center [139, 354] width 16 height 10
click at [170, 360] on button "1" at bounding box center [169, 354] width 21 height 21
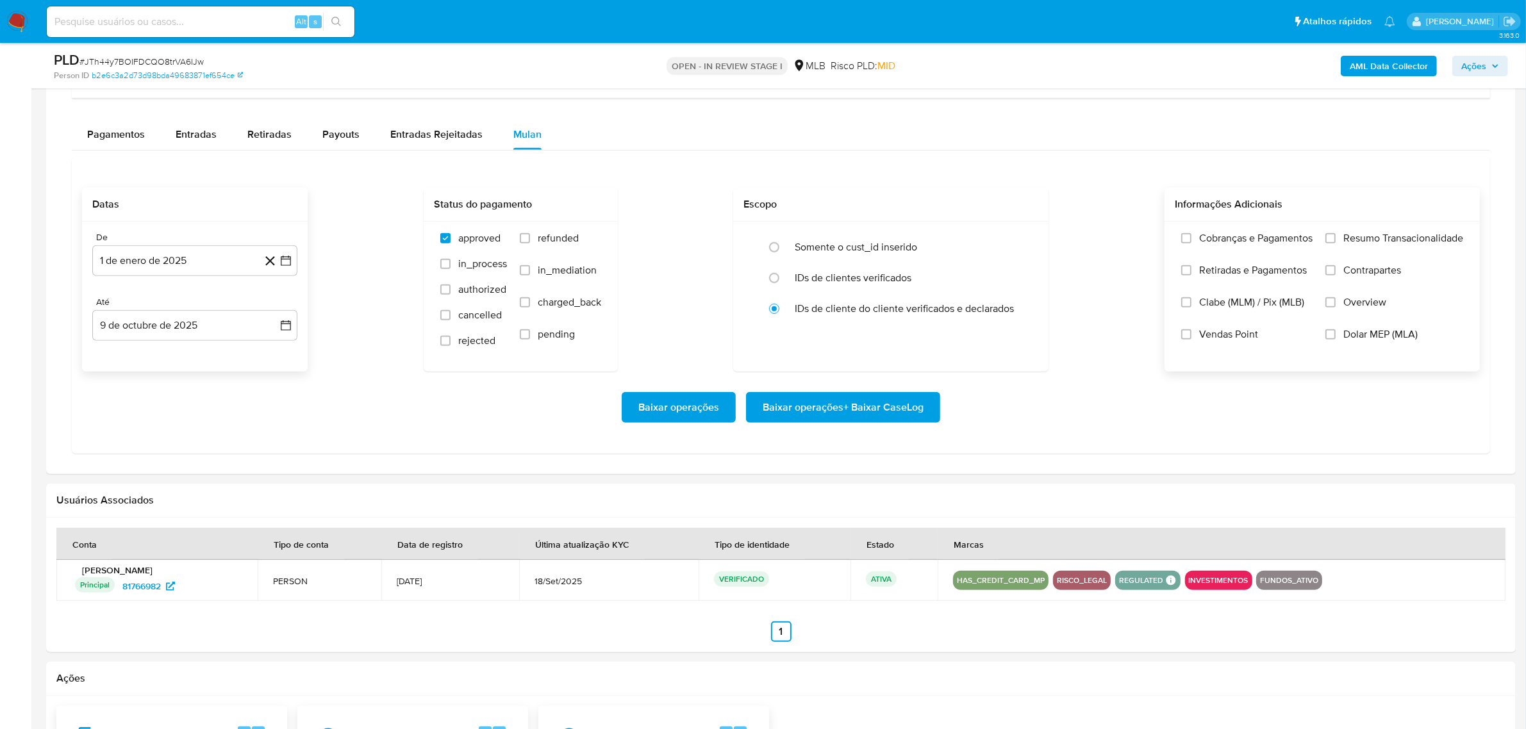
click at [1341, 240] on label "Resumo Transacionalidade" at bounding box center [1395, 248] width 138 height 32
click at [1336, 240] on input "Resumo Transacionalidade" at bounding box center [1331, 238] width 10 height 10
click at [863, 406] on span "Baixar operações + Baixar CaseLog" at bounding box center [843, 408] width 161 height 28
